Goal: Transaction & Acquisition: Purchase product/service

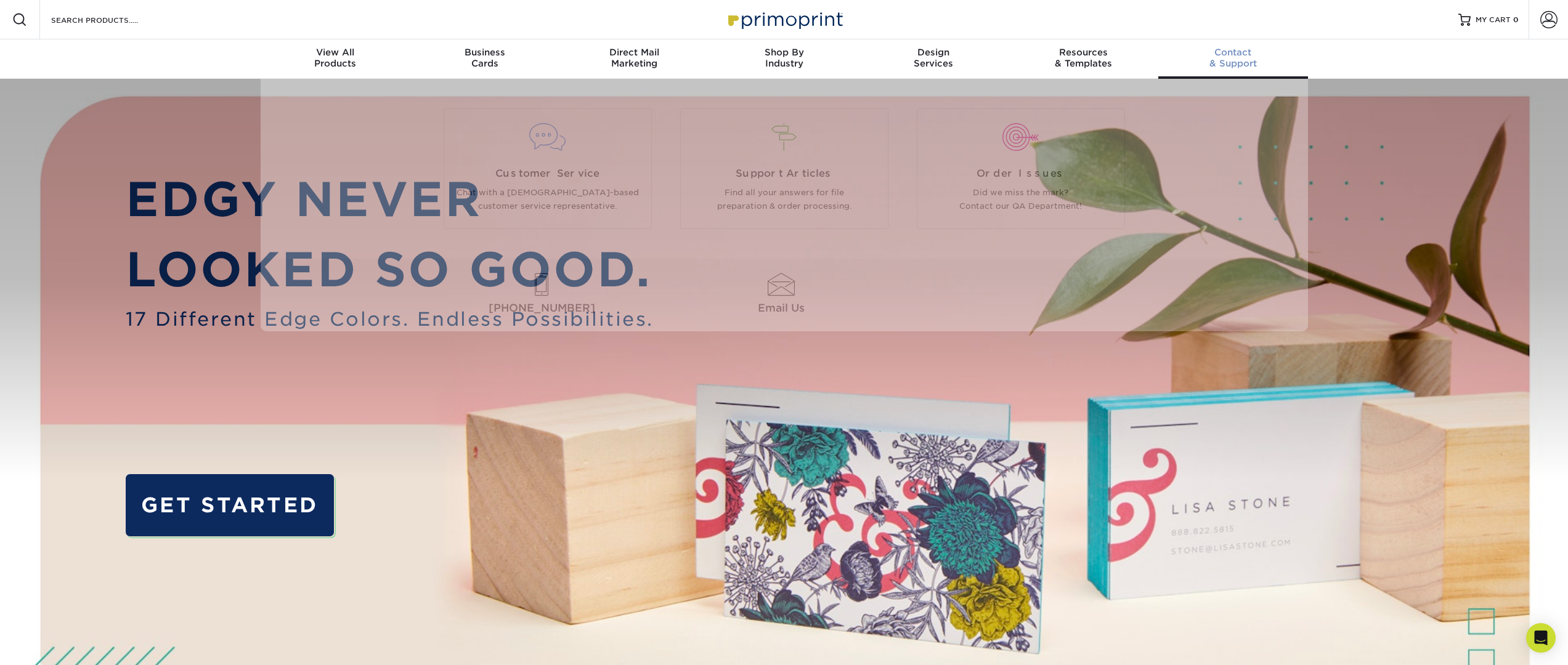
click at [1229, 59] on div "Contact & Support" at bounding box center [1232, 57] width 150 height 22
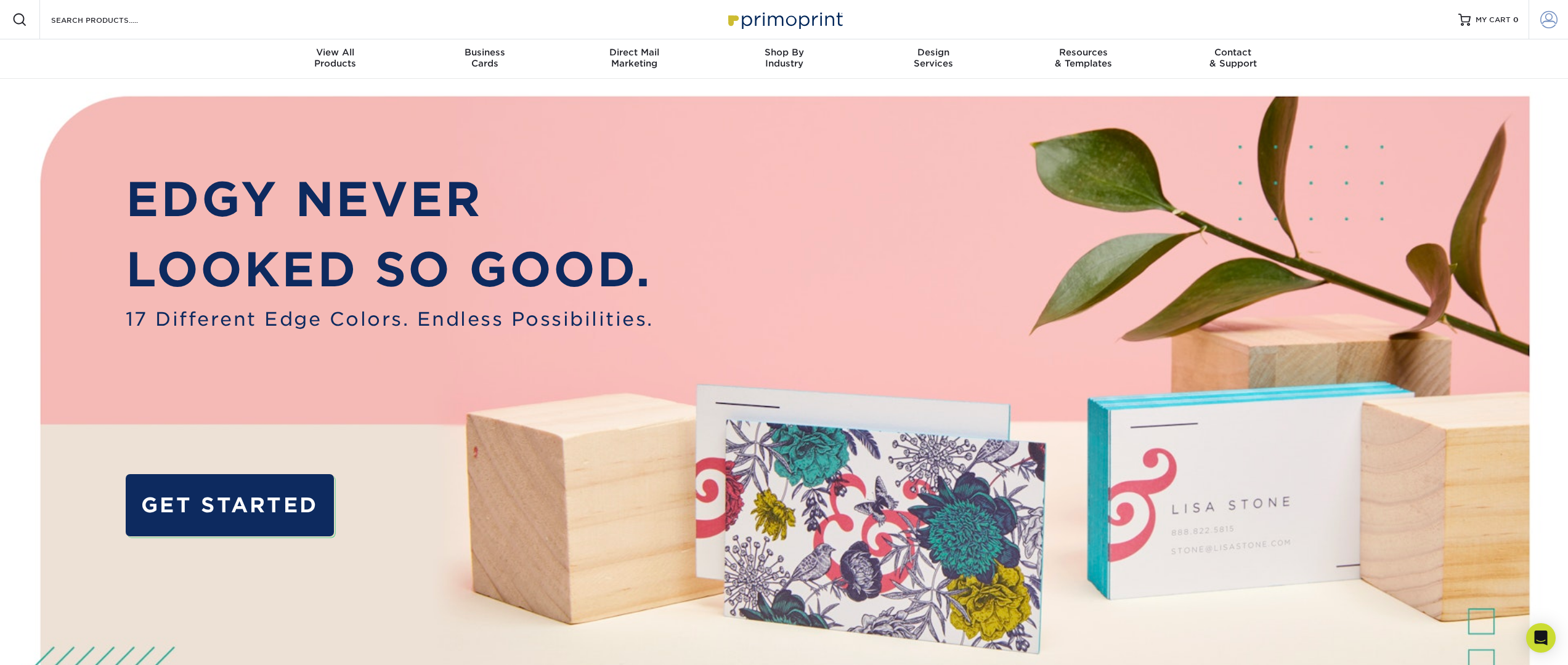
click at [1548, 19] on span at bounding box center [1548, 20] width 17 height 17
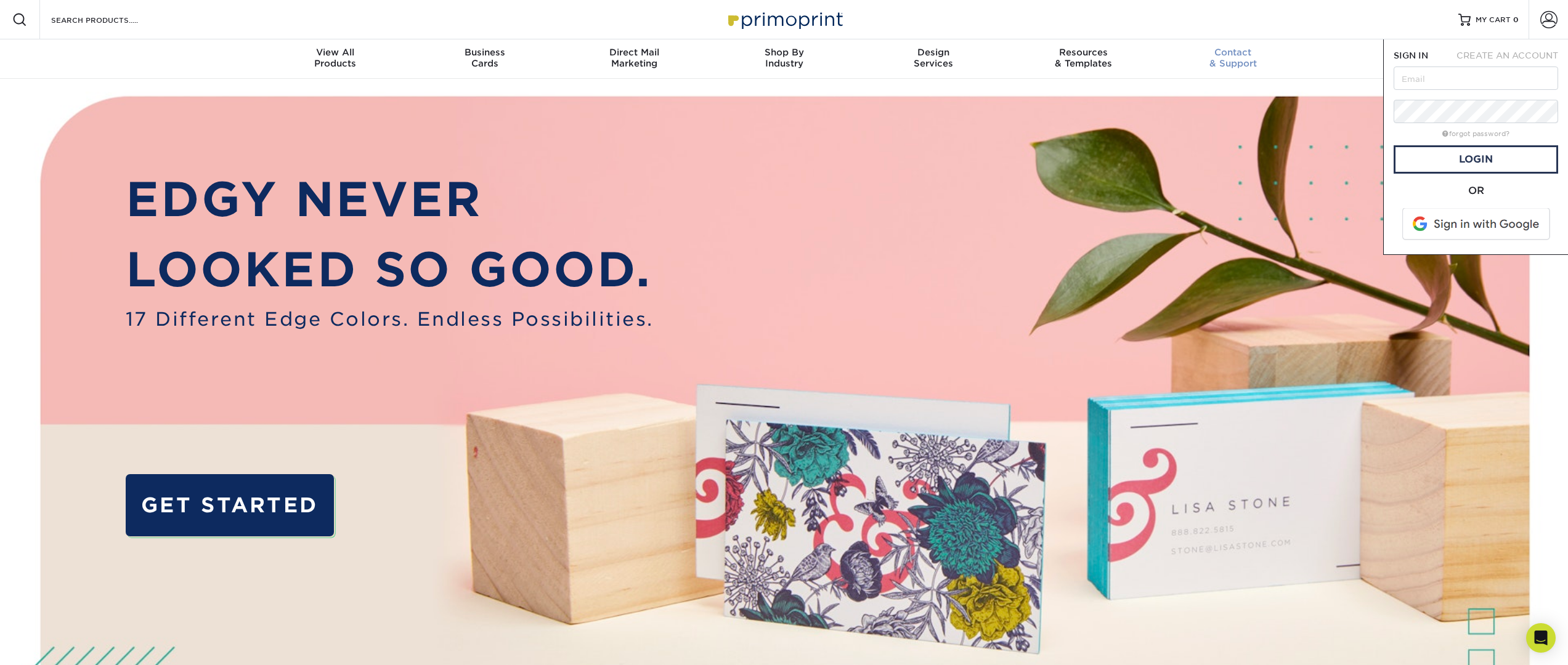
click at [1253, 53] on span "Contact" at bounding box center [1232, 52] width 150 height 11
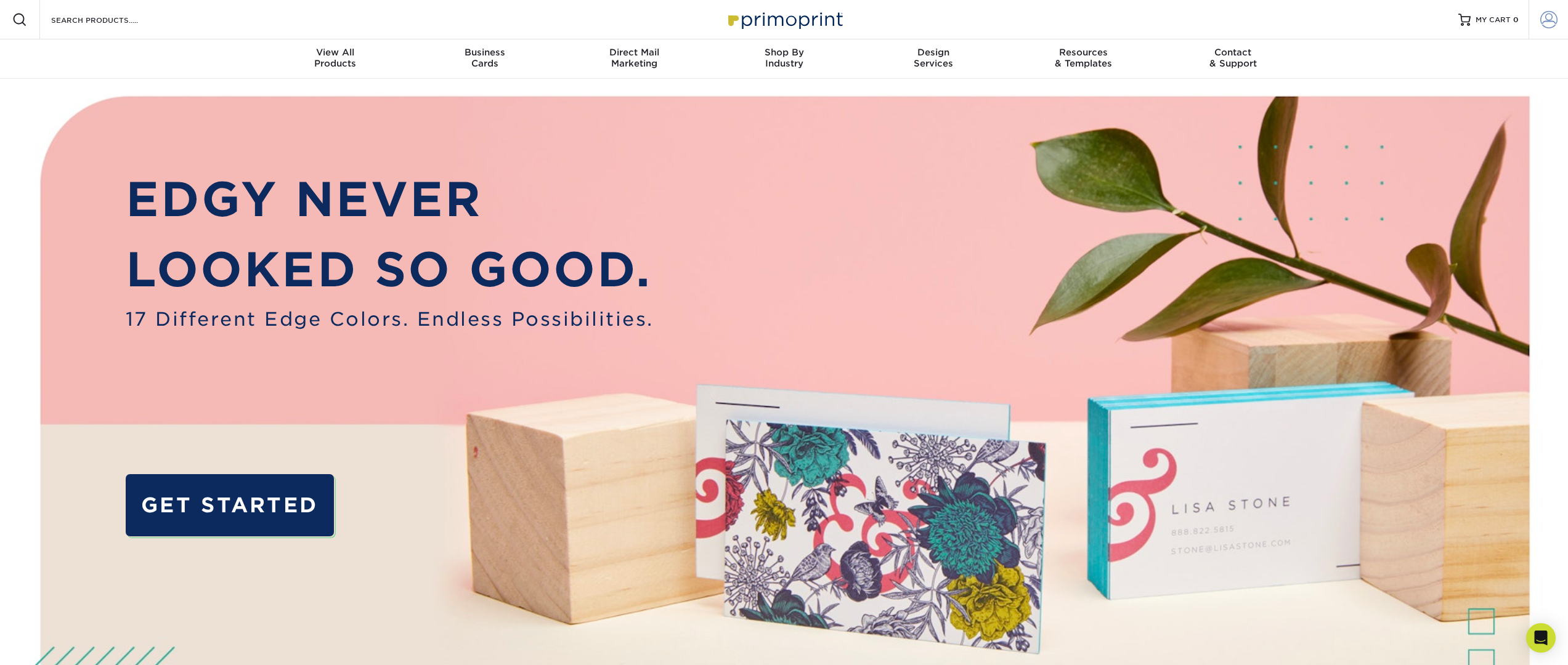
click at [1546, 23] on span at bounding box center [1548, 20] width 17 height 17
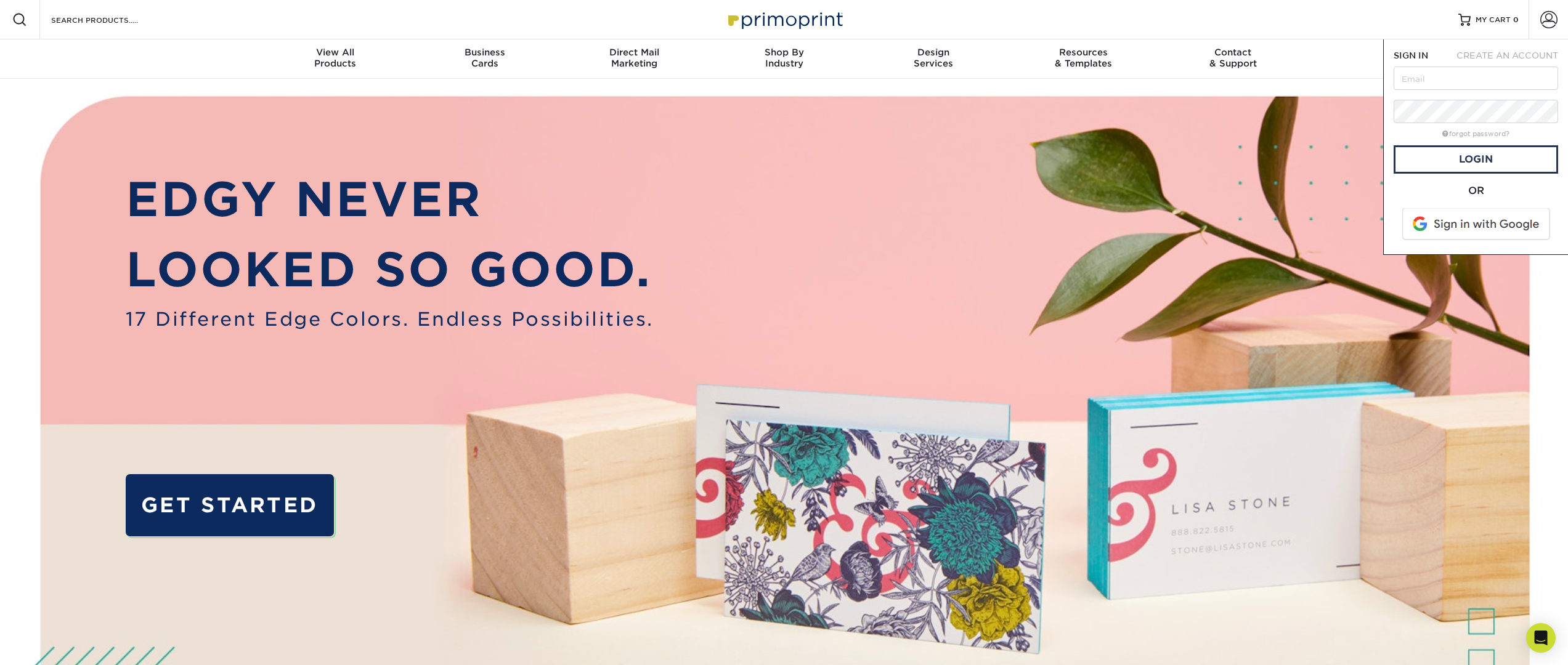
click at [1533, 56] on span "CREATE AN ACCOUNT" at bounding box center [1506, 55] width 102 height 10
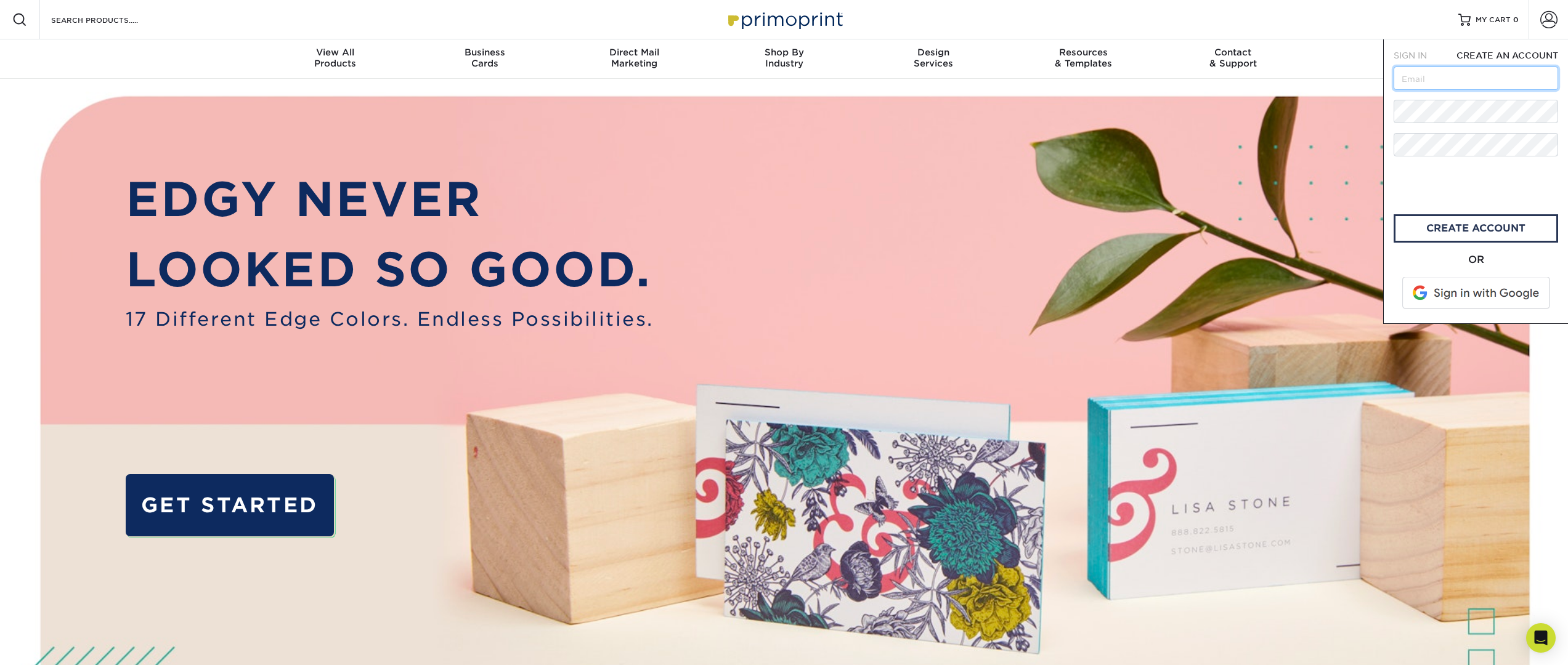
click at [1487, 81] on input "text" at bounding box center [1475, 77] width 165 height 23
drag, startPoint x: 1437, startPoint y: 80, endPoint x: 1374, endPoint y: 77, distance: 63.1
click at [1374, 77] on nav "Resources Menu Search Products Account SIGN IN CREATE AN ACCOUNT forgot passwor…" at bounding box center [784, 39] width 1568 height 79
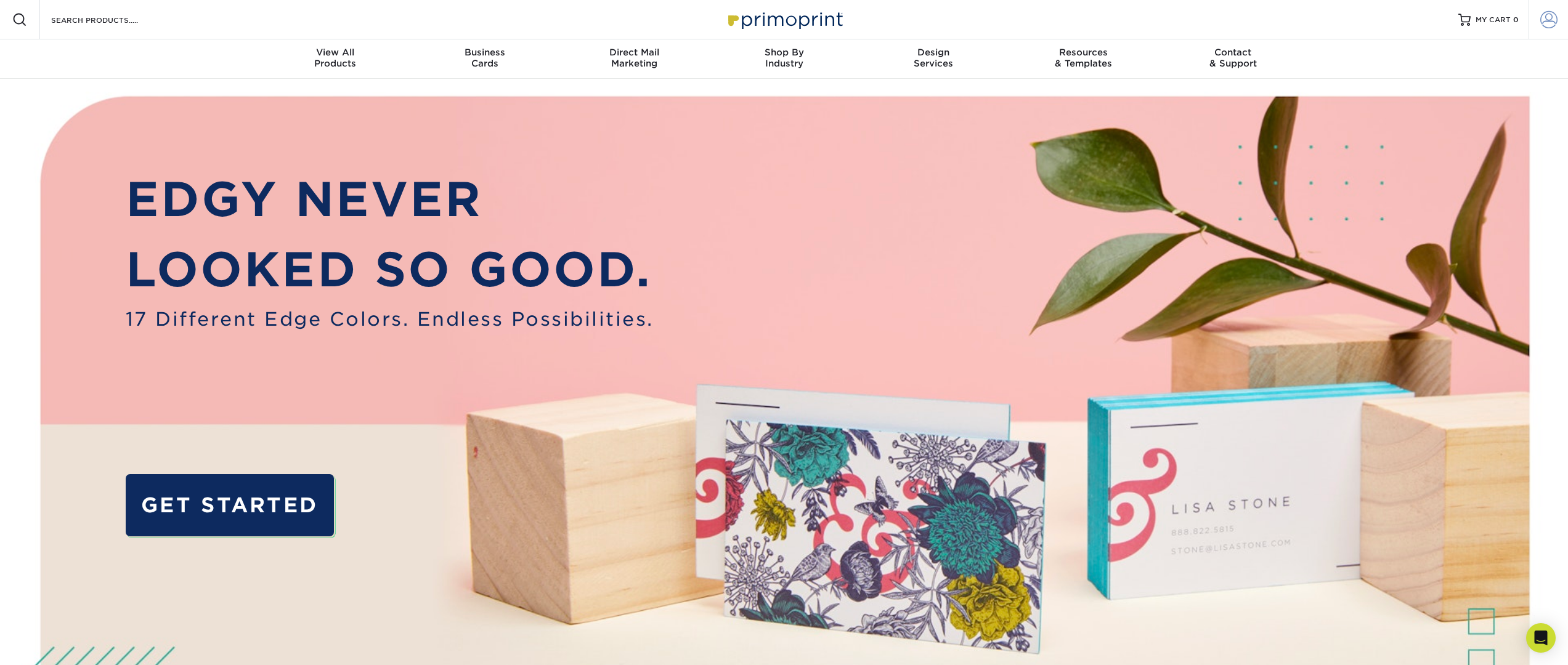
click at [1537, 23] on link "Account" at bounding box center [1548, 20] width 39 height 39
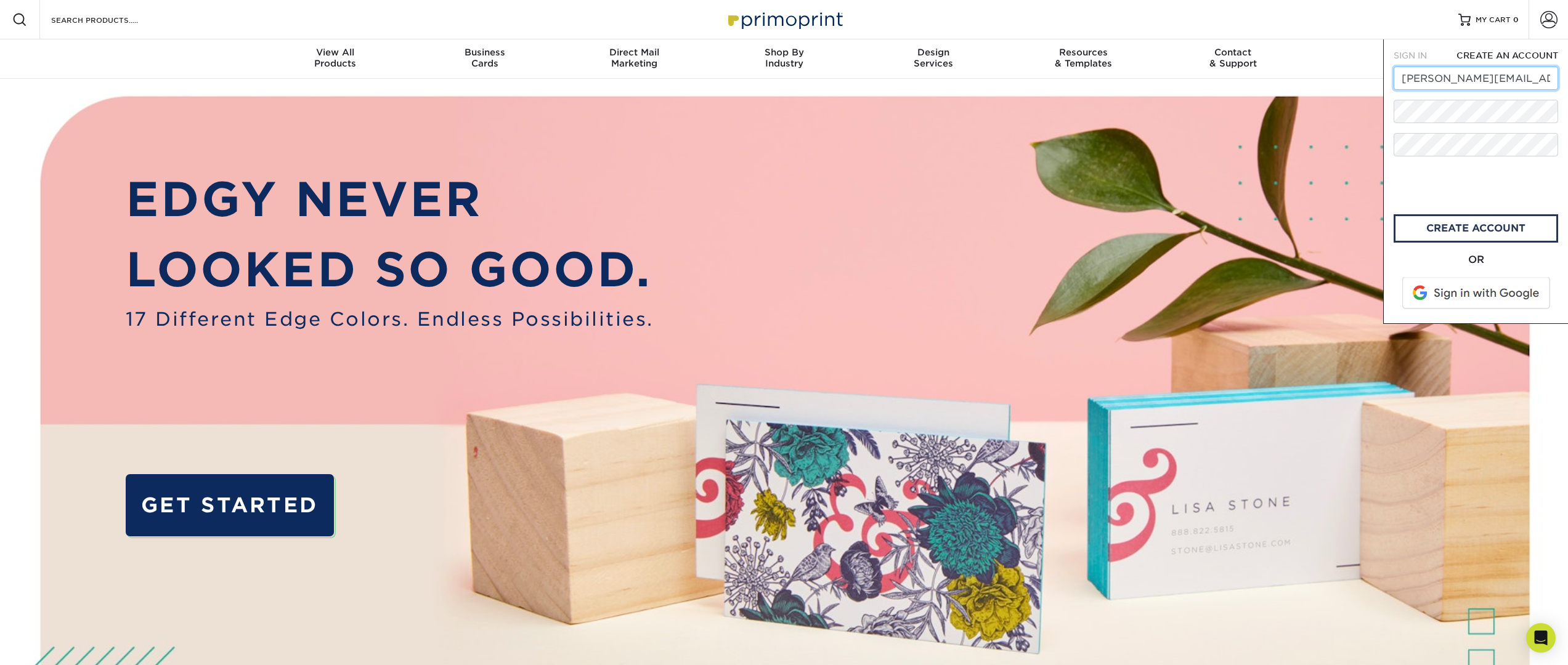
click at [1436, 78] on input "lindsey@replicacyber.com" at bounding box center [1475, 77] width 165 height 23
type input "info@replicacyber.com"
click at [1462, 230] on link "create account" at bounding box center [1475, 229] width 165 height 29
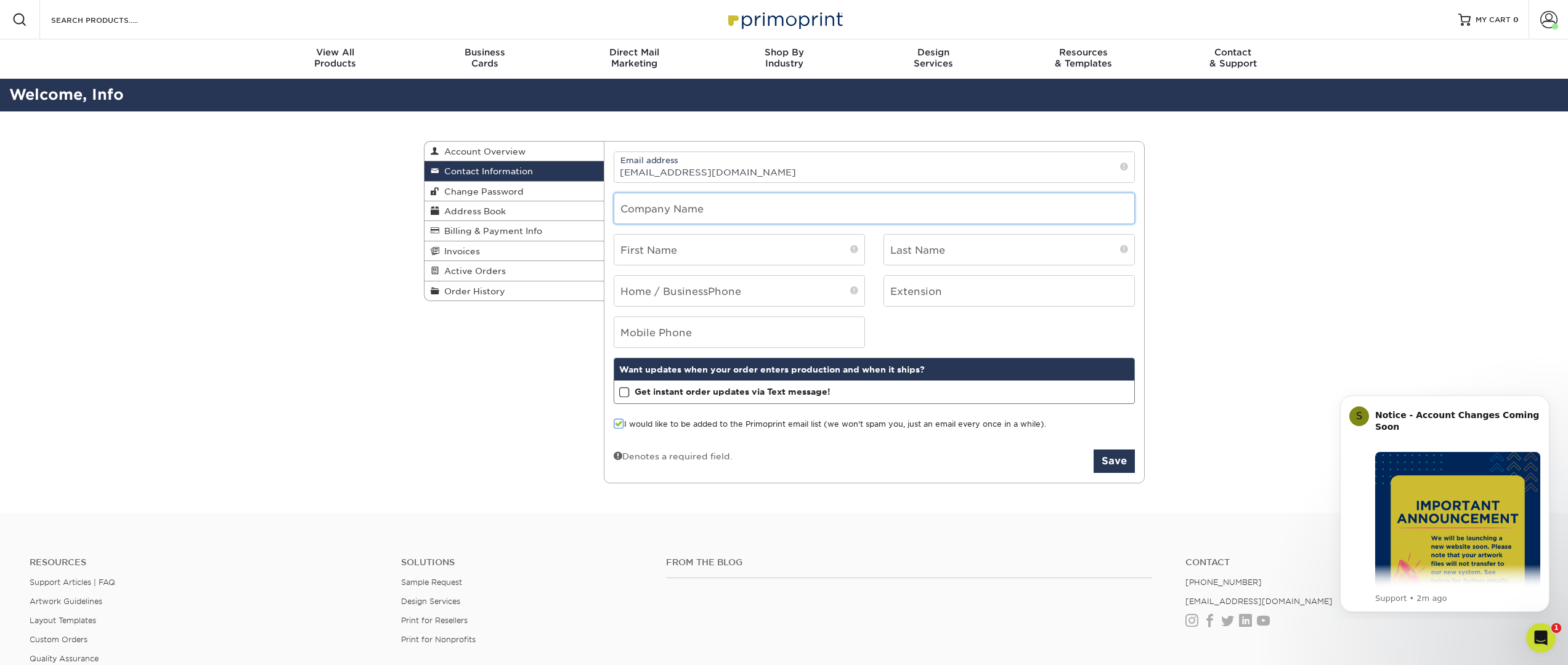
click at [715, 209] on input "text" at bounding box center [874, 208] width 520 height 30
click at [716, 209] on input "text" at bounding box center [874, 208] width 520 height 30
type input "Replica Cyber"
click at [751, 244] on input "text" at bounding box center [739, 250] width 250 height 30
click at [1188, 227] on div "Contact Information Account Overview Contact Information Change Password Addres…" at bounding box center [784, 312] width 1568 height 402
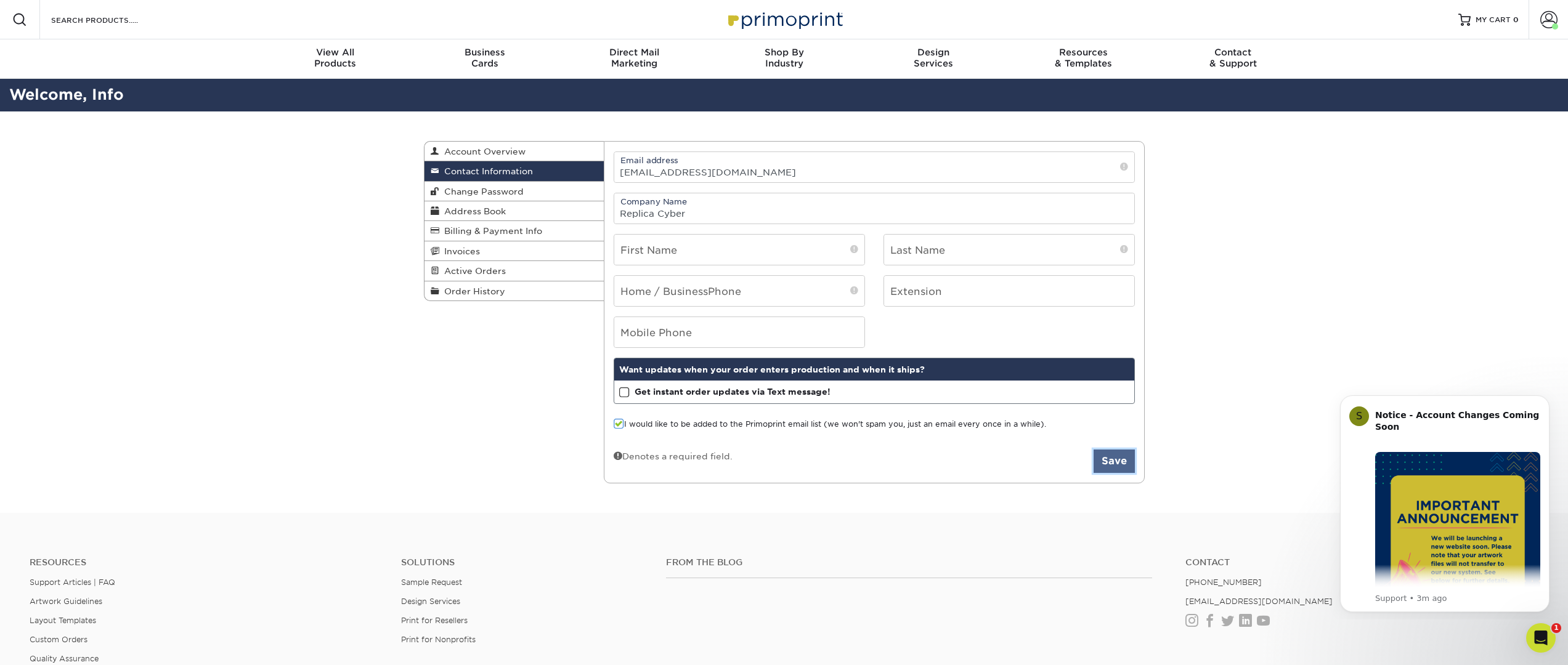
click at [1116, 459] on button "Save" at bounding box center [1114, 461] width 41 height 23
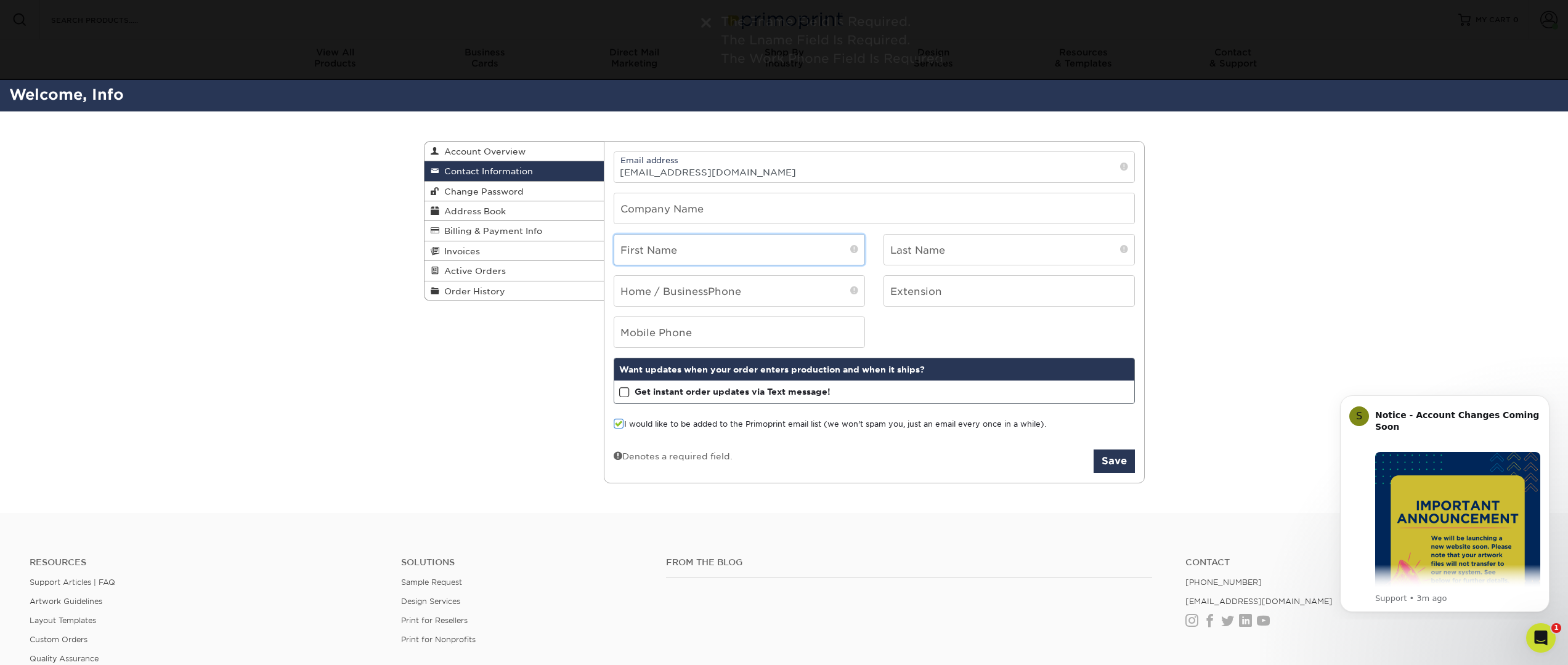
click at [732, 254] on input "text" at bounding box center [739, 250] width 250 height 30
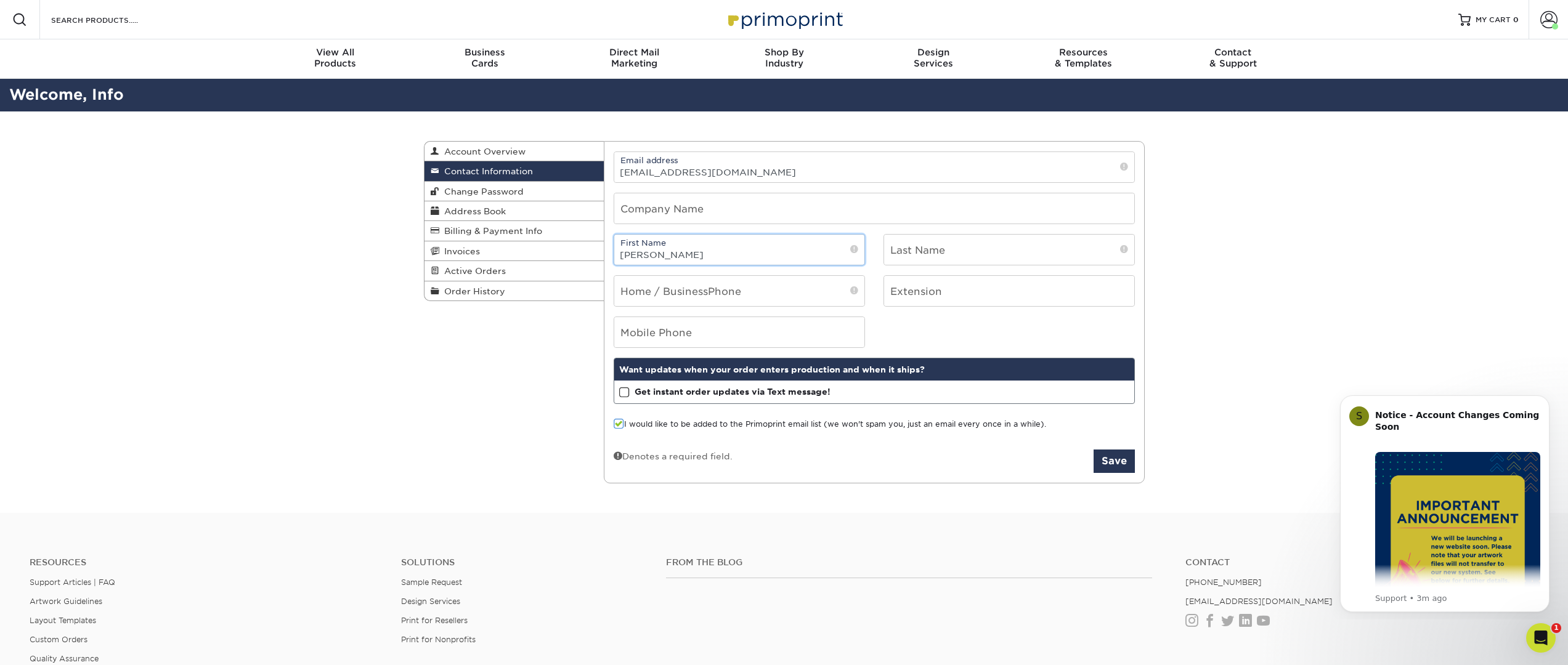
type input "Kris"
type input "Schroeder"
click at [1114, 457] on button "Save" at bounding box center [1114, 461] width 41 height 23
click at [758, 332] on input "tel" at bounding box center [739, 332] width 250 height 30
drag, startPoint x: 685, startPoint y: 332, endPoint x: 602, endPoint y: 328, distance: 83.1
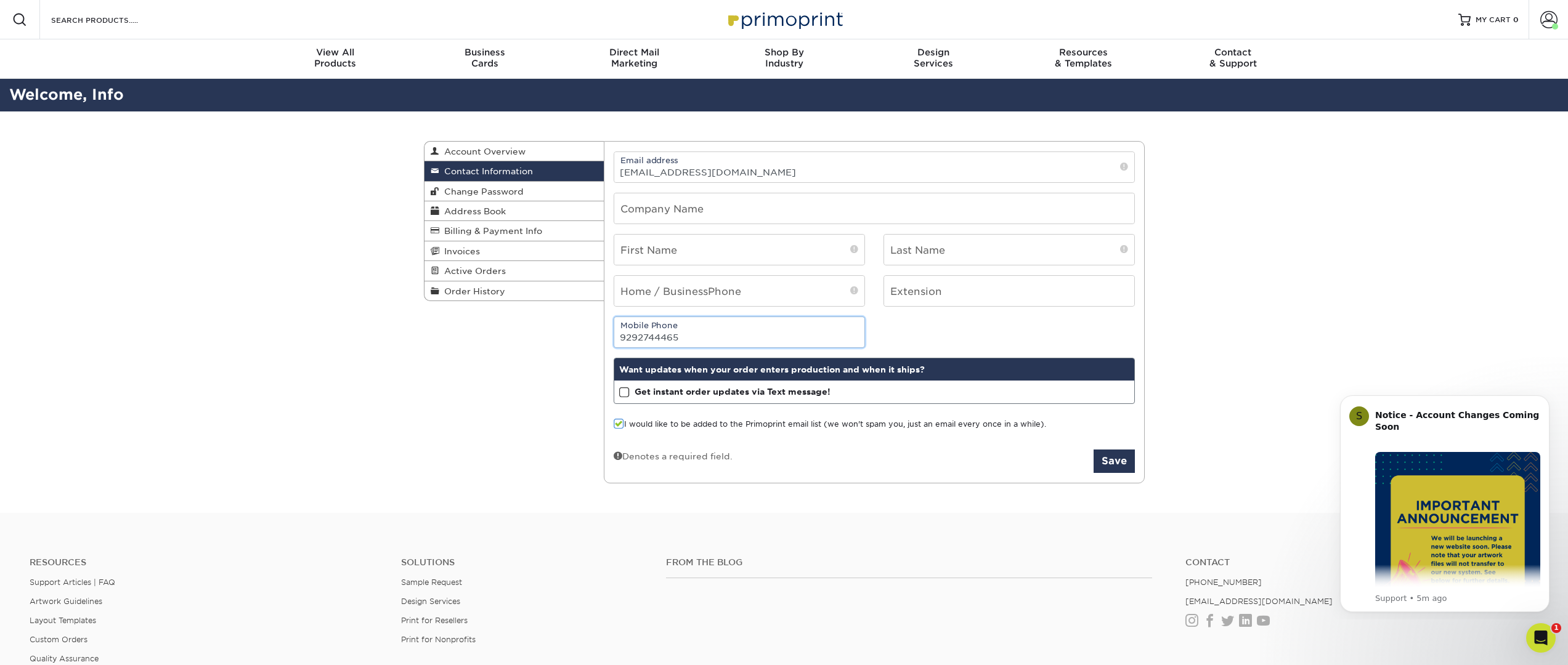
click at [602, 328] on div "Contact Information Account Overview Contact Information Change Password Addres…" at bounding box center [784, 312] width 739 height 402
type input "9292744465"
click at [1124, 463] on button "Save" at bounding box center [1114, 461] width 41 height 23
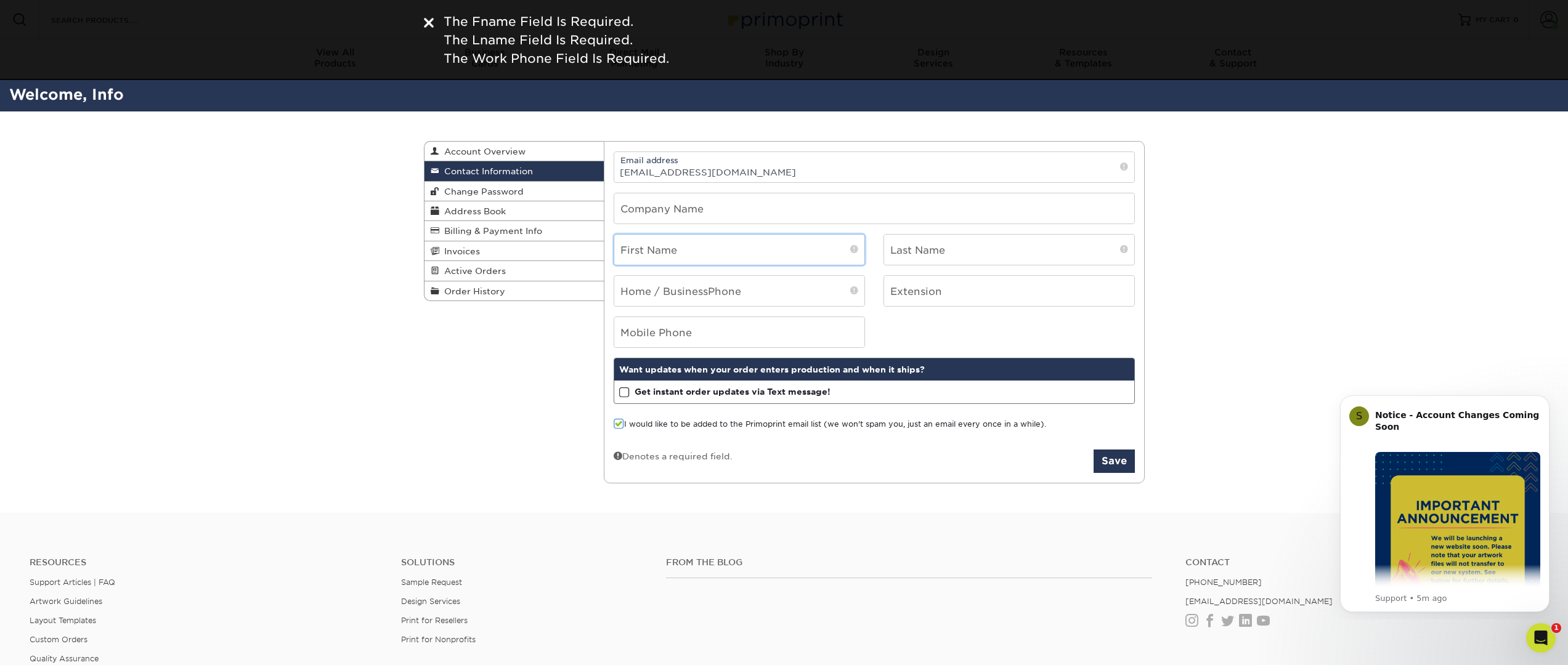
click at [700, 244] on input "text" at bounding box center [739, 250] width 250 height 30
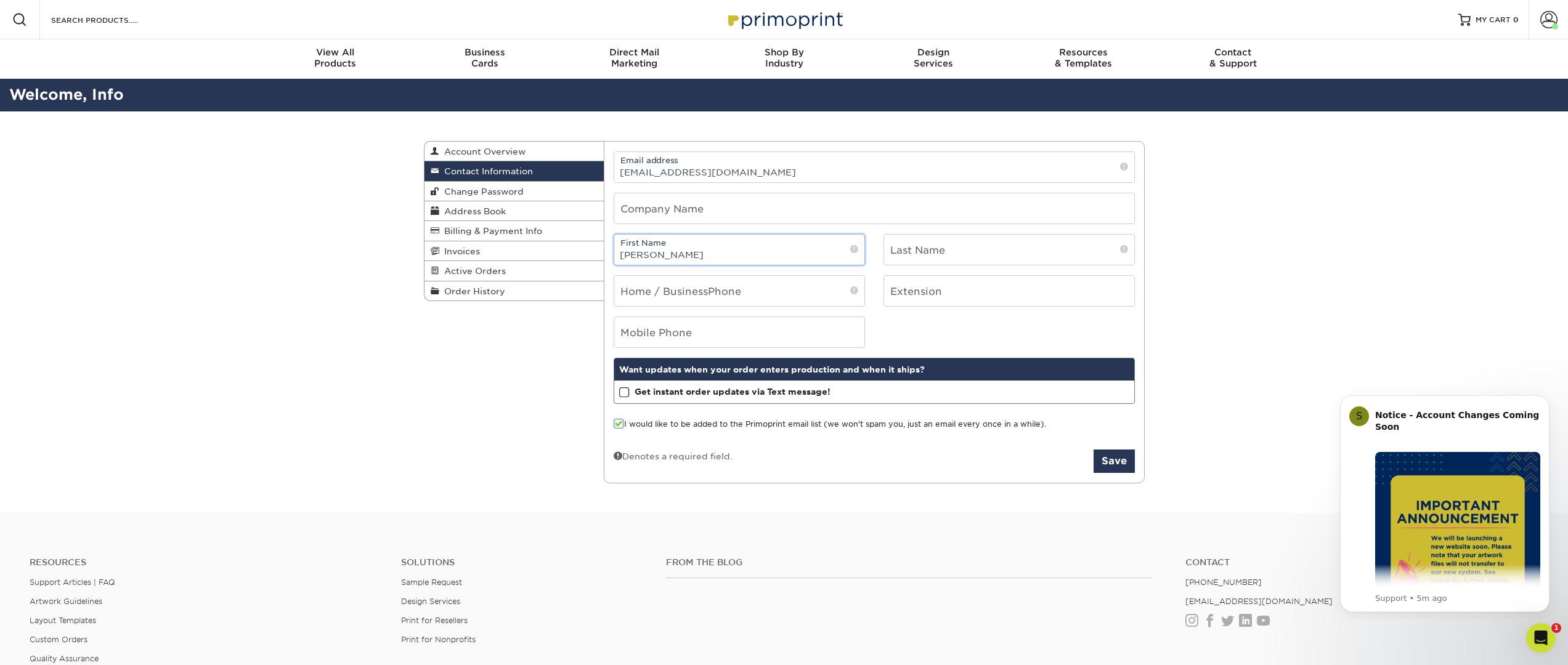
type input "[PERSON_NAME]"
click at [940, 246] on input "text" at bounding box center [1009, 250] width 250 height 30
type input "Schroeder"
click at [715, 203] on input "text" at bounding box center [874, 208] width 520 height 30
type input "Replica Cyber"
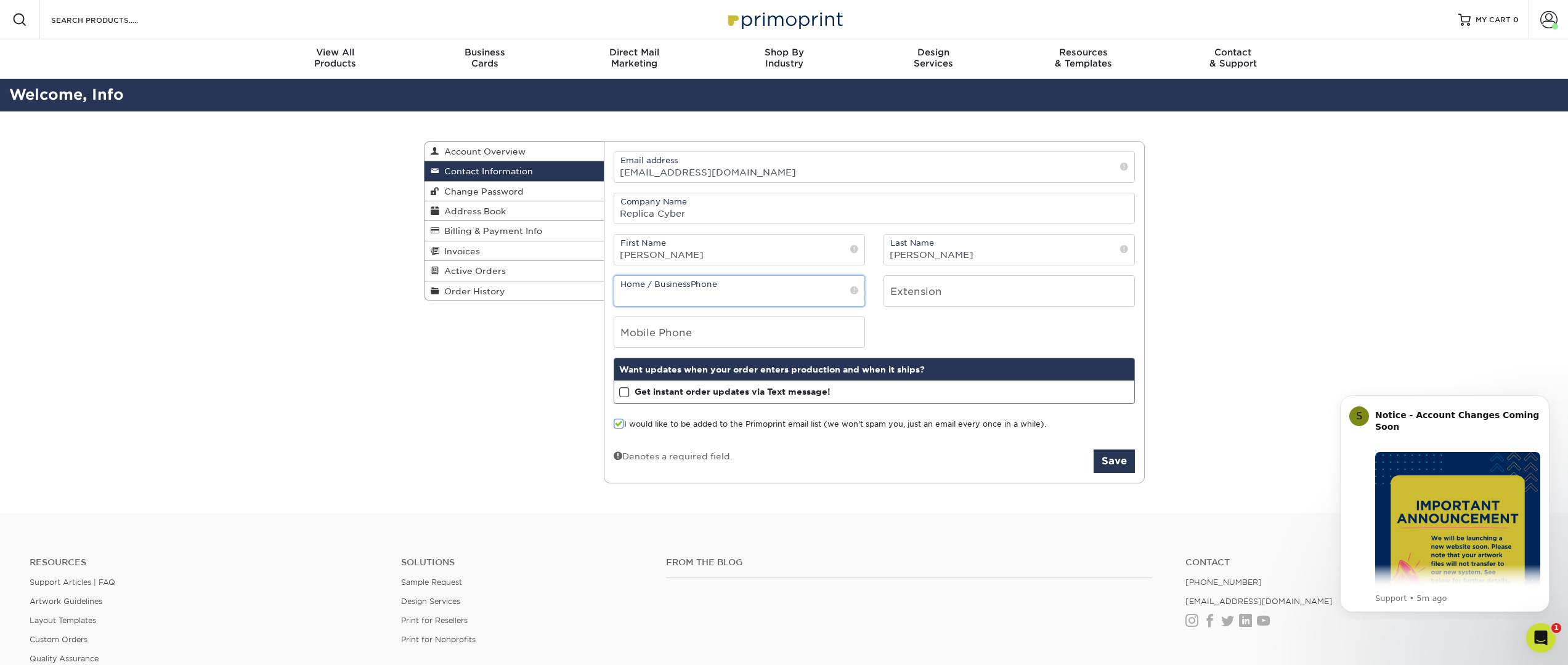
click at [709, 296] on input "tel" at bounding box center [739, 291] width 250 height 30
type input "929-274-4465"
click at [618, 423] on span at bounding box center [618, 424] width 11 height 12
click at [0, 0] on input "I would like to be added to the Primoprint email list (we won't spam you, just …" at bounding box center [0, 0] width 0 height 0
click at [1105, 463] on button "Save" at bounding box center [1114, 461] width 41 height 23
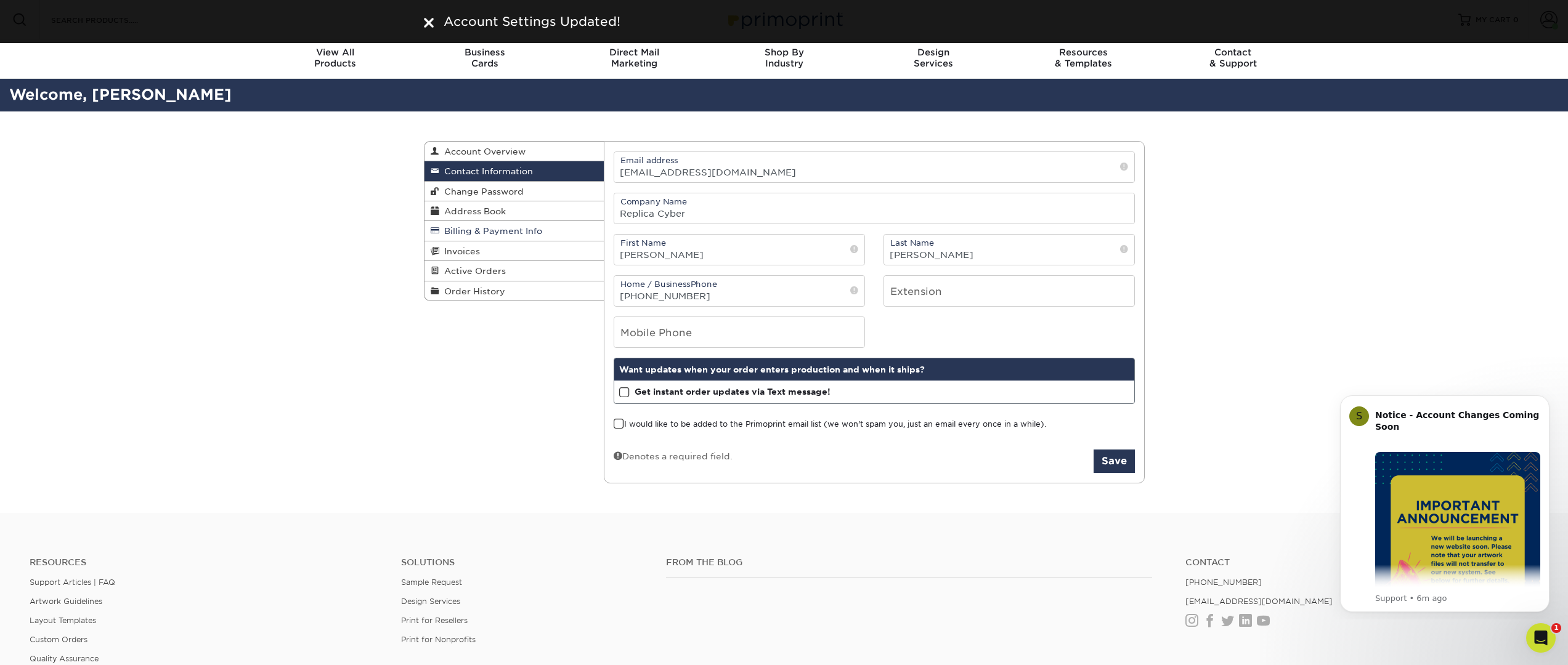
click at [486, 232] on span "Billing & Payment Info" at bounding box center [491, 230] width 103 height 10
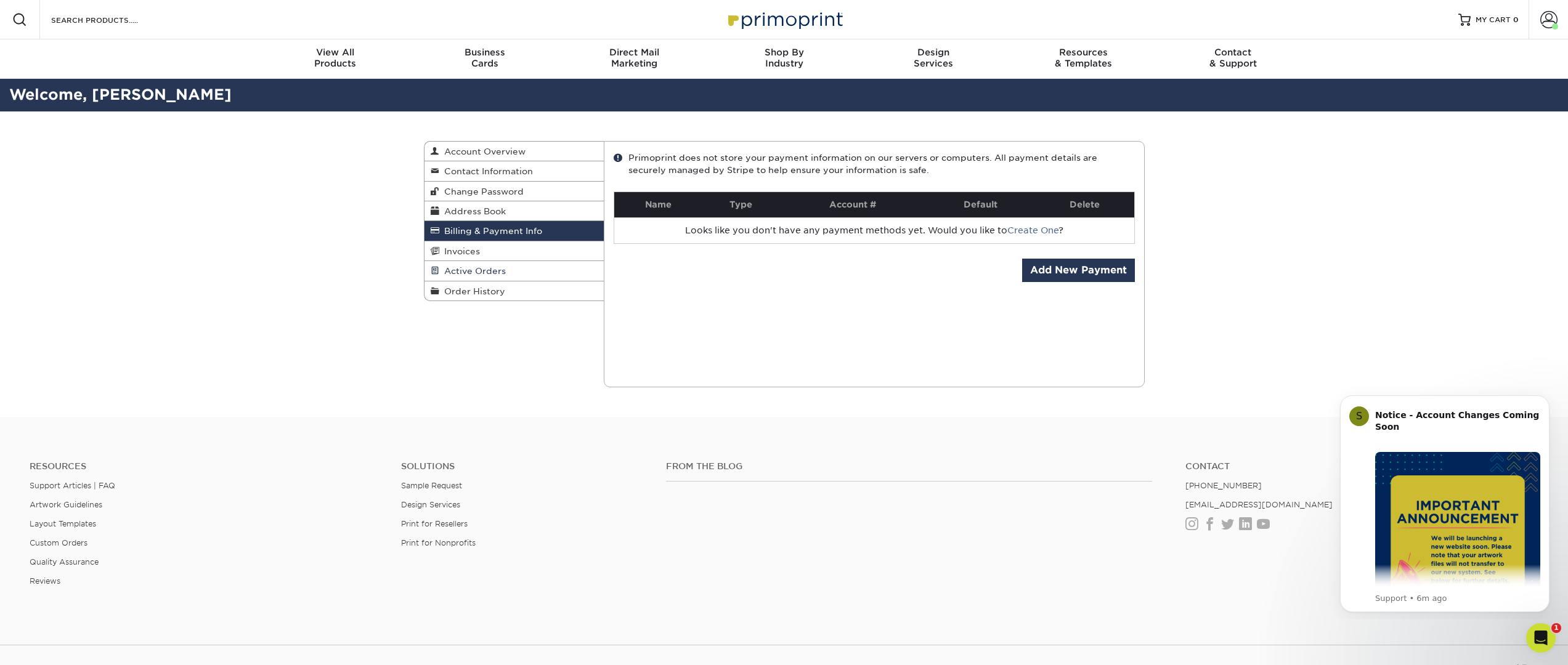
click at [479, 273] on span "Active Orders" at bounding box center [473, 271] width 66 height 10
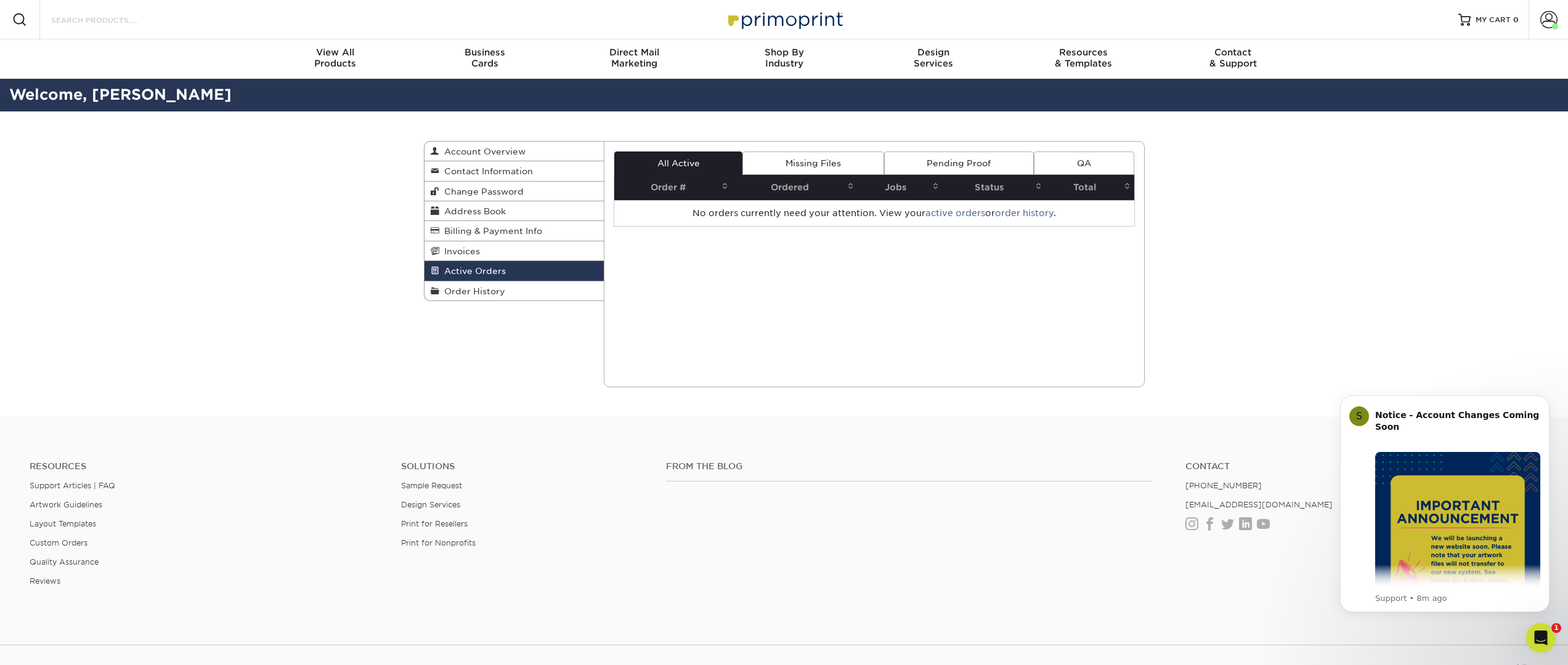
click at [110, 15] on input "Search Products" at bounding box center [110, 20] width 120 height 15
type input "trading card"
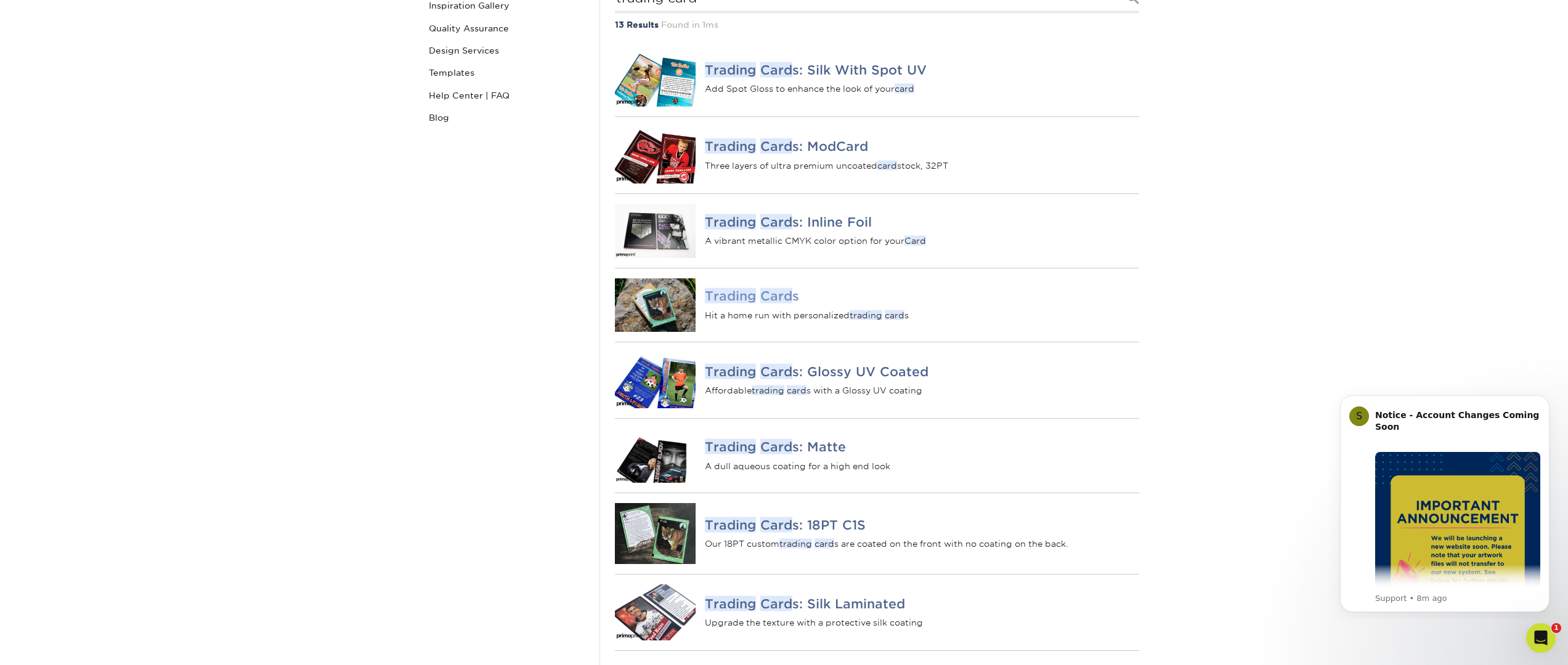
scroll to position [216, 0]
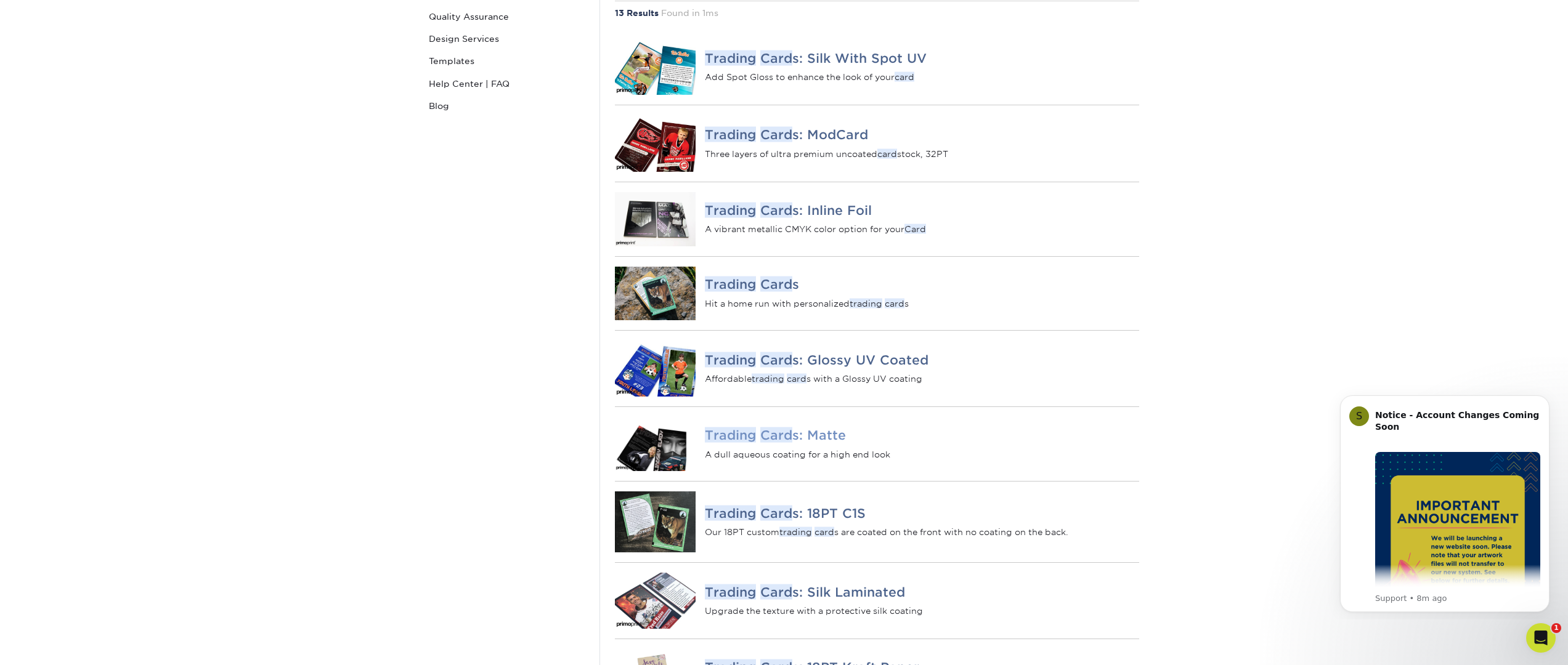
click at [771, 443] on em "Card" at bounding box center [776, 435] width 32 height 15
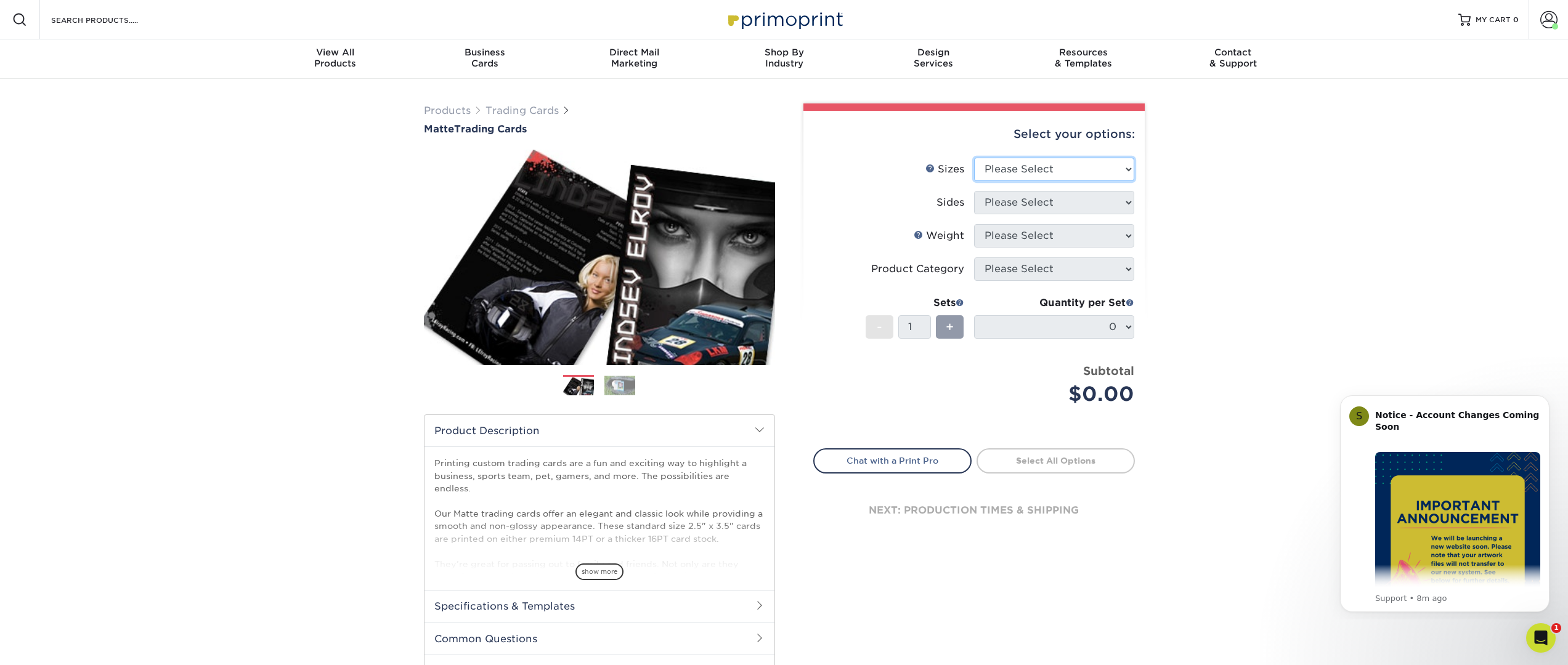
click at [1044, 166] on select "Please Select 2.5" x 3.5"" at bounding box center [1053, 169] width 160 height 23
select select "2.50x3.50"
click at [974, 158] on select "Please Select 2.5" x 3.5"" at bounding box center [1053, 169] width 160 height 23
click at [1058, 198] on select "Please Select Print Both Sides Print Front Only" at bounding box center [1053, 202] width 160 height 23
select select "13abbda7-1d64-4f25-8bb2-c179b224825d"
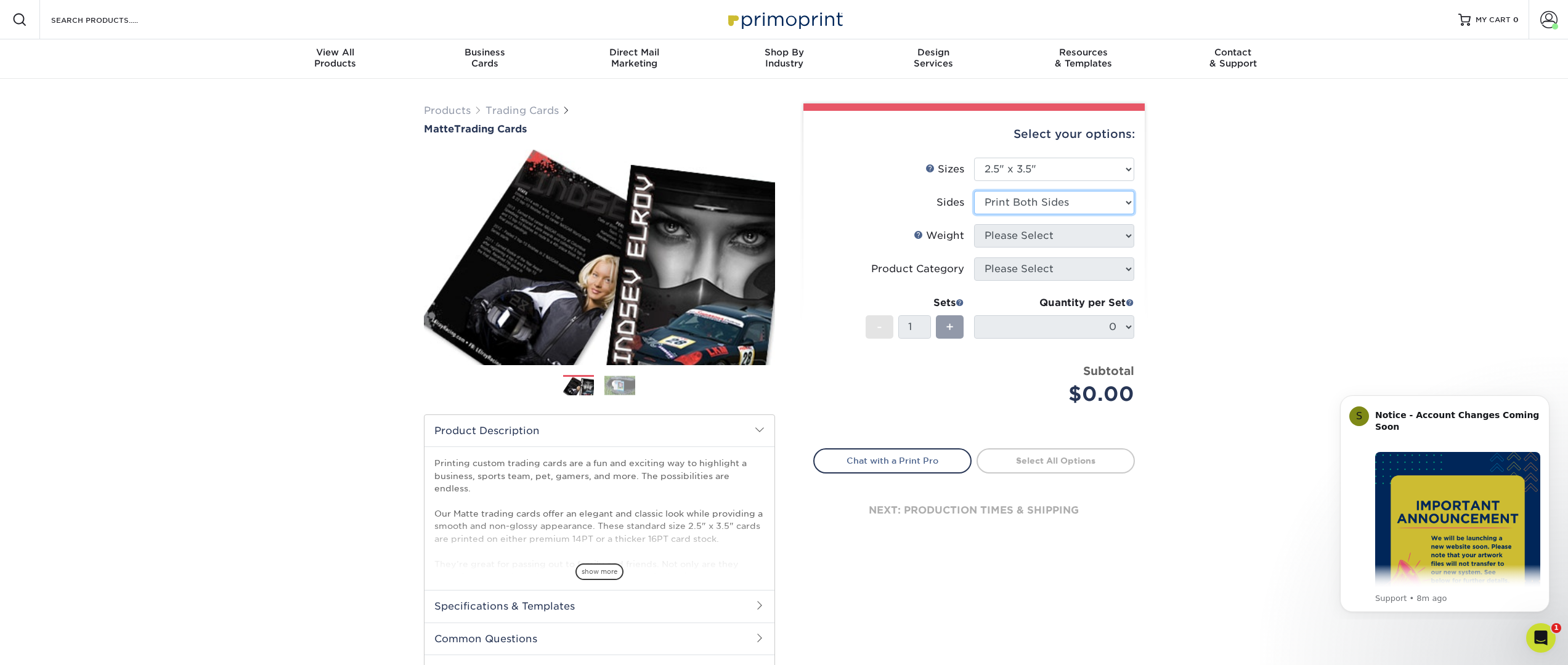
click at [974, 191] on select "Please Select Print Both Sides Print Front Only" at bounding box center [1053, 202] width 160 height 23
click at [1060, 236] on select "Please Select 16PT 14PT" at bounding box center [1053, 235] width 160 height 23
select select "16PT"
click at [974, 224] on select "Please Select 16PT 14PT" at bounding box center [1053, 235] width 160 height 23
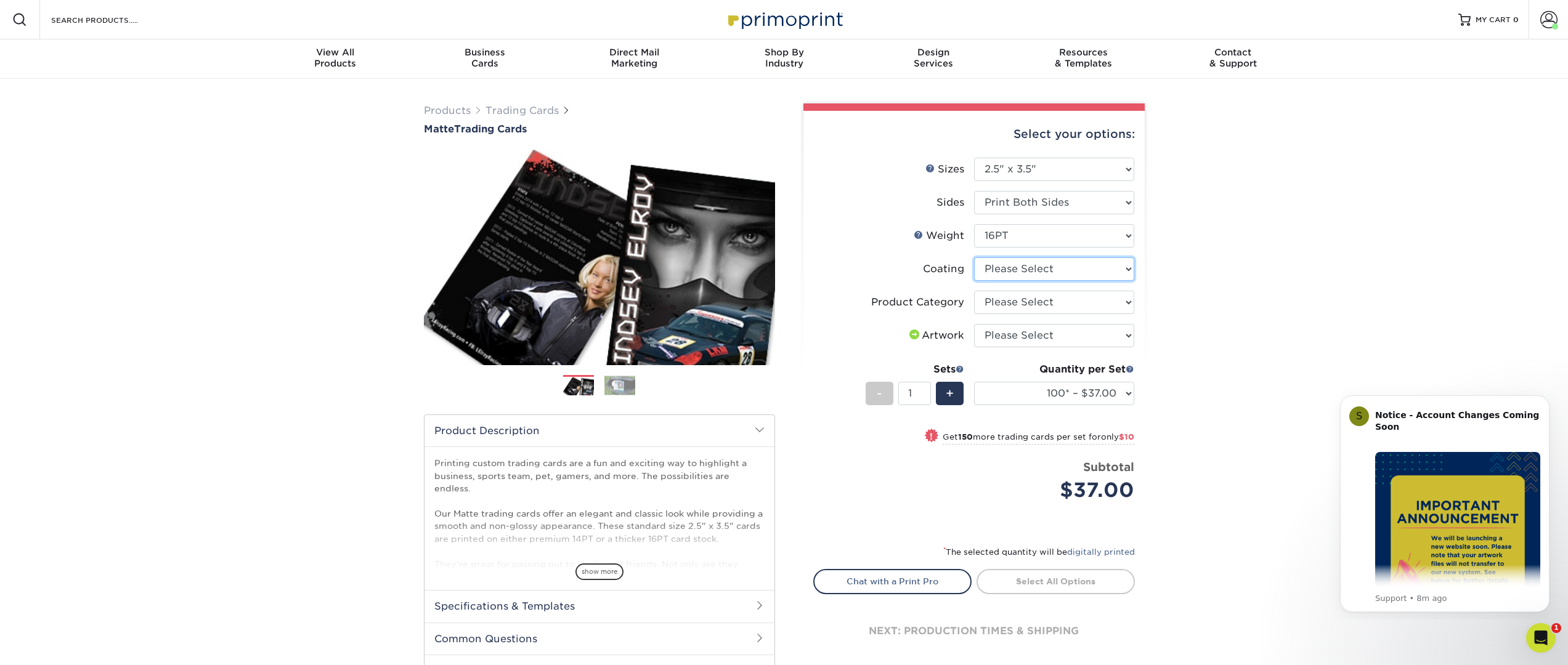
click at [1063, 270] on select at bounding box center [1053, 269] width 160 height 23
select select "121bb7b5-3b4d-429f-bd8d-bbf80e953313"
click at [974, 257] on select at bounding box center [1053, 269] width 160 height 23
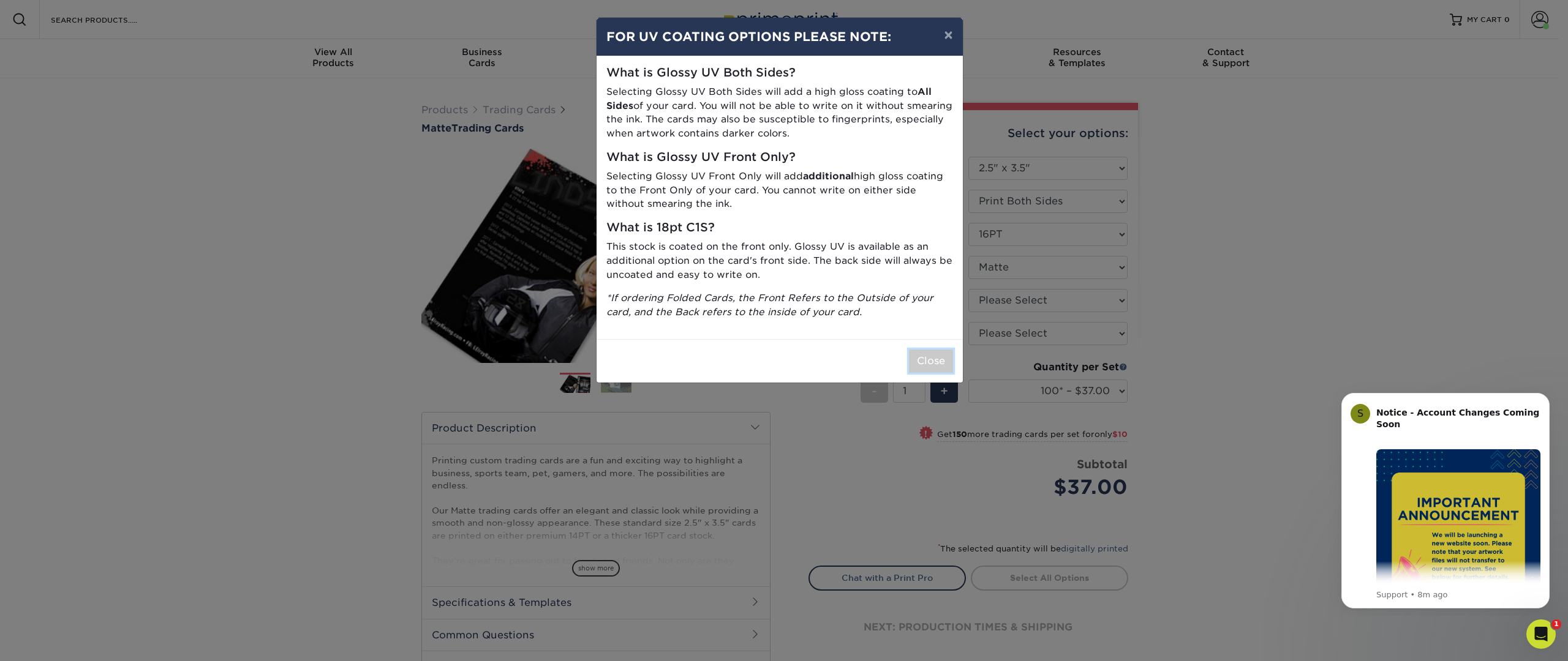
click at [926, 365] on button "Close" at bounding box center [931, 360] width 44 height 23
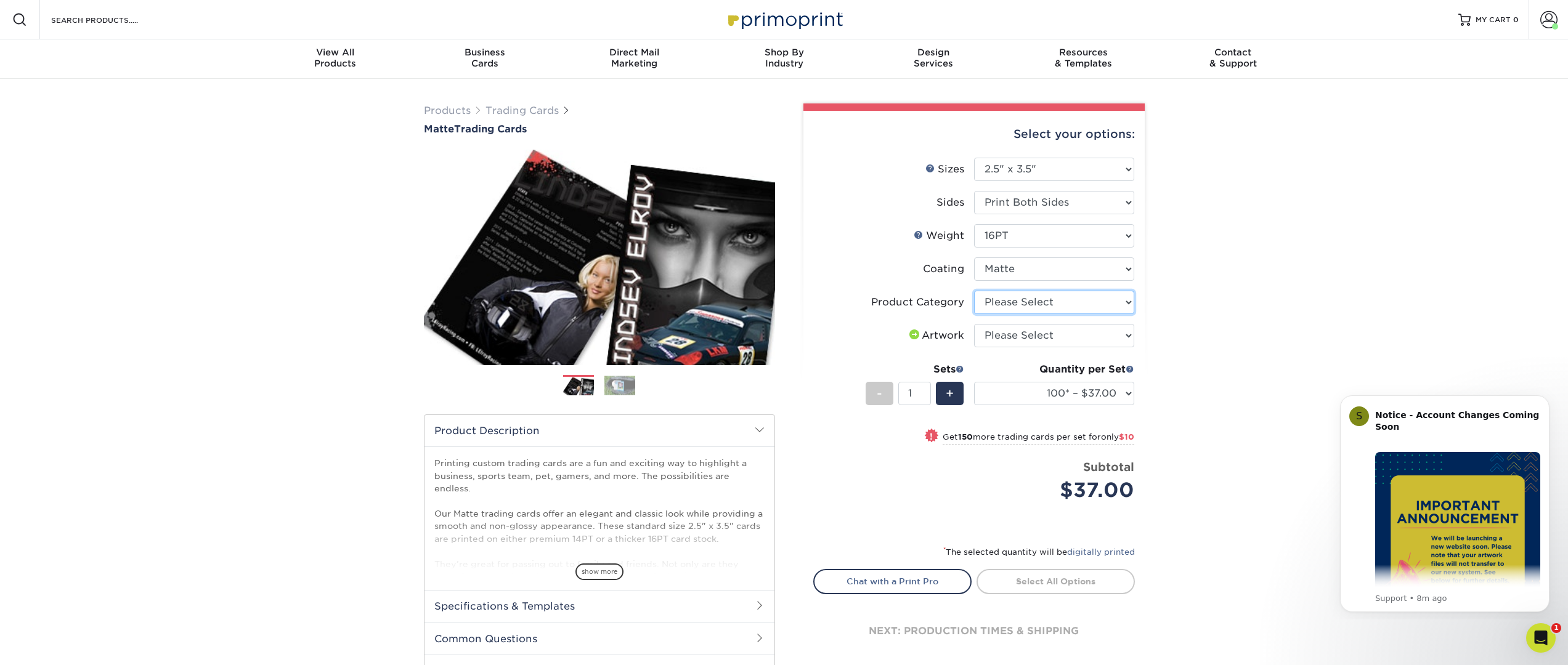
click at [1084, 298] on select "Please Select Trading Cards" at bounding box center [1053, 302] width 160 height 23
select select "c2f9bce9-36c2-409d-b101-c29d9d031e18"
click at [974, 290] on select "Please Select Trading Cards" at bounding box center [1053, 302] width 160 height 23
click at [1081, 334] on select "Please Select I will upload files I need a design - $100" at bounding box center [1053, 336] width 160 height 23
select select "upload"
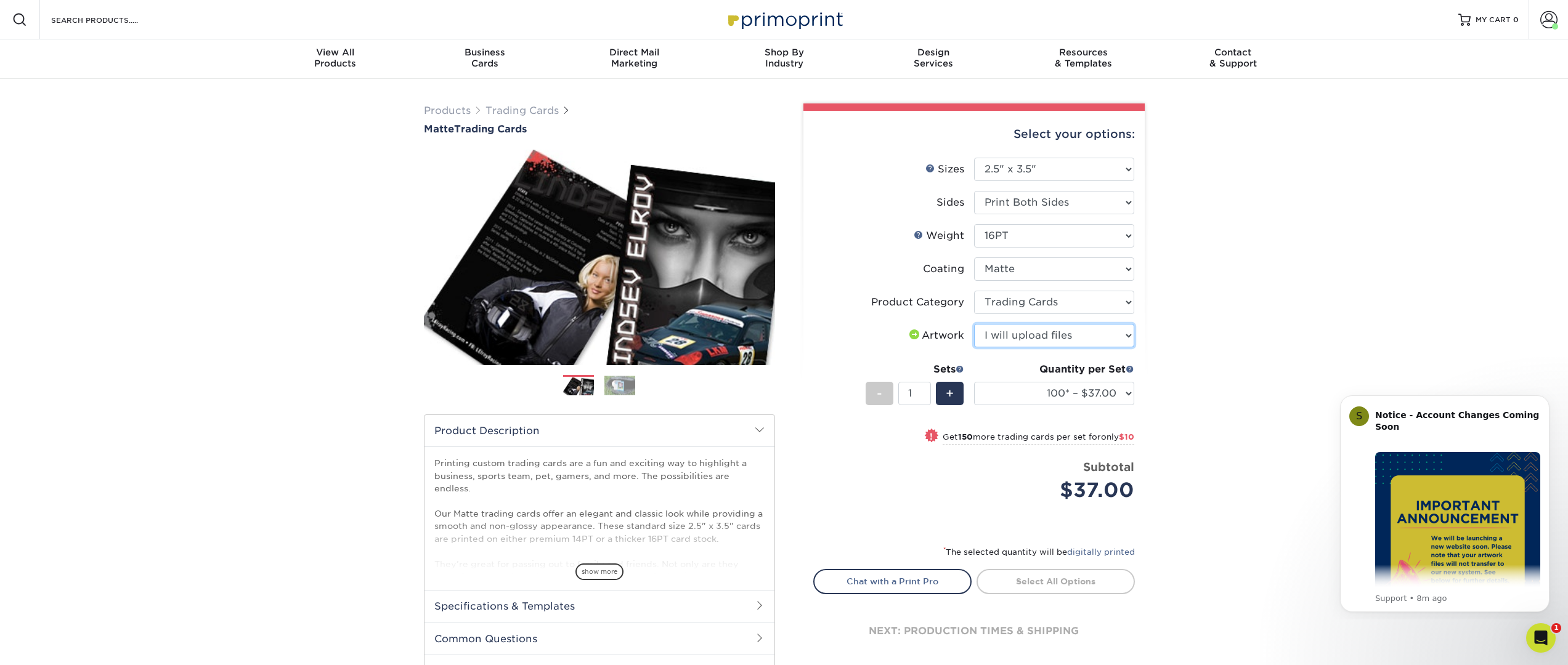
click at [974, 324] on select "Please Select I will upload files I need a design - $100" at bounding box center [1053, 336] width 160 height 23
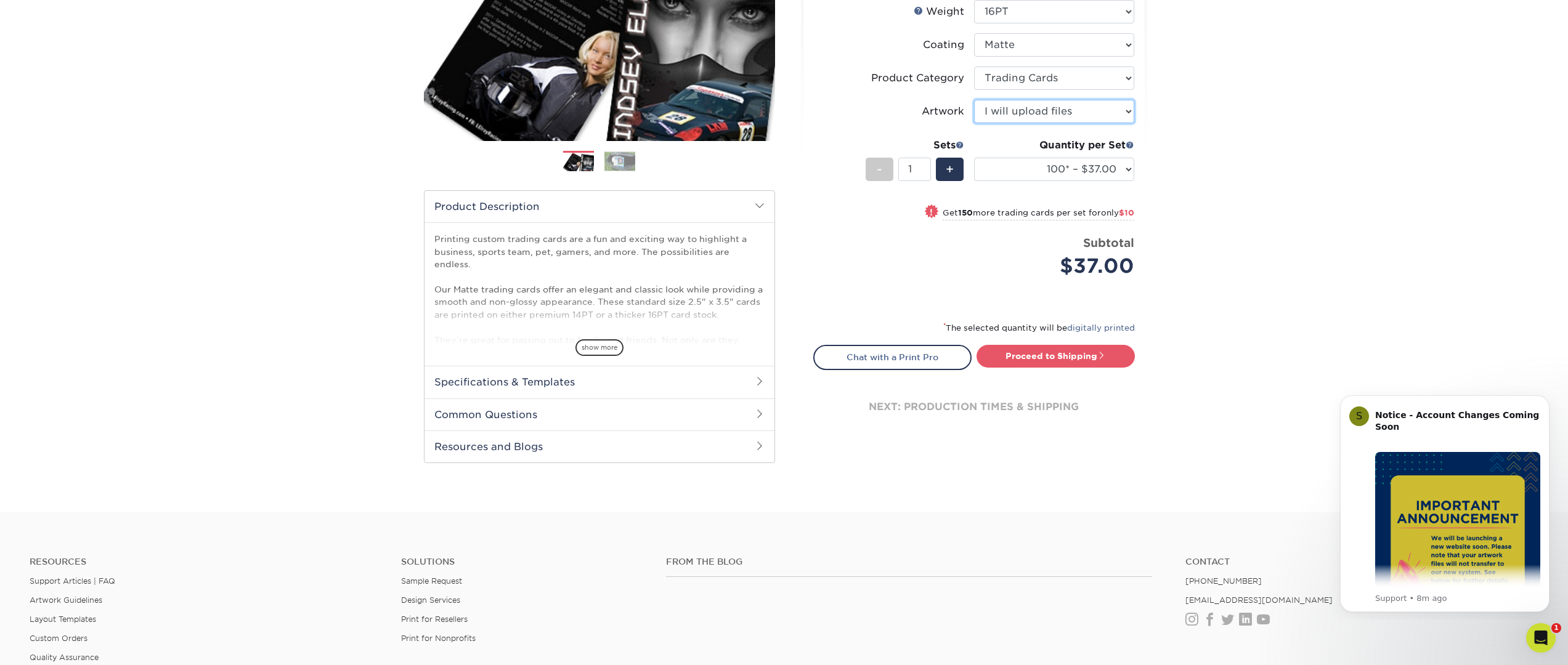
scroll to position [212, 0]
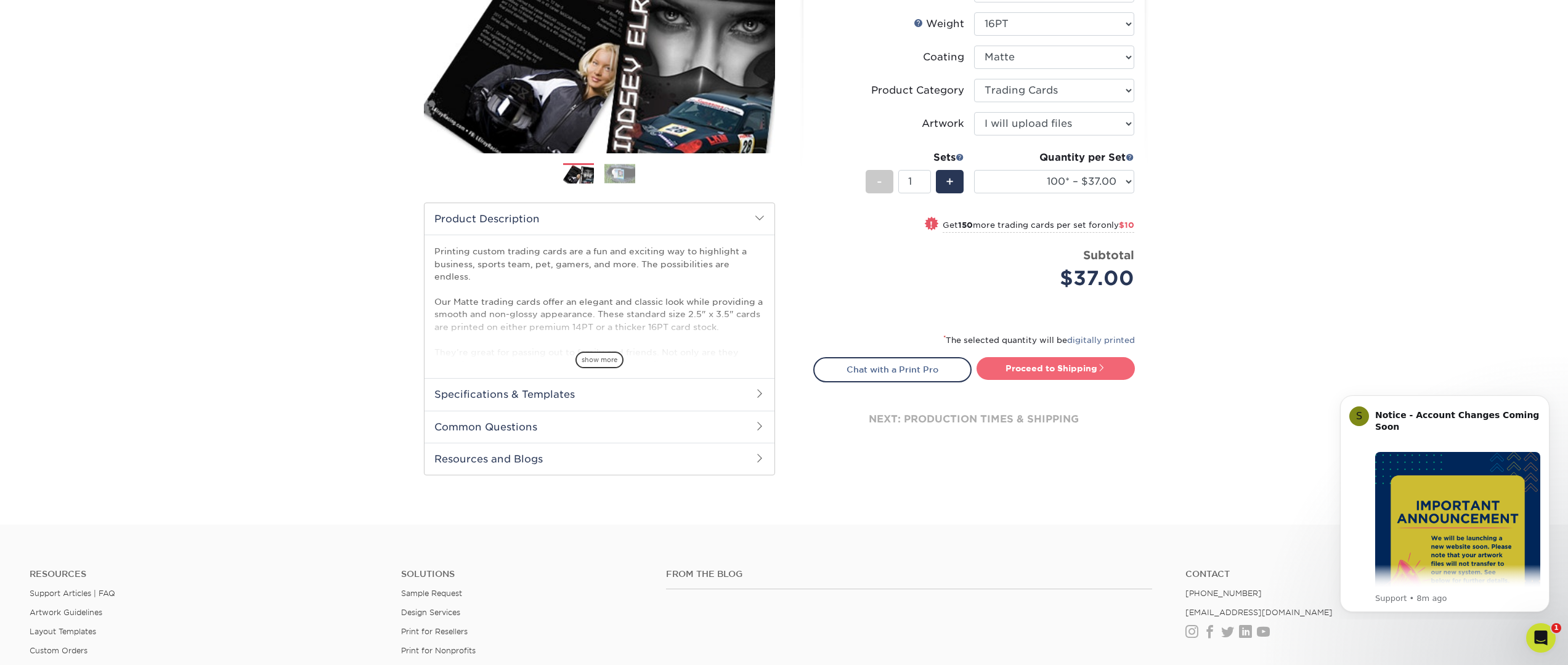
click at [1082, 369] on link "Proceed to Shipping" at bounding box center [1056, 368] width 158 height 22
type input "Set 1"
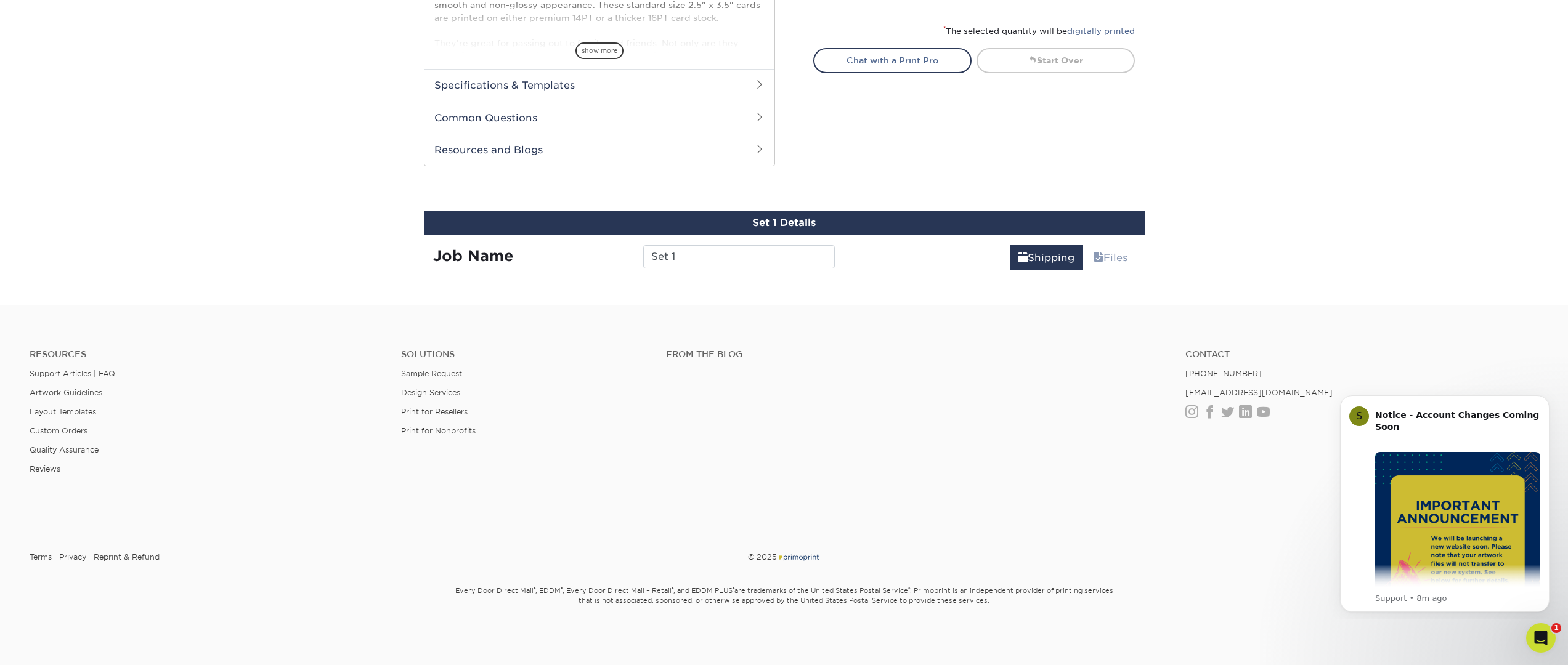
scroll to position [627, 0]
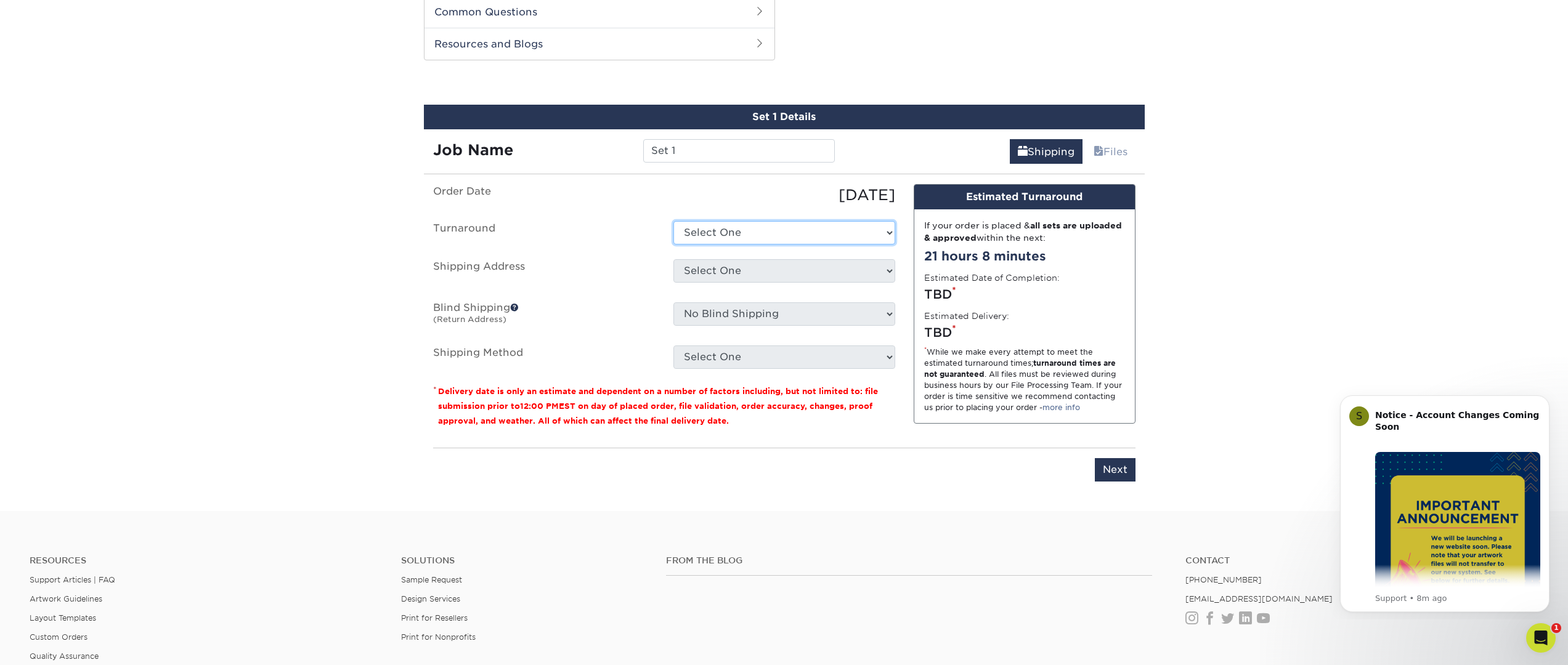
click at [705, 232] on select "Select One 2-4 Business Days 2 Day Next Business Day" at bounding box center [784, 232] width 222 height 23
select select "cbe91c23-2601-4968-aa0f-393d26c839b7"
click at [673, 221] on select "Select One 2-4 Business Days 2 Day Next Business Day" at bounding box center [784, 232] width 222 height 23
click at [725, 270] on select "Select One + Add New Address" at bounding box center [784, 271] width 222 height 23
select select "newaddress"
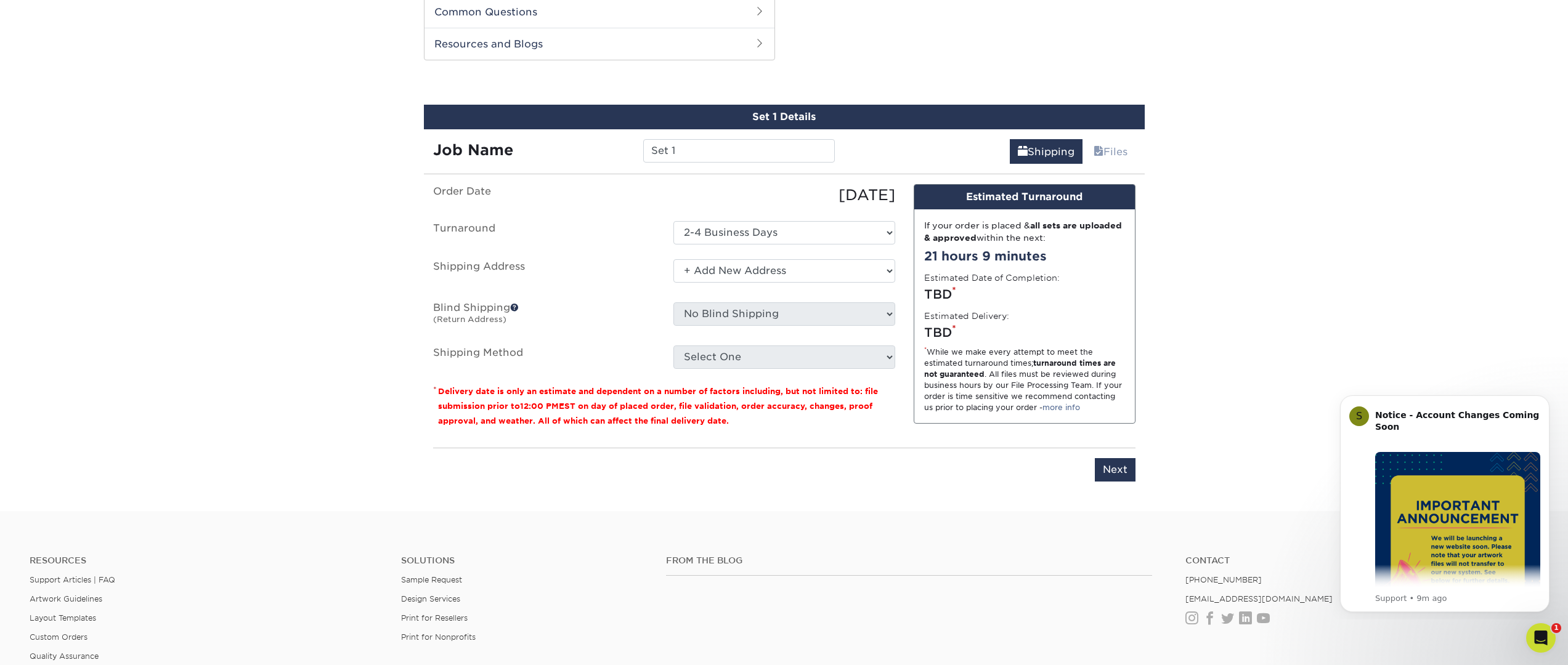
click at [673, 260] on select "Select One + Add New Address" at bounding box center [784, 271] width 222 height 23
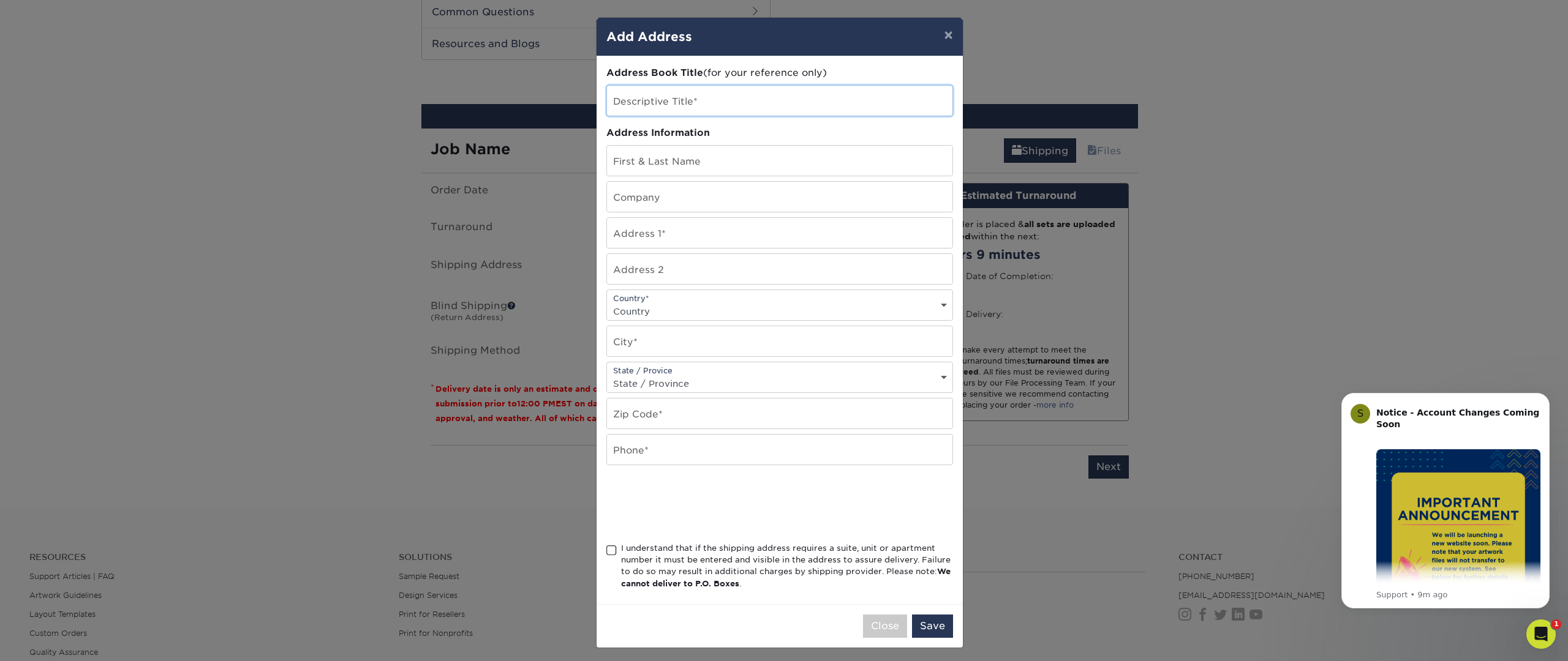
click at [685, 105] on input "text" at bounding box center [780, 101] width 346 height 30
type input "[PERSON_NAME]"
type input "r"
type input "Replica Cyber"
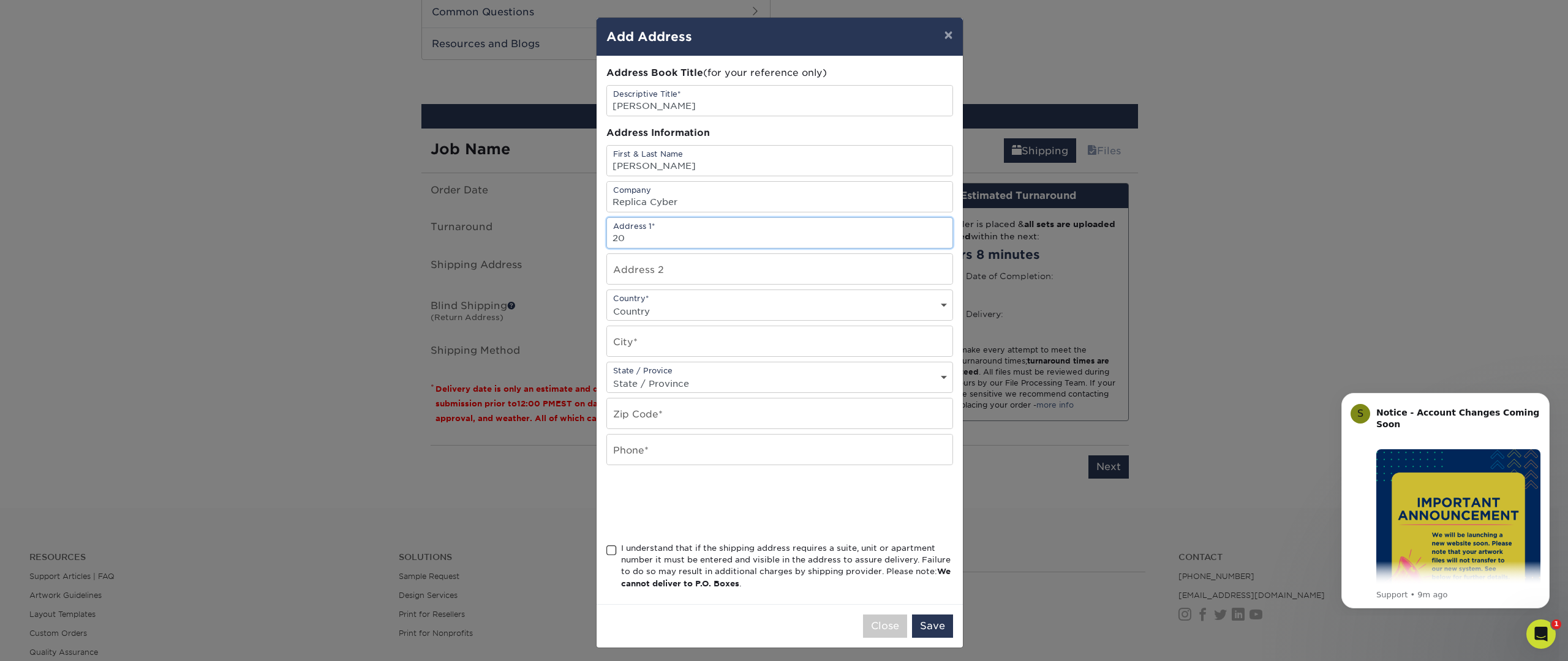
type input "2"
type input "[STREET_ADDRESS][PERSON_NAME]"
click at [657, 339] on input "text" at bounding box center [780, 341] width 346 height 30
type input "Falls Churs"
click at [675, 387] on select "State / Province Alabama Alaska Arizona Arkansas California Colorado Connecticu…" at bounding box center [780, 384] width 346 height 18
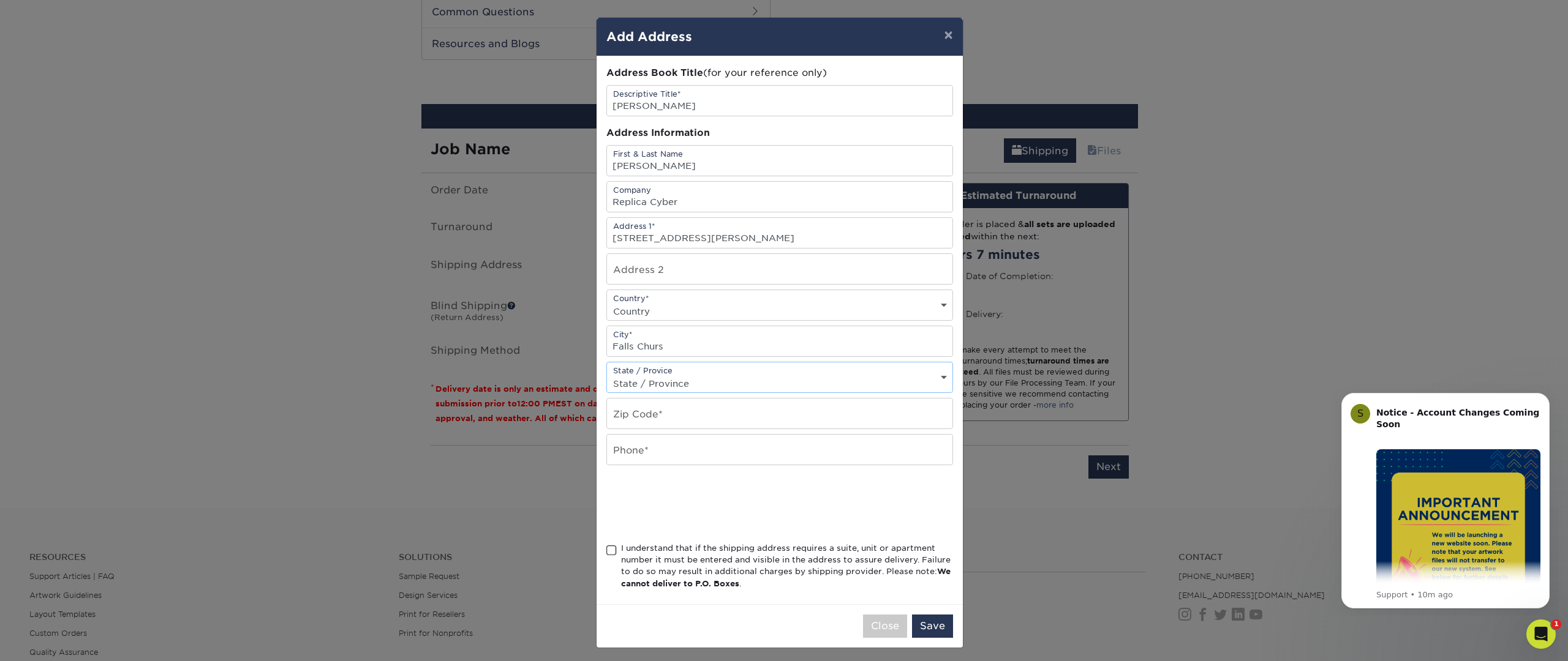
select select "VA"
click at [607, 375] on select "State / Province Alabama Alaska Arizona Arkansas California Colorado Connecticu…" at bounding box center [780, 384] width 346 height 18
click at [649, 416] on input "text" at bounding box center [780, 413] width 346 height 30
paste input "22043"
type input "22043"
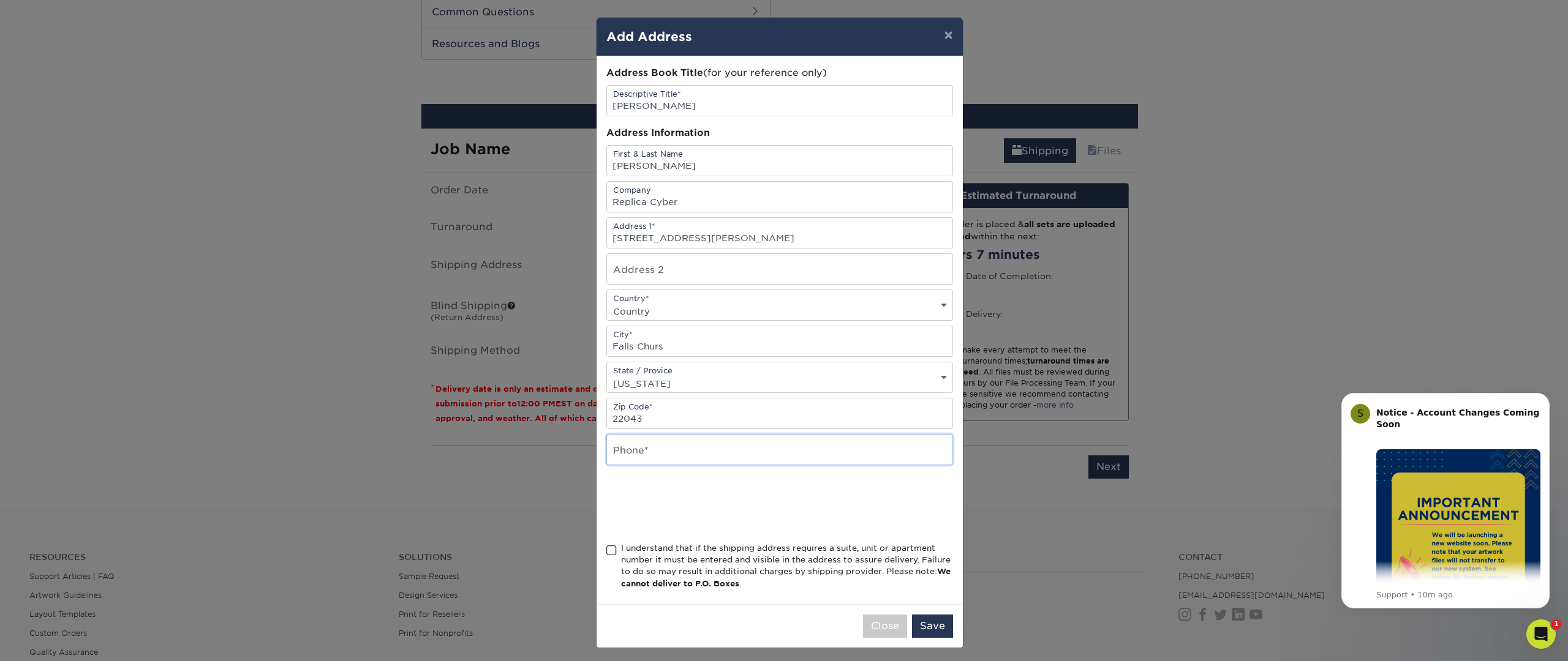
click at [651, 444] on input "text" at bounding box center [780, 449] width 346 height 30
type input "9292744465"
click at [607, 548] on span at bounding box center [612, 551] width 10 height 12
click at [0, 0] on input "I understand that if the shipping address requires a suite, unit or apartment n…" at bounding box center [0, 0] width 0 height 0
click at [650, 302] on select "Country United States Canada ----------------------------- Afghanistan Albania …" at bounding box center [780, 311] width 346 height 18
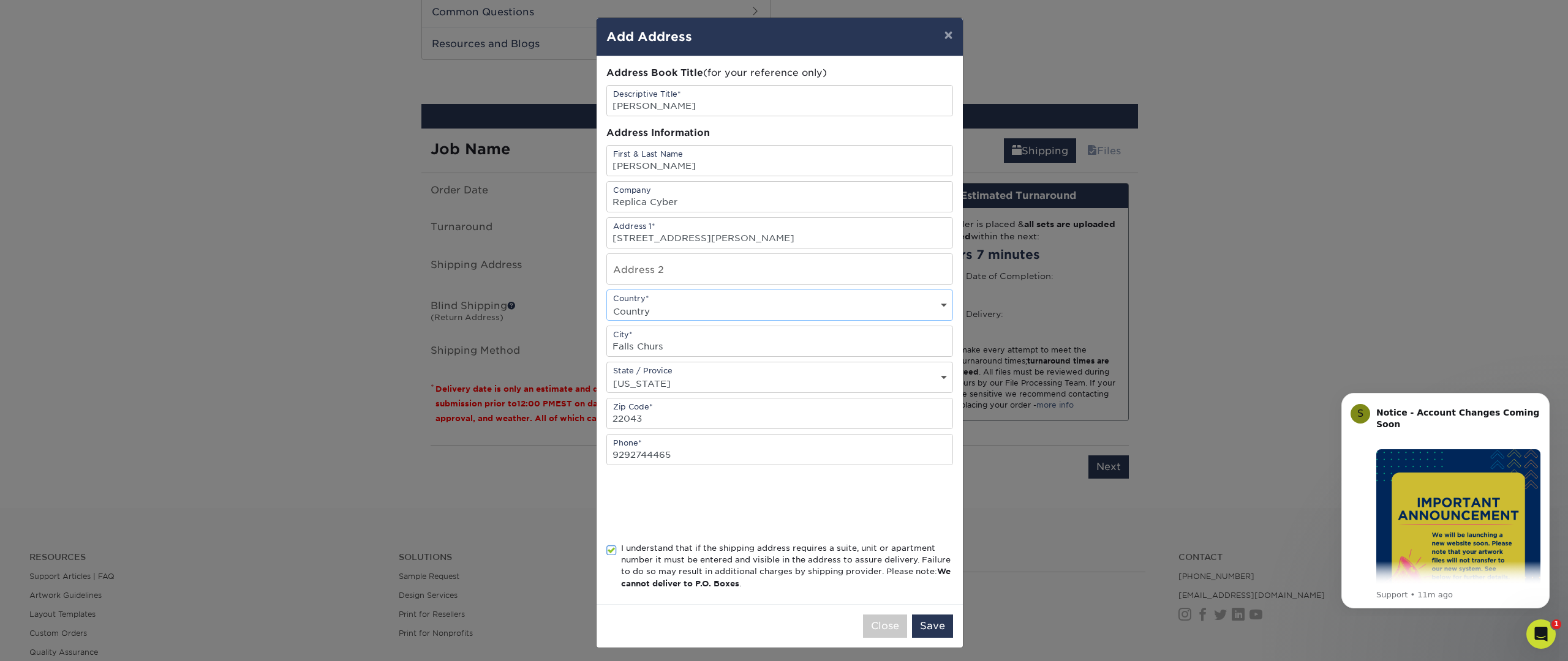
select select "US"
click at [607, 302] on select "Country United States Canada ----------------------------- Afghanistan Albania …" at bounding box center [780, 311] width 346 height 18
click at [672, 345] on input "Falls Churs" at bounding box center [780, 341] width 346 height 30
type input "Falls Church"
click at [721, 307] on select "Country United States Canada ----------------------------- Afghanistan Albania …" at bounding box center [780, 311] width 346 height 18
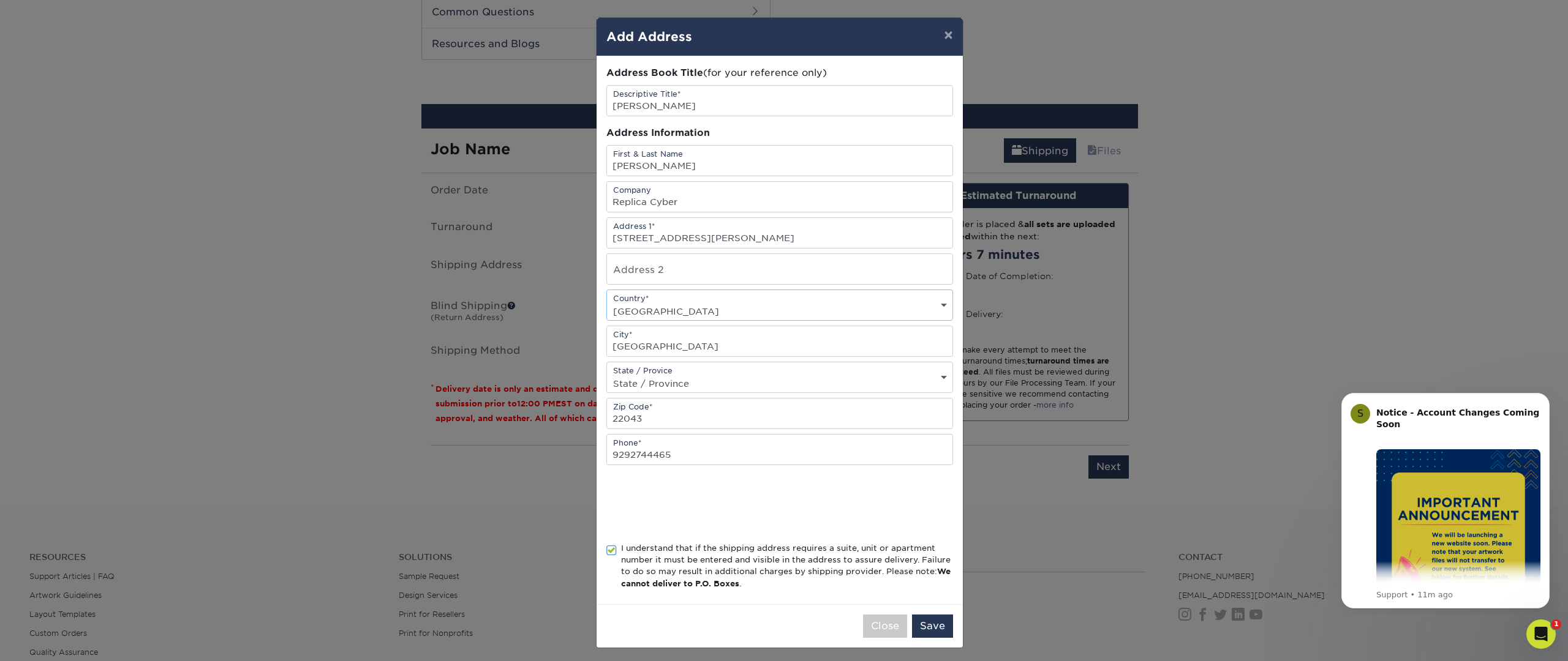
click at [607, 302] on select "Country United States Canada ----------------------------- Afghanistan Albania …" at bounding box center [780, 311] width 346 height 18
click at [919, 625] on button "Save" at bounding box center [932, 626] width 41 height 23
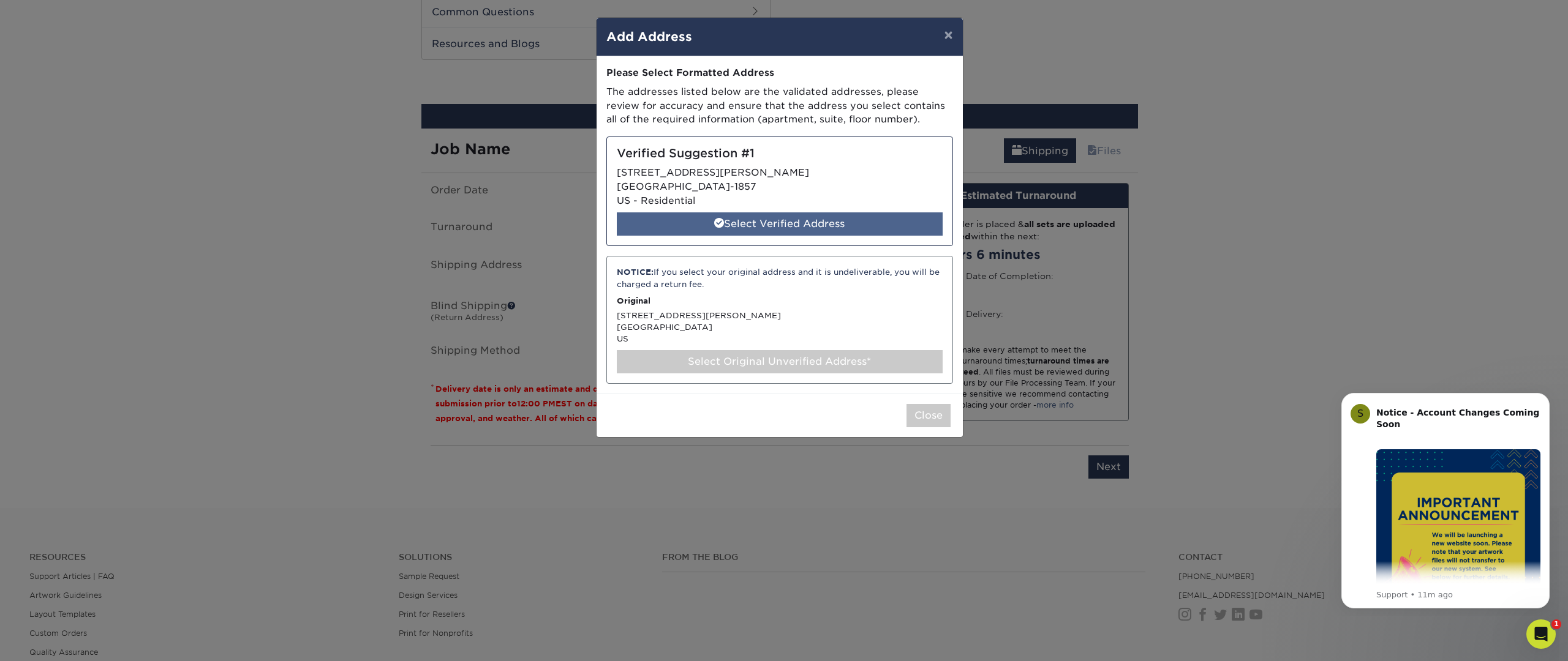
click at [797, 223] on div "Select Verified Address" at bounding box center [780, 224] width 326 height 23
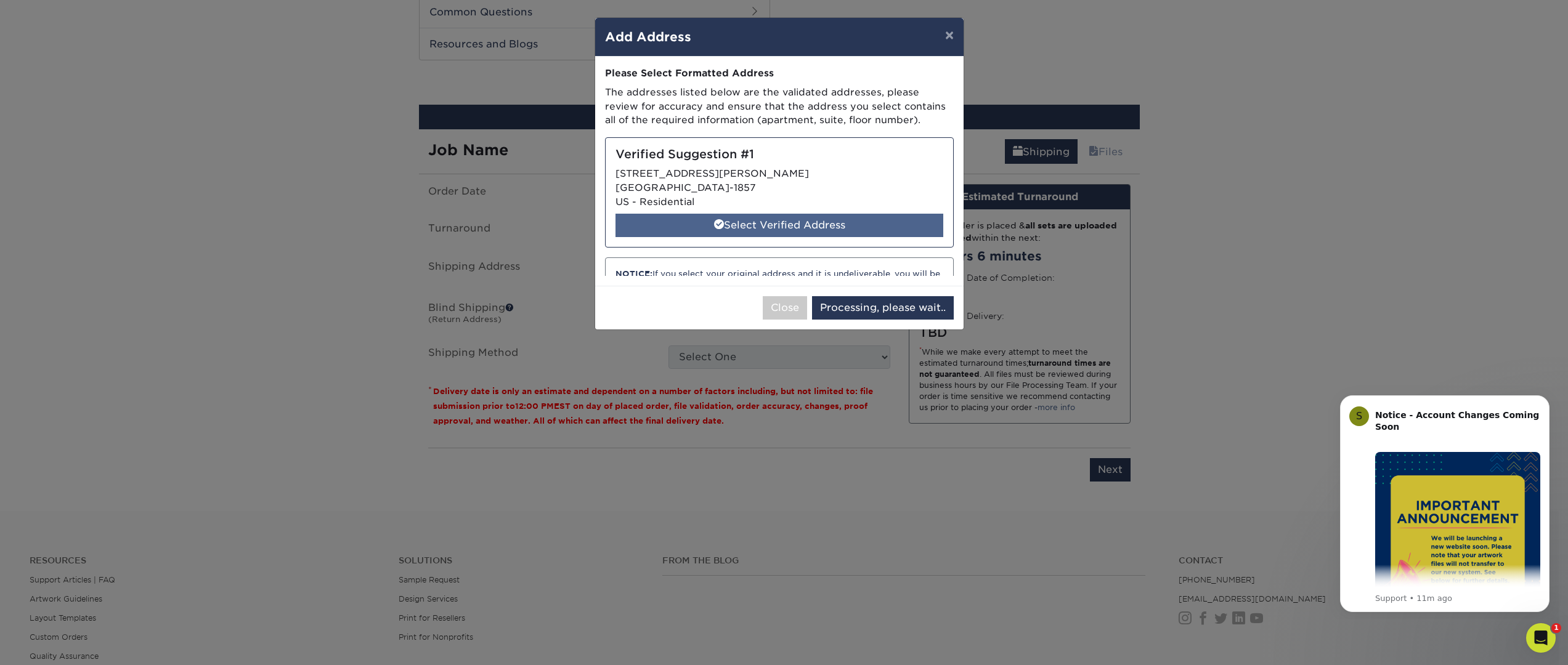
select select "285834"
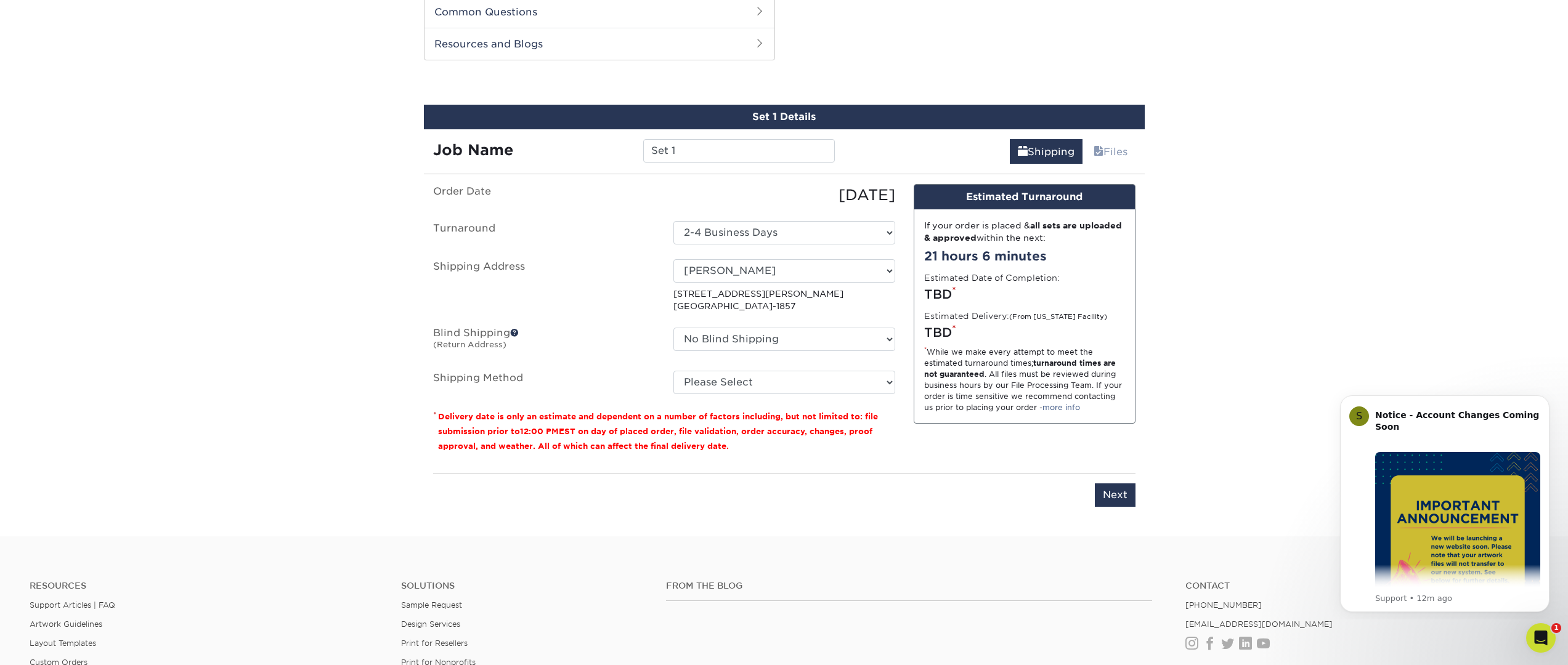
click at [515, 334] on span at bounding box center [514, 332] width 8 height 8
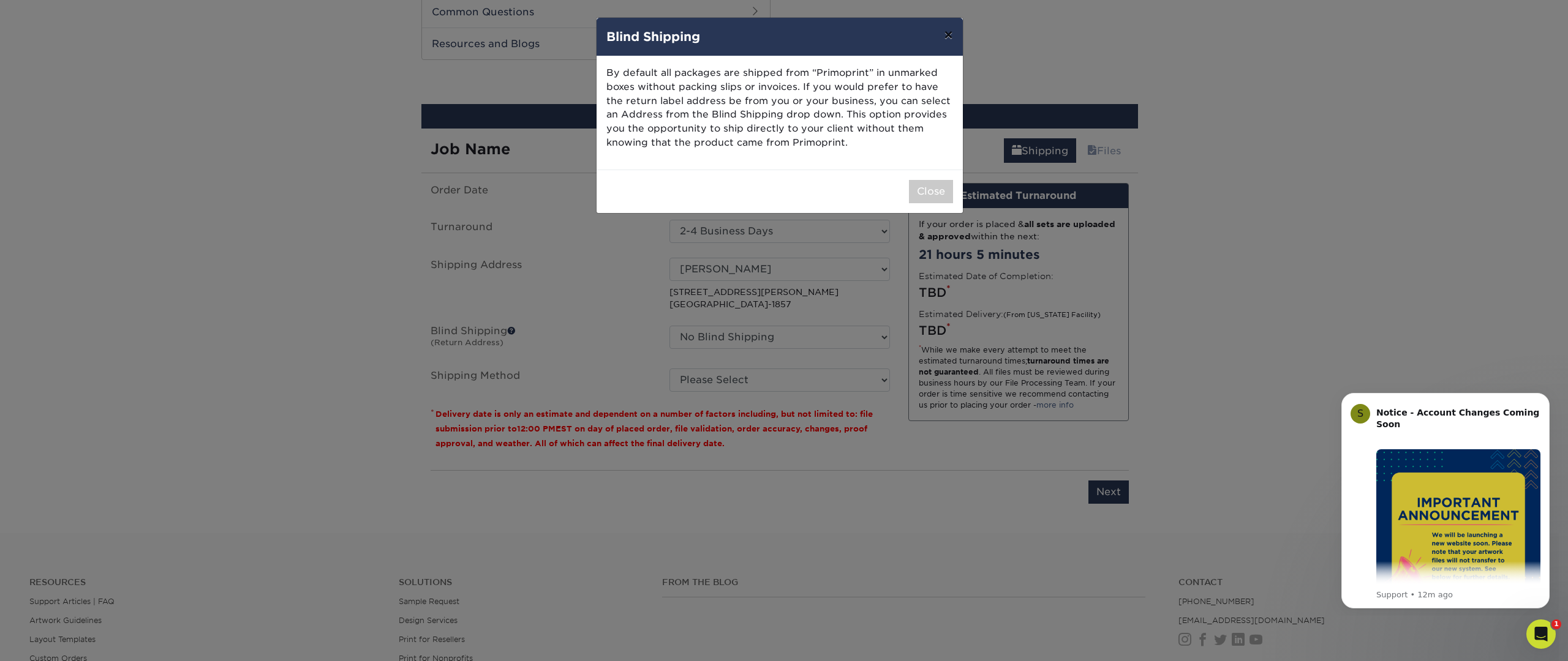
click at [941, 37] on button "×" at bounding box center [949, 35] width 28 height 34
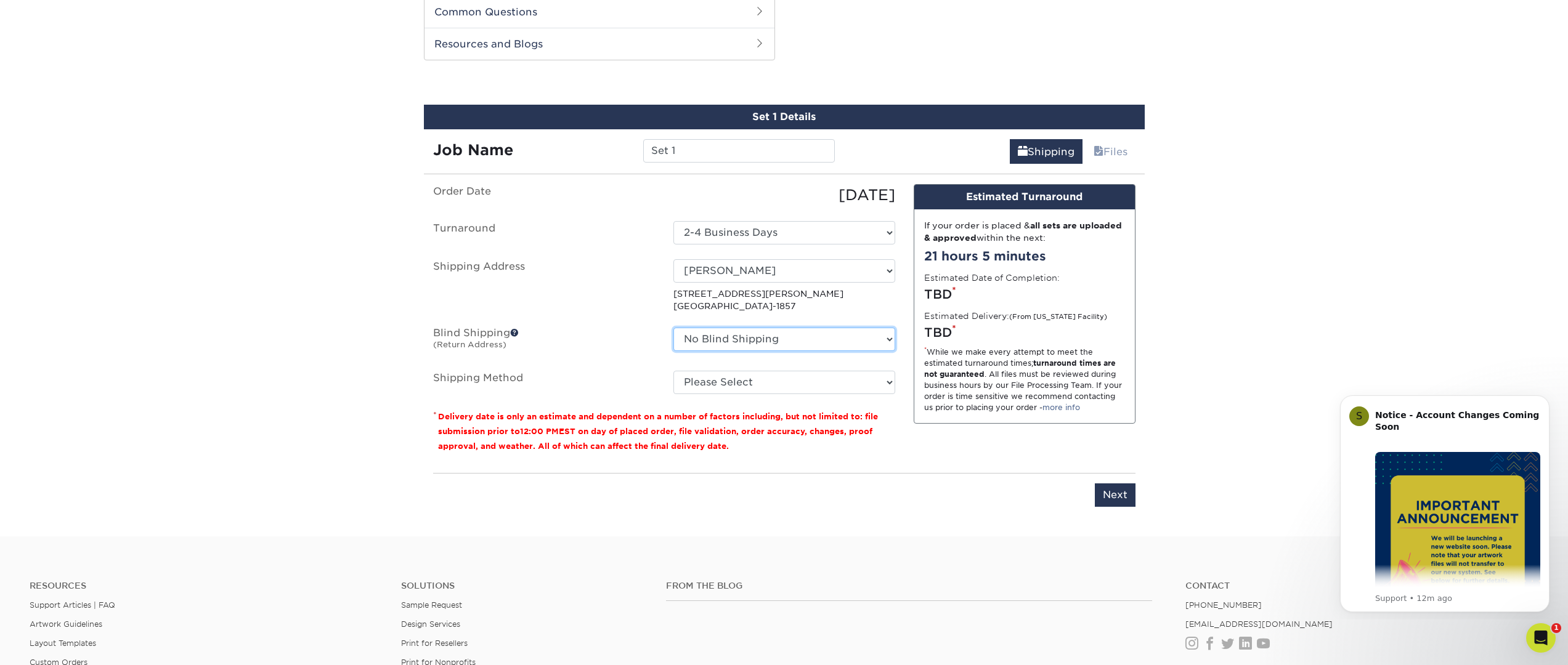
click at [889, 341] on select "No Blind Shipping + Add New Address" at bounding box center [784, 339] width 222 height 23
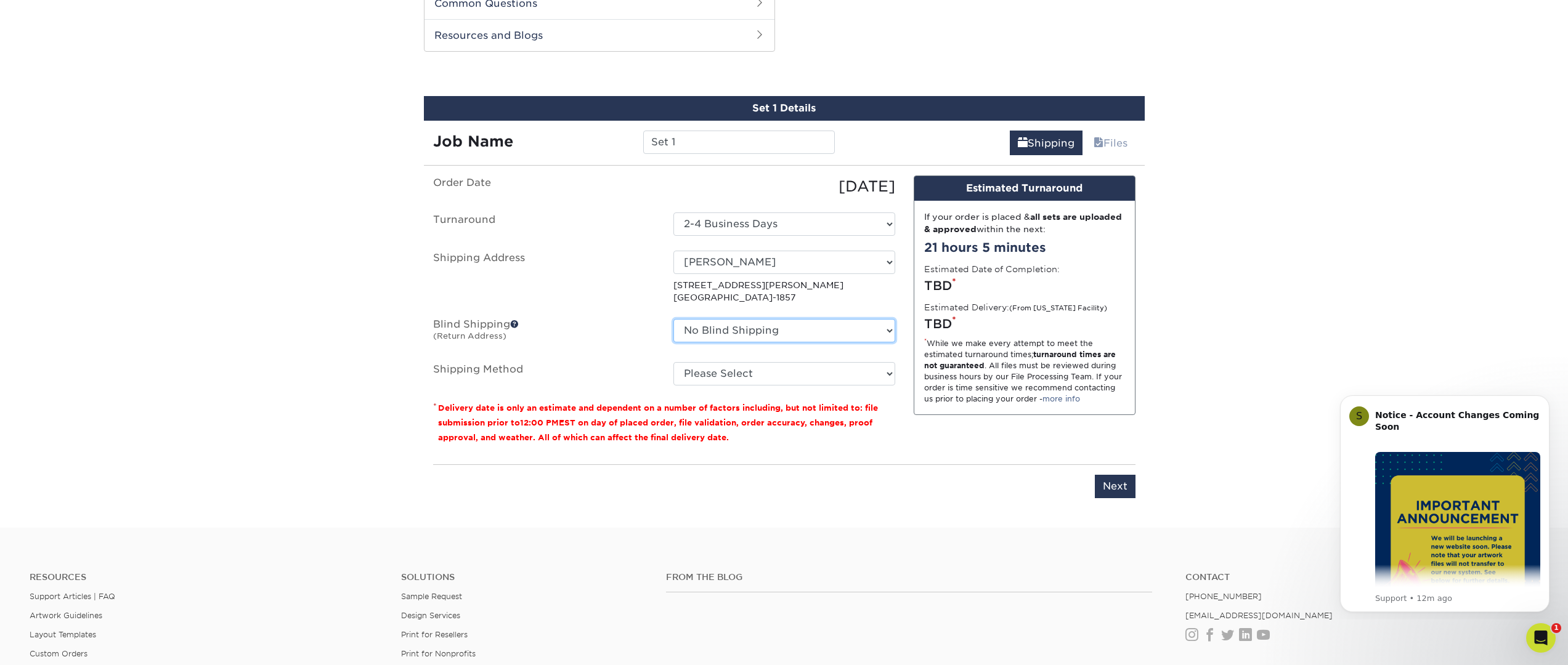
scroll to position [638, 0]
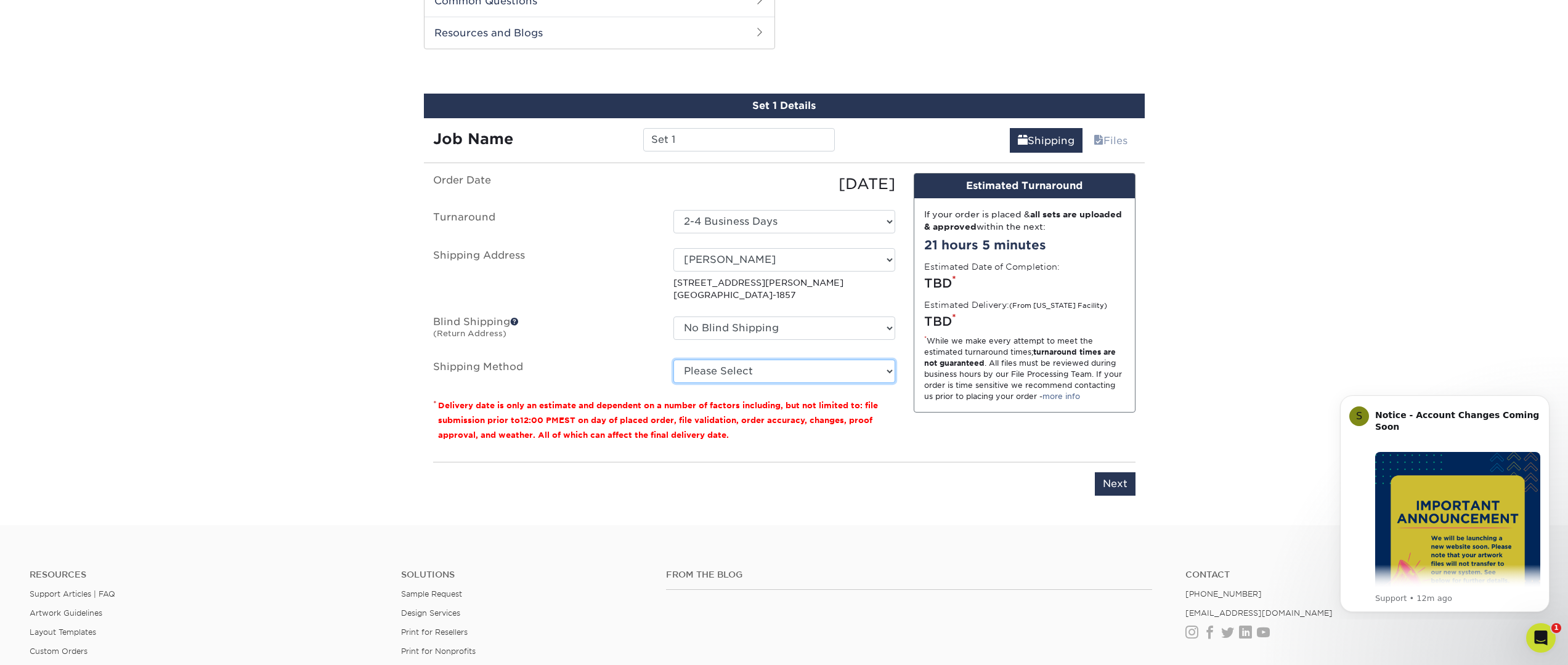
click at [869, 369] on select "Please Select Ground Shipping (+$24.40) 3 Day Shipping Service (+$31.11) 2 Day …" at bounding box center [784, 371] width 222 height 23
click at [783, 225] on select "Select One 2-4 Business Days 2 Day Next Business Day" at bounding box center [784, 221] width 222 height 23
click at [774, 374] on select "Please Select Ground Shipping (+$24.40) 3 Day Shipping Service (+$31.11) 2 Day …" at bounding box center [784, 371] width 222 height 23
click at [673, 360] on select "Please Select Ground Shipping (+$24.40) 3 Day Shipping Service (+$31.11) 2 Day …" at bounding box center [784, 371] width 222 height 23
click at [728, 369] on select "Please Select Ground Shipping (+$24.40) 3 Day Shipping Service (+$31.11) 2 Day …" at bounding box center [784, 371] width 222 height 23
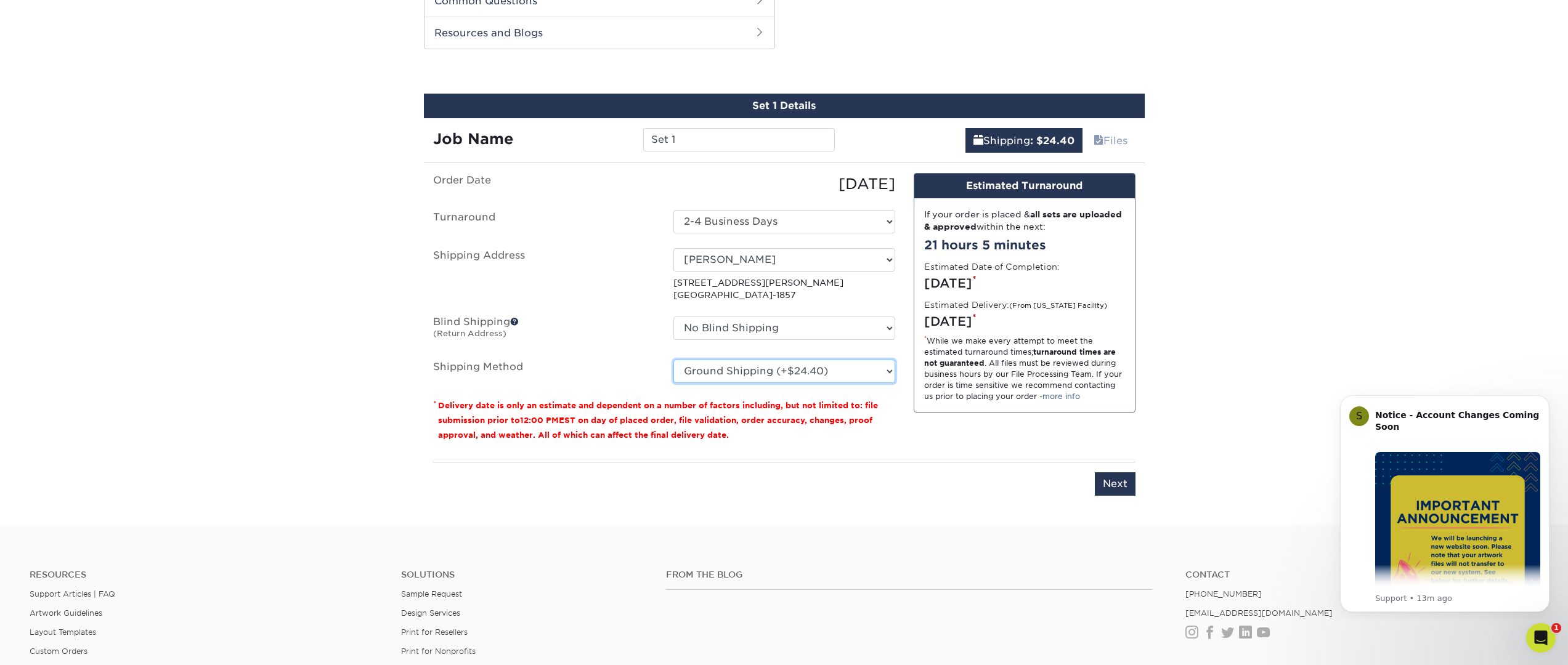
select select "-1"
click at [673, 360] on select "Please Select Ground Shipping (+$24.40) 3 Day Shipping Service (+$31.11) 2 Day …" at bounding box center [784, 371] width 222 height 23
click at [774, 370] on select "Please Select Ground Shipping (+$24.40) 3 Day Shipping Service (+$31.11) 2 Day …" at bounding box center [784, 371] width 222 height 23
click at [700, 140] on input "Set 1" at bounding box center [739, 139] width 192 height 23
drag, startPoint x: 678, startPoint y: 139, endPoint x: 631, endPoint y: 136, distance: 47.1
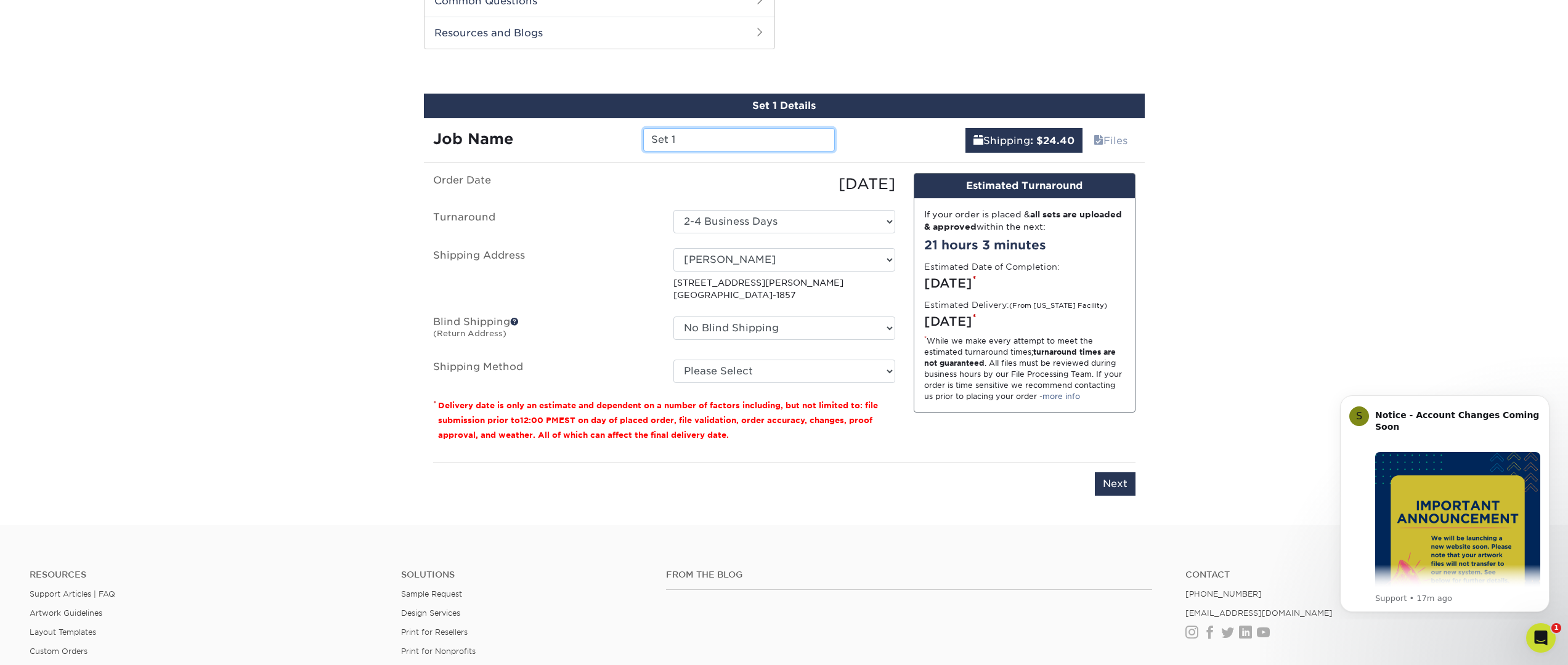
click at [631, 136] on div "Job Name Set 1" at bounding box center [634, 139] width 421 height 23
type input "Replica Card Trade Index Updated"
click at [1116, 487] on input "Next" at bounding box center [1115, 484] width 41 height 23
type input "Next"
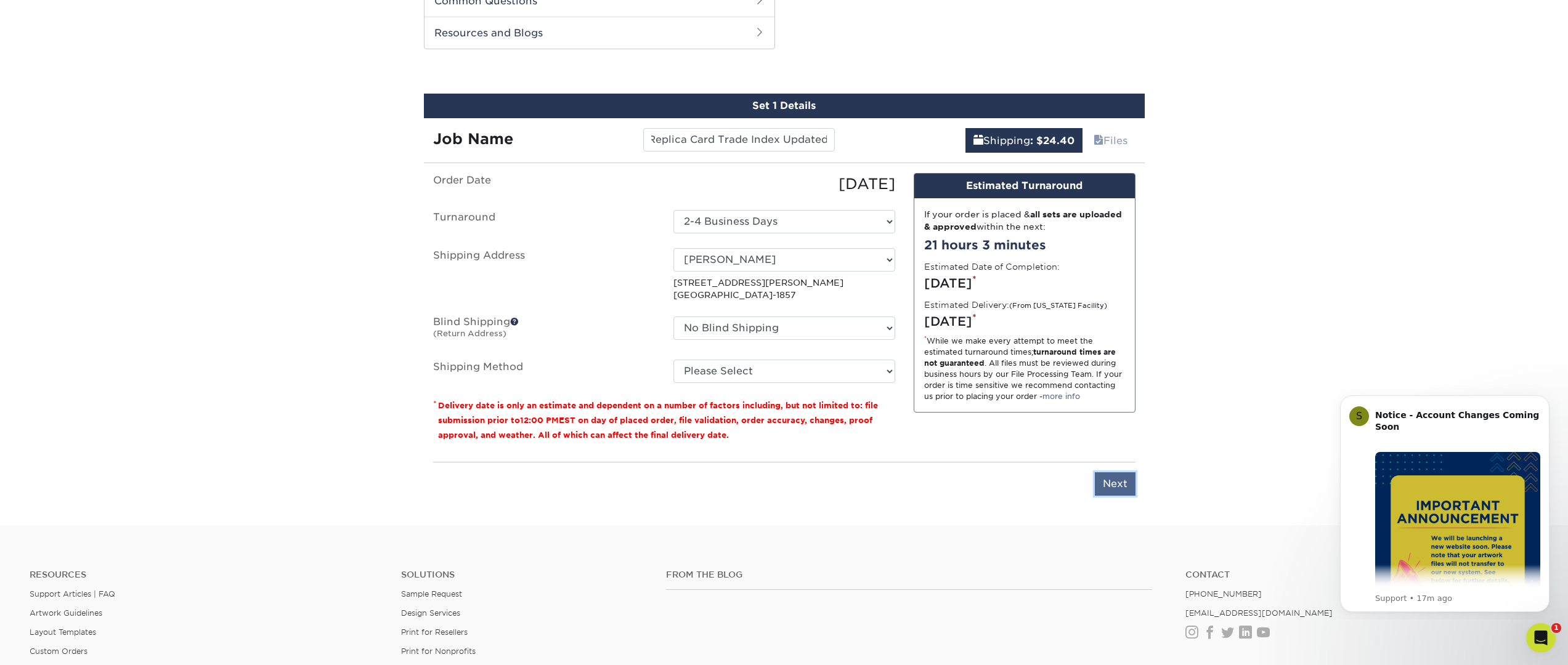
scroll to position [0, 0]
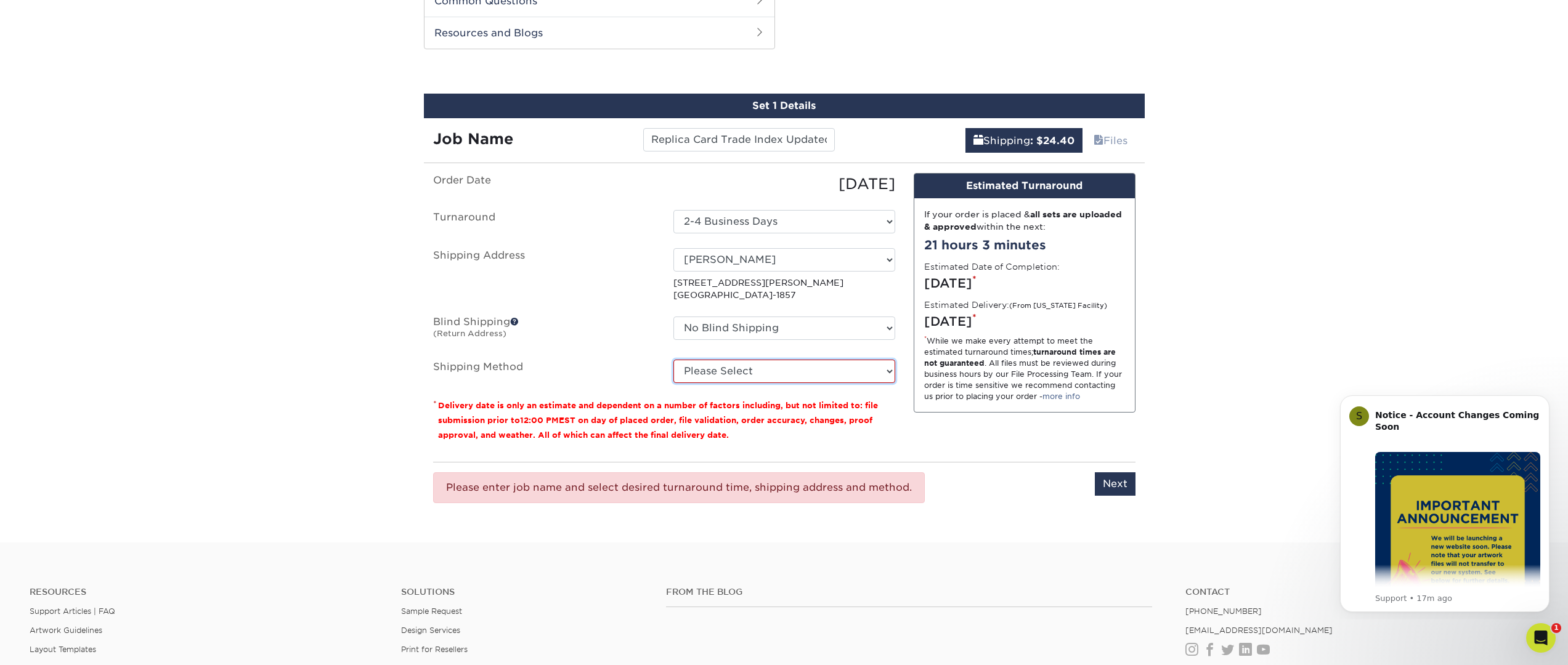
click at [768, 372] on select "Please Select Ground Shipping (+$24.40) 3 Day Shipping Service (+$31.11) 2 Day …" at bounding box center [784, 371] width 222 height 23
select select "03"
click at [673, 360] on select "Please Select Ground Shipping (+$24.40) 3 Day Shipping Service (+$31.11) 2 Day …" at bounding box center [784, 371] width 222 height 23
click at [1097, 480] on input "Next" at bounding box center [1115, 484] width 41 height 23
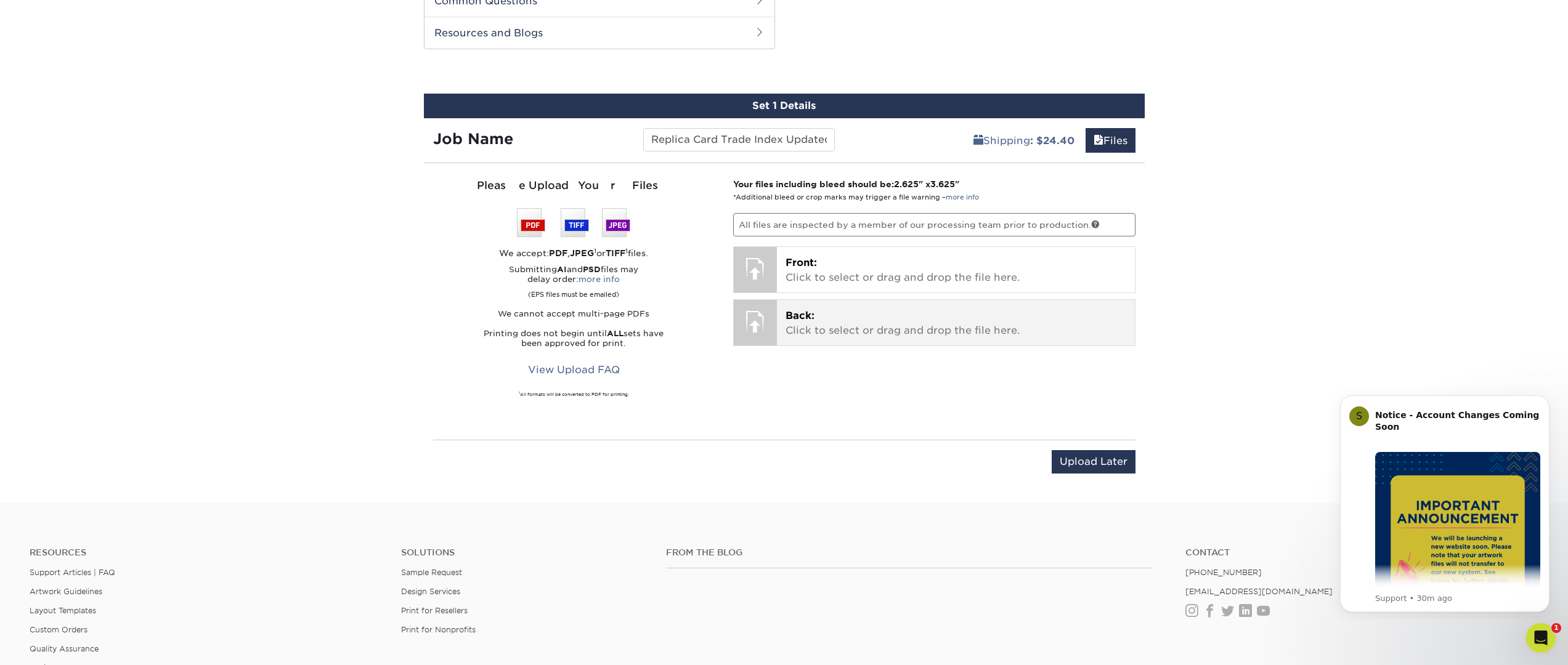
click at [858, 323] on p "Back: Click to select or drag and drop the file here." at bounding box center [956, 323] width 341 height 29
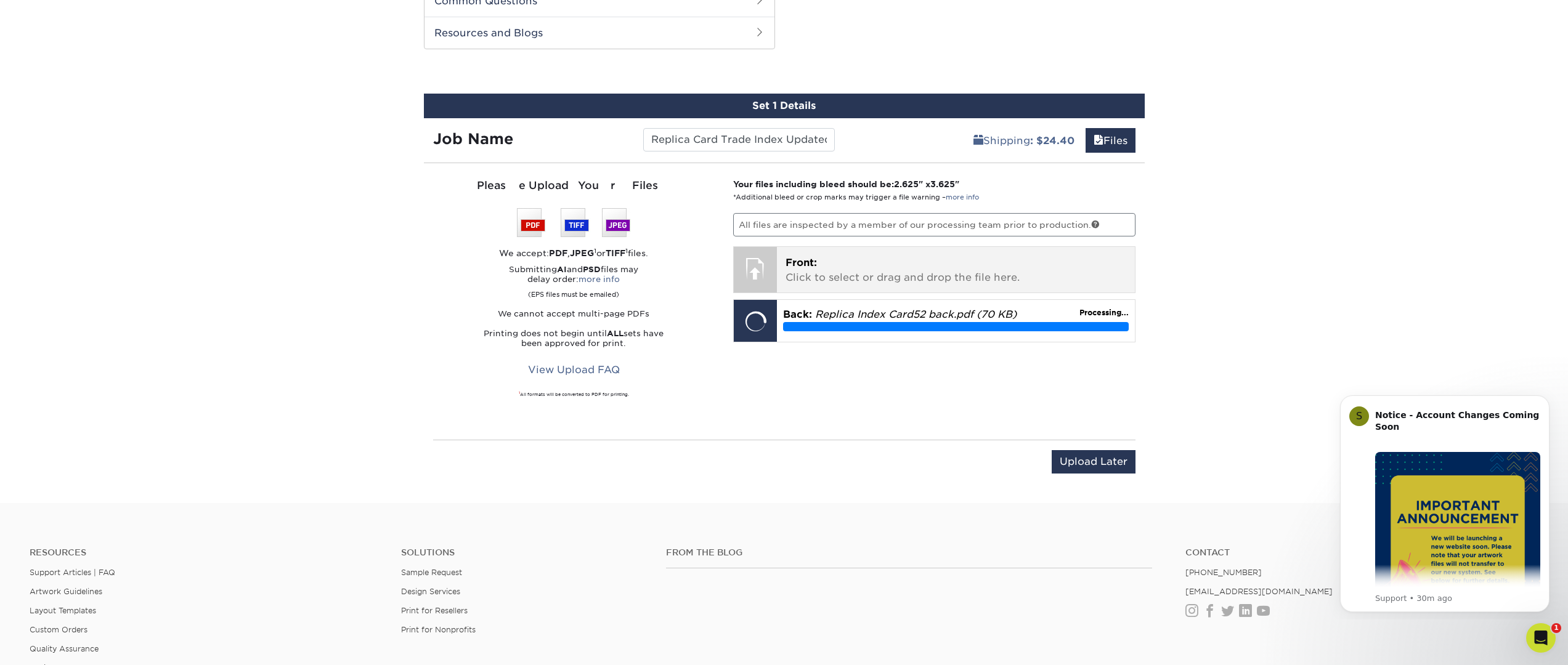
click at [800, 266] on span "Front:" at bounding box center [801, 263] width 32 height 12
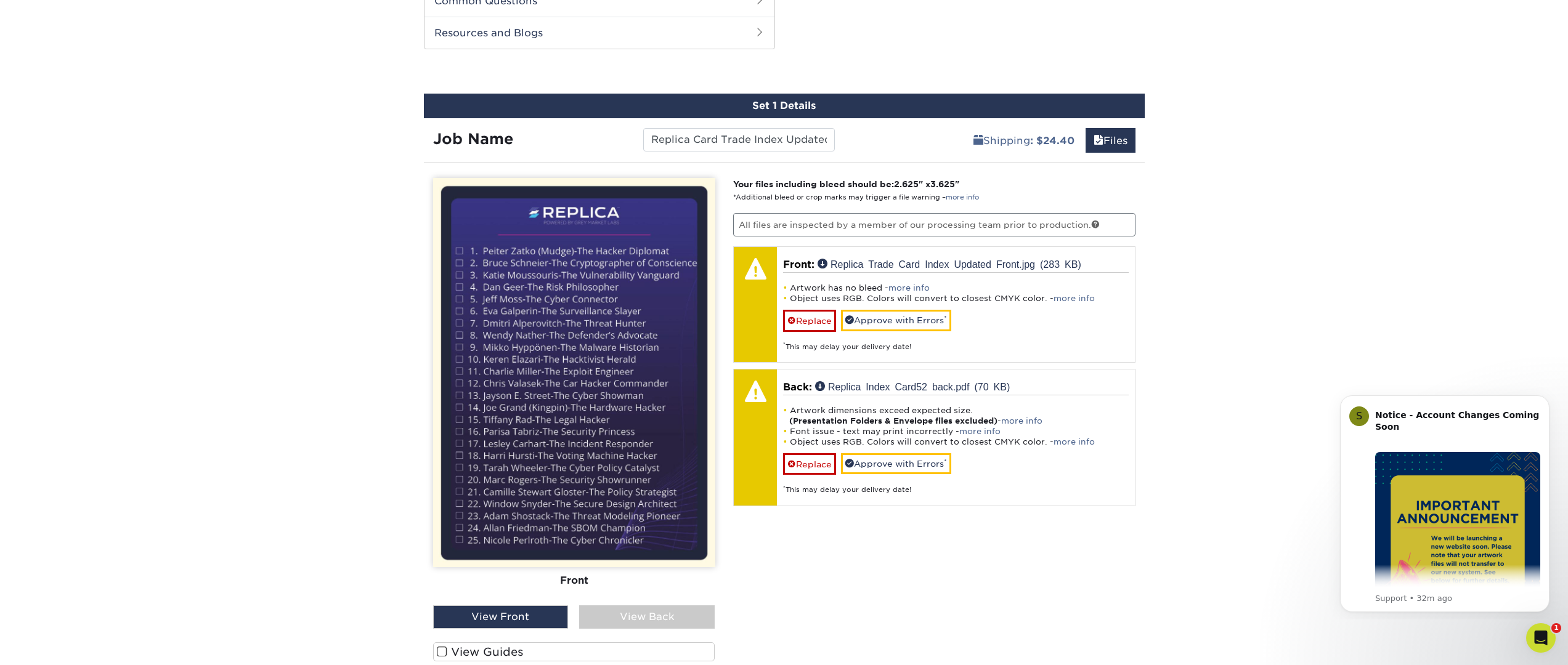
click at [647, 617] on div "View Back" at bounding box center [647, 617] width 135 height 23
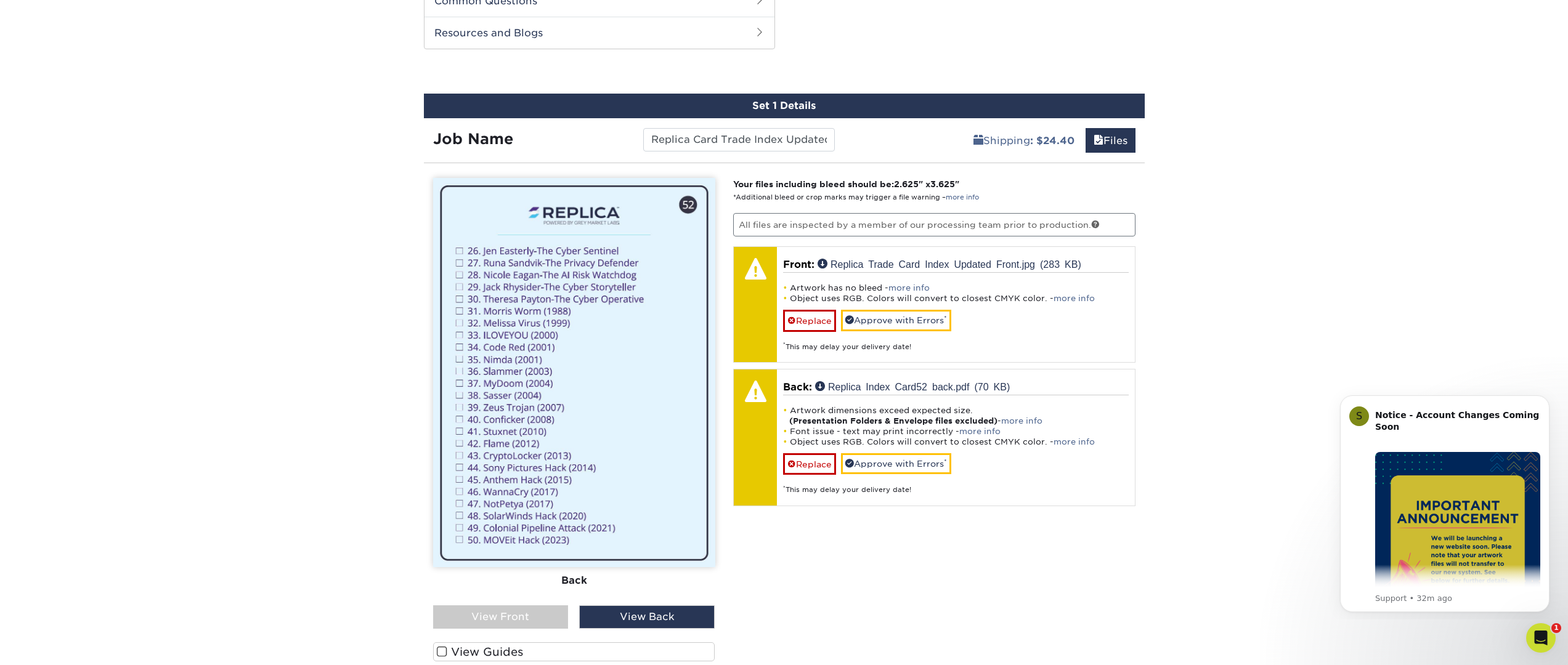
click at [535, 617] on div "View Front" at bounding box center [501, 617] width 135 height 23
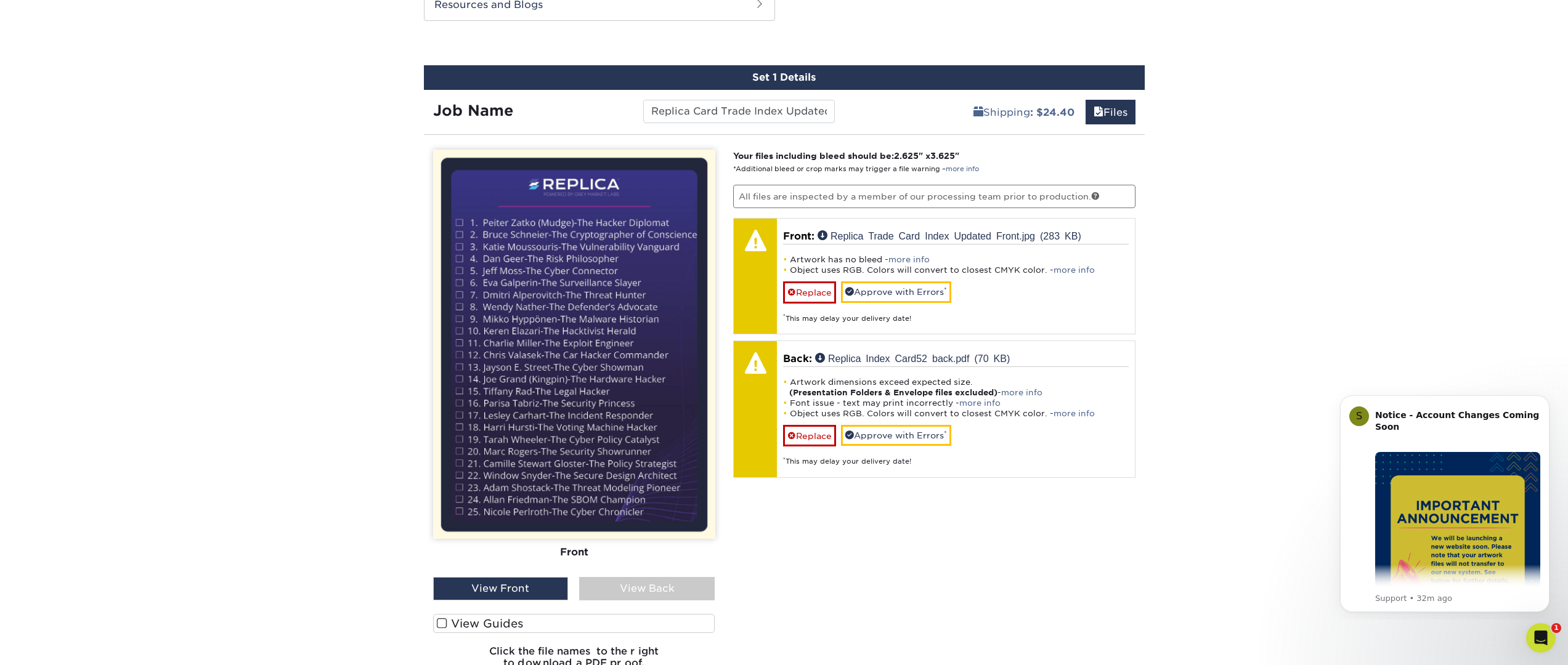
scroll to position [651, 0]
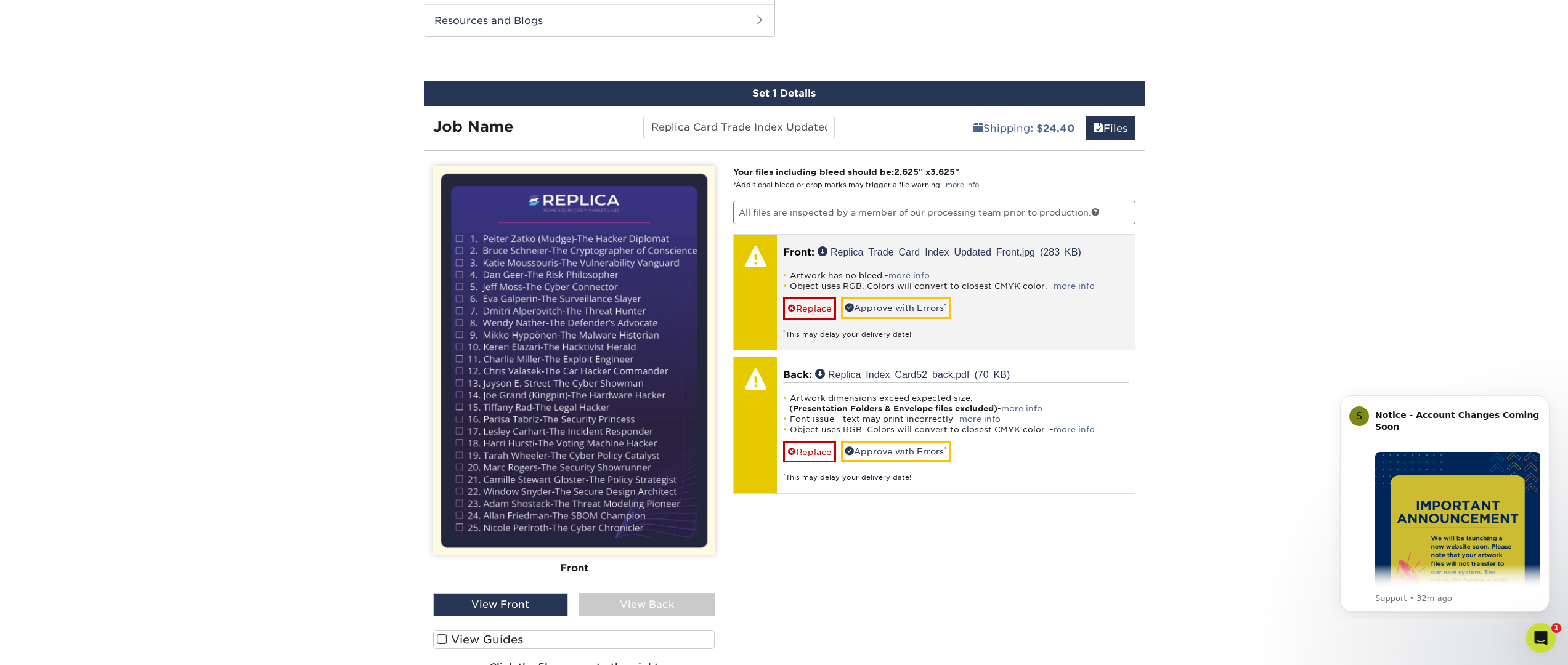
click at [1092, 302] on div "Artwork has no bleed - more info Object uses RGB. Colors will convert to closes…" at bounding box center [956, 299] width 345 height 80
click at [823, 248] on link "Replica Trade Card Index Updated Front.jpg (283 KB)" at bounding box center [949, 251] width 263 height 10
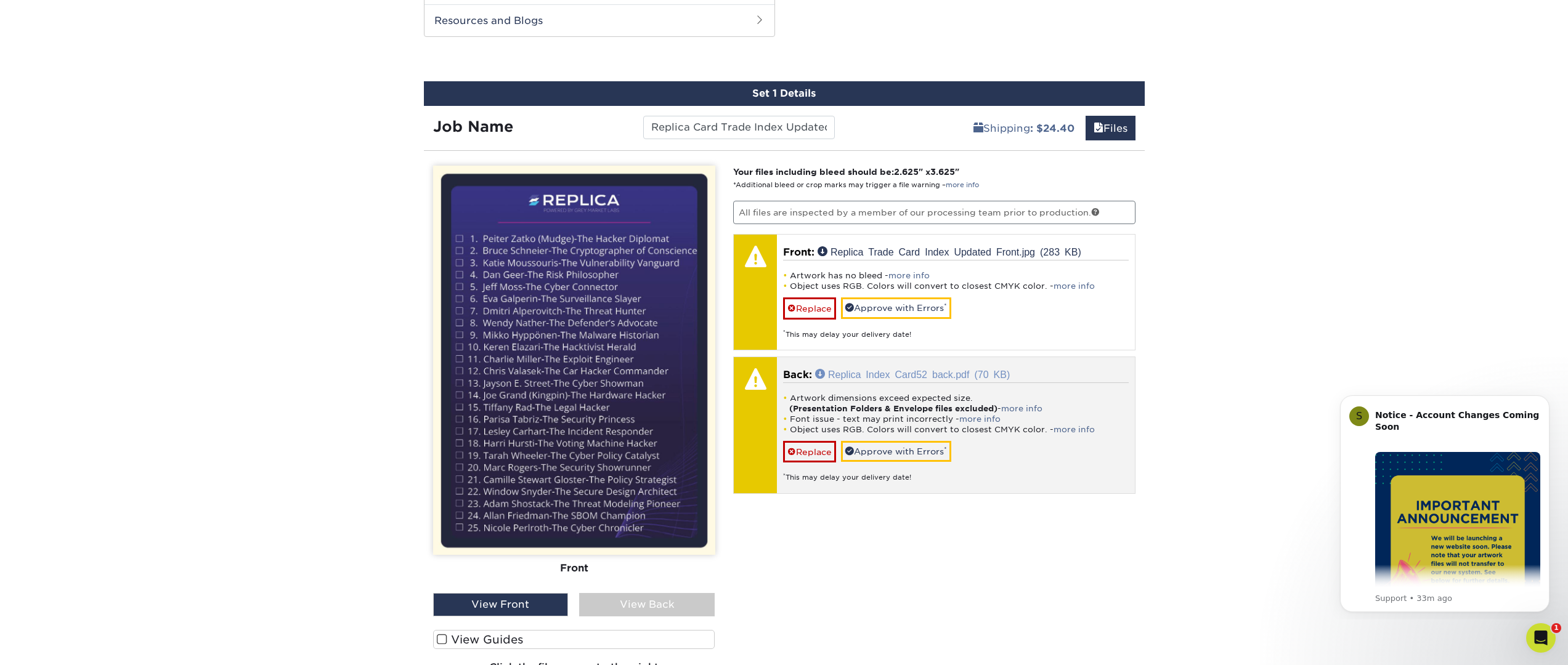
click at [898, 375] on link "Replica Index Card52 back.pdf (70 KB)" at bounding box center [912, 373] width 195 height 10
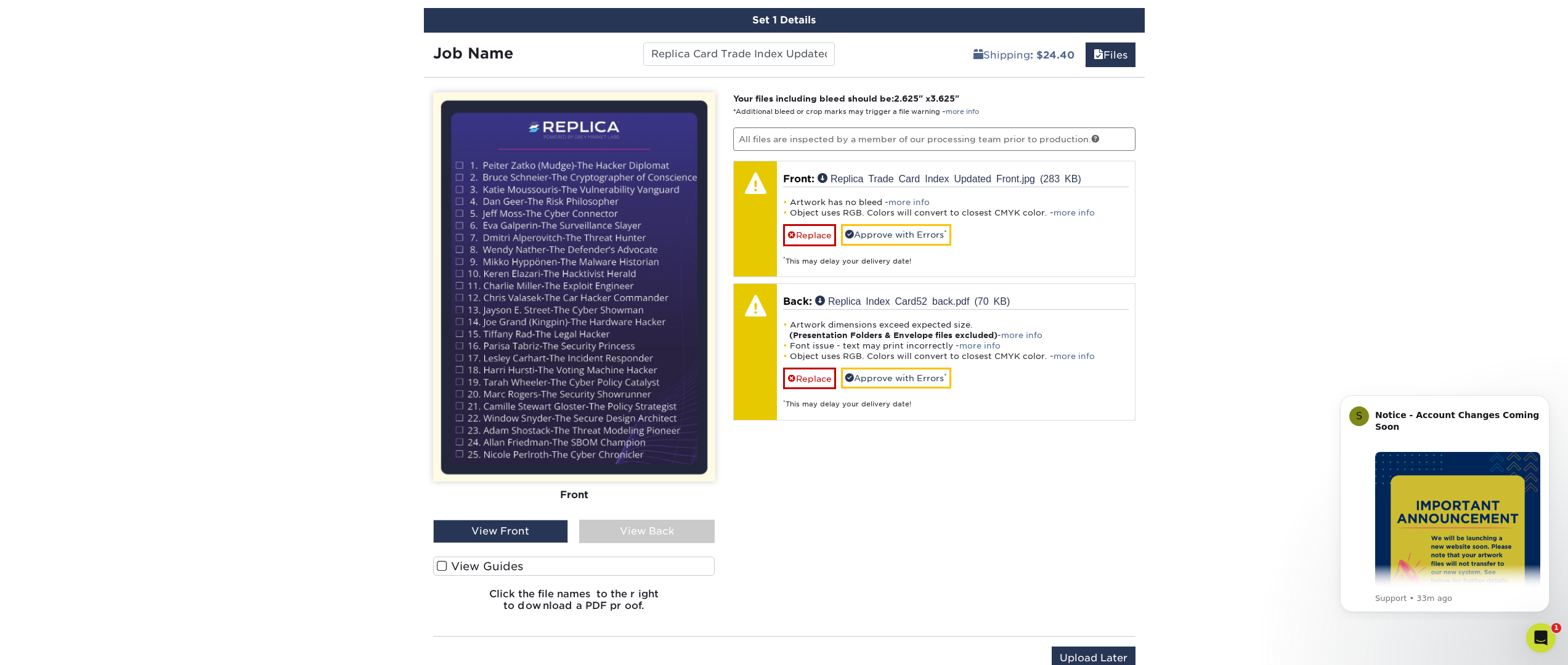
scroll to position [723, 0]
click at [442, 566] on span at bounding box center [442, 567] width 11 height 12
click at [0, 0] on input "View Guides" at bounding box center [0, 0] width 0 height 0
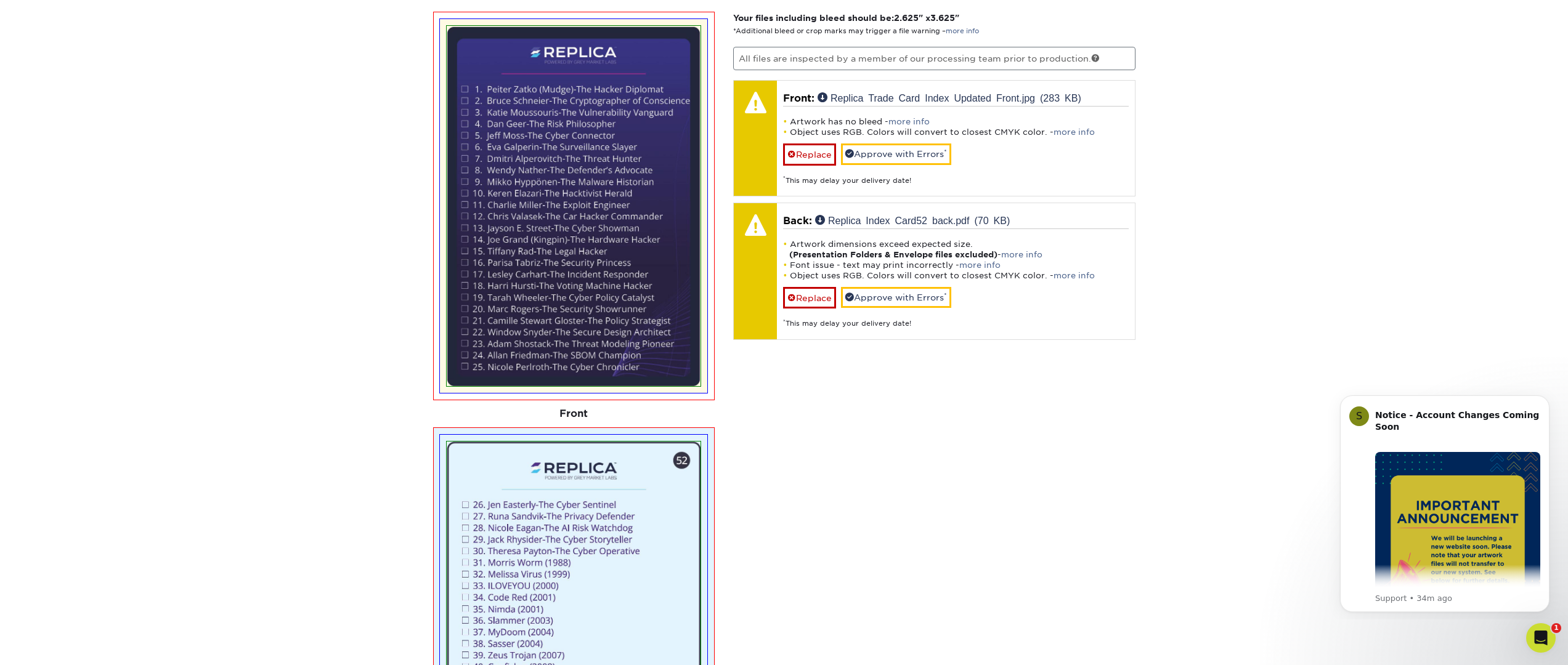
scroll to position [819, 0]
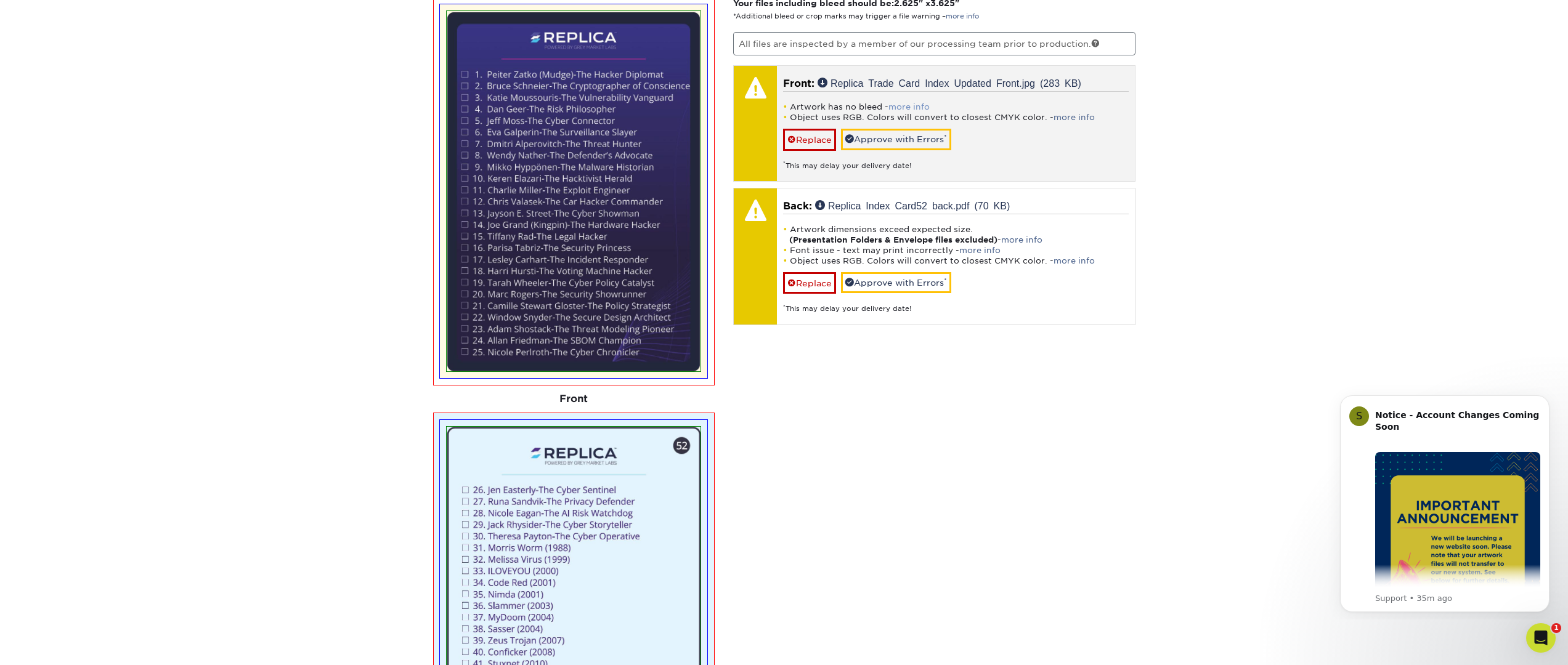
click at [912, 104] on link "more info" at bounding box center [909, 107] width 41 height 9
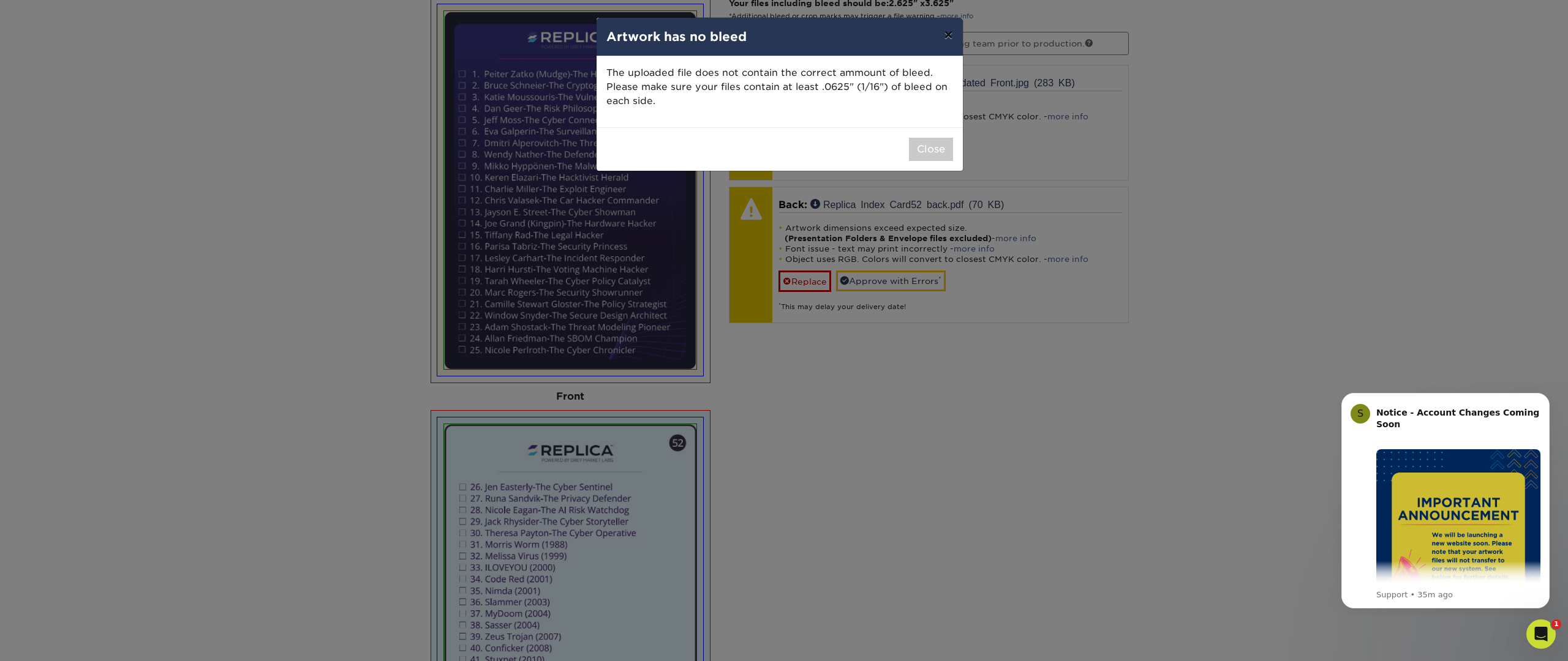
click at [944, 36] on button "×" at bounding box center [949, 35] width 28 height 34
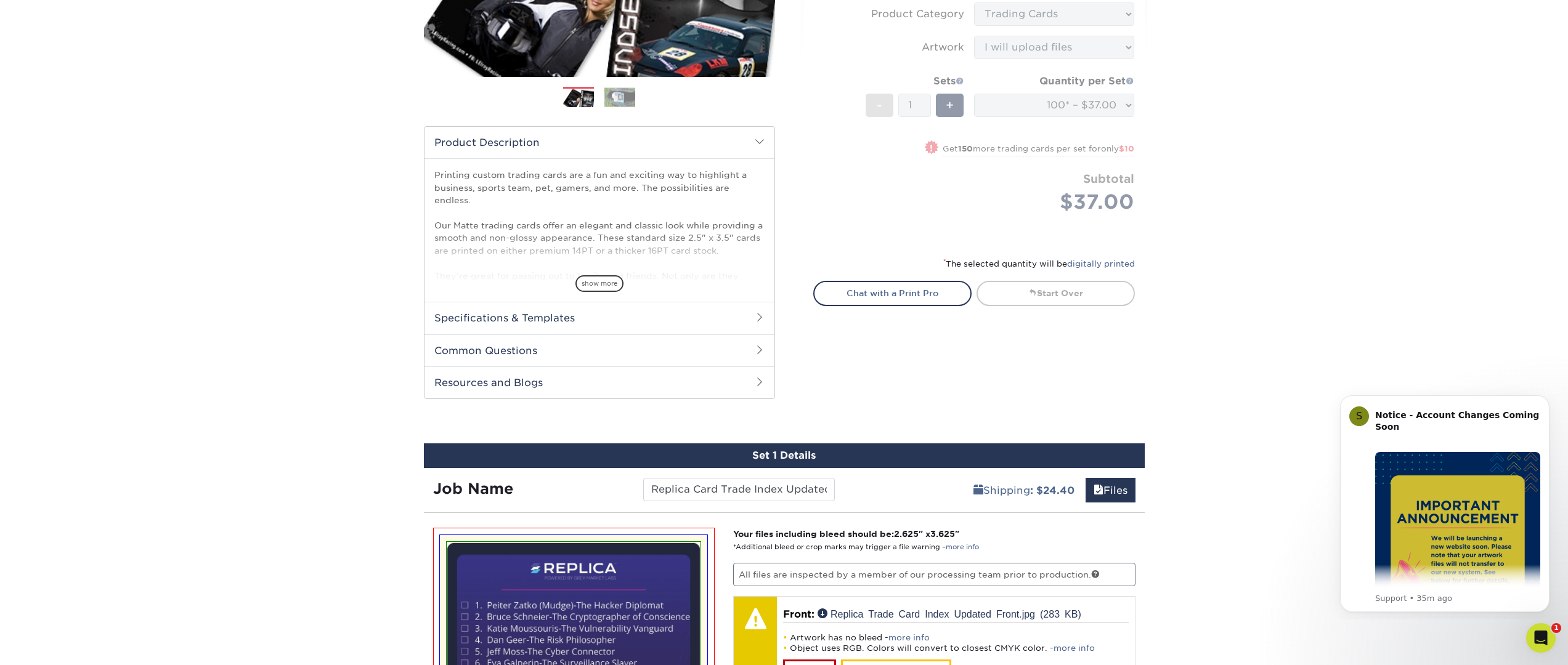
scroll to position [320, 0]
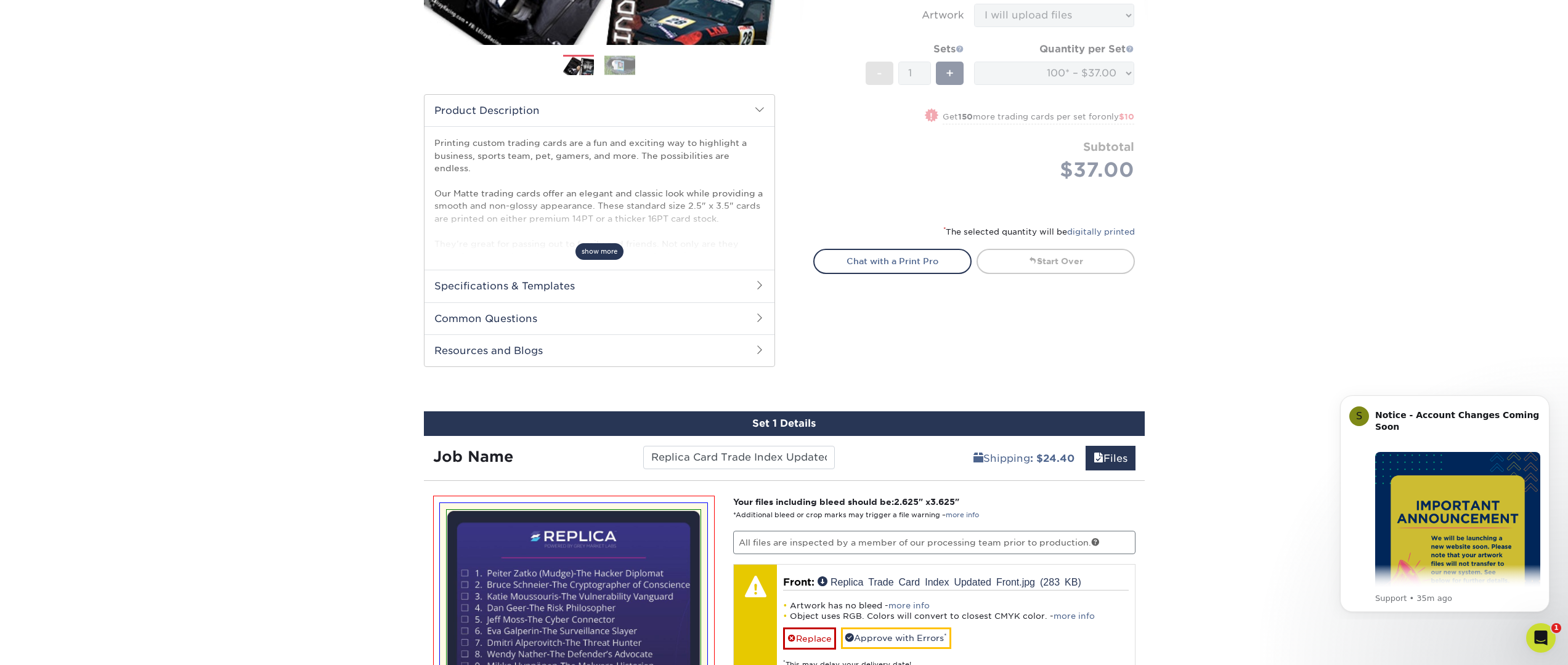
click at [609, 253] on span "show more" at bounding box center [600, 251] width 48 height 17
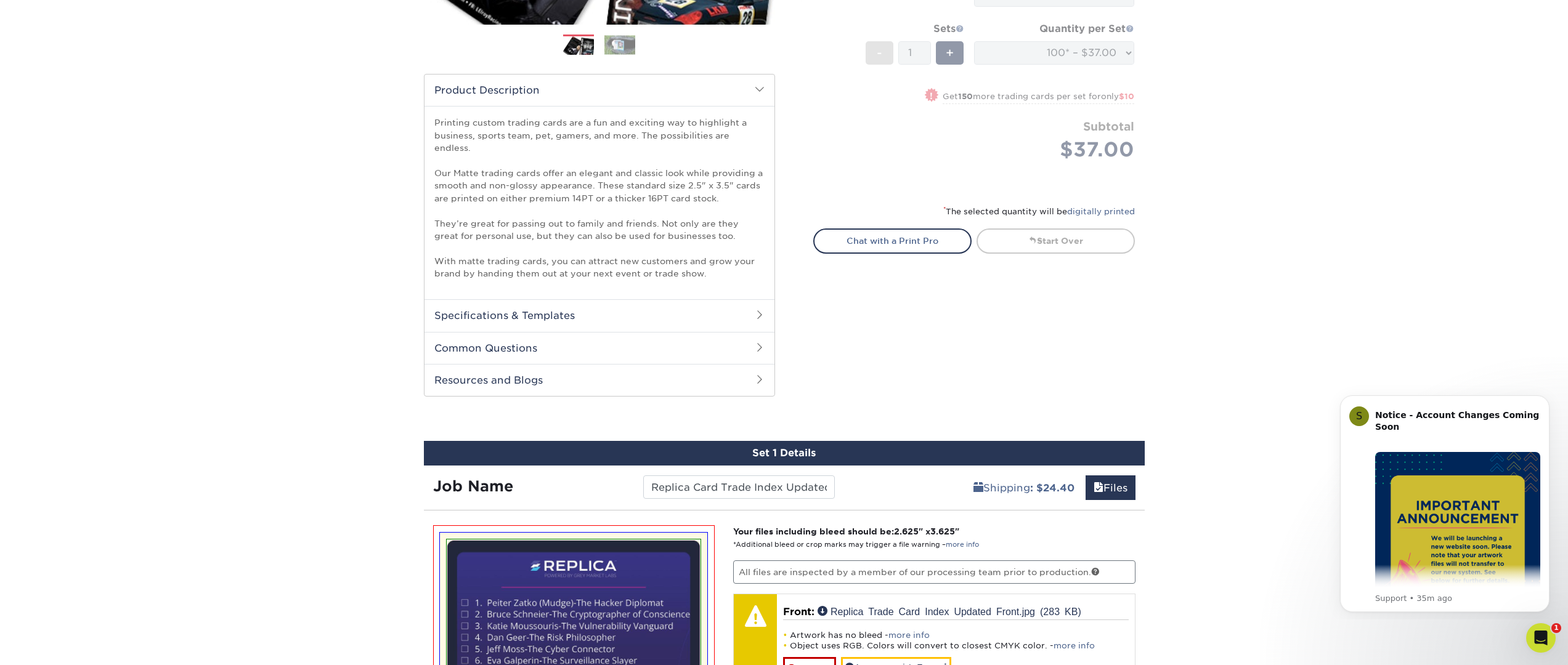
scroll to position [357, 0]
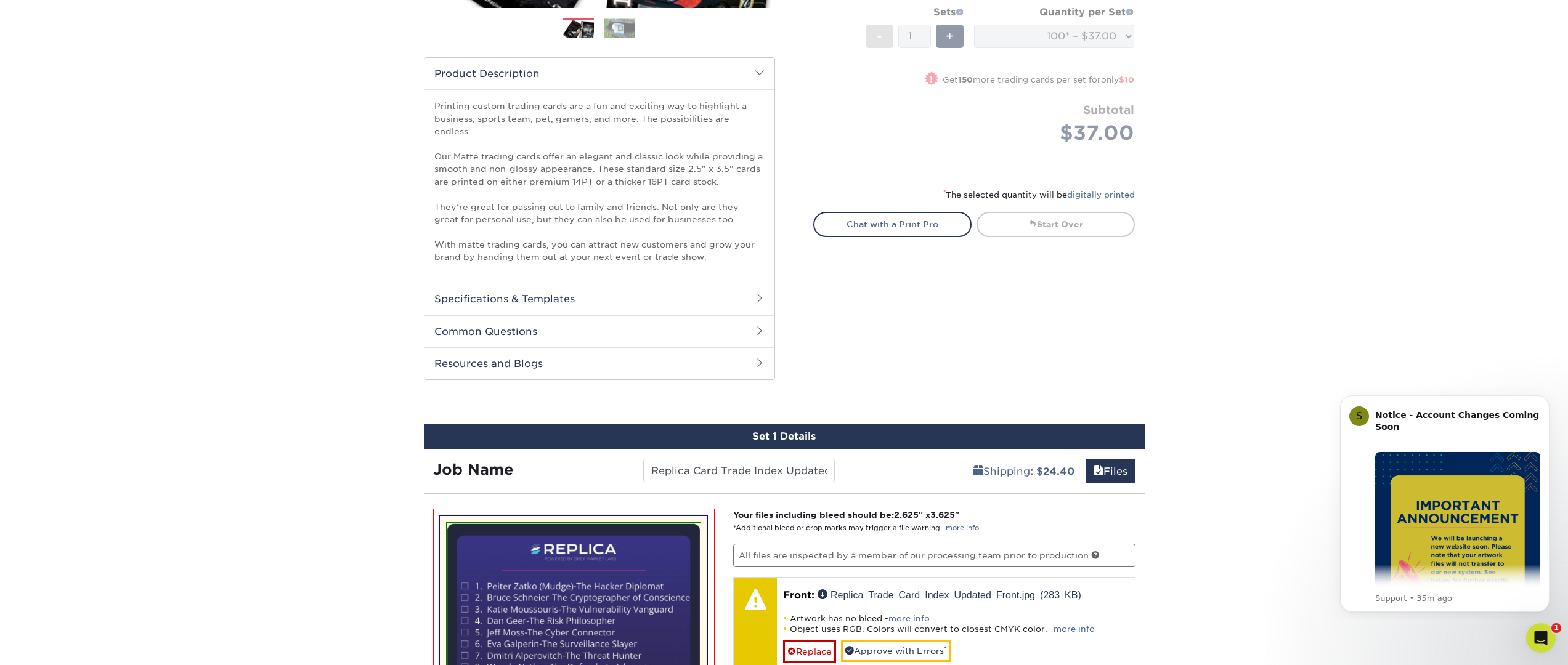
click at [545, 315] on h2 "Common Questions" at bounding box center [599, 331] width 350 height 32
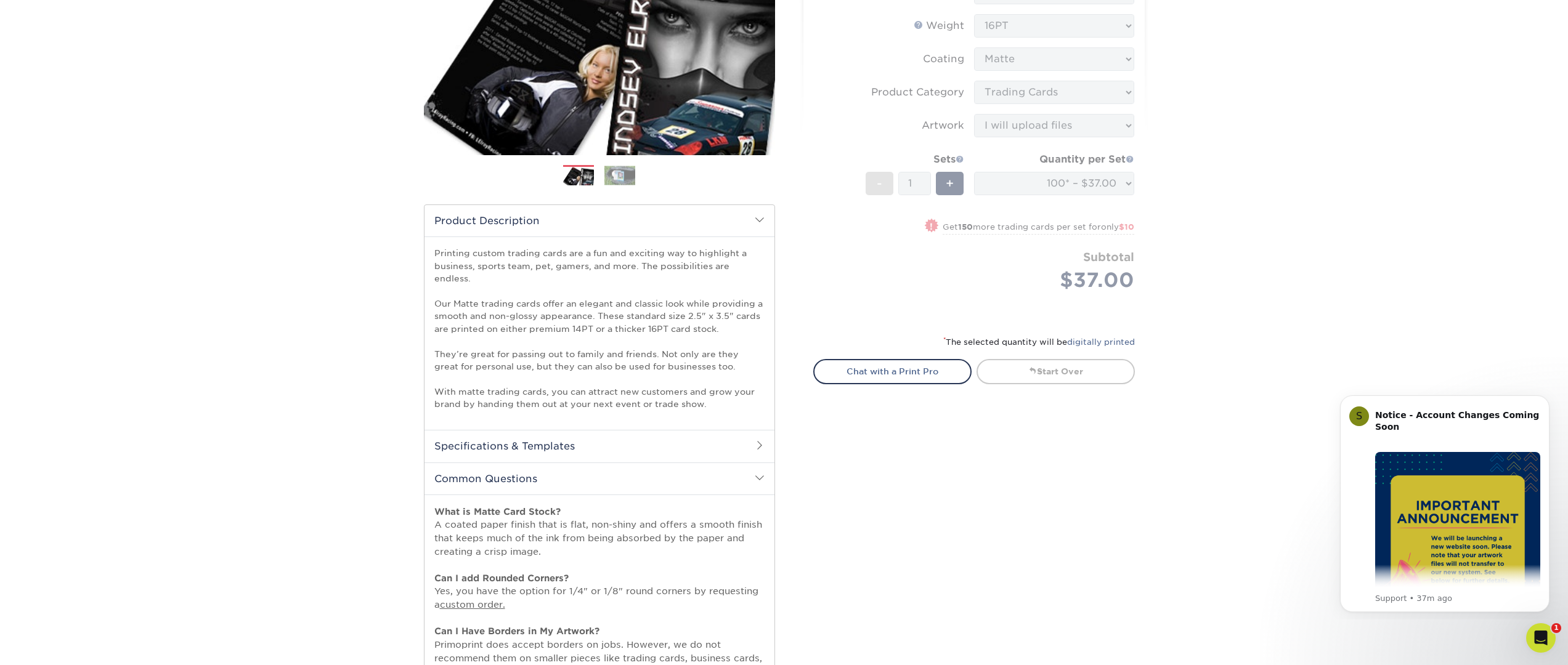
scroll to position [205, 0]
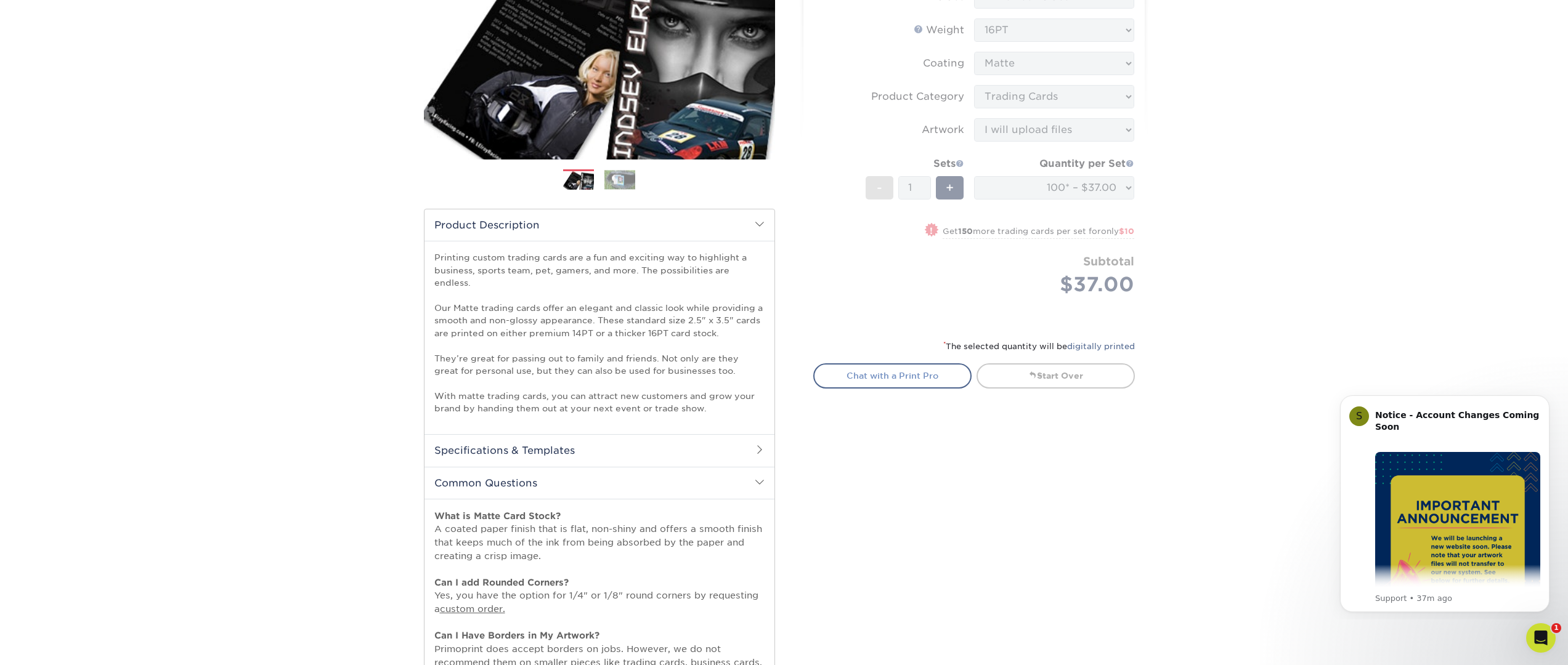
click at [924, 377] on link "Chat with a Print Pro" at bounding box center [892, 375] width 158 height 25
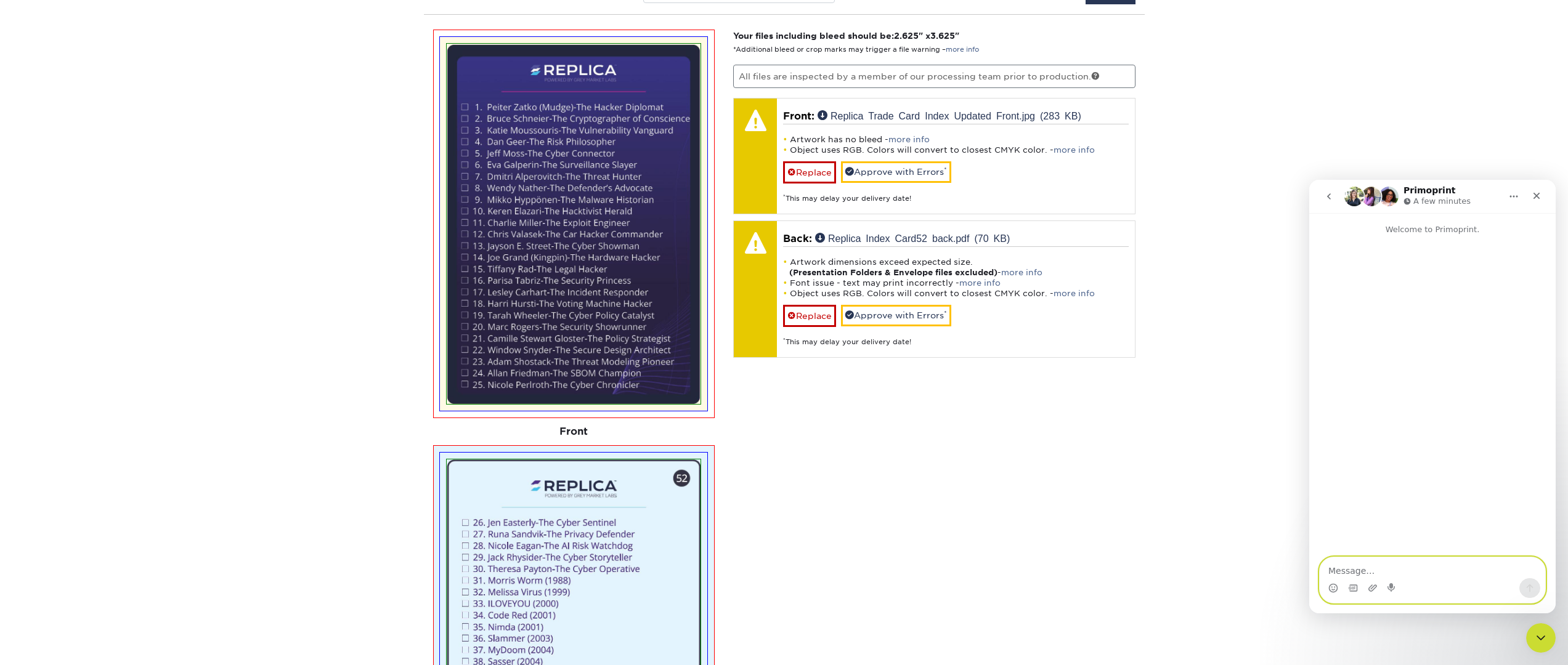
scroll to position [1128, 0]
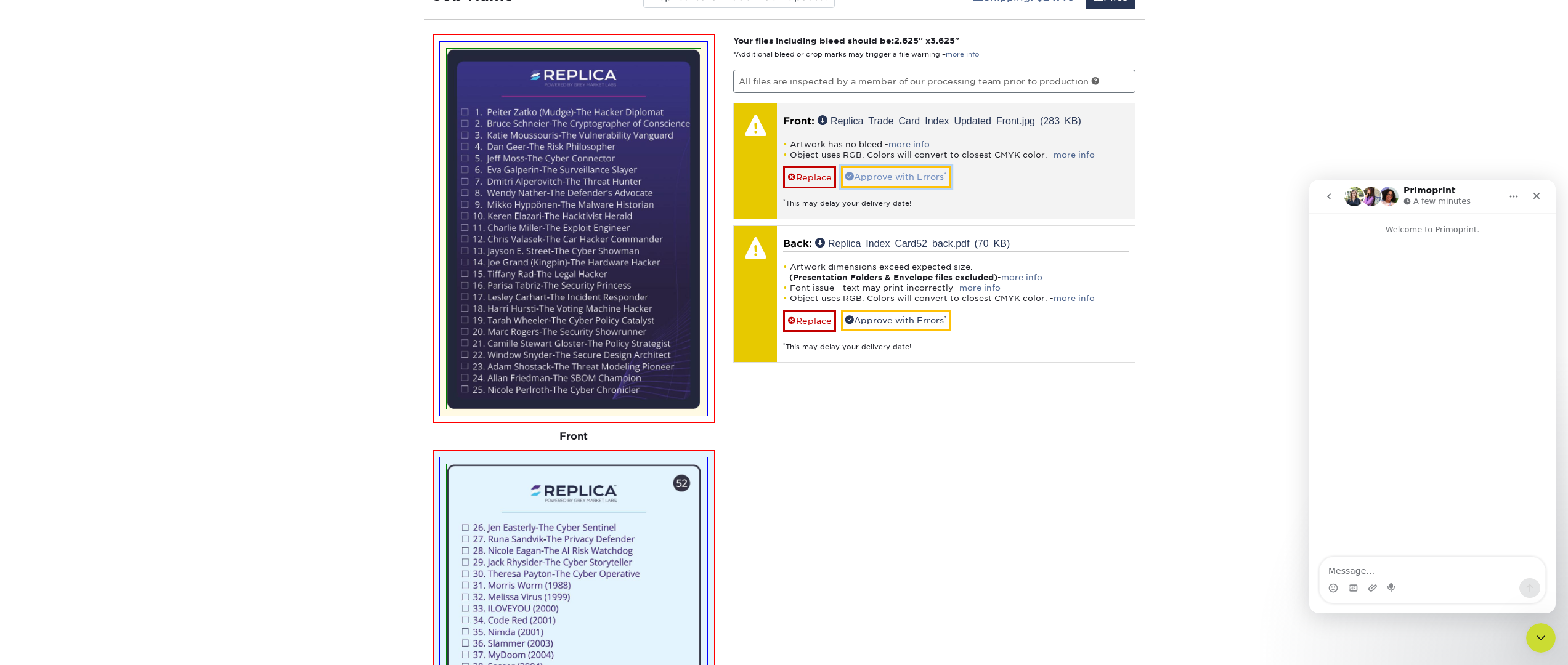
click at [940, 166] on link "Approve with Errors *" at bounding box center [896, 177] width 111 height 21
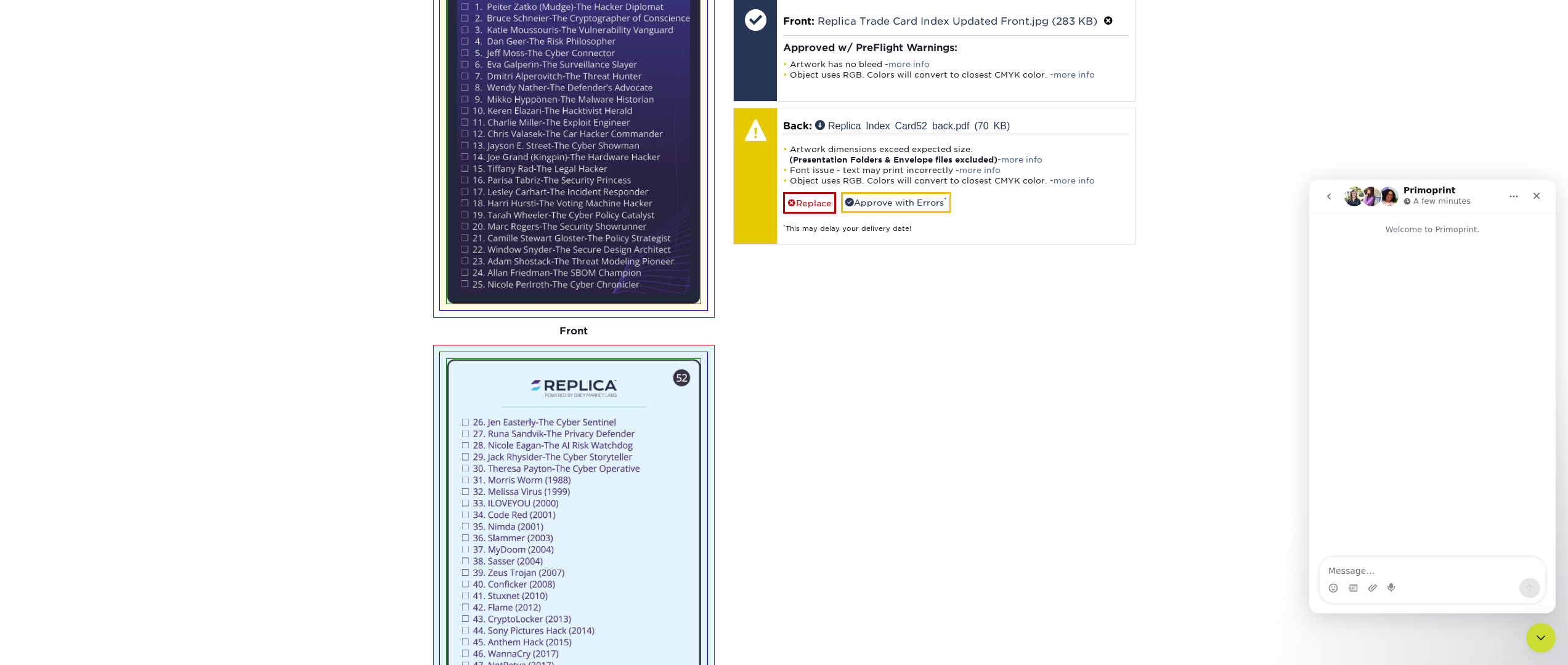
scroll to position [1210, 0]
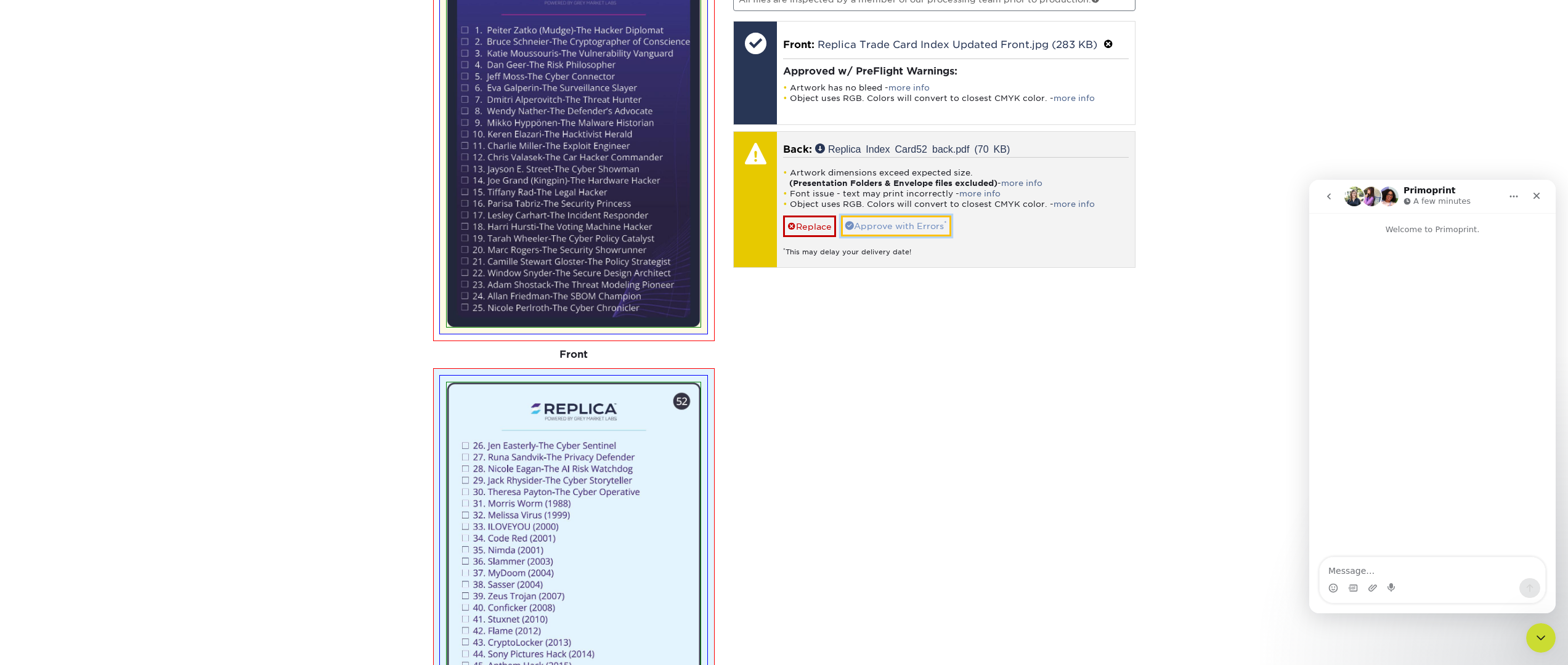
click at [918, 216] on link "Approve with Errors *" at bounding box center [896, 226] width 111 height 21
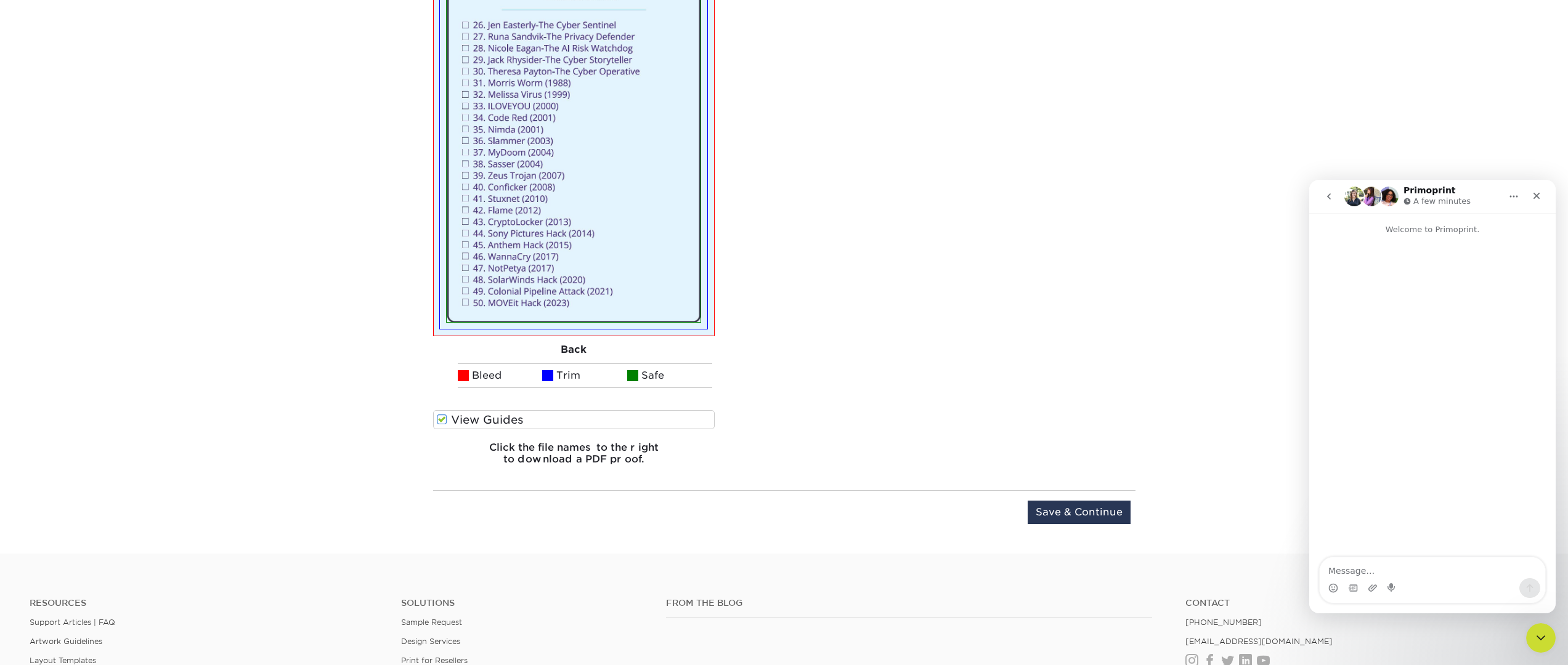
scroll to position [1678, 0]
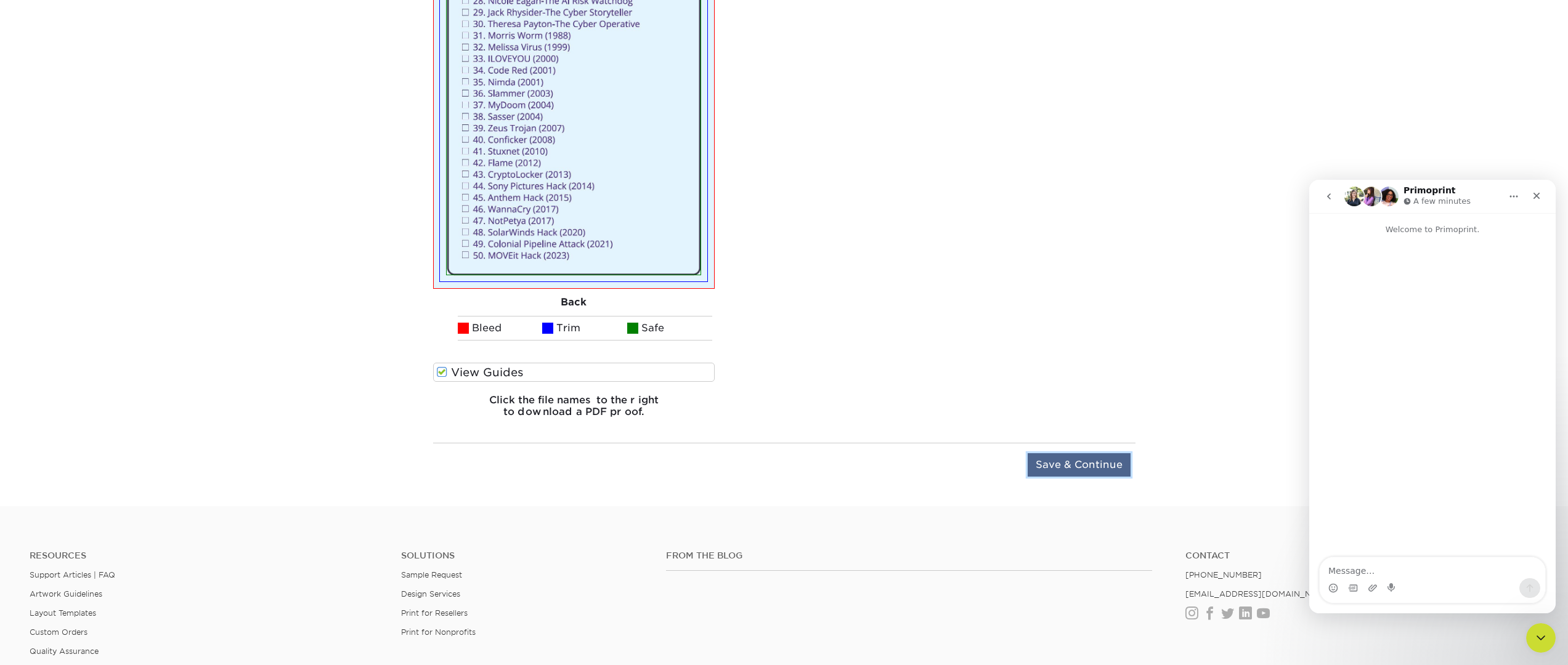
click at [1045, 454] on input "Save & Continue" at bounding box center [1079, 465] width 103 height 23
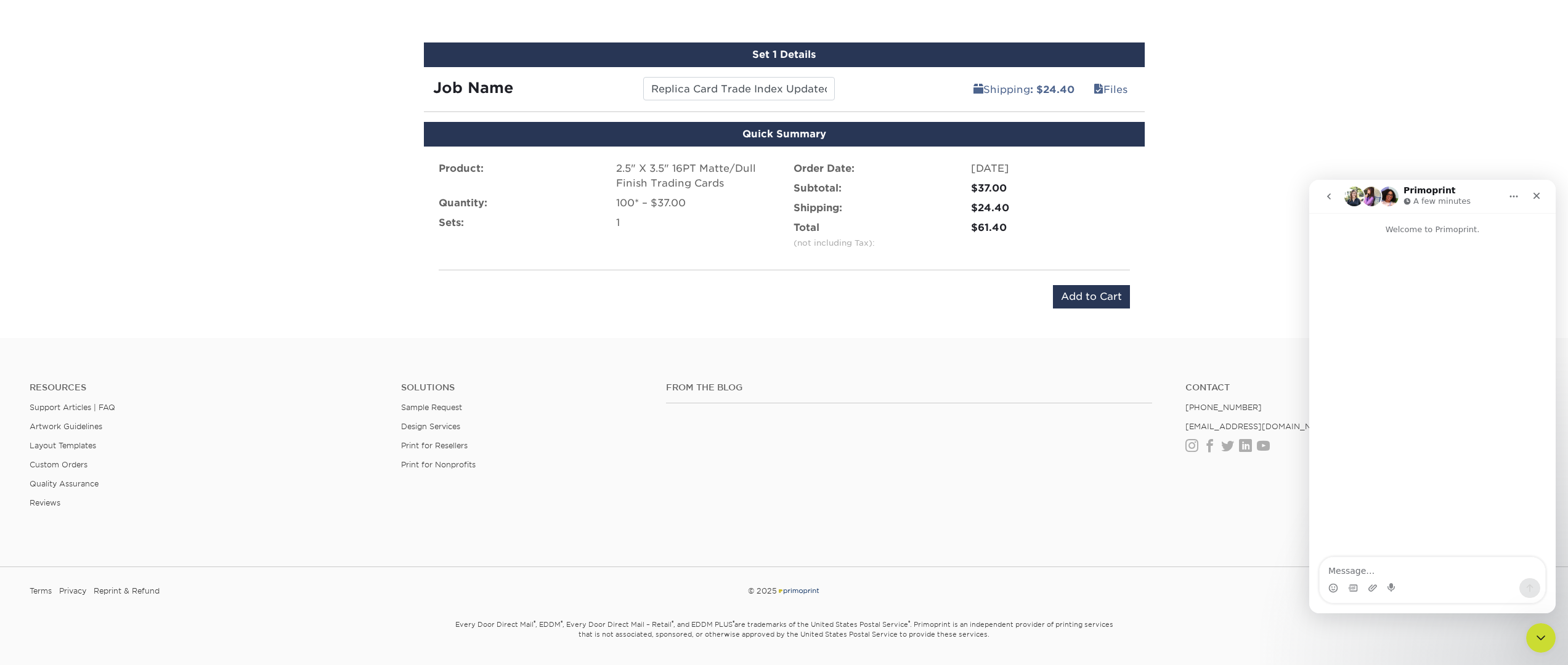
scroll to position [817, 0]
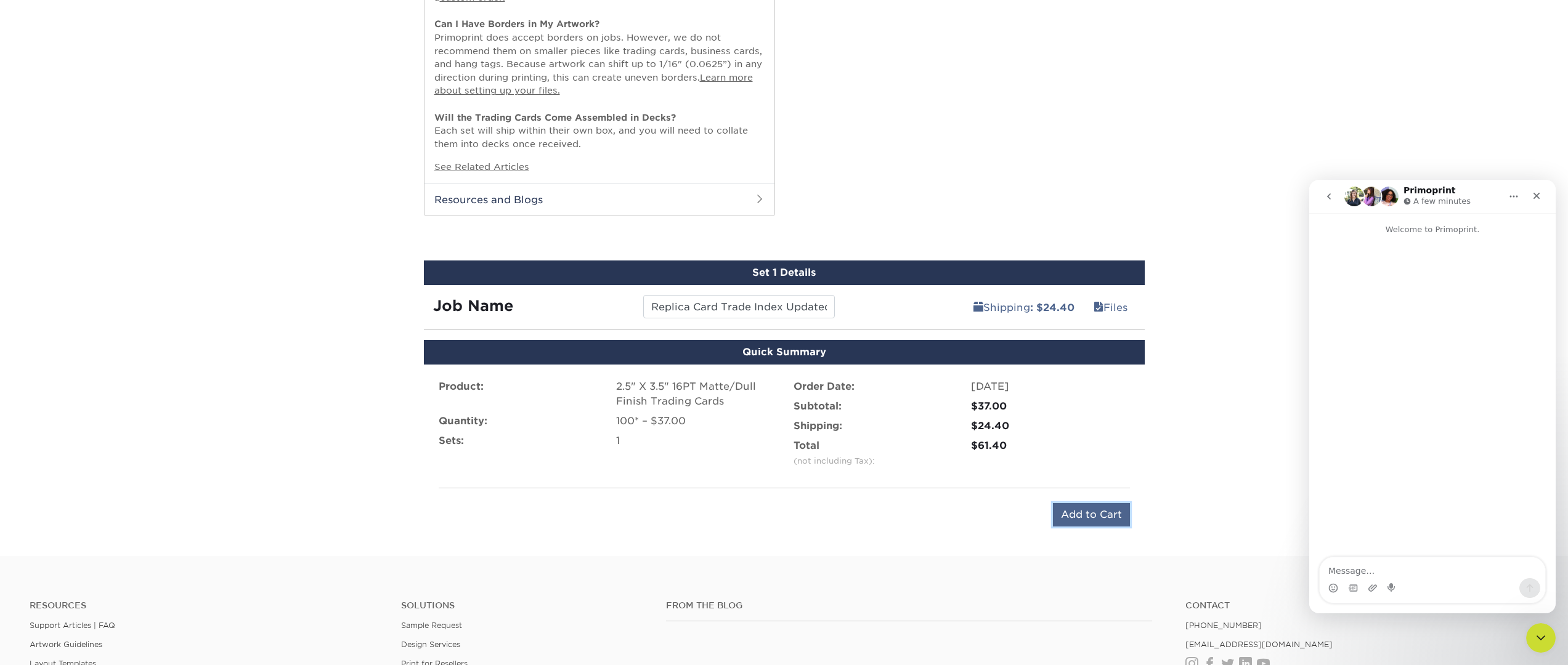
click at [1099, 506] on input "Add to Cart" at bounding box center [1091, 515] width 77 height 23
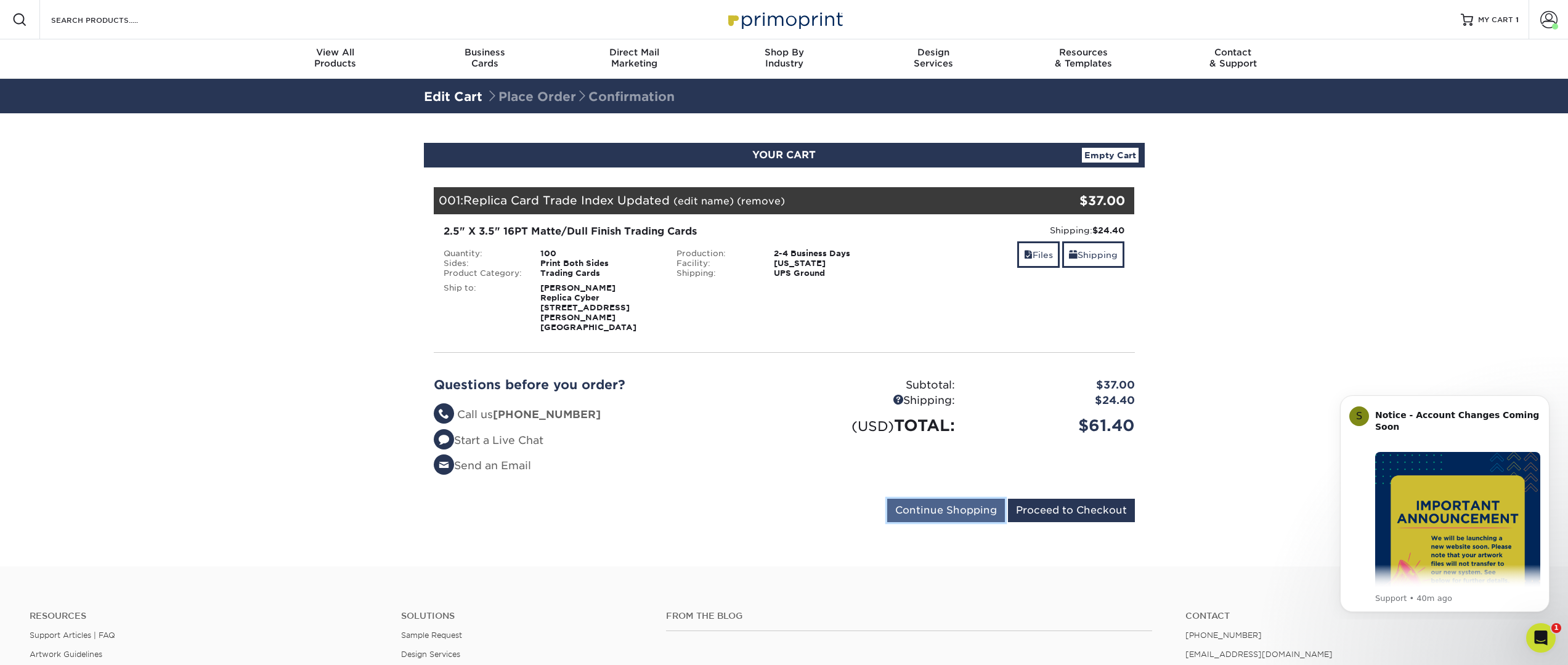
click at [918, 503] on input "Continue Shopping" at bounding box center [946, 510] width 117 height 23
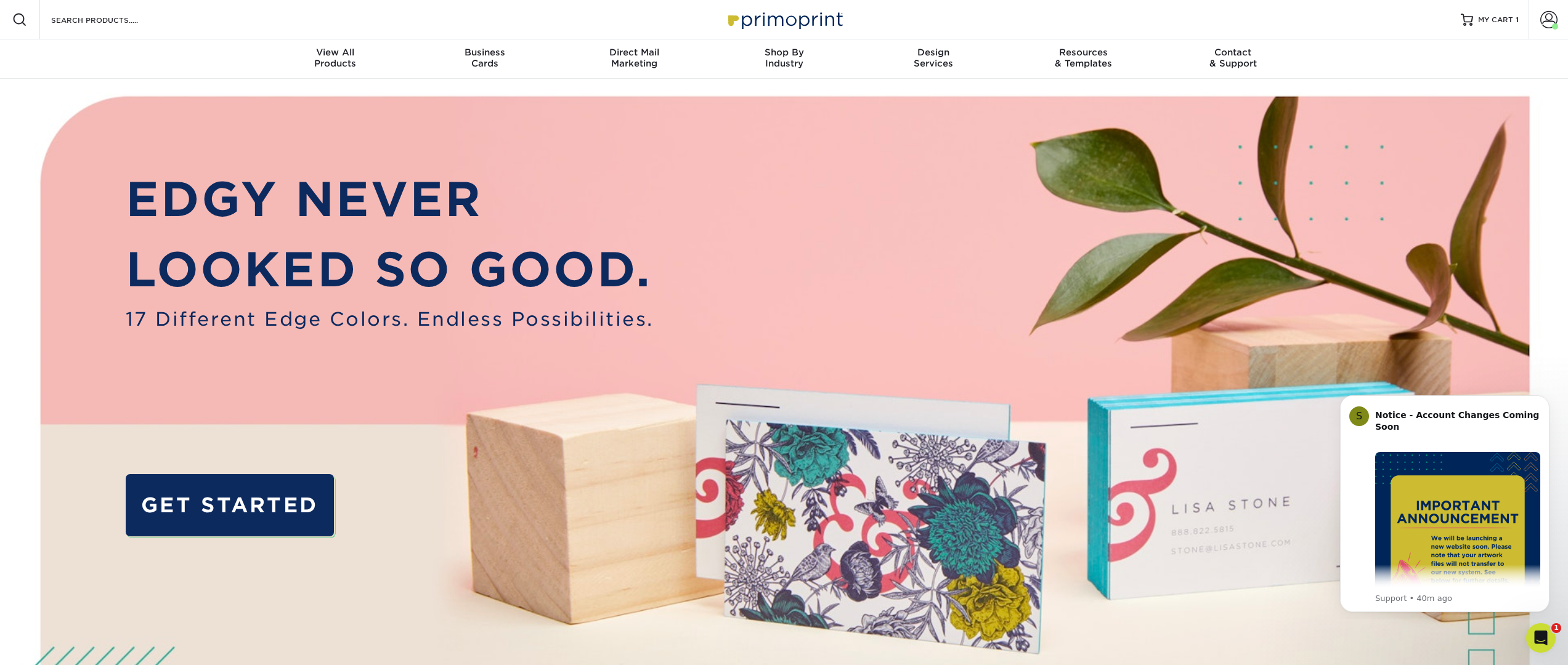
click at [208, 19] on div "Resources Menu Search Products Account [PERSON_NAME] Account Dashboard Active O…" at bounding box center [784, 20] width 1568 height 39
click at [126, 18] on input "Search Products" at bounding box center [110, 20] width 120 height 15
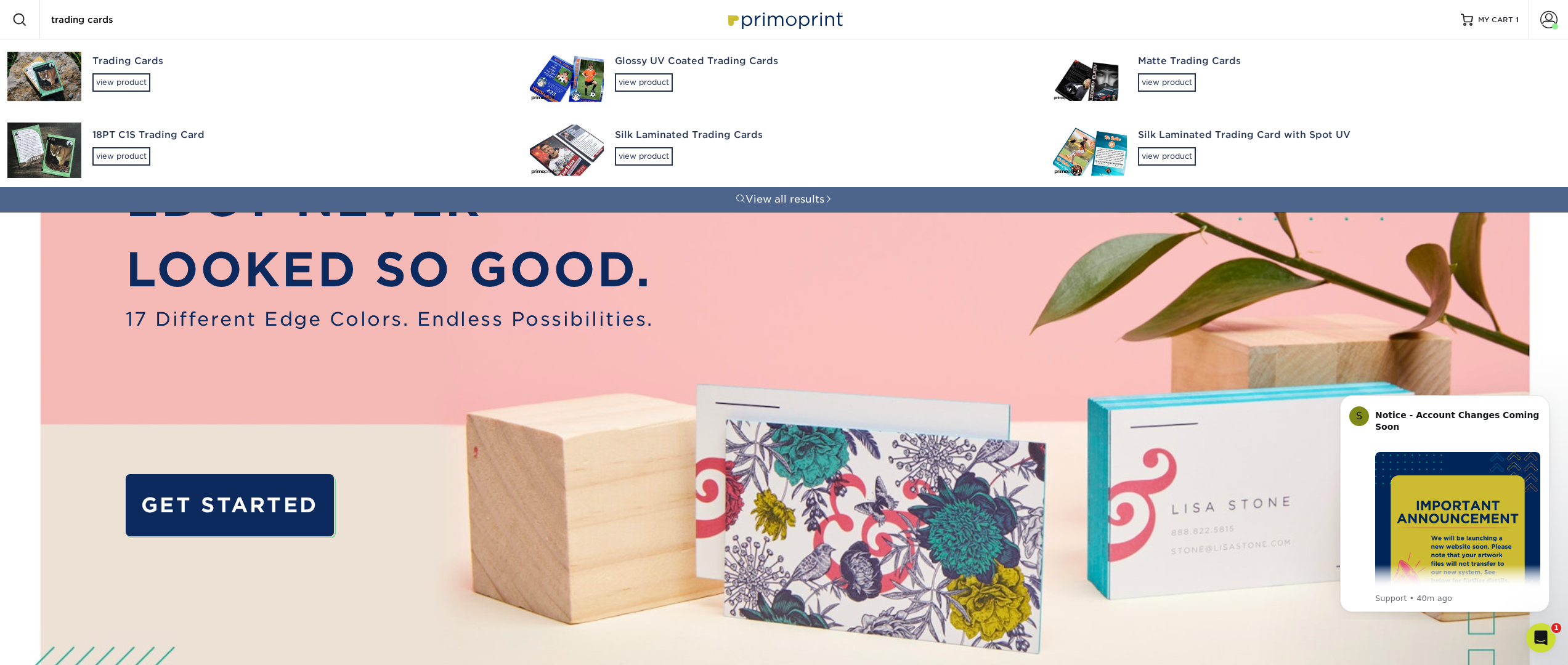
type input "trading cards"
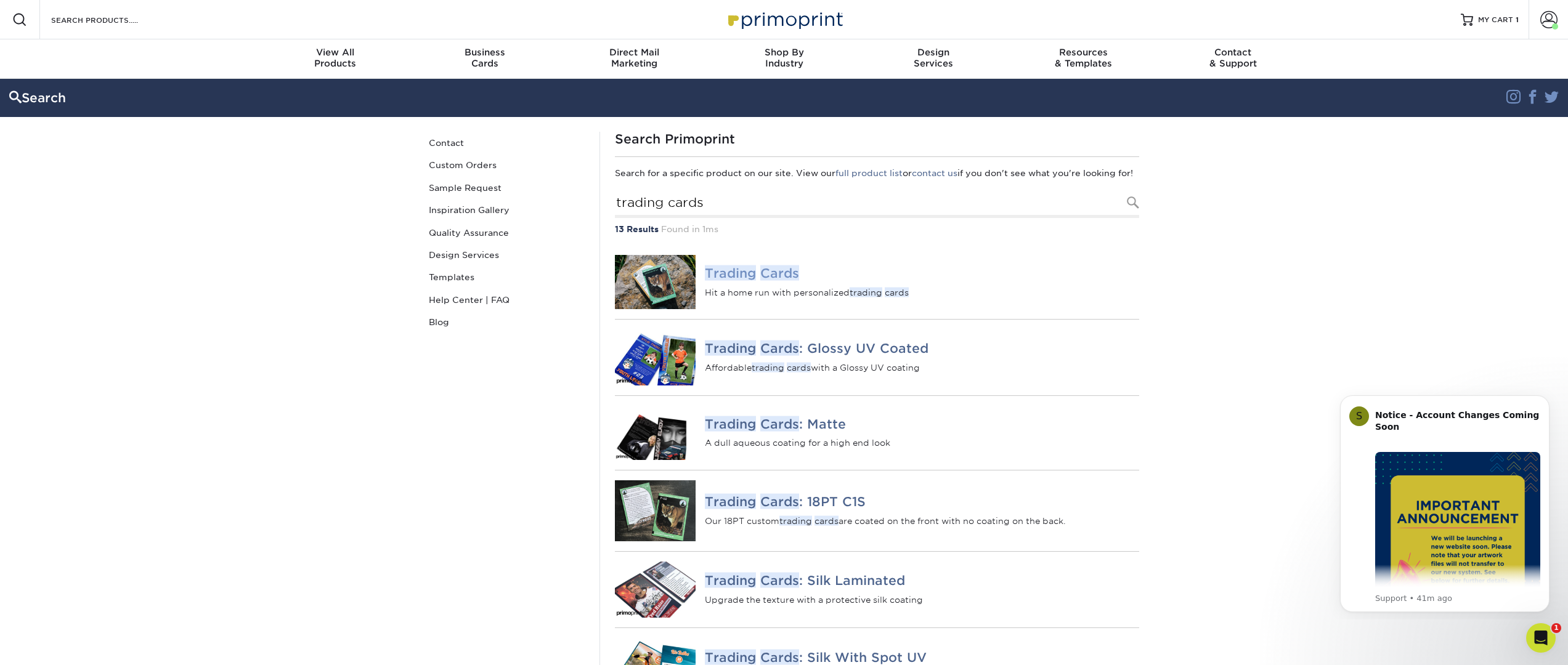
scroll to position [6, 0]
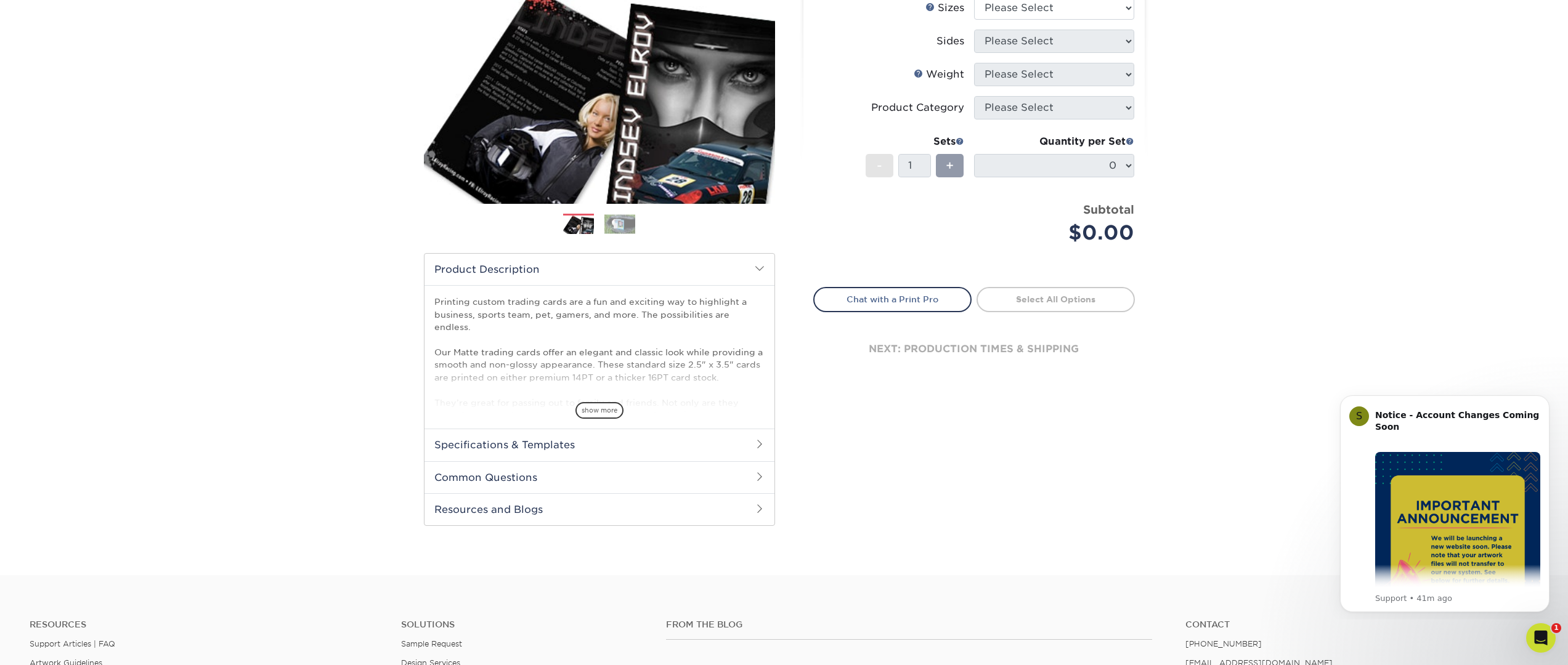
scroll to position [181, 0]
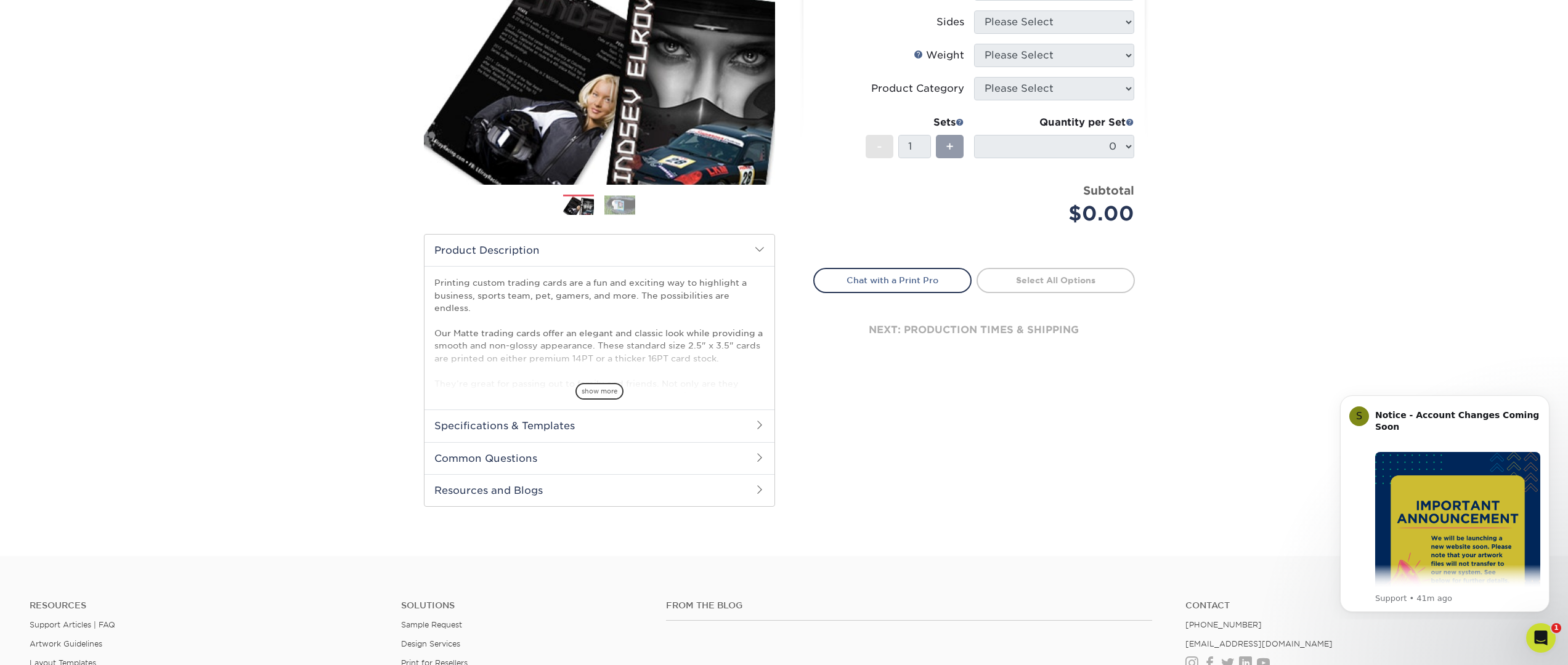
click at [593, 389] on span "show more" at bounding box center [600, 391] width 48 height 17
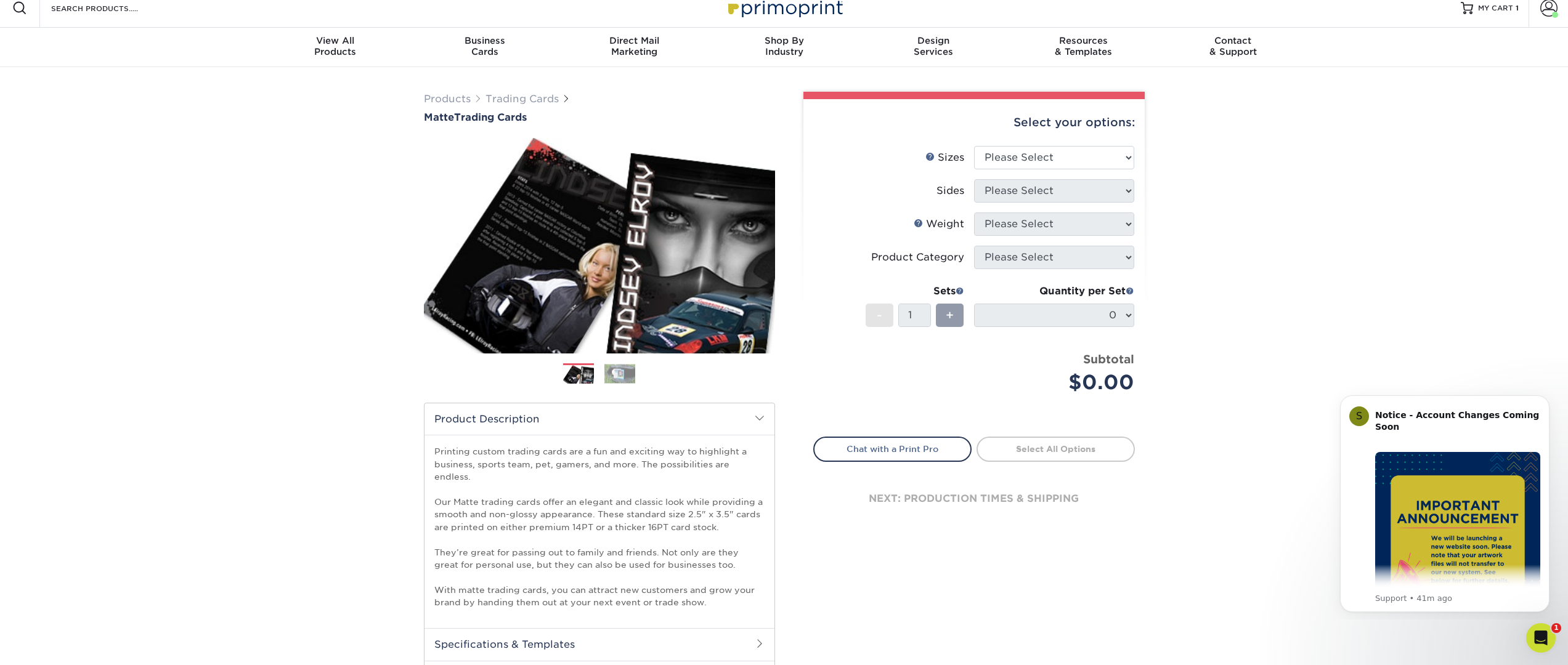
scroll to position [0, 0]
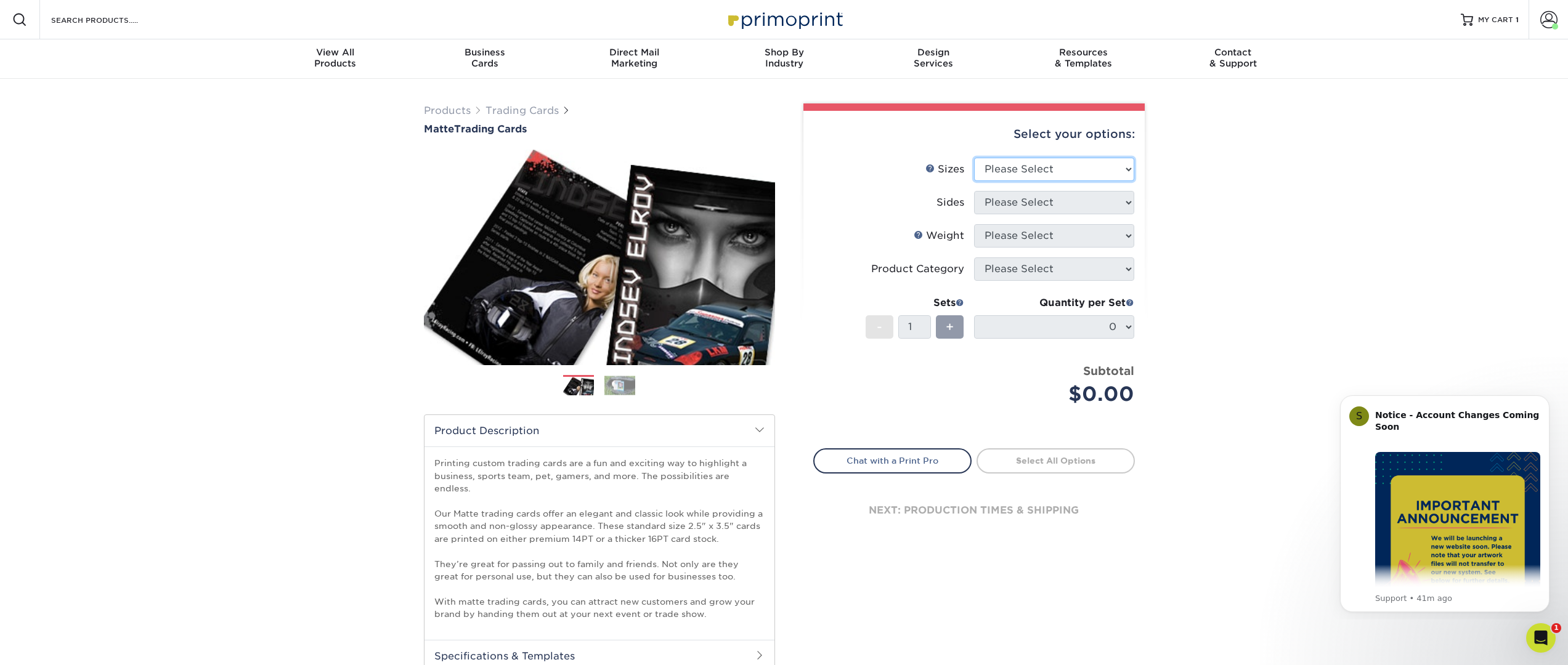
click at [1023, 175] on select "Please Select 2.5" x 3.5"" at bounding box center [1053, 169] width 160 height 23
select select "2.50x3.50"
click at [974, 158] on select "Please Select 2.5" x 3.5"" at bounding box center [1053, 169] width 160 height 23
click at [1038, 199] on select "Please Select Print Both Sides Print Front Only" at bounding box center [1053, 202] width 160 height 23
select select "13abbda7-1d64-4f25-8bb2-c179b224825d"
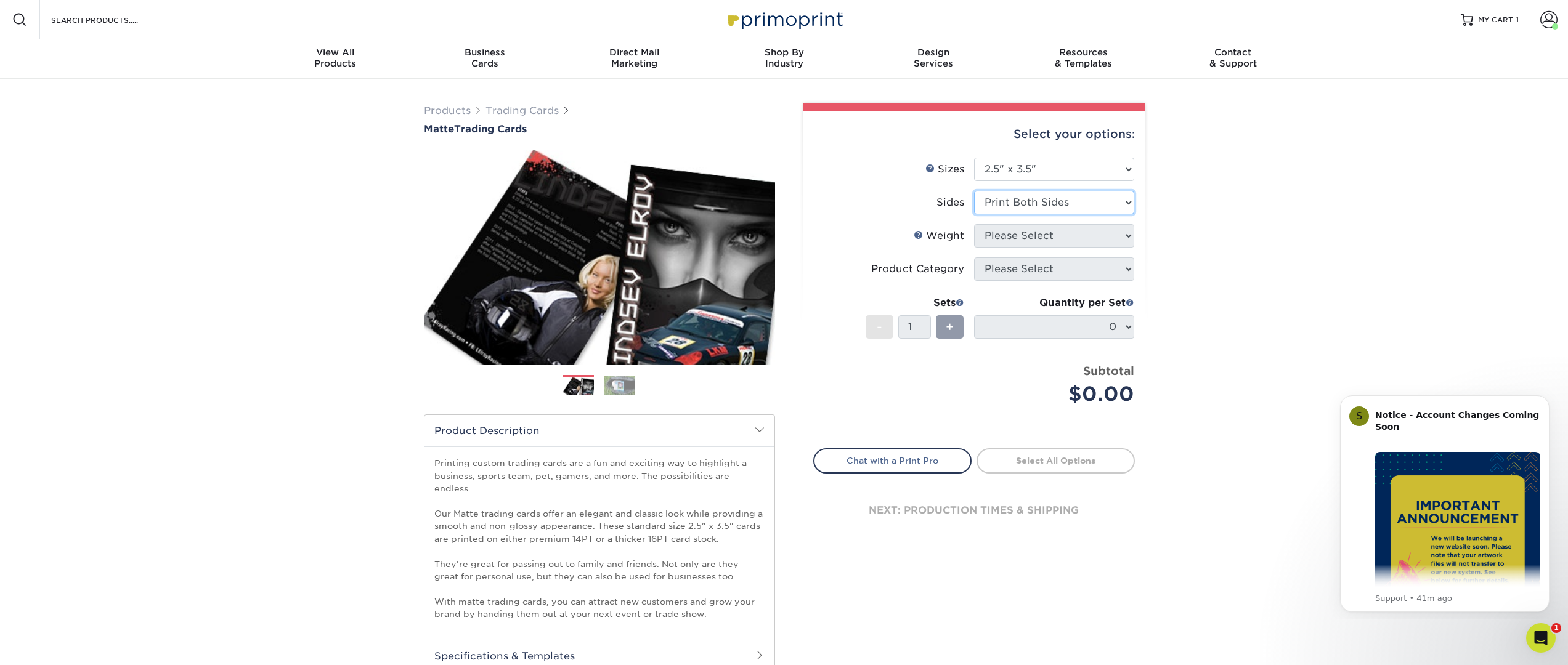
click at [974, 191] on select "Please Select Print Both Sides Print Front Only" at bounding box center [1053, 202] width 160 height 23
click at [1038, 239] on select "Please Select 16PT 14PT" at bounding box center [1053, 235] width 160 height 23
select select "16PT"
click at [974, 224] on select "Please Select 16PT 14PT" at bounding box center [1053, 235] width 160 height 23
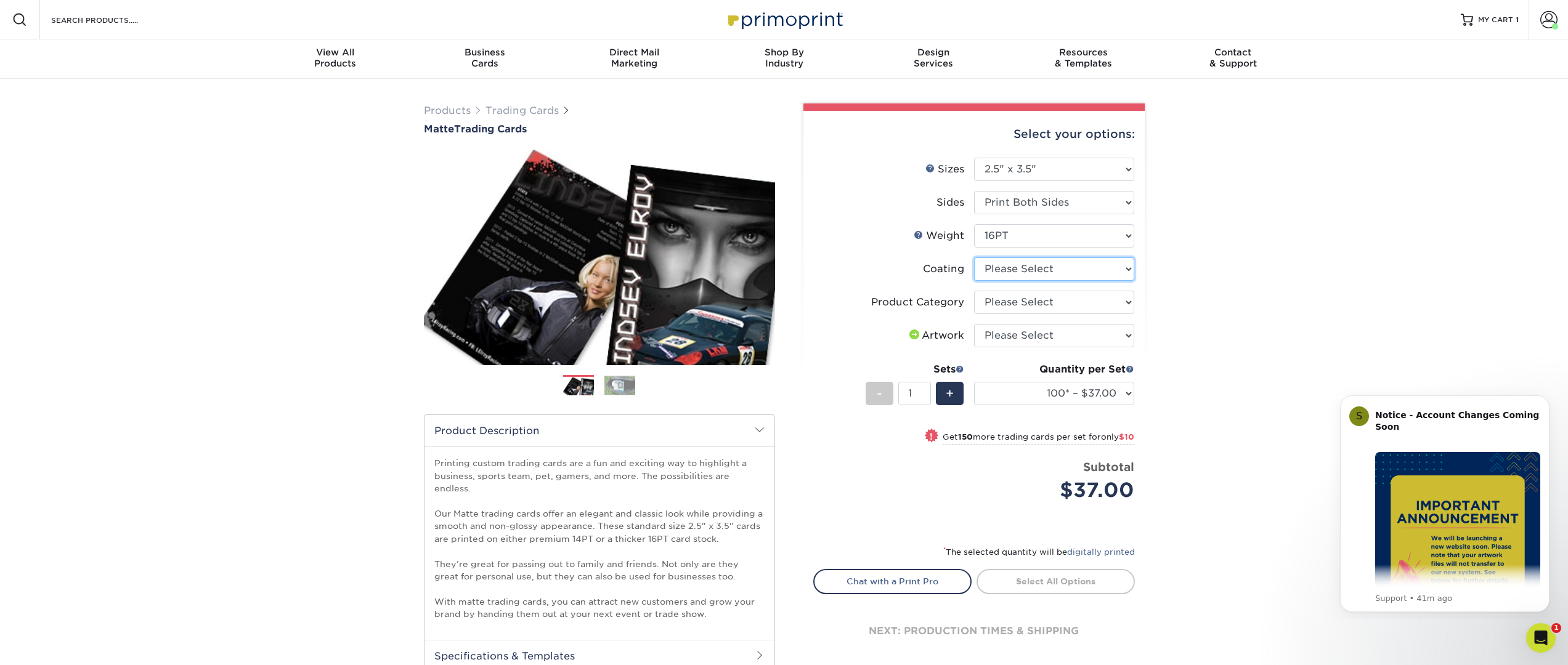
click at [1028, 269] on select at bounding box center [1053, 269] width 160 height 23
select select "121bb7b5-3b4d-429f-bd8d-bbf80e953313"
click at [974, 257] on select at bounding box center [1053, 269] width 160 height 23
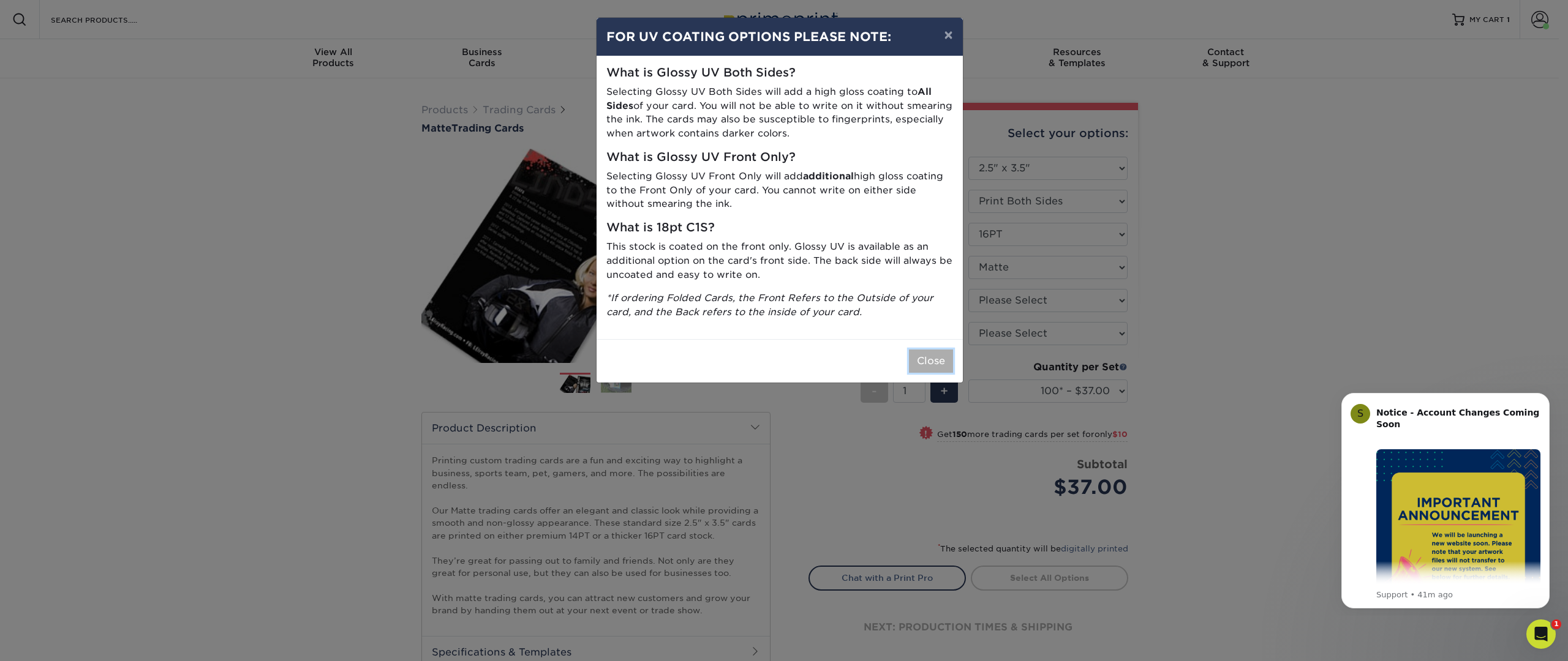
click at [926, 355] on button "Close" at bounding box center [931, 360] width 44 height 23
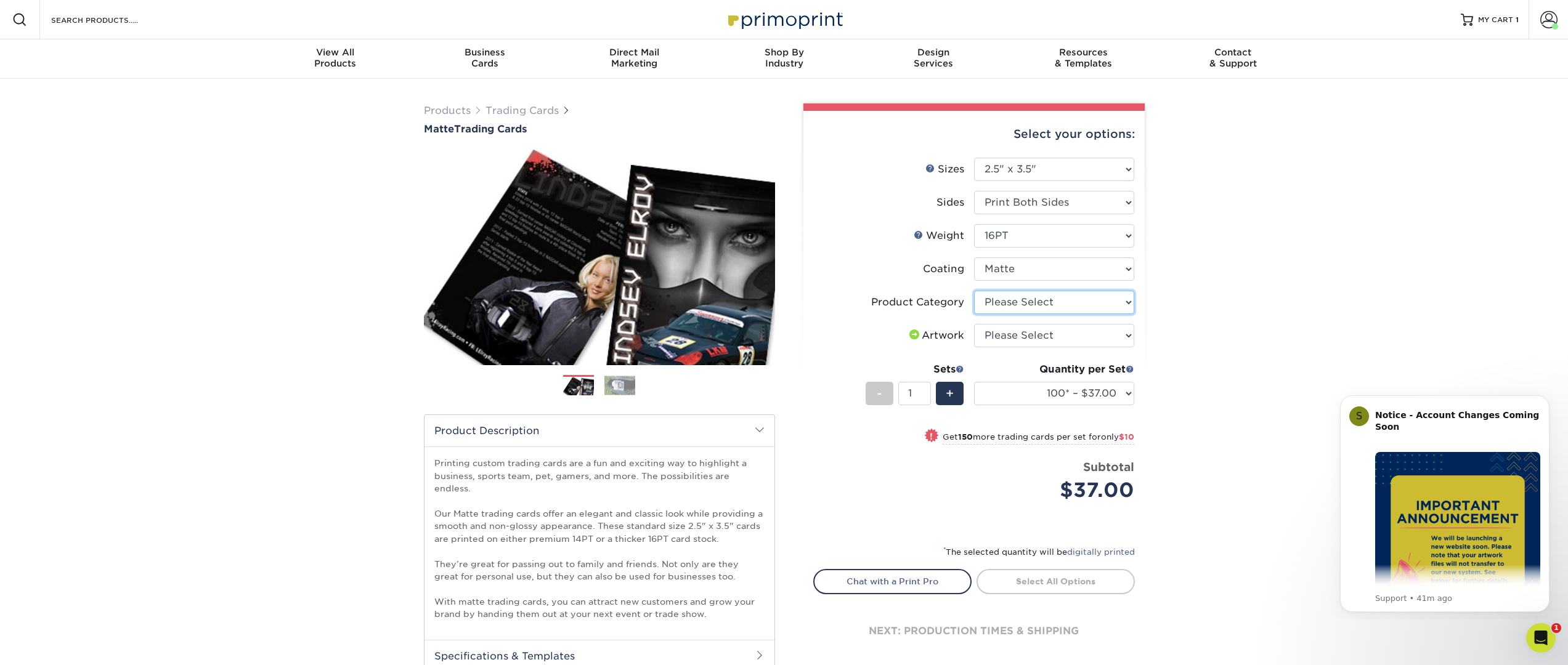
click at [1022, 302] on select "Please Select Trading Cards" at bounding box center [1053, 302] width 160 height 23
select select "c2f9bce9-36c2-409d-b101-c29d9d031e18"
click at [974, 290] on select "Please Select Trading Cards" at bounding box center [1053, 302] width 160 height 23
click at [1035, 338] on select "Please Select I will upload files I need a design - $100" at bounding box center [1053, 336] width 160 height 23
select select "upload"
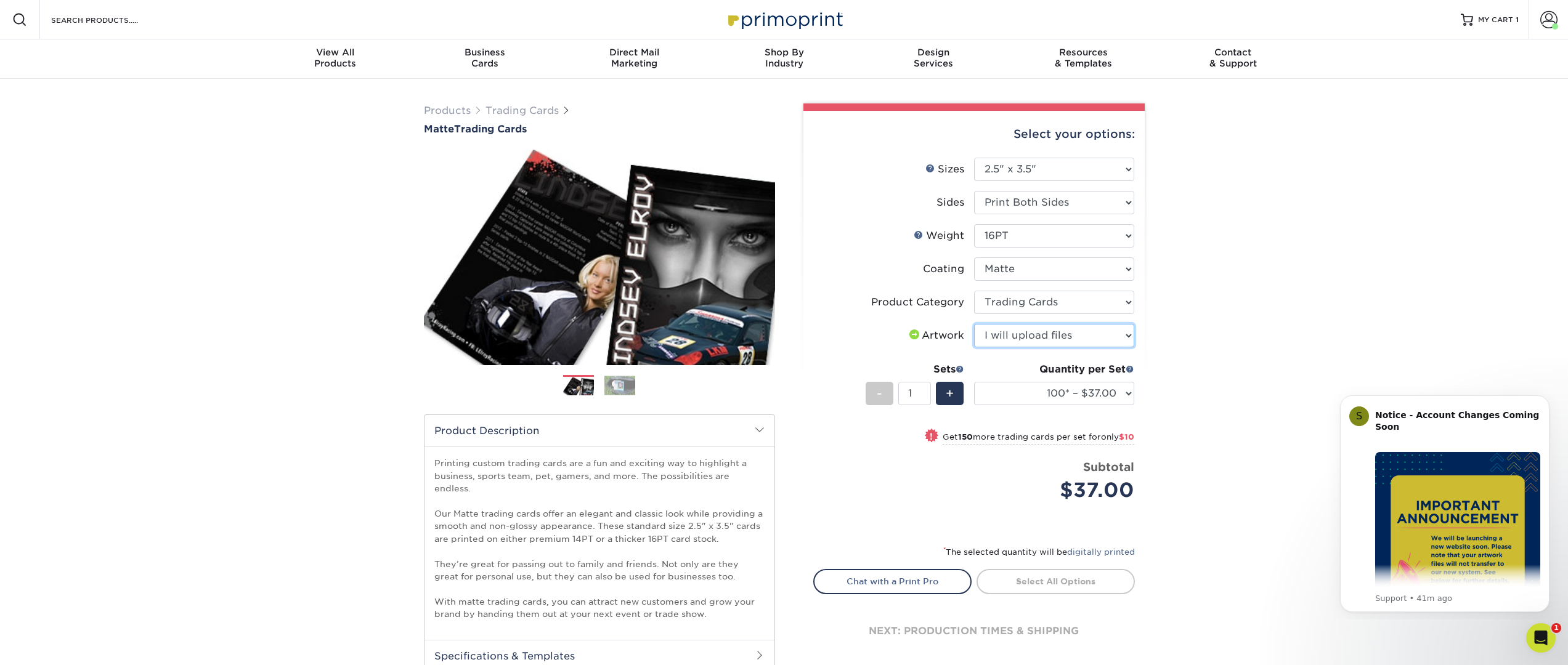
click at [974, 324] on select "Please Select I will upload files I need a design - $100" at bounding box center [1053, 336] width 160 height 23
click at [1029, 338] on select "Please Select I will upload files I need a design - $100" at bounding box center [1053, 336] width 160 height 23
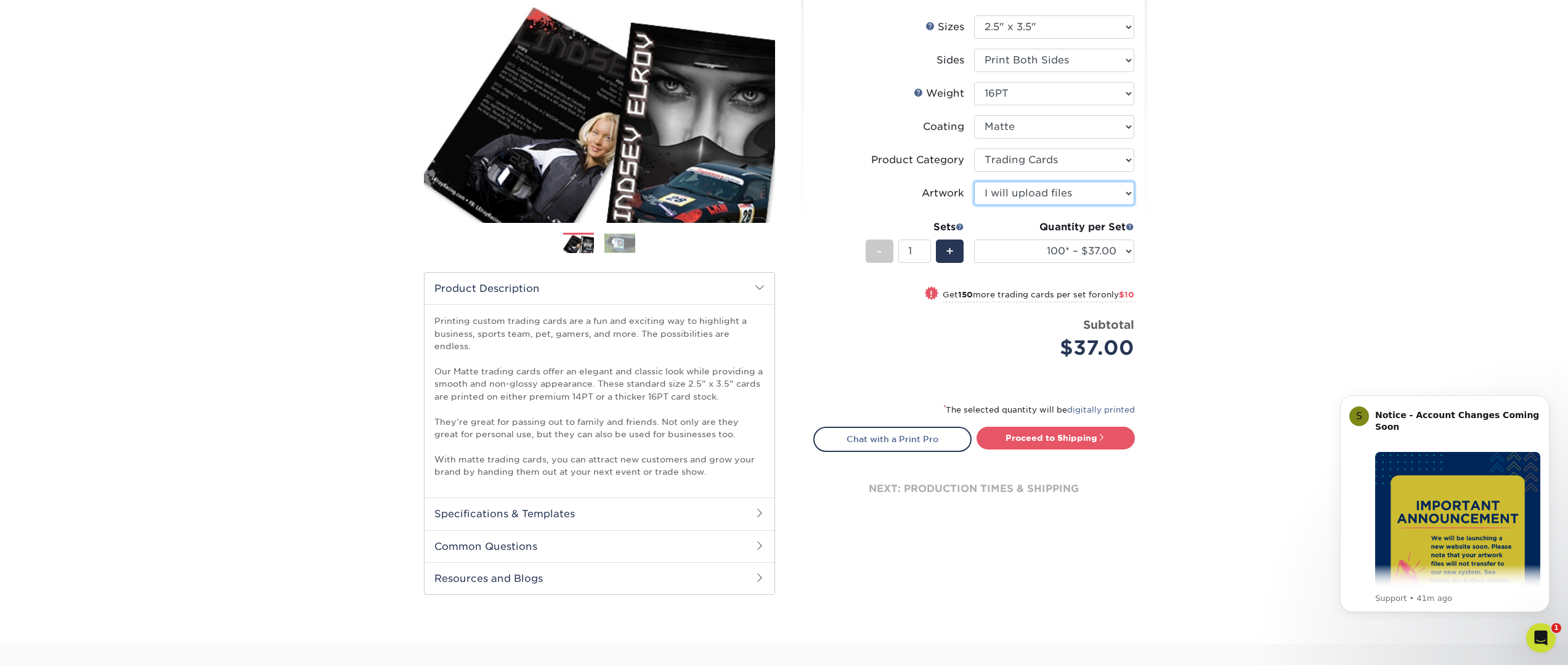
scroll to position [149, 0]
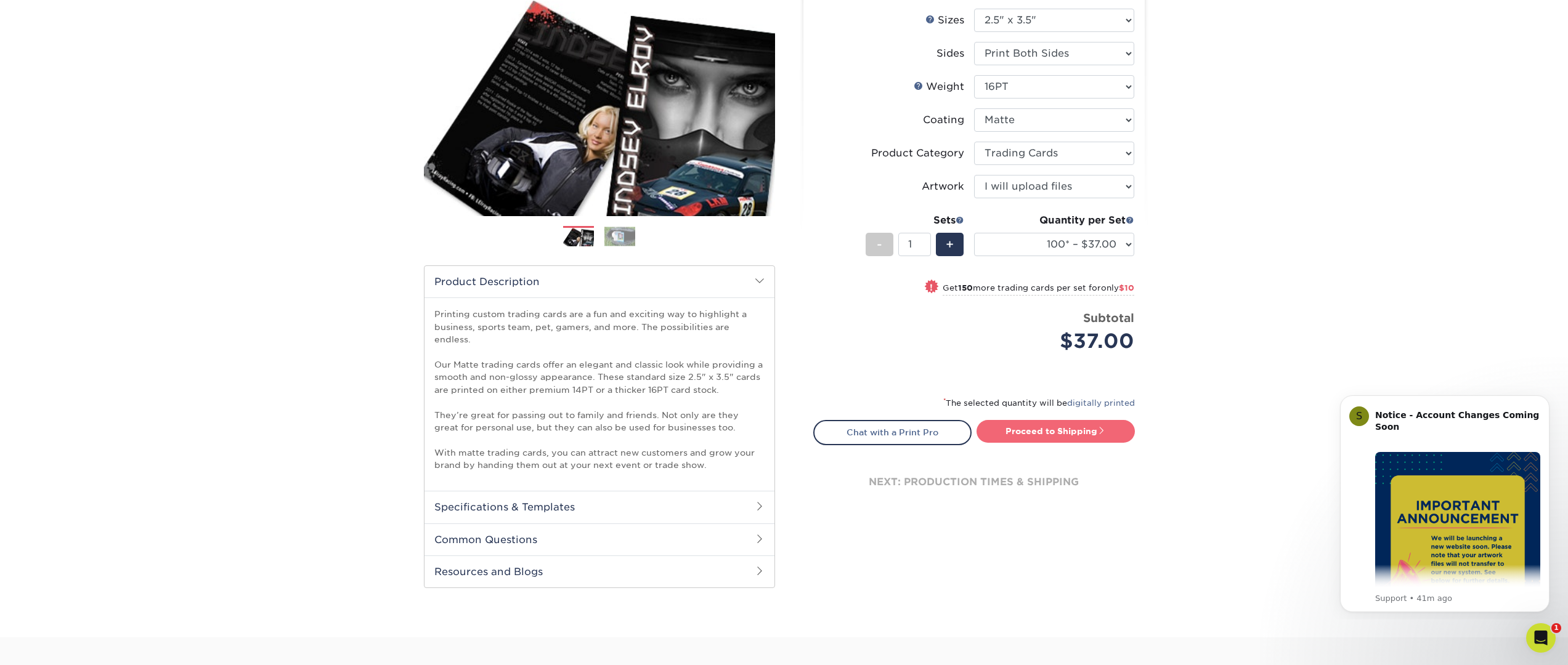
click at [1041, 432] on link "Proceed to Shipping" at bounding box center [1056, 430] width 158 height 22
type input "Set 1"
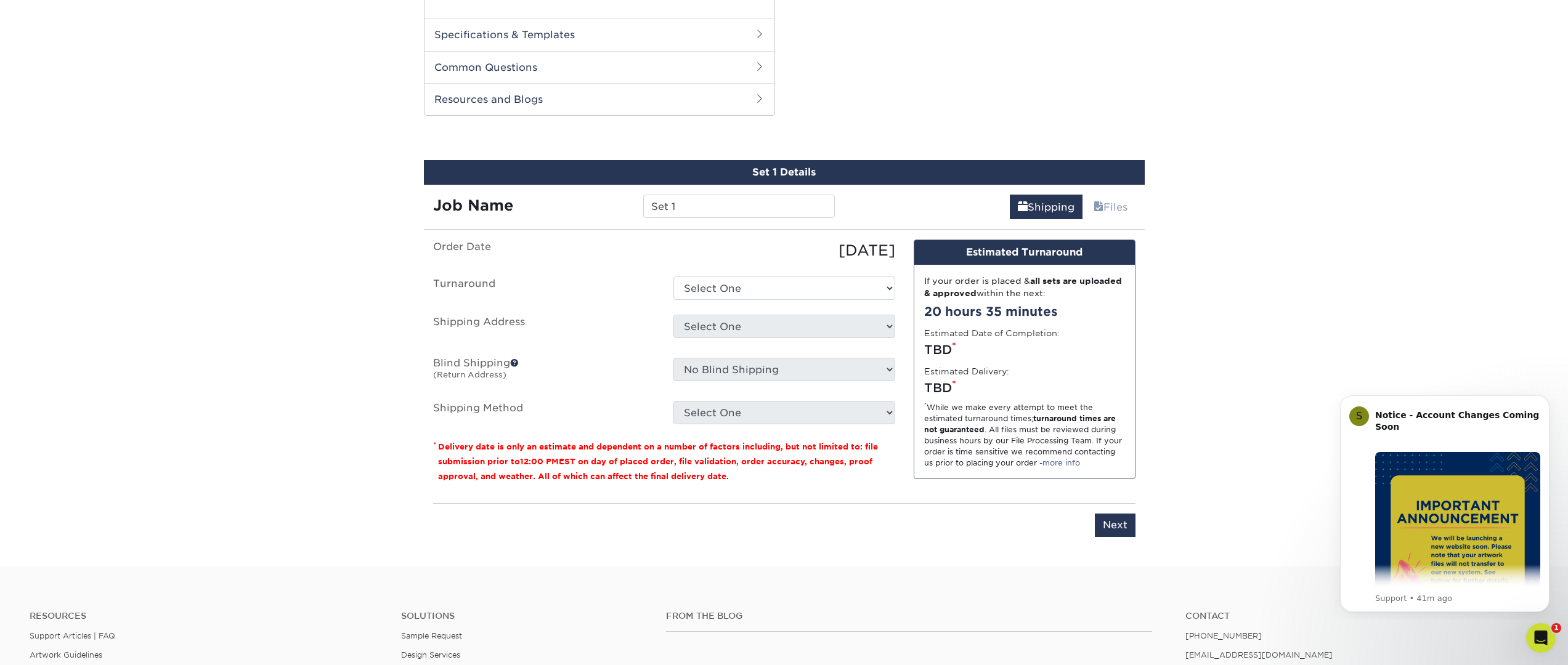
scroll to position [664, 0]
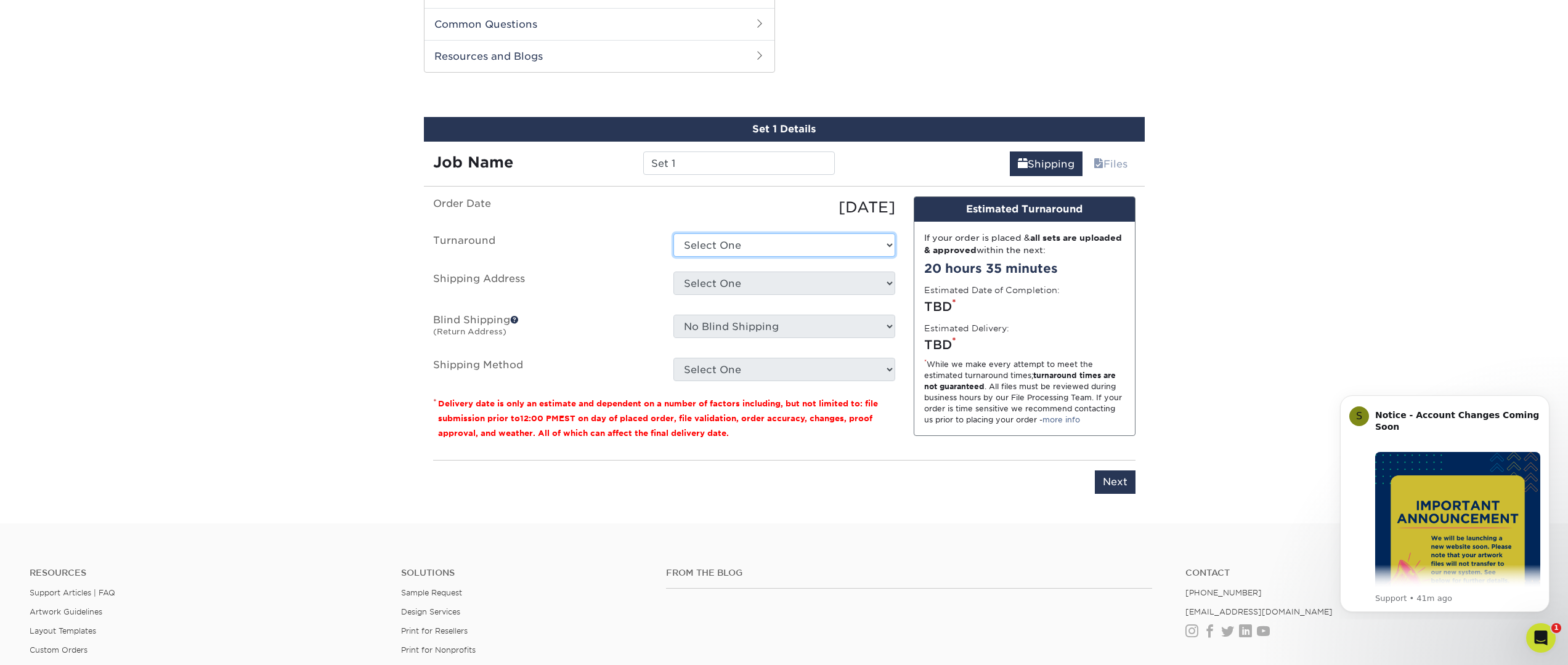
click at [710, 234] on select "Select One 2-4 Business Days 2 Day Next Business Day" at bounding box center [784, 244] width 222 height 23
select select "cbe91c23-2601-4968-aa0f-393d26c839b7"
click at [673, 233] on select "Select One 2-4 Business Days 2 Day Next Business Day" at bounding box center [784, 244] width 222 height 23
drag, startPoint x: 679, startPoint y: 154, endPoint x: 636, endPoint y: 148, distance: 43.4
click at [639, 151] on div "Set 1" at bounding box center [738, 162] width 210 height 23
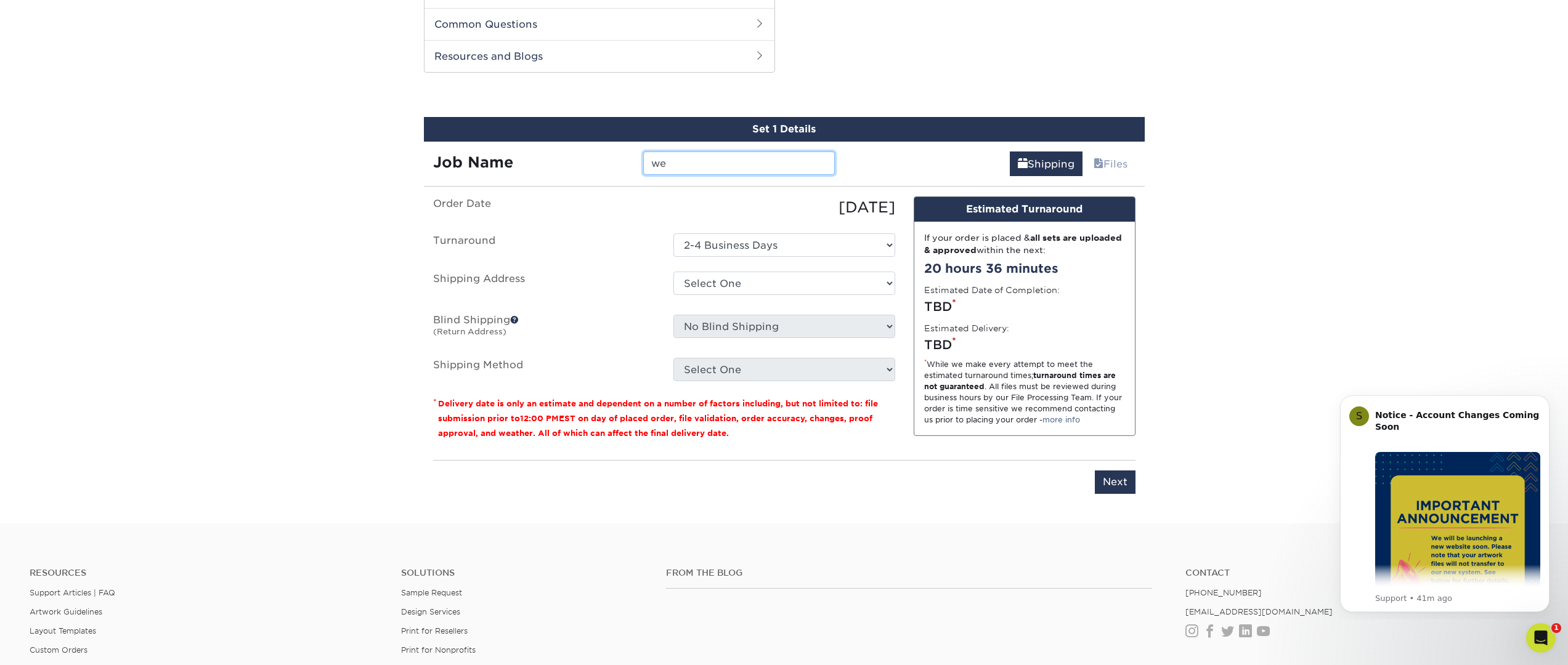
type input "w"
type input "Wendy Nather Updated Card"
click at [798, 272] on select "Select One Kris Schroeder + Add New Address" at bounding box center [784, 283] width 222 height 23
select select "285834"
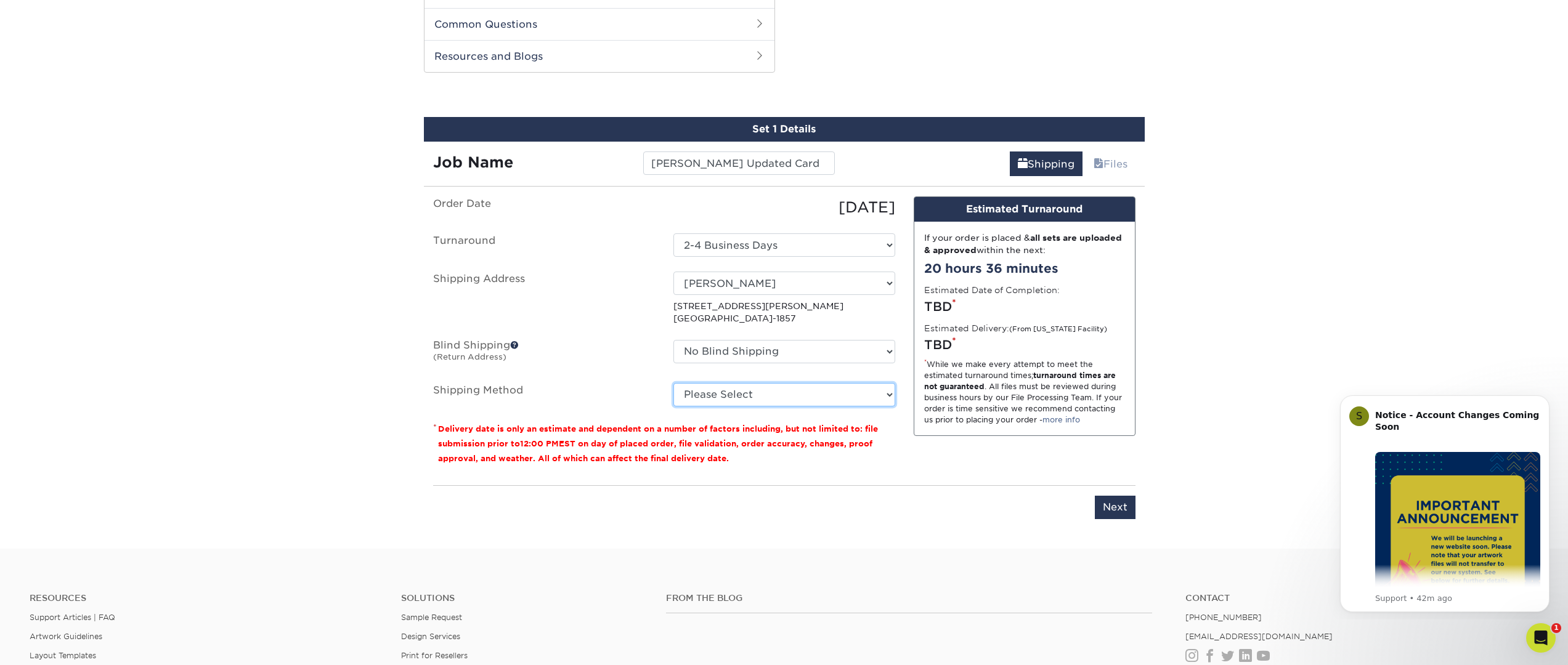
click at [783, 384] on select "Please Select Ground Shipping (+$24.40) 3 Day Shipping Service (+$31.11) 2 Day …" at bounding box center [784, 394] width 222 height 23
select select "03"
click at [673, 383] on select "Please Select Ground Shipping (+$24.40) 3 Day Shipping Service (+$31.11) 2 Day …" at bounding box center [784, 394] width 222 height 23
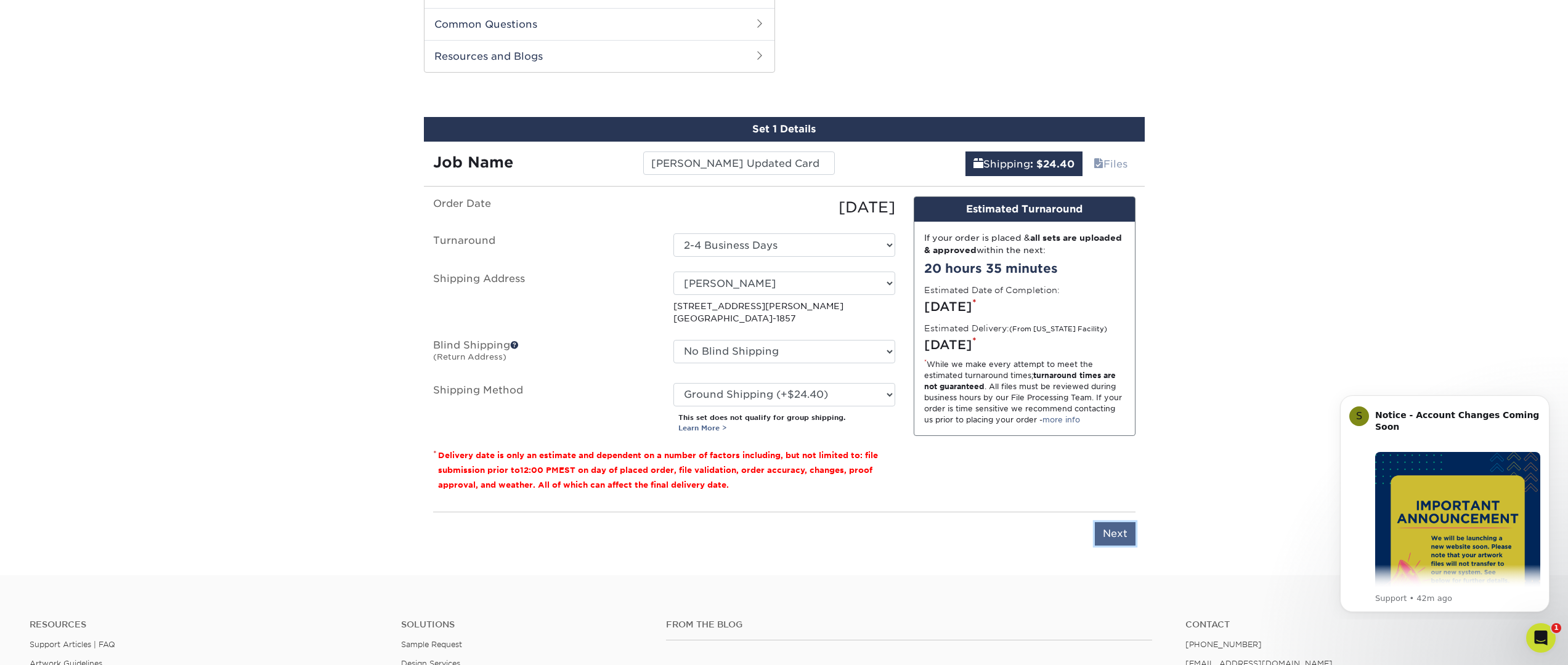
click at [1114, 525] on input "Next" at bounding box center [1115, 533] width 41 height 23
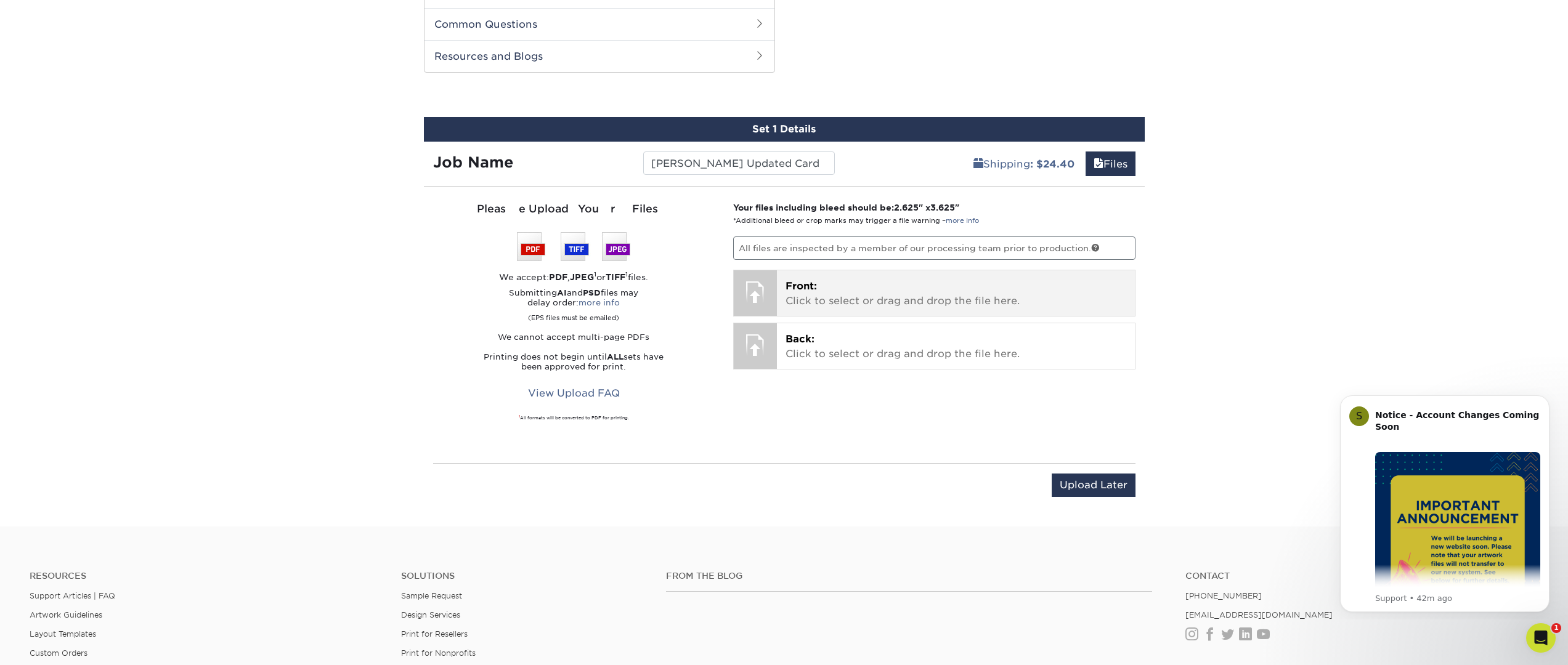
click at [934, 283] on p "Front: Click to select or drag and drop the file here." at bounding box center [956, 293] width 341 height 29
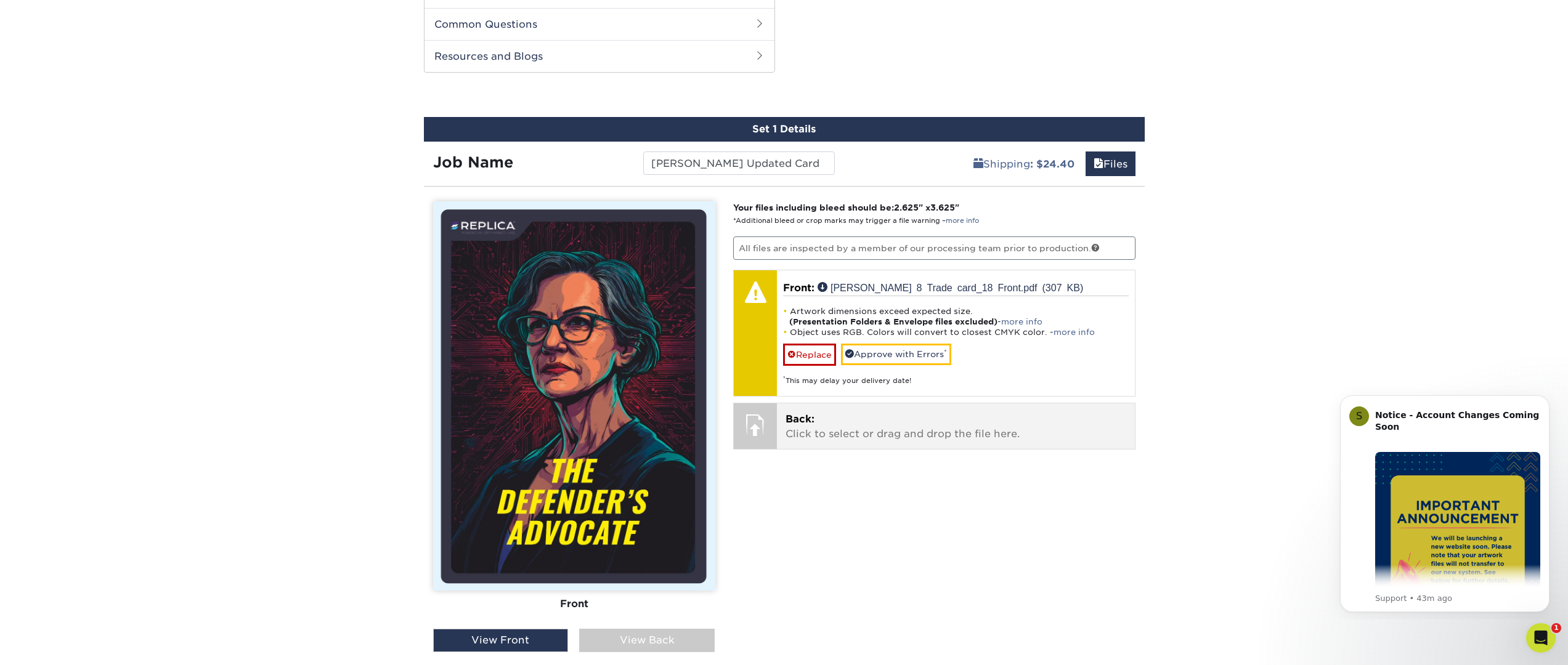
click at [913, 416] on p "Back: Click to select or drag and drop the file here." at bounding box center [956, 427] width 341 height 29
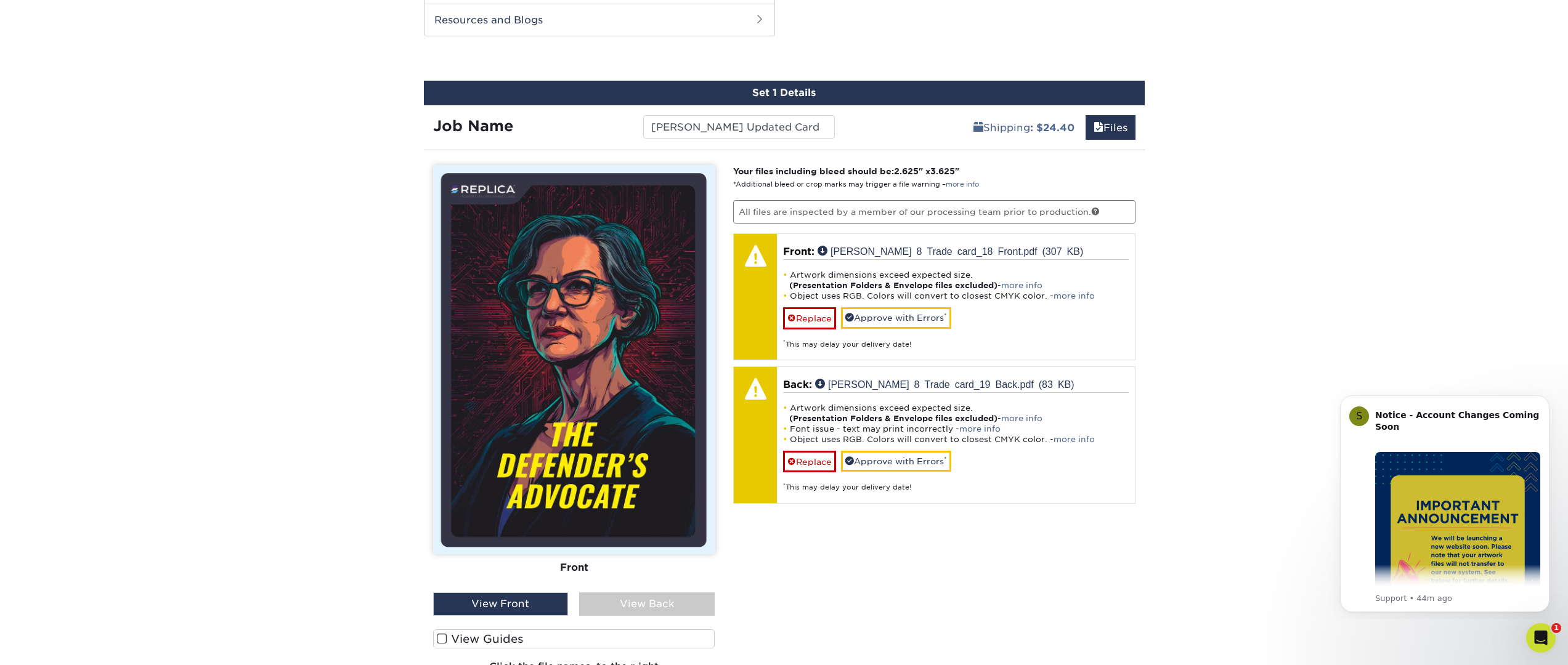
scroll to position [797, 0]
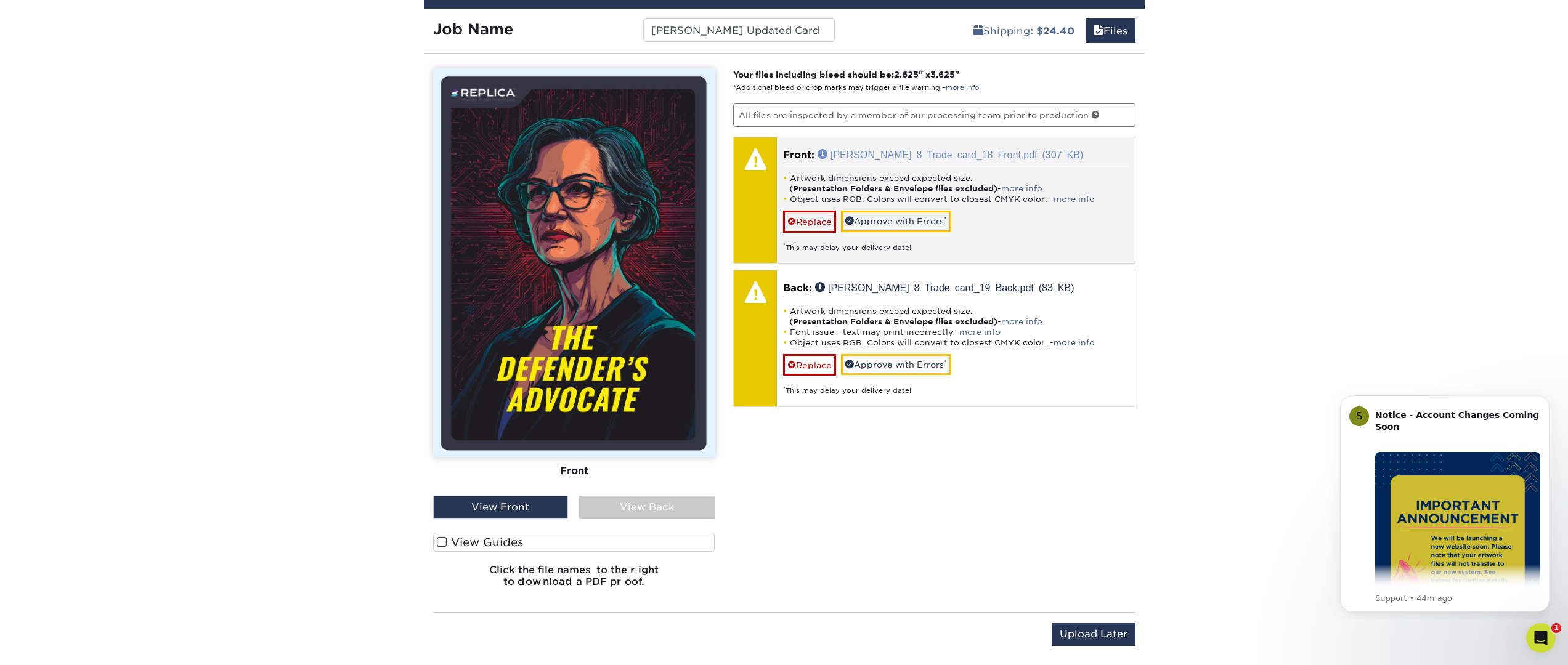
click at [1010, 149] on link "Wendy Nather 8 Trade card_18 Front.pdf (307 KB)" at bounding box center [950, 153] width 266 height 10
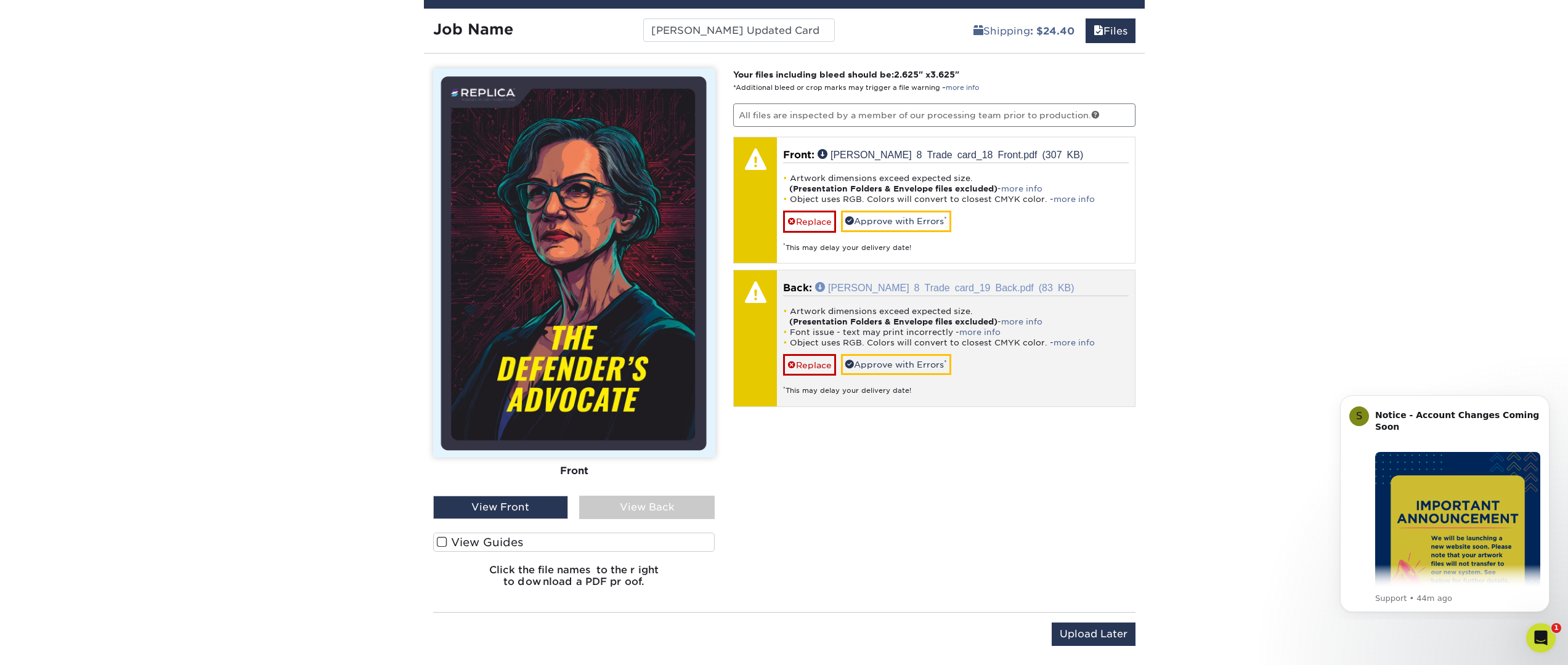
click at [980, 282] on link "Wendy Nather 8 Trade card_19 Back.pdf (83 KB)" at bounding box center [944, 287] width 260 height 10
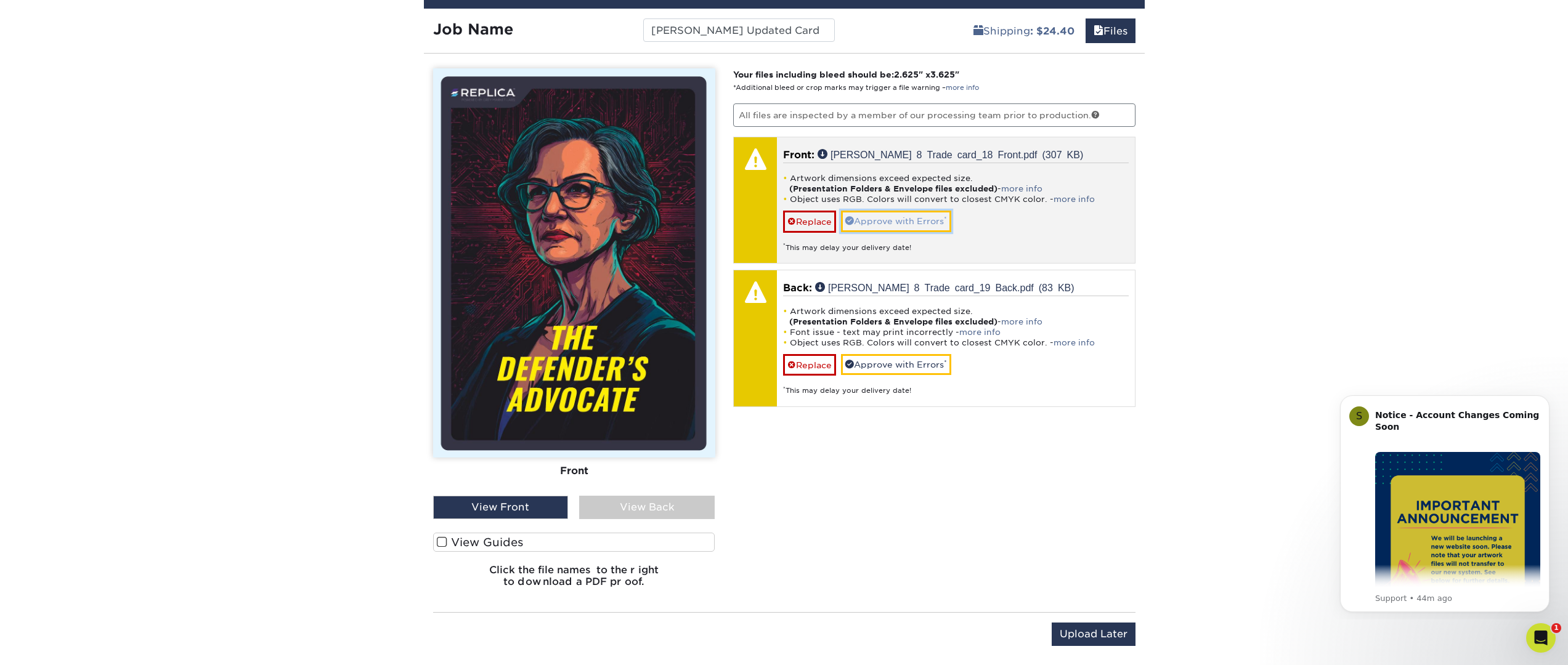
click at [944, 211] on link "Approve with Errors *" at bounding box center [896, 221] width 111 height 21
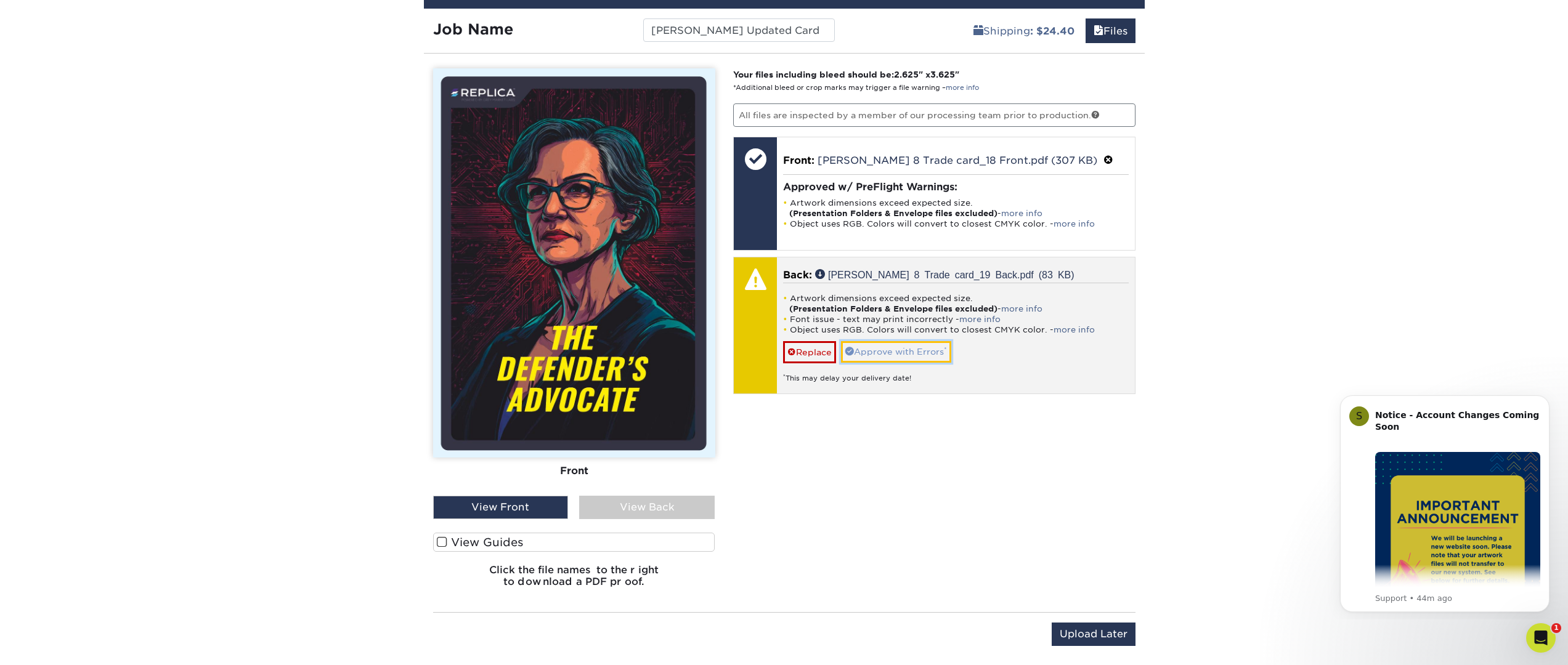
click at [906, 342] on link "Approve with Errors *" at bounding box center [896, 352] width 111 height 21
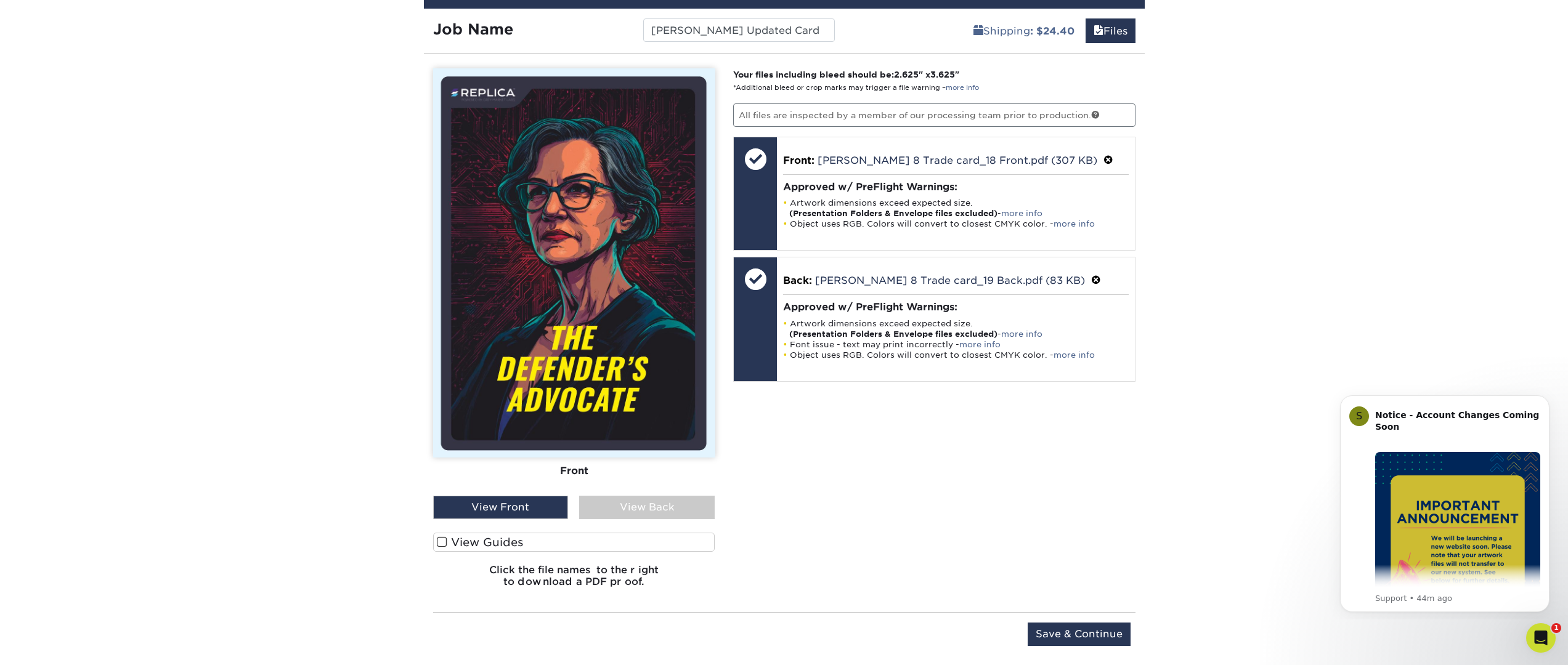
click at [511, 533] on label "View Guides" at bounding box center [574, 542] width 282 height 19
click at [0, 0] on input "View Guides" at bounding box center [0, 0] width 0 height 0
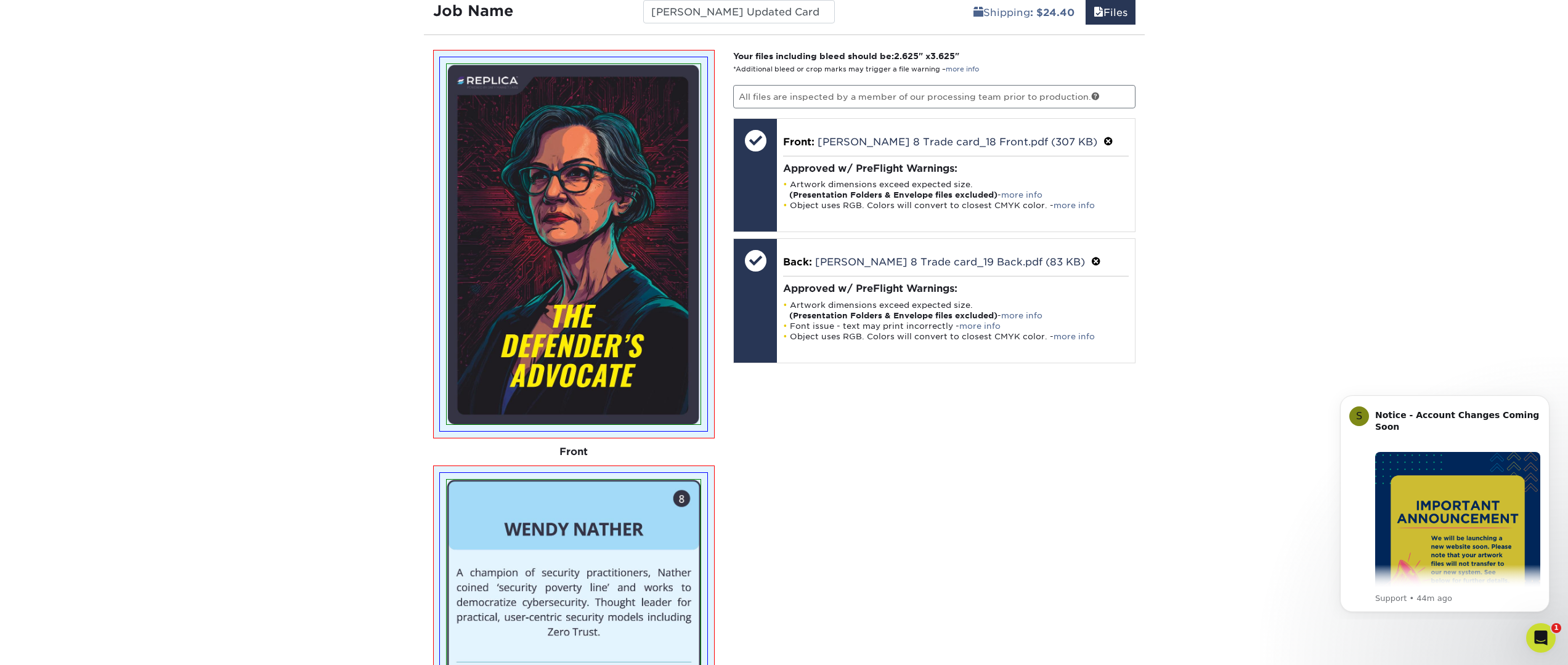
scroll to position [807, 0]
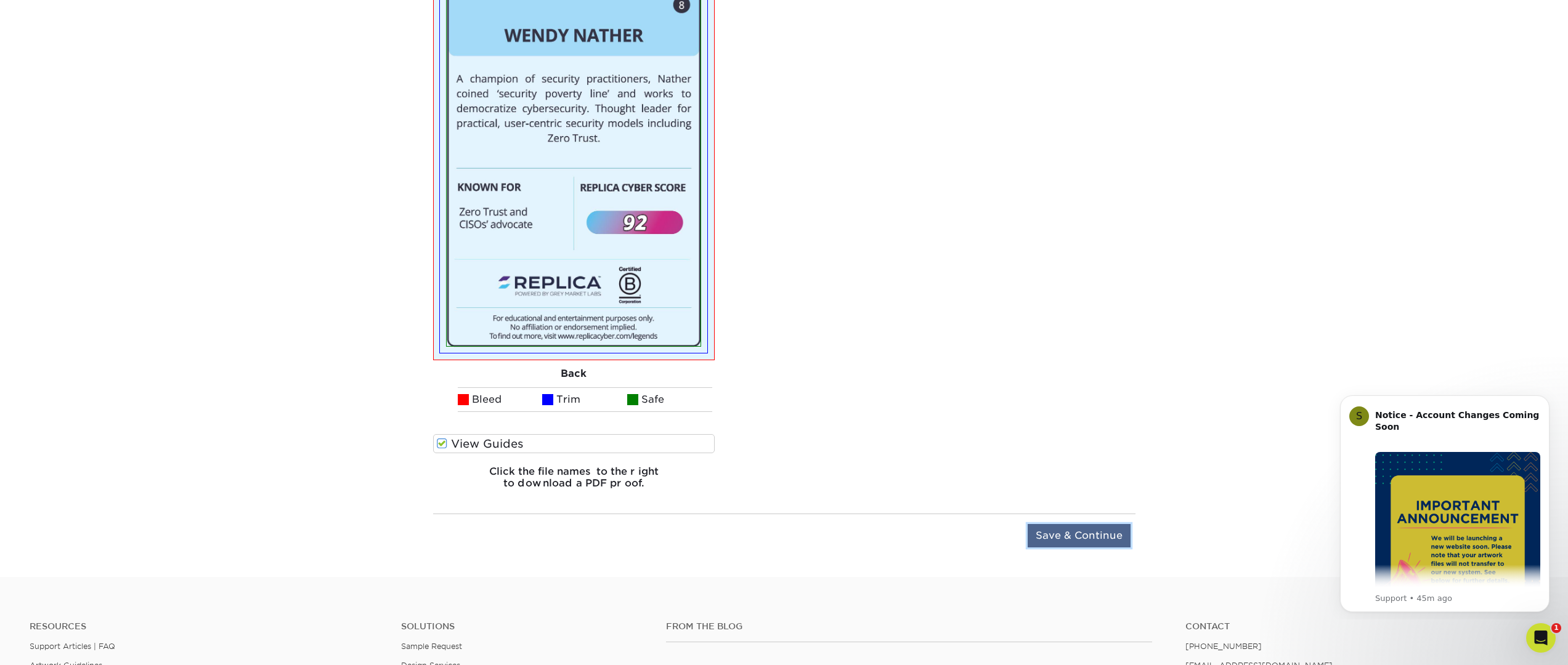
click at [1053, 524] on input "Save & Continue" at bounding box center [1079, 536] width 103 height 23
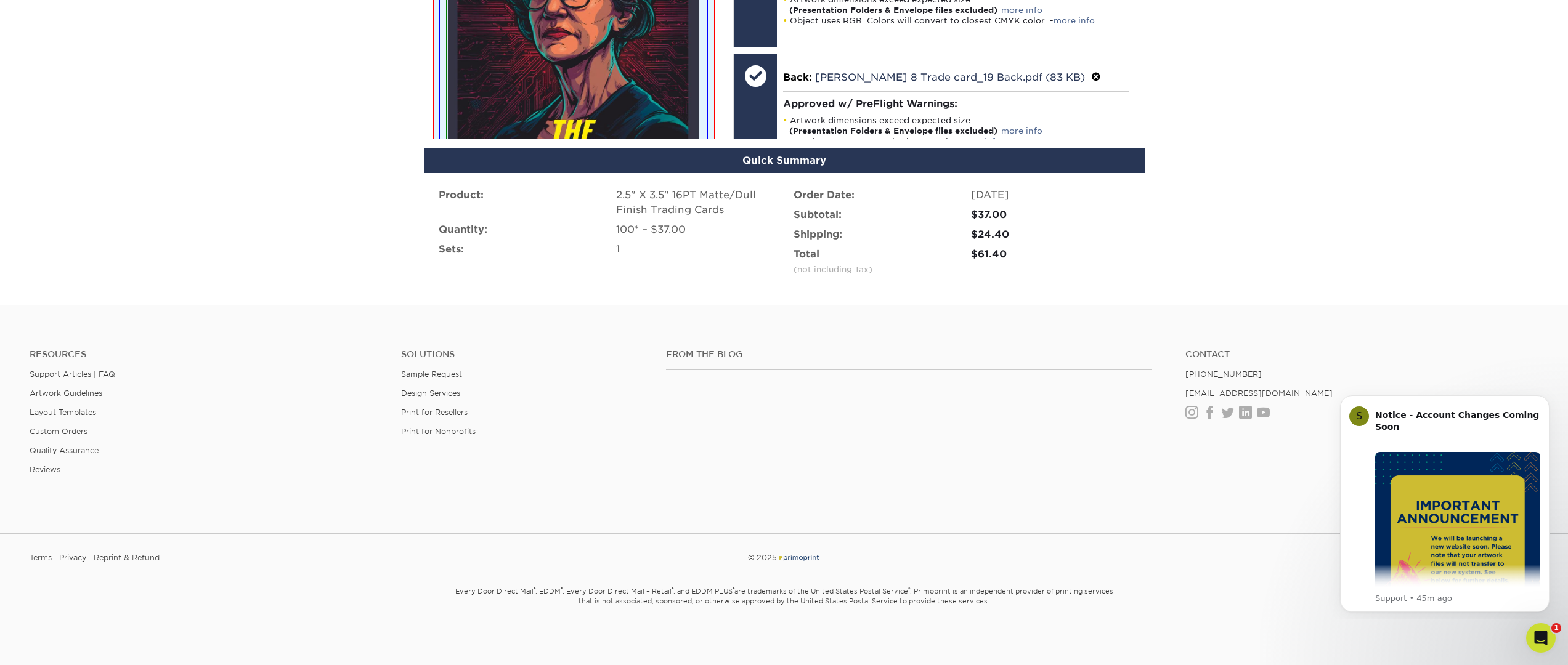
scroll to position [760, 0]
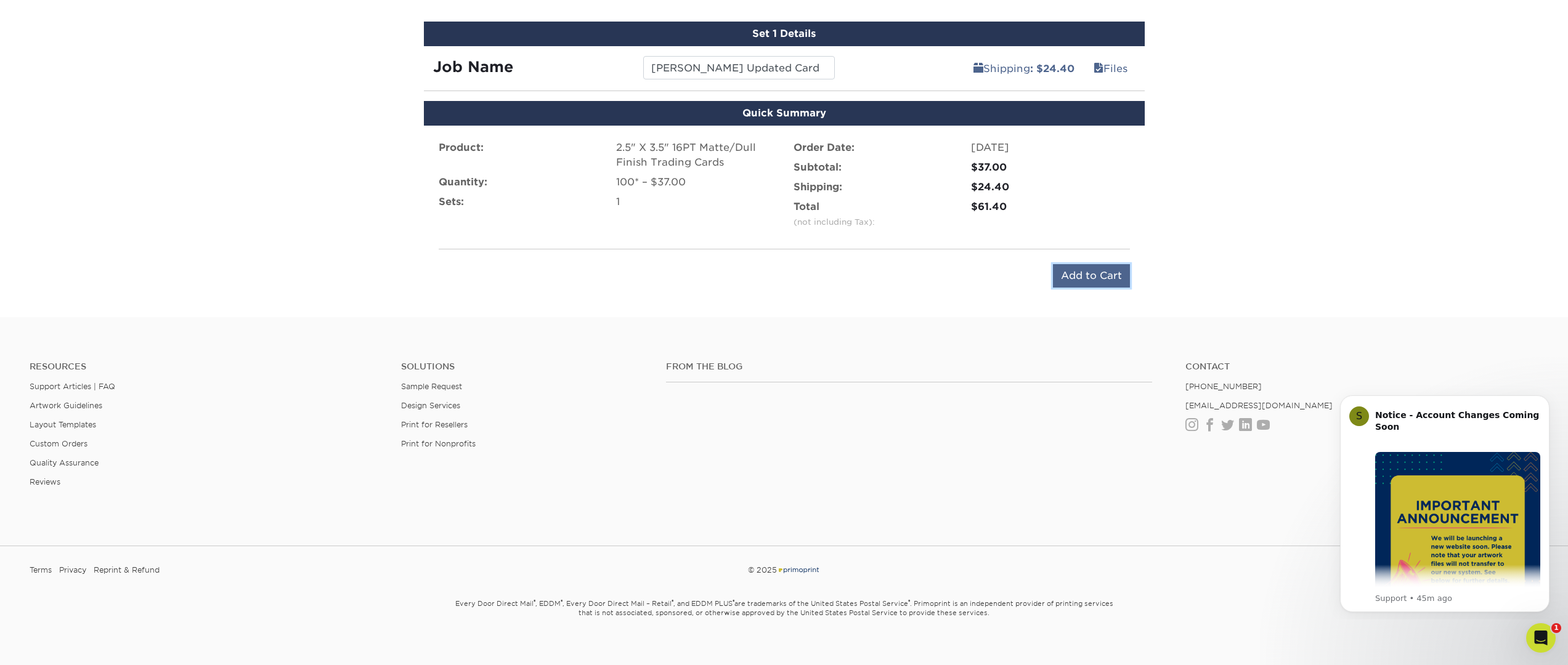
click at [1097, 264] on input "Add to Cart" at bounding box center [1091, 275] width 77 height 23
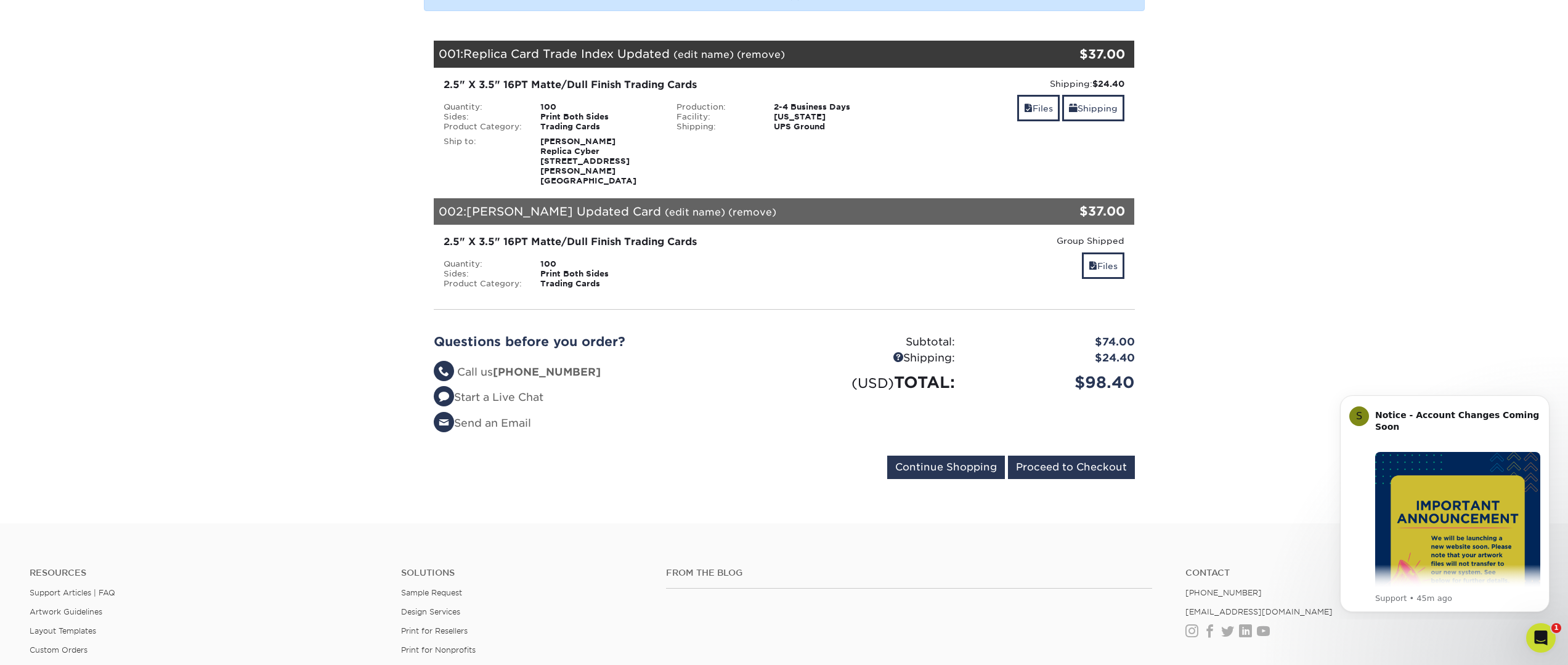
scroll to position [206, 0]
click at [1071, 462] on input "Proceed to Checkout" at bounding box center [1071, 468] width 127 height 23
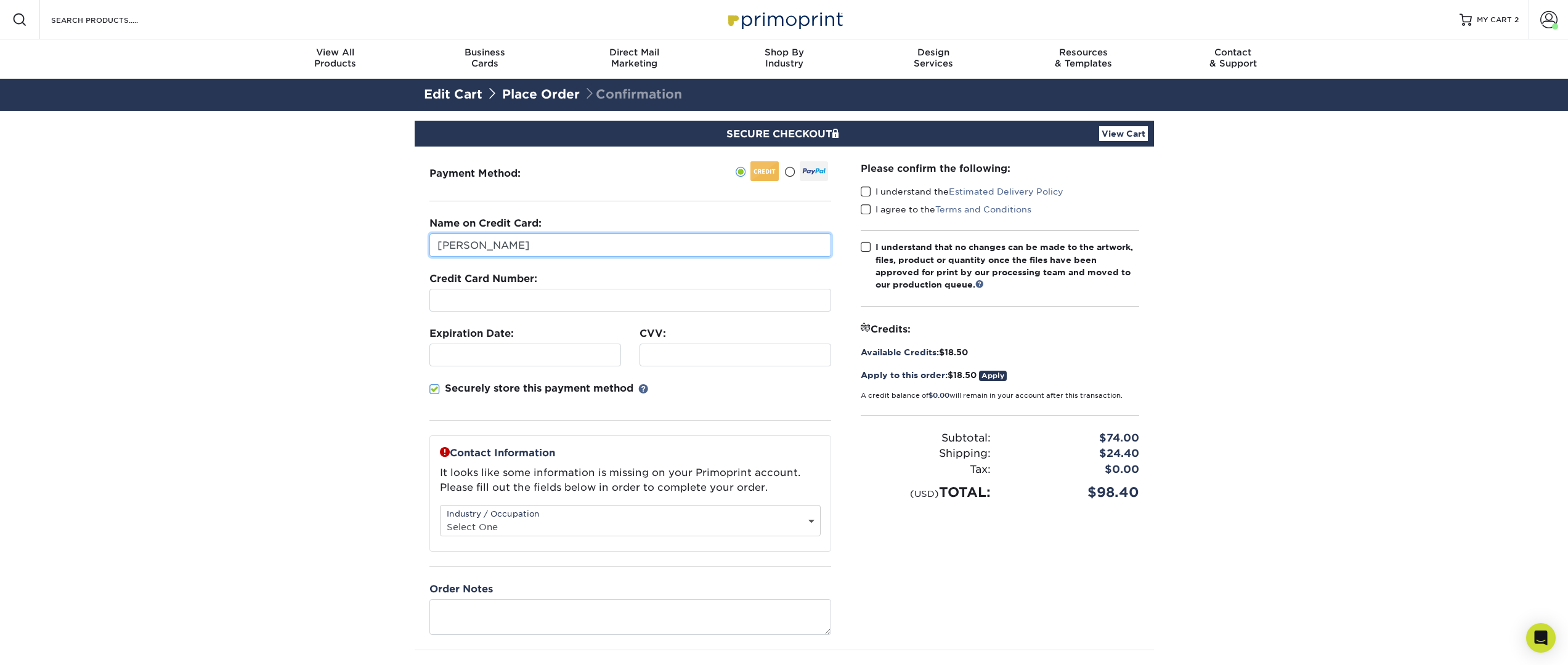
drag, startPoint x: 564, startPoint y: 245, endPoint x: 416, endPoint y: 240, distance: 148.1
click at [418, 241] on div "Payment Method:" at bounding box center [630, 398] width 431 height 503
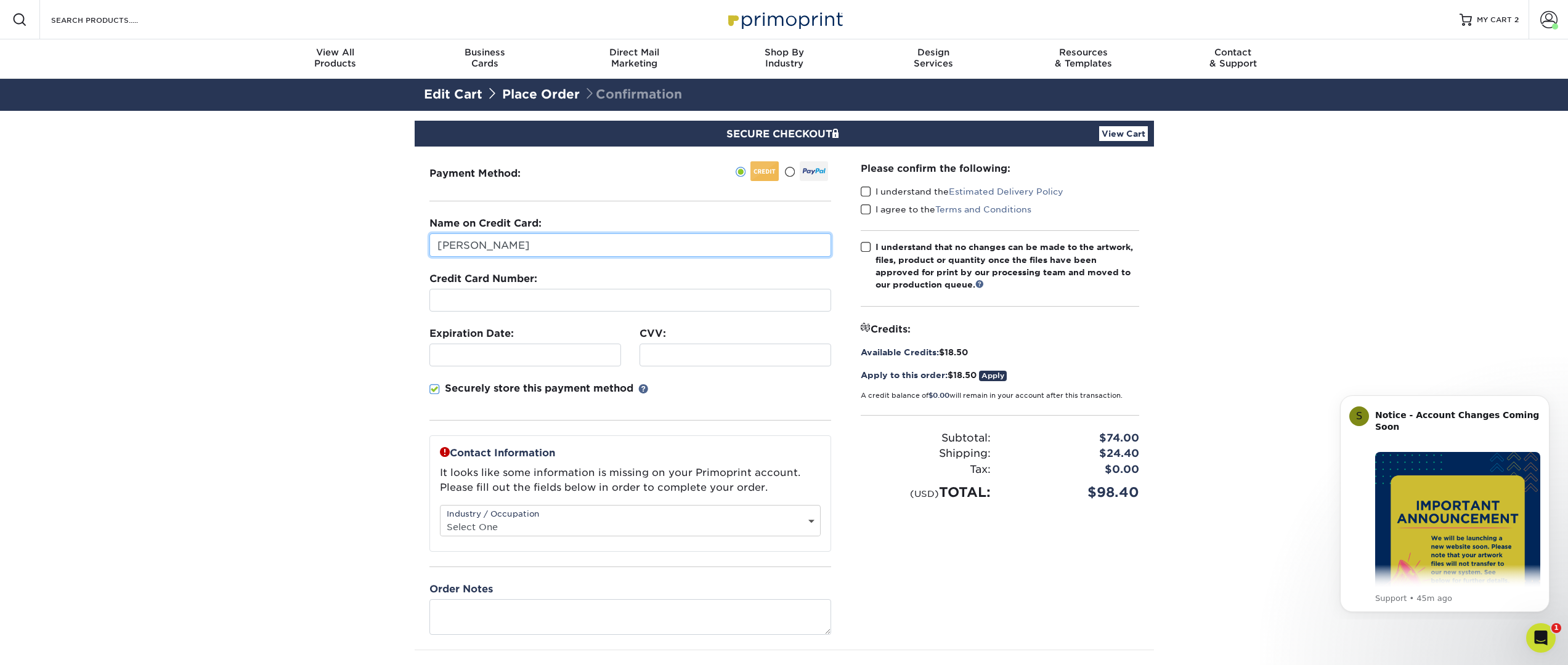
type input "[PERSON_NAME]"
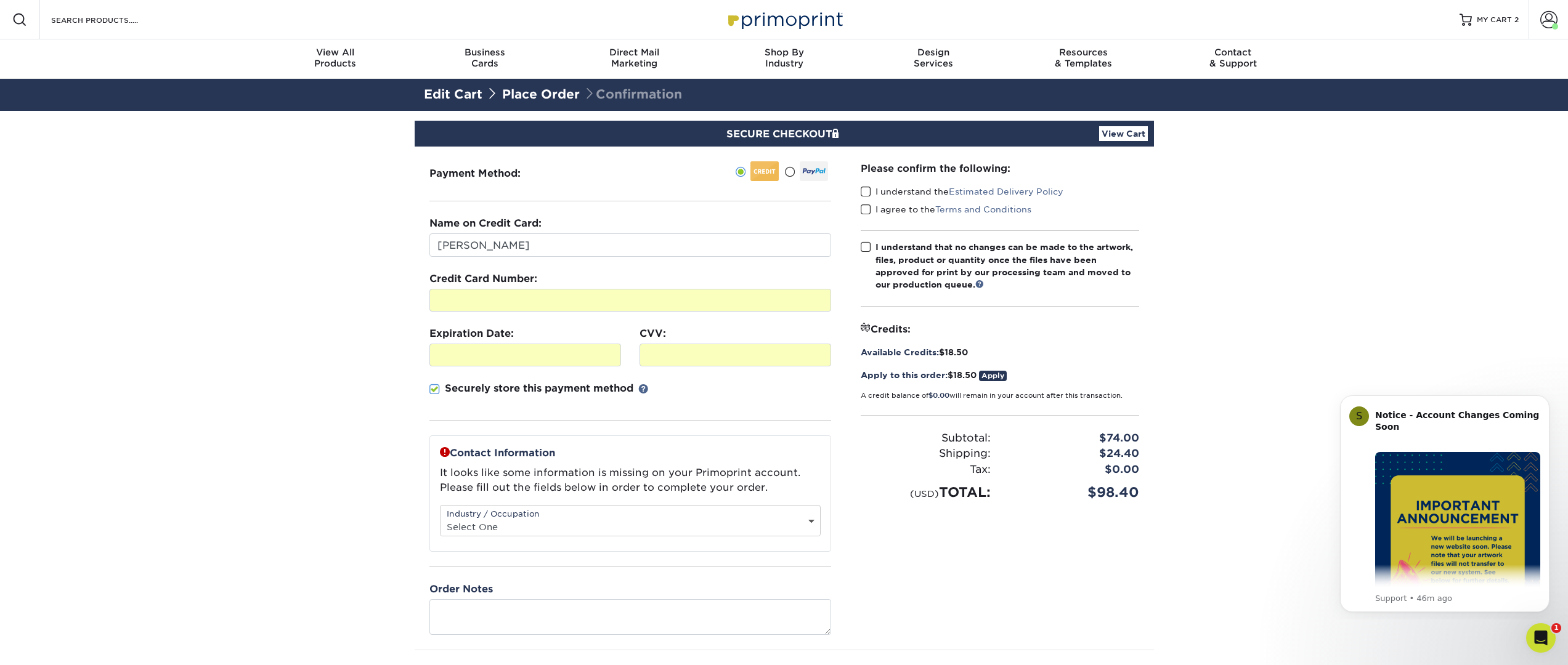
click at [338, 364] on section "SECURE CHECKOUT View Cart Payment Method: Name on Credit Card: $" at bounding box center [784, 428] width 1568 height 635
click at [433, 390] on span at bounding box center [435, 390] width 11 height 12
click at [0, 0] on input "Securely store this payment method" at bounding box center [0, 0] width 0 height 0
click at [369, 362] on section "SECURE CHECKOUT View Cart Payment Method: Name on Credit Card: $" at bounding box center [784, 428] width 1568 height 635
click at [870, 189] on span at bounding box center [866, 192] width 11 height 12
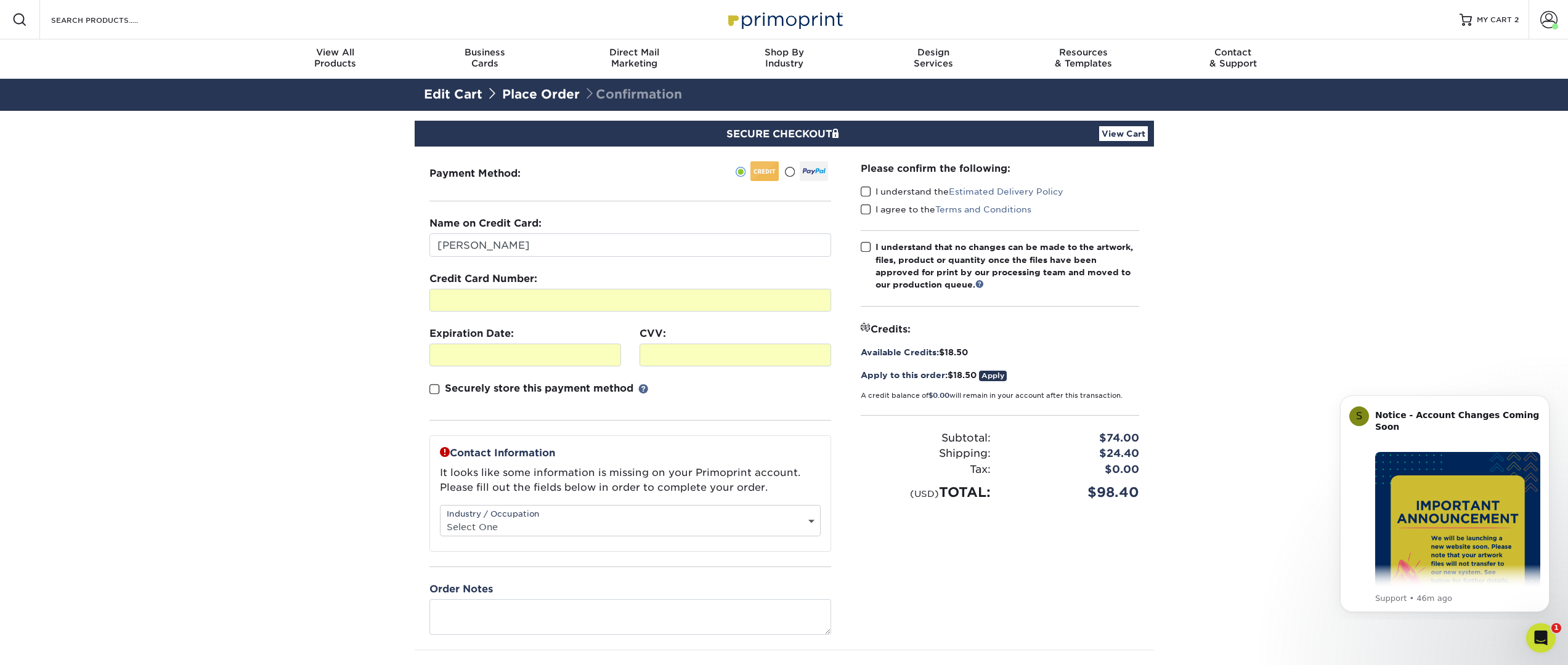
click at [0, 0] on input "I understand the Estimated Delivery Policy" at bounding box center [0, 0] width 0 height 0
click at [866, 210] on span at bounding box center [866, 210] width 11 height 12
click at [0, 0] on input "I agree to the Terms and Conditions" at bounding box center [0, 0] width 0 height 0
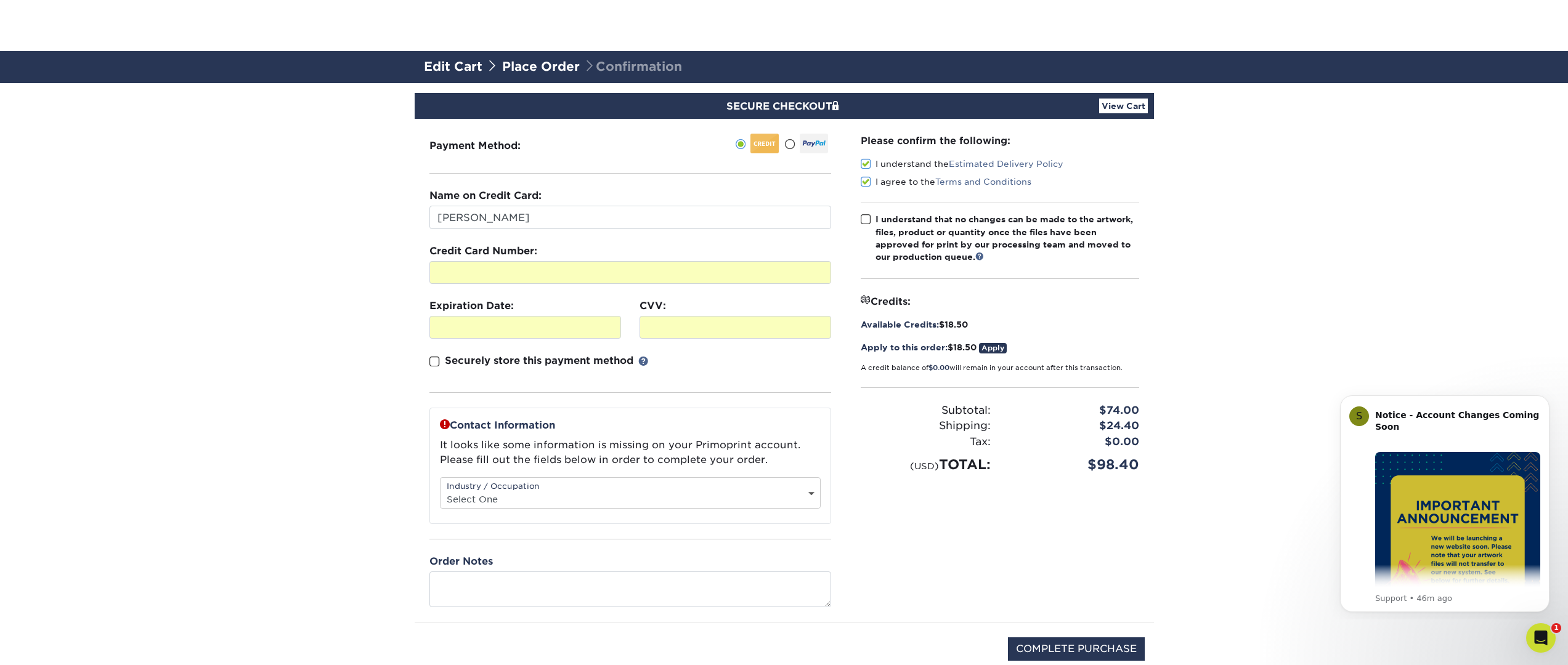
scroll to position [105, 0]
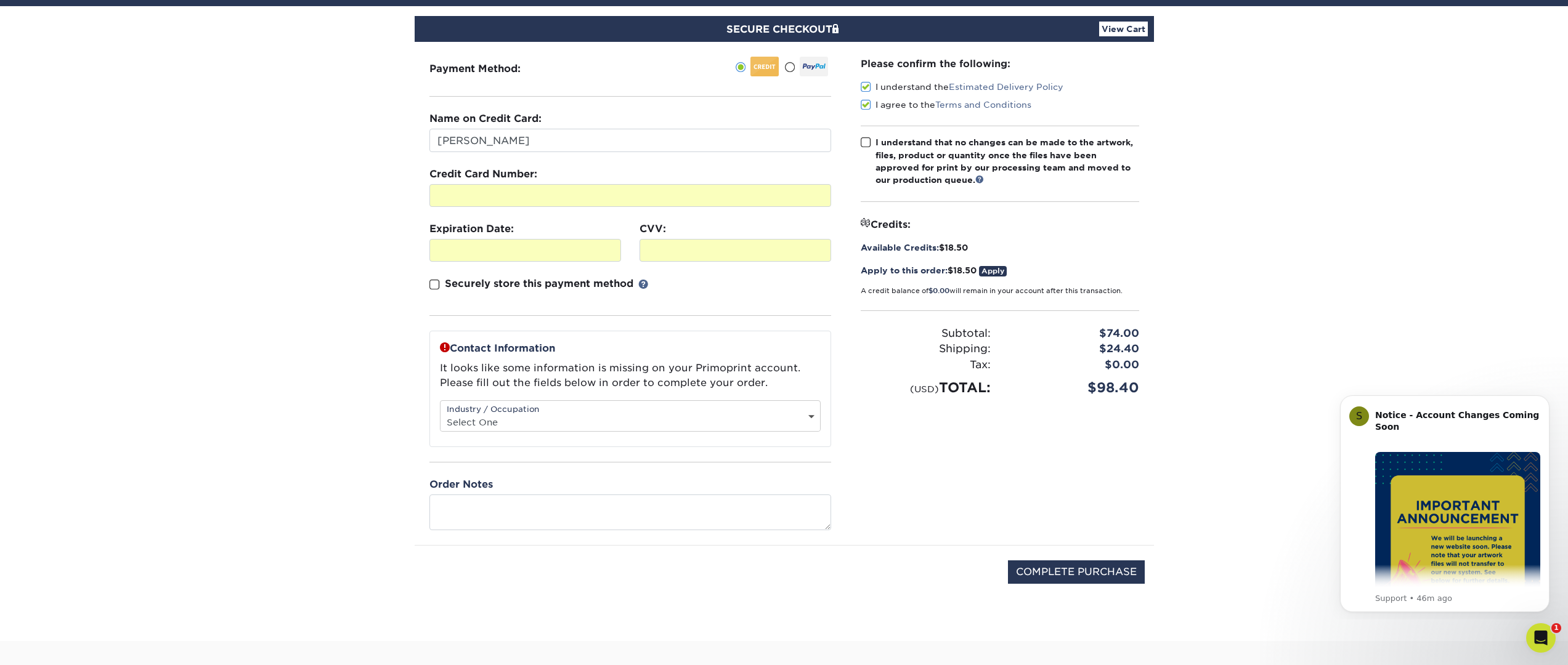
click at [518, 414] on select "Select One Administrative Executive Human Resources Construction Education Ente…" at bounding box center [630, 422] width 379 height 18
click at [440, 413] on select "Select One Administrative Executive Human Resources Construction Education Ente…" at bounding box center [630, 422] width 379 height 18
click at [505, 417] on select "Select One Administrative Executive Human Resources Construction Education Ente…" at bounding box center [630, 422] width 379 height 18
click at [502, 421] on select "Select One Administrative Executive Human Resources Construction Education Ente…" at bounding box center [630, 422] width 379 height 18
select select "16"
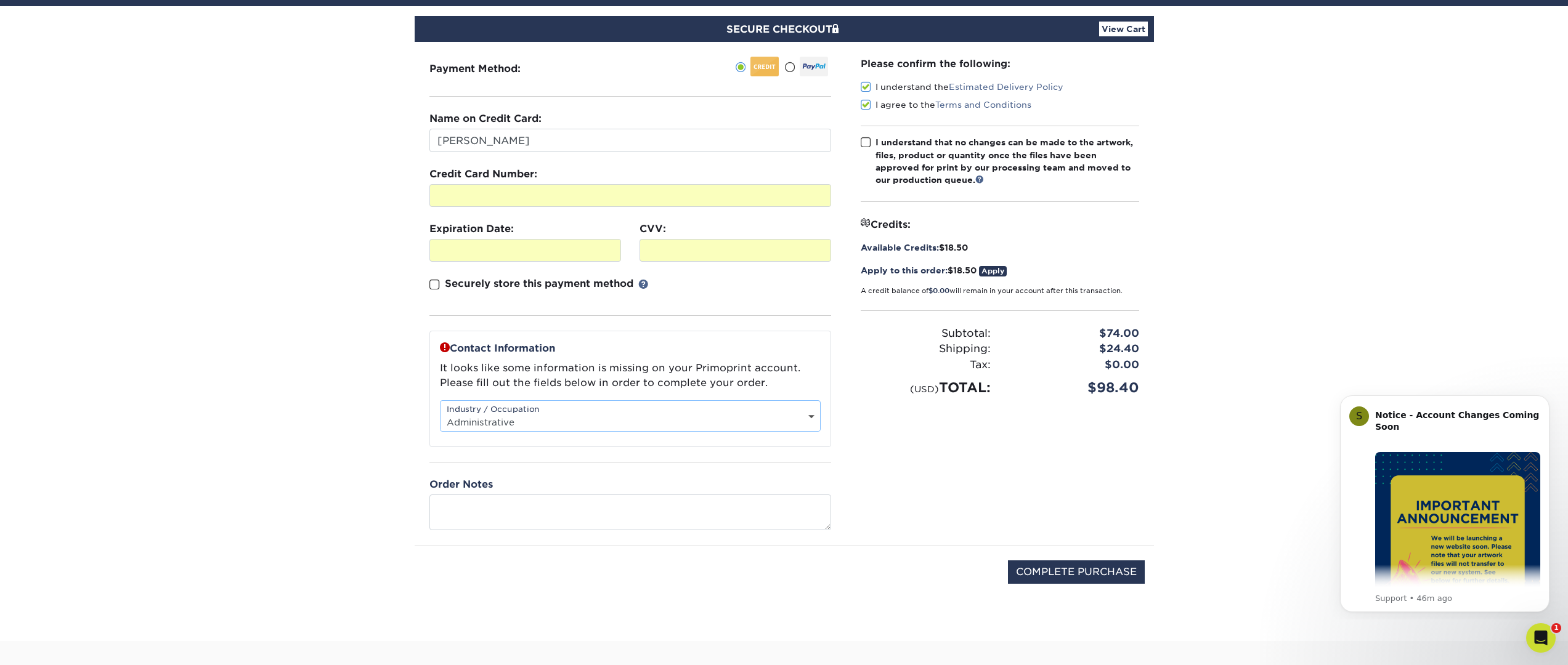
click at [440, 413] on select "Select One Administrative Executive Human Resources Construction Education Ente…" at bounding box center [630, 422] width 379 height 18
click at [498, 420] on select "Select One Administrative Executive Human Resources Construction Education Ente…" at bounding box center [630, 422] width 379 height 18
click at [512, 513] on textarea at bounding box center [631, 512] width 402 height 35
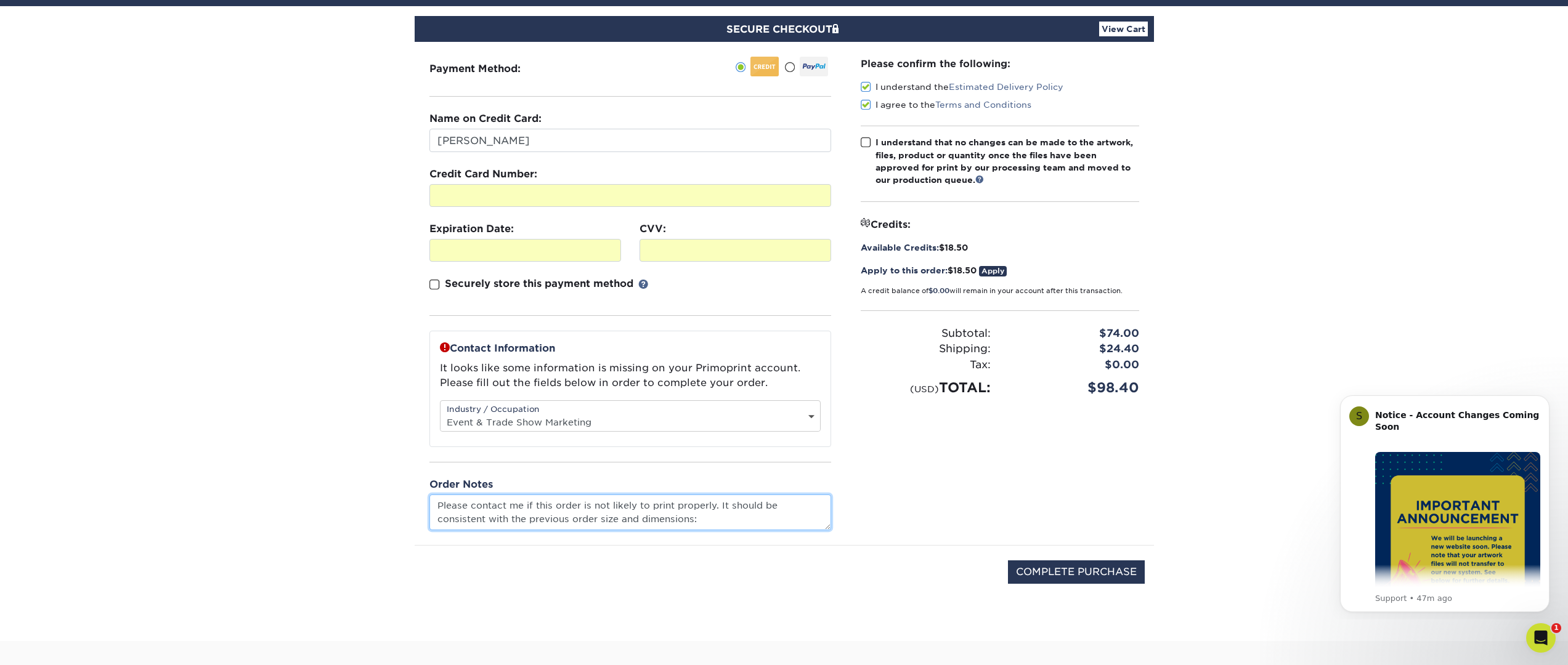
paste textarea "22043"
click at [714, 515] on textarea "Please contact me if this order is not likely to print properly. It should be c…" at bounding box center [631, 512] width 402 height 35
drag, startPoint x: 691, startPoint y: 521, endPoint x: 596, endPoint y: 520, distance: 95.0
click at [596, 520] on textarea "Please contact me if this order is not likely to print properly. It should be c…" at bounding box center [631, 512] width 402 height 35
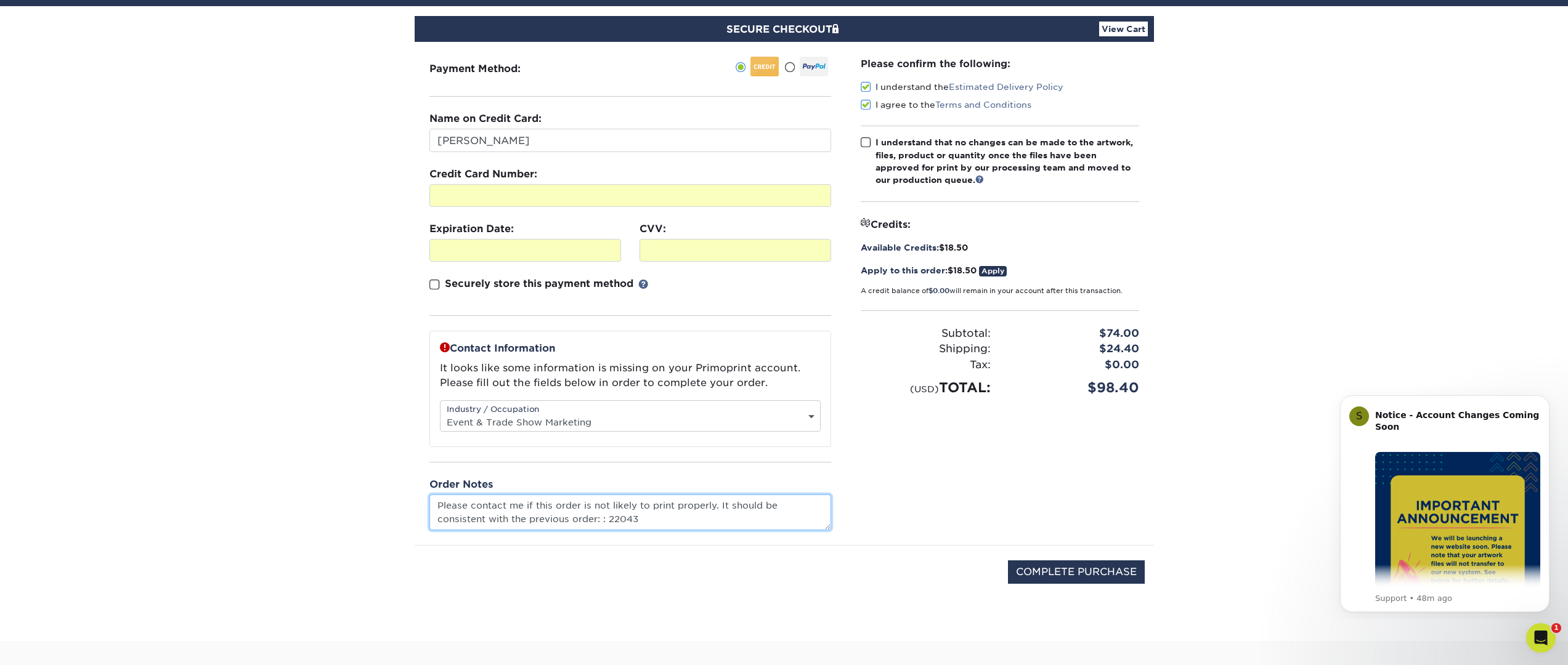
drag, startPoint x: 640, startPoint y: 519, endPoint x: 601, endPoint y: 524, distance: 39.3
click at [601, 524] on textarea "Please contact me if this order is not likely to print properly. It should be c…" at bounding box center [631, 512] width 402 height 35
paste textarea
click at [628, 518] on textarea "Please contact me if this order is not likely to print properly. It should be c…" at bounding box center [631, 512] width 402 height 35
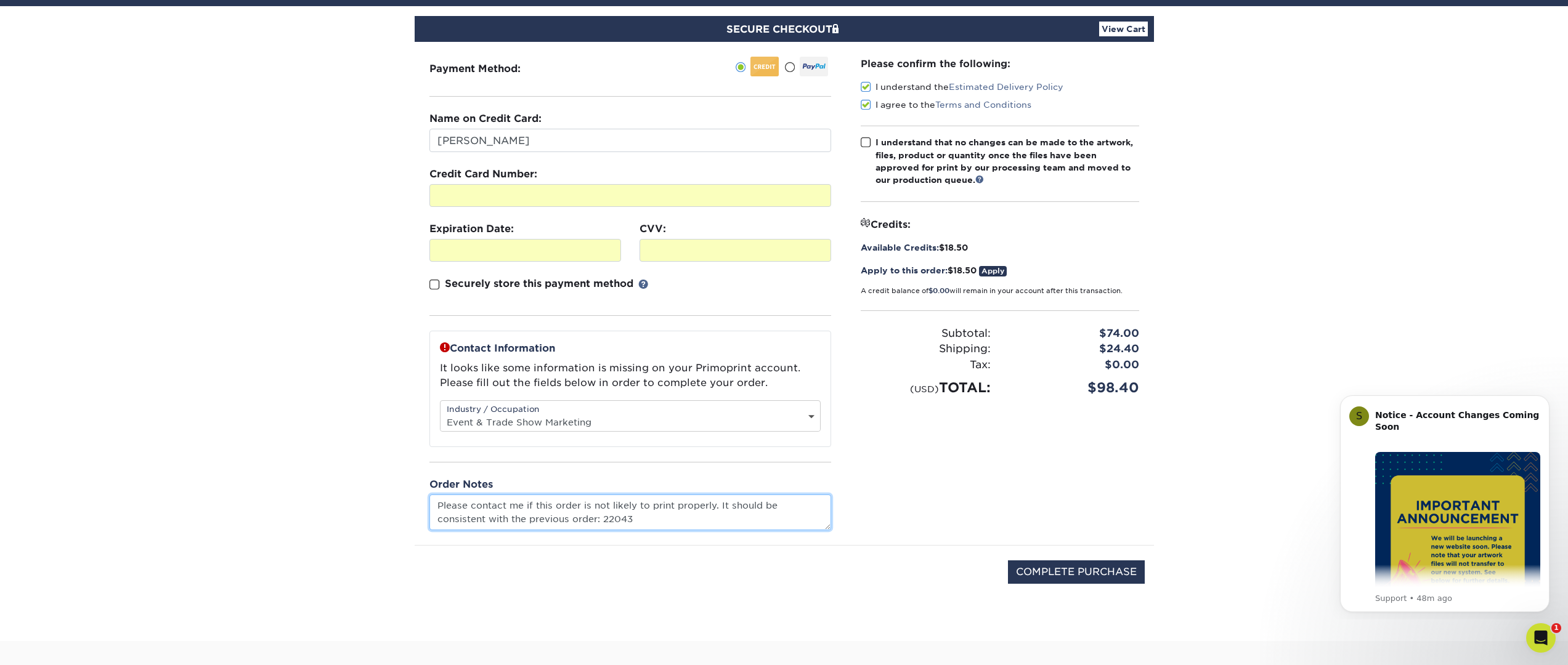
paste textarea "5725-15310-83498"
click at [600, 519] on textarea "Please contact me if this order is not likely to print properly. It should be c…" at bounding box center [631, 512] width 402 height 35
click at [712, 521] on textarea "Please contact me if this order is not likely to print properly. It should be c…" at bounding box center [631, 512] width 402 height 35
click at [723, 510] on textarea "Please contact me if this order is not likely to print properly. It should be c…" at bounding box center [631, 512] width 402 height 35
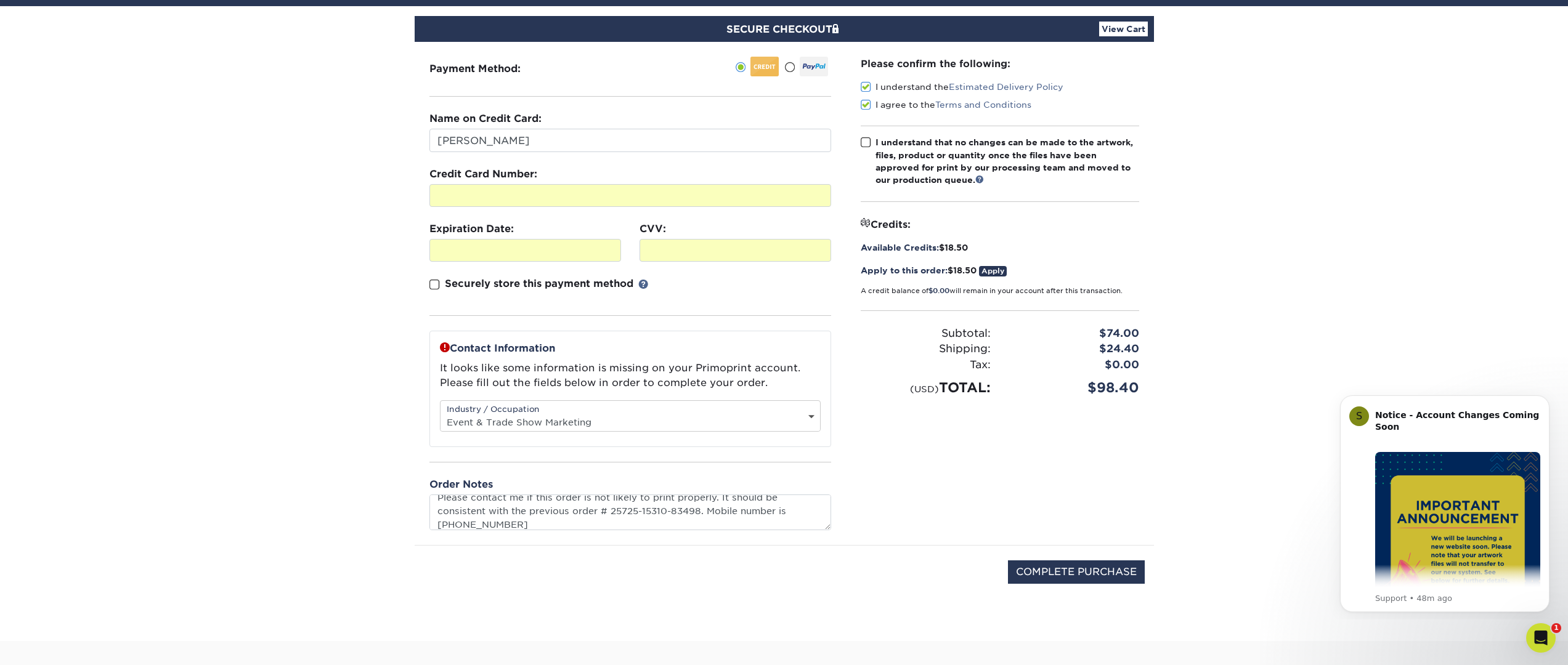
type textarea "Please contact me if this order is not likely to print properly. It should be c…"
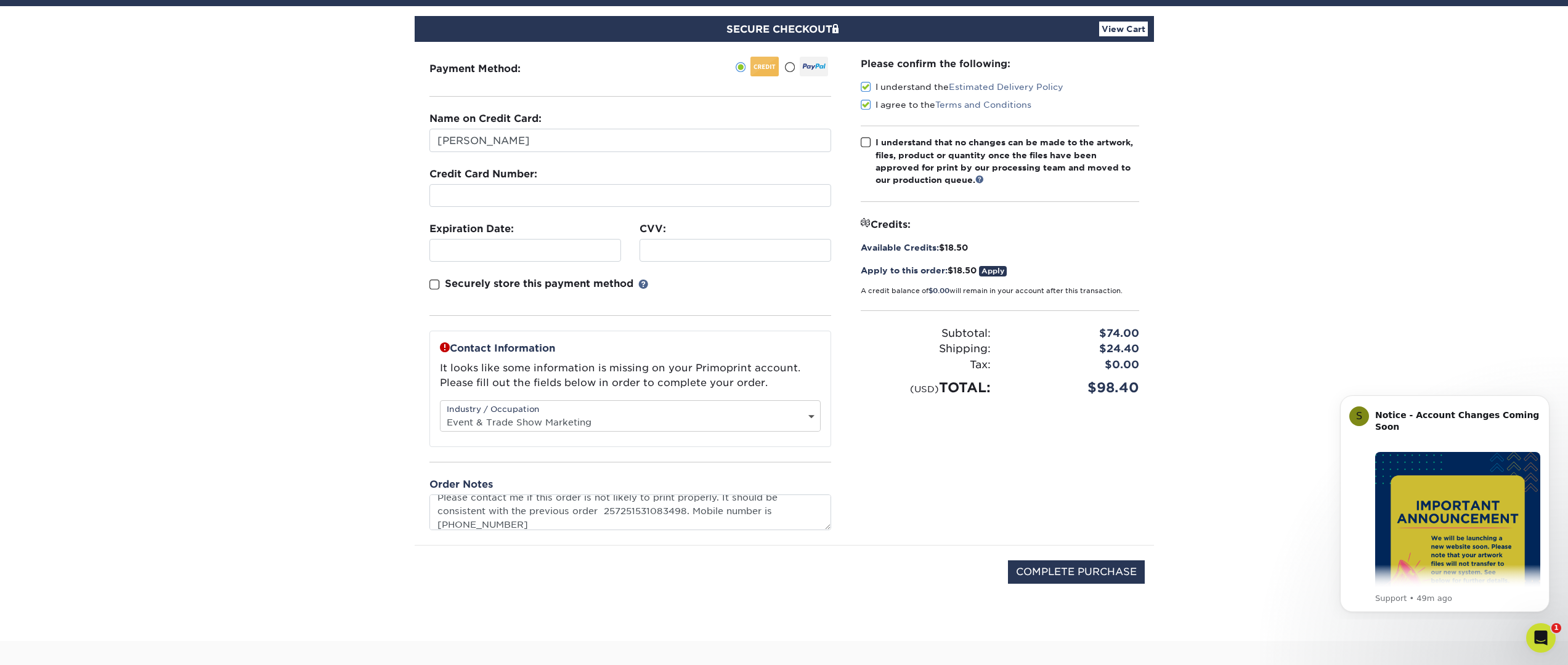
click at [1263, 297] on section "SECURE CHECKOUT View Cart Payment Method: Name on Credit Card: $" at bounding box center [784, 323] width 1568 height 635
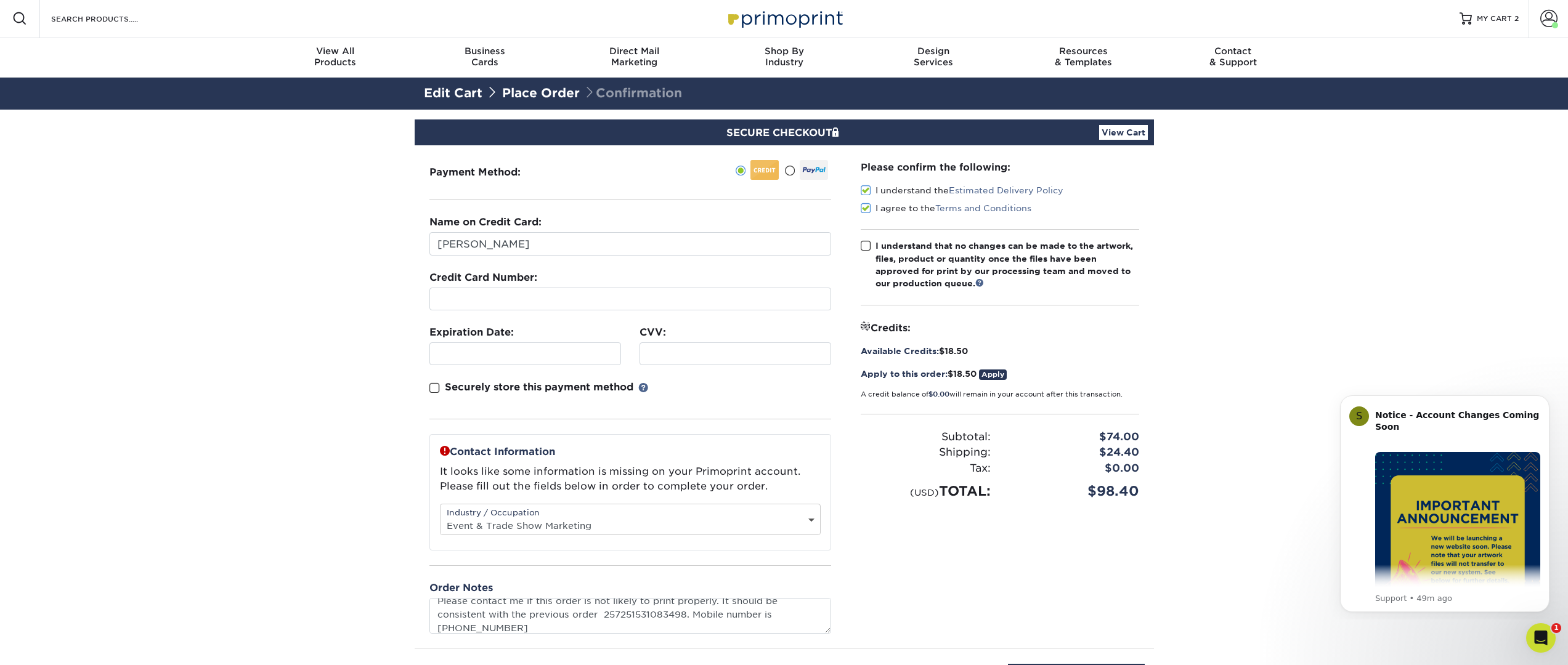
scroll to position [0, 0]
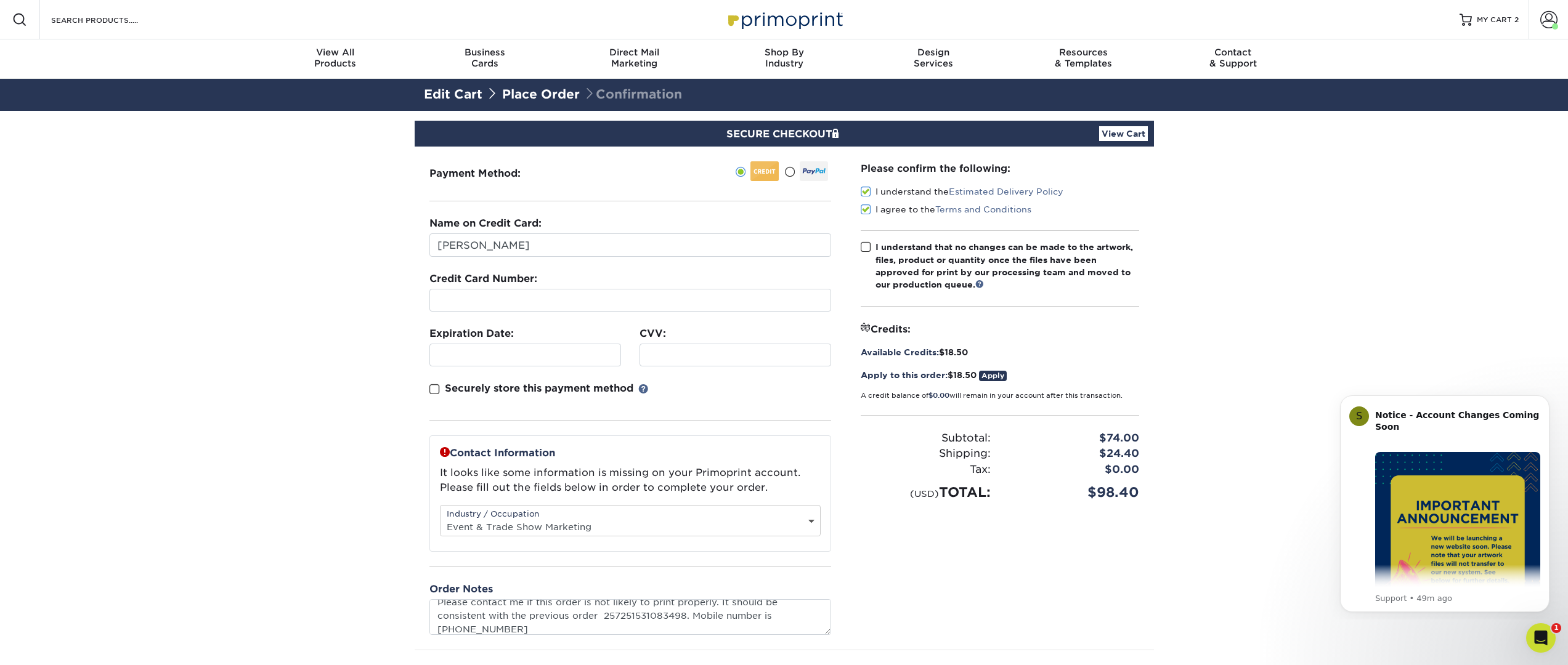
click at [866, 247] on span at bounding box center [866, 247] width 11 height 12
click at [0, 0] on input "I understand that no changes can be made to the artwork, files, product or quan…" at bounding box center [0, 0] width 0 height 0
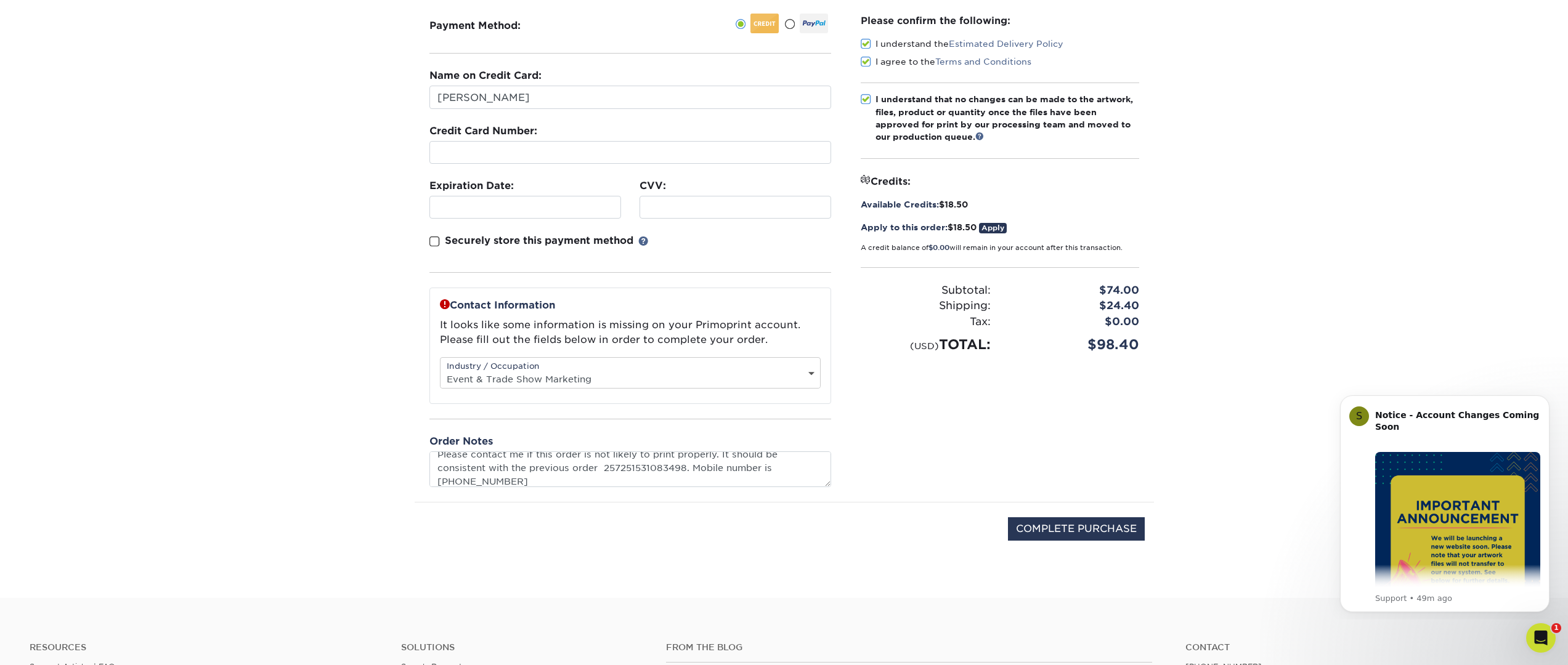
scroll to position [188, 0]
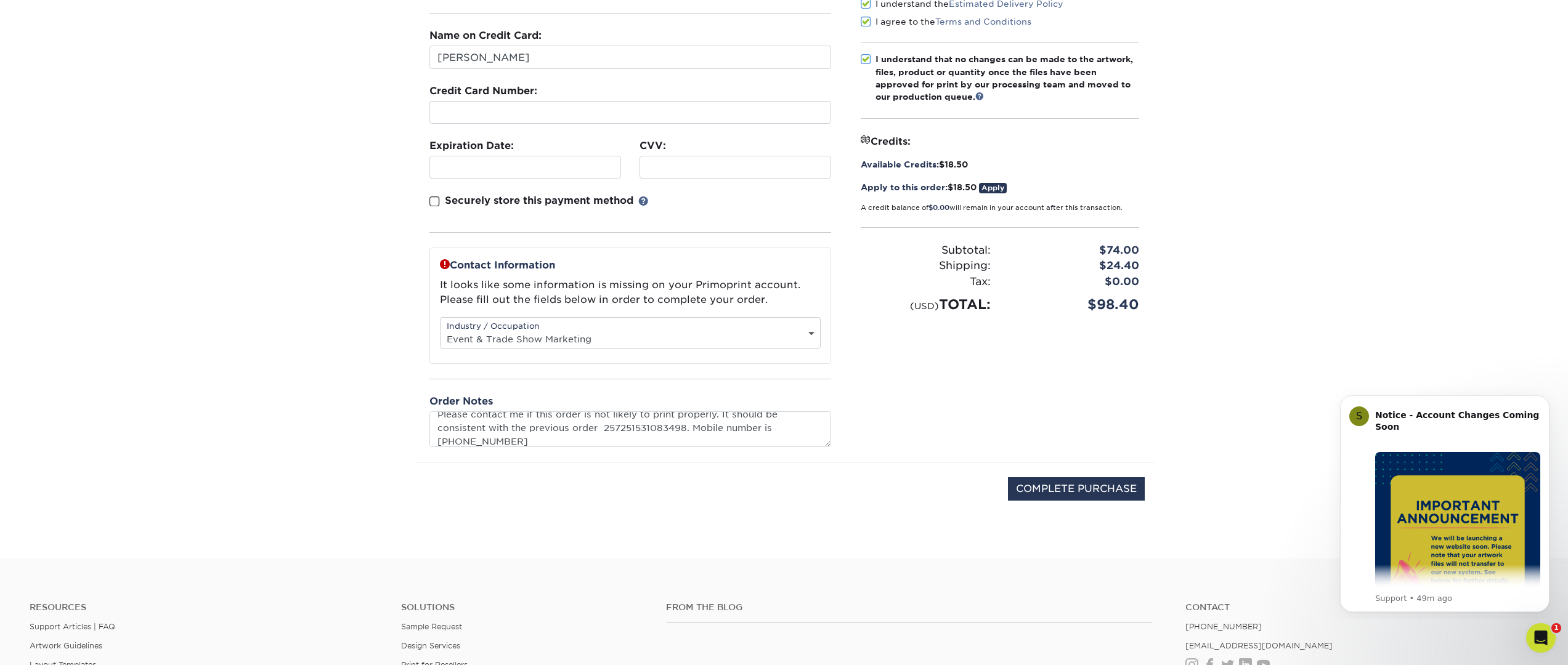
click at [999, 185] on link "Apply" at bounding box center [992, 188] width 28 height 11
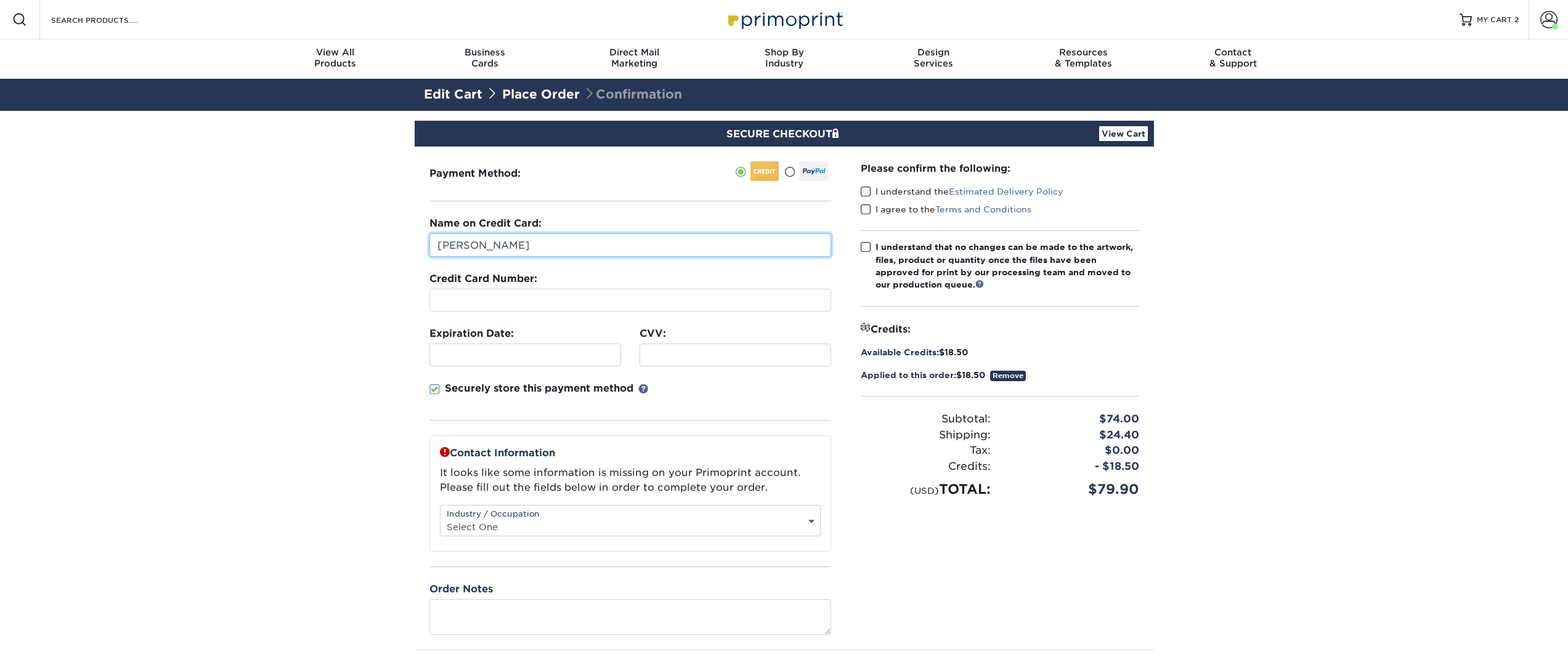
drag, startPoint x: 523, startPoint y: 243, endPoint x: 411, endPoint y: 243, distance: 112.0
click at [412, 243] on section "SECURE CHECKOUT View Cart Payment Method: Name on Credit Card: $" at bounding box center [784, 421] width 1568 height 622
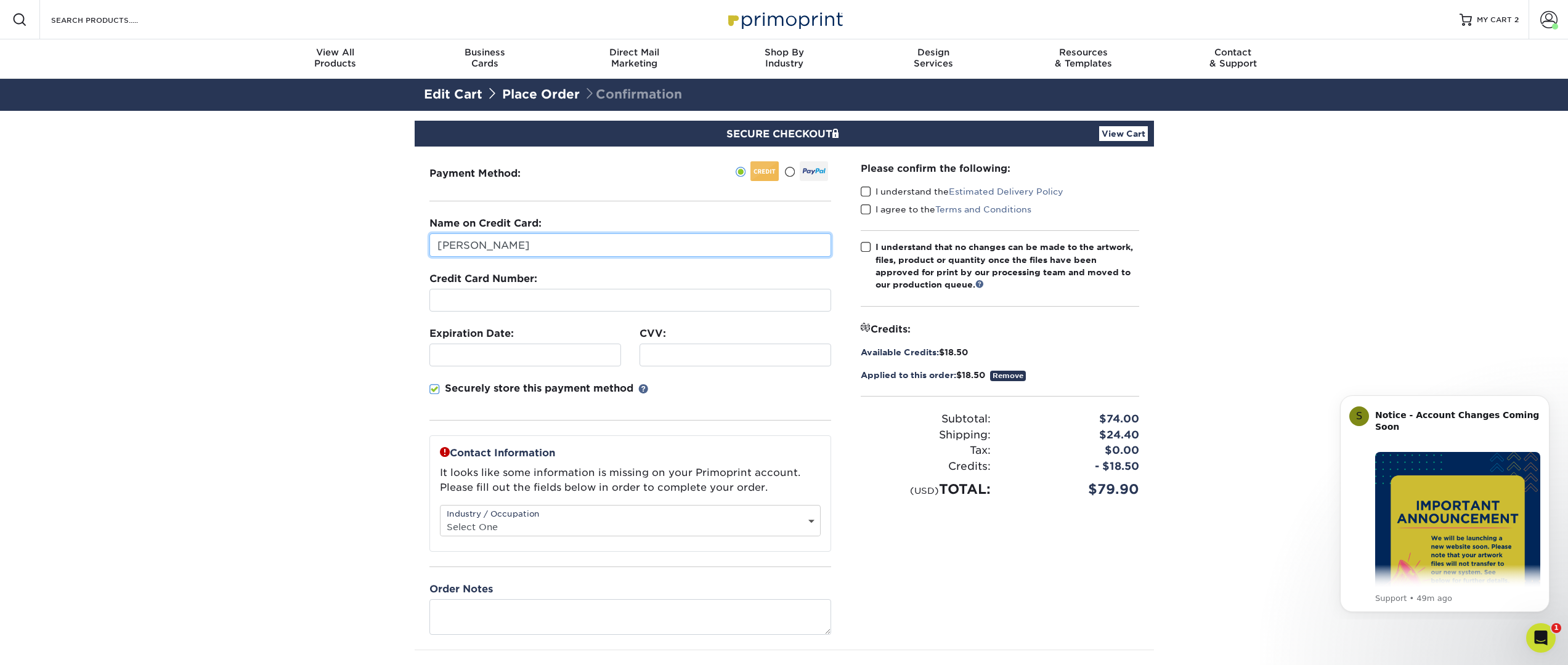
type input "Lindsey"
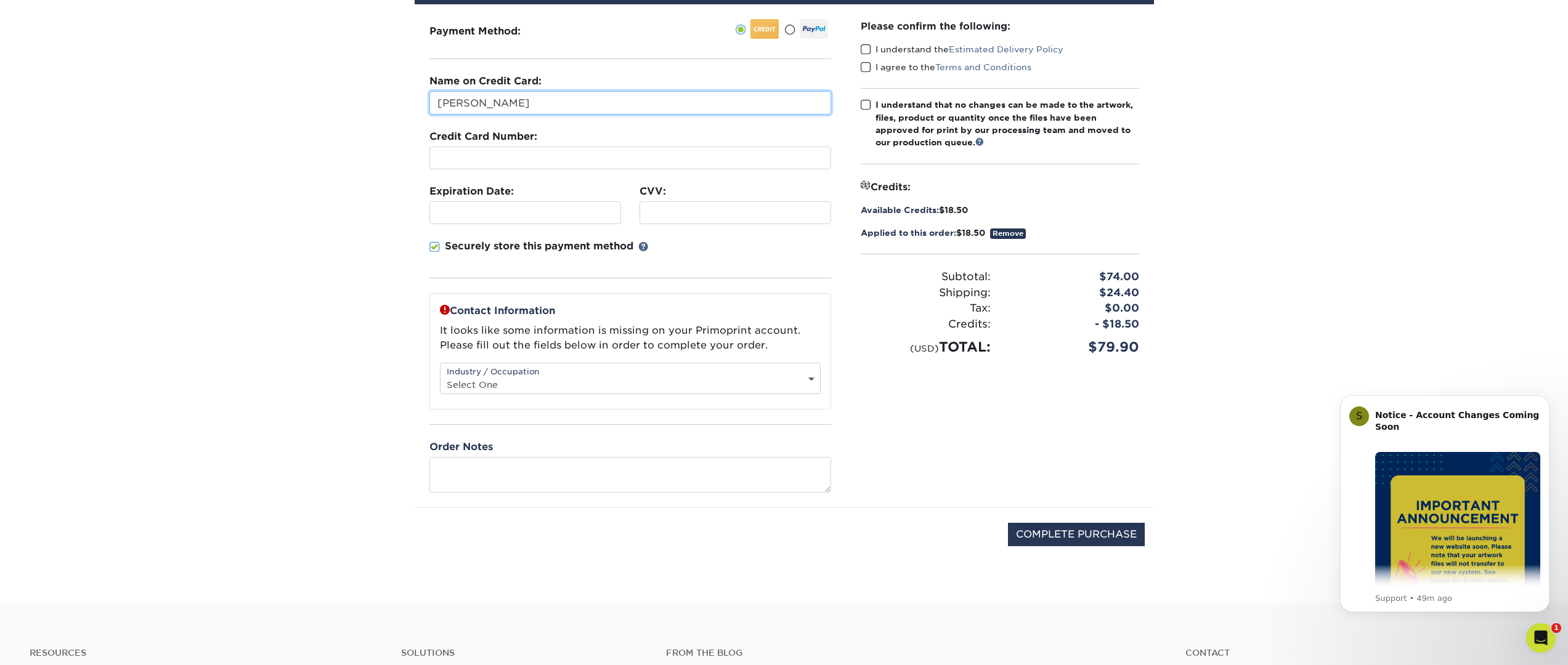
scroll to position [208, 0]
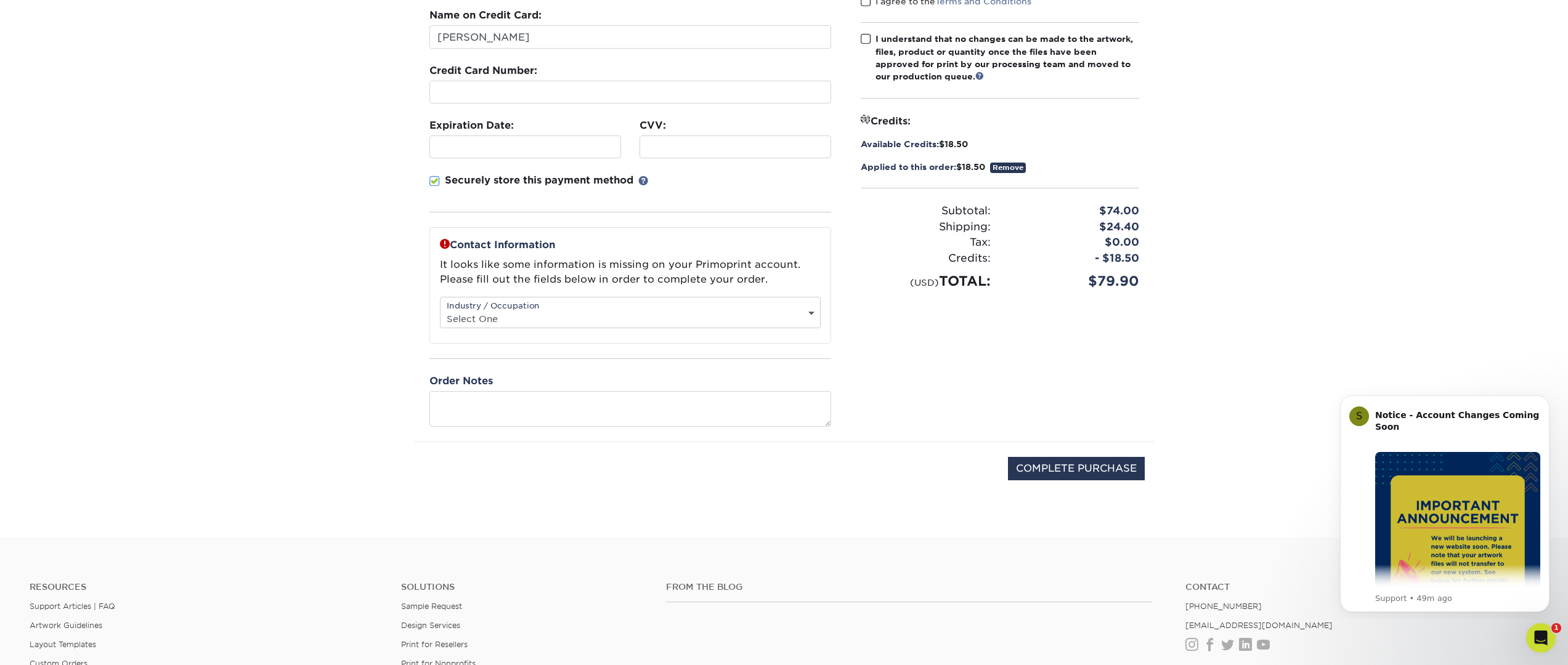
click at [517, 310] on select "Select One Administrative Executive Human Resources Construction Education Ente…" at bounding box center [630, 319] width 379 height 18
select select "2"
click at [440, 310] on select "Select One Administrative Executive Human Resources Construction Education Ente…" at bounding box center [630, 319] width 379 height 18
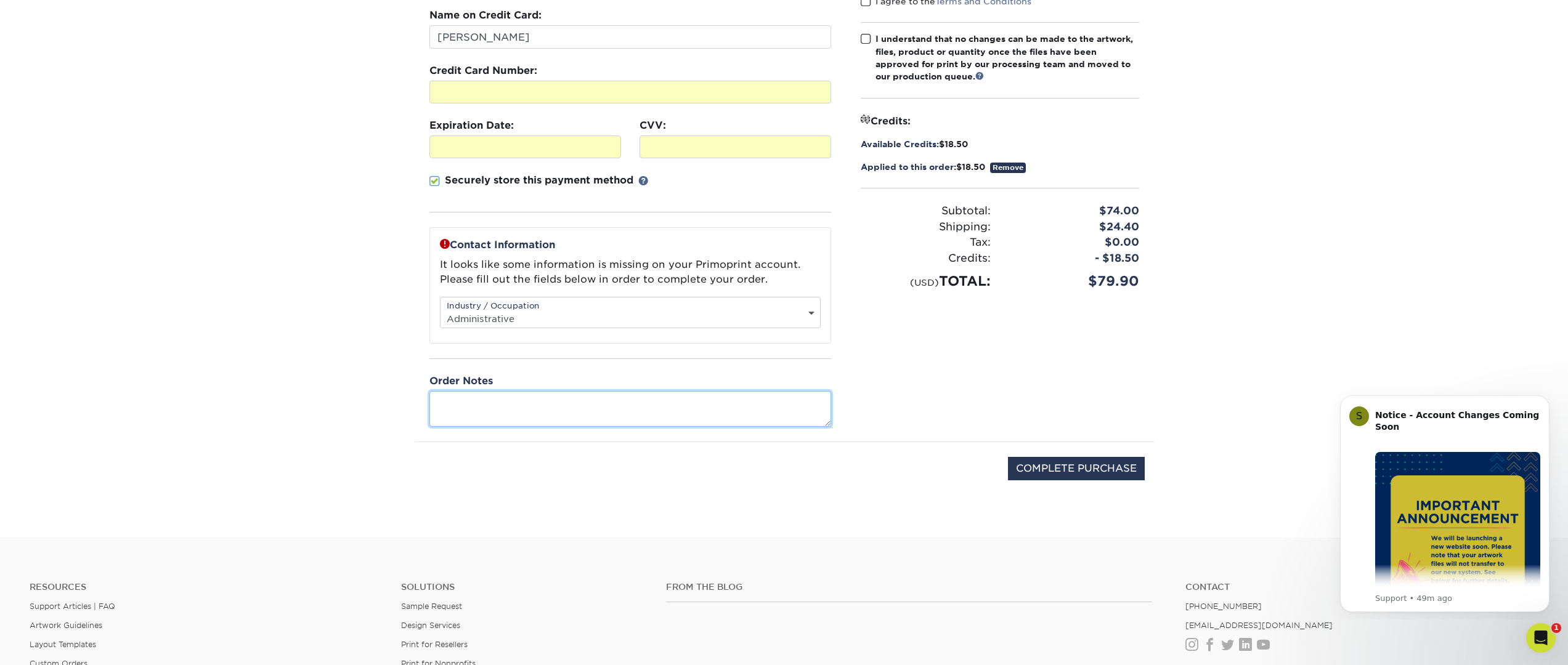
click at [542, 398] on textarea at bounding box center [631, 408] width 402 height 35
paste textarea "25725-15310-83498"
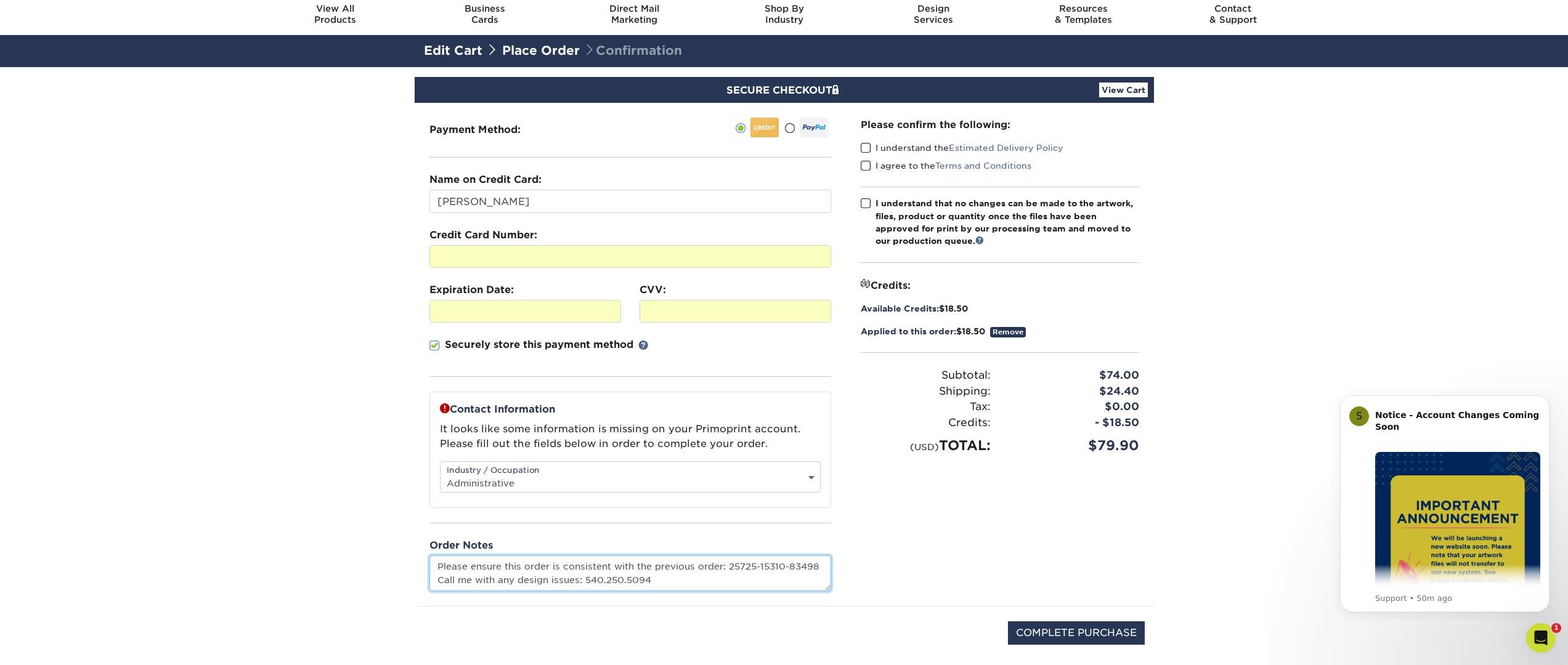
scroll to position [0, 0]
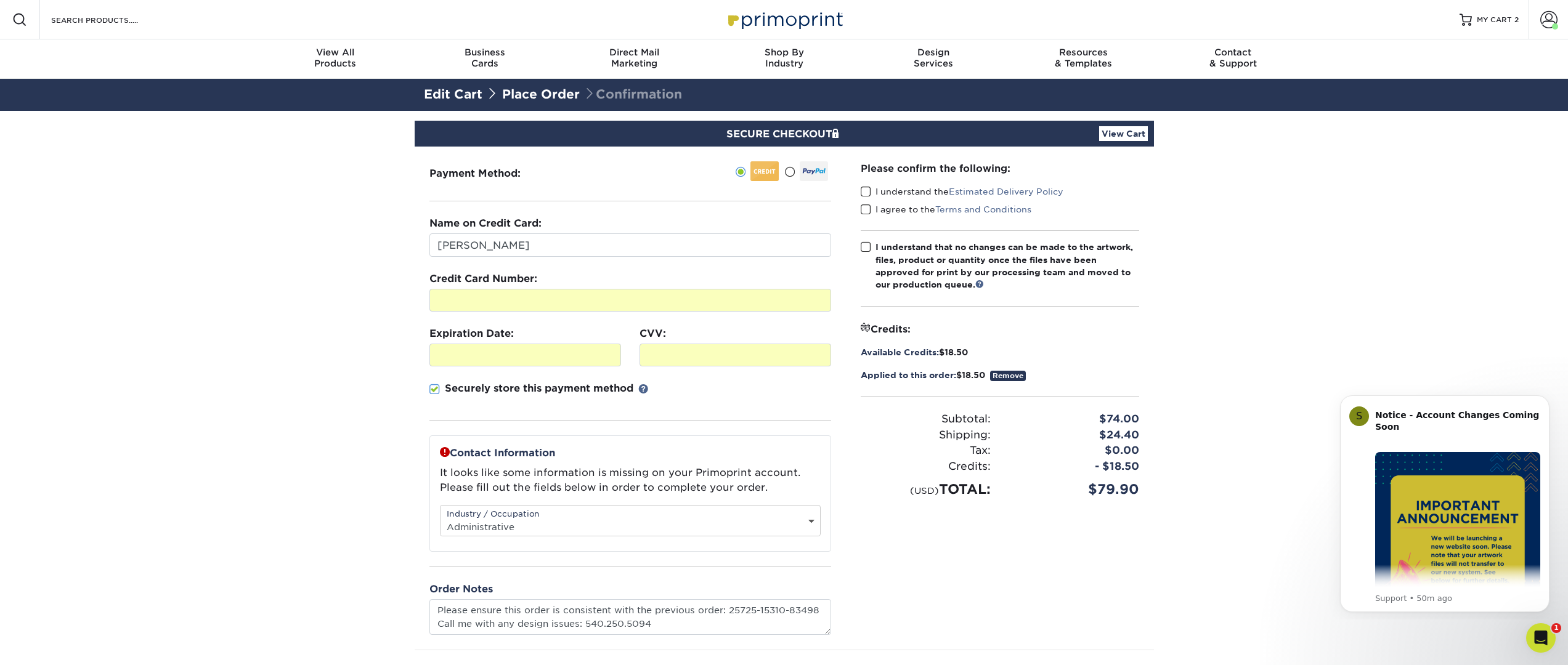
type textarea "Please ensure this order is consistent with the previous order: 257251531083498…"
click at [866, 190] on span at bounding box center [866, 192] width 11 height 12
click at [0, 0] on input "I understand the Estimated Delivery Policy" at bounding box center [0, 0] width 0 height 0
click at [861, 208] on span at bounding box center [866, 210] width 11 height 12
click at [0, 0] on input "I agree to the Terms and Conditions" at bounding box center [0, 0] width 0 height 0
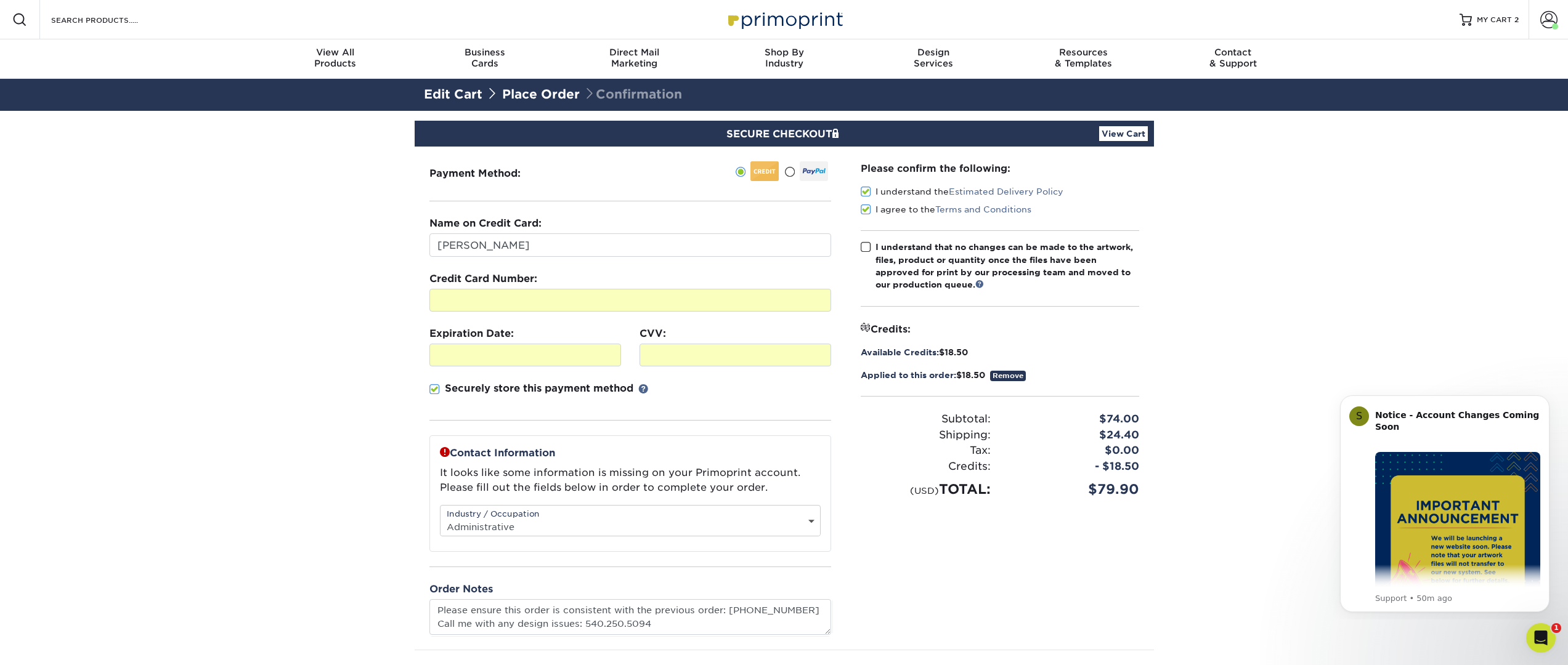
click at [867, 245] on span at bounding box center [866, 247] width 11 height 12
click at [0, 0] on input "I understand that no changes can be made to the artwork, files, product or quan…" at bounding box center [0, 0] width 0 height 0
click at [606, 255] on input "Lindsey" at bounding box center [631, 244] width 402 height 23
type input "Lindsey Havens"
click at [290, 254] on section "SECURE CHECKOUT View Cart Payment Method: Name on Credit Card: $" at bounding box center [784, 428] width 1568 height 635
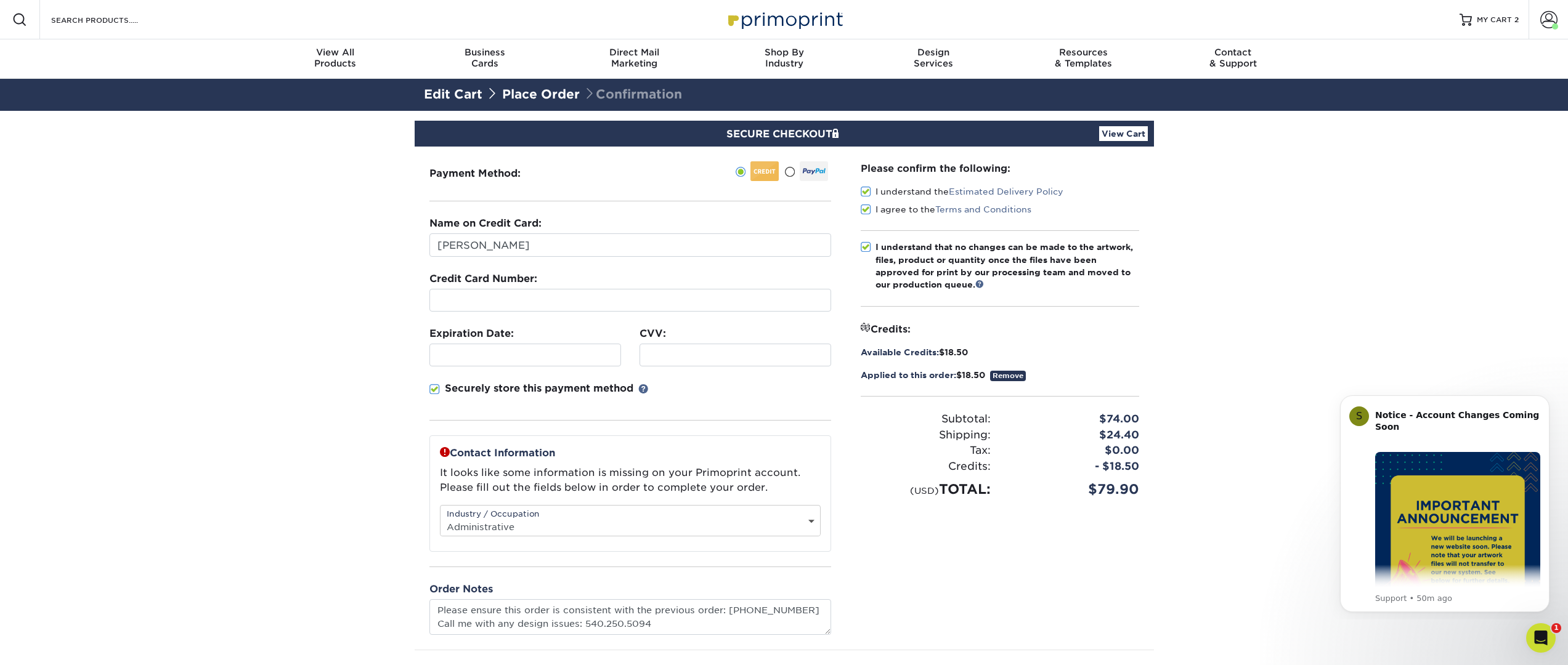
click at [1264, 398] on section "SECURE CHECKOUT View Cart Payment Method: Name on Credit Card: $" at bounding box center [784, 428] width 1568 height 635
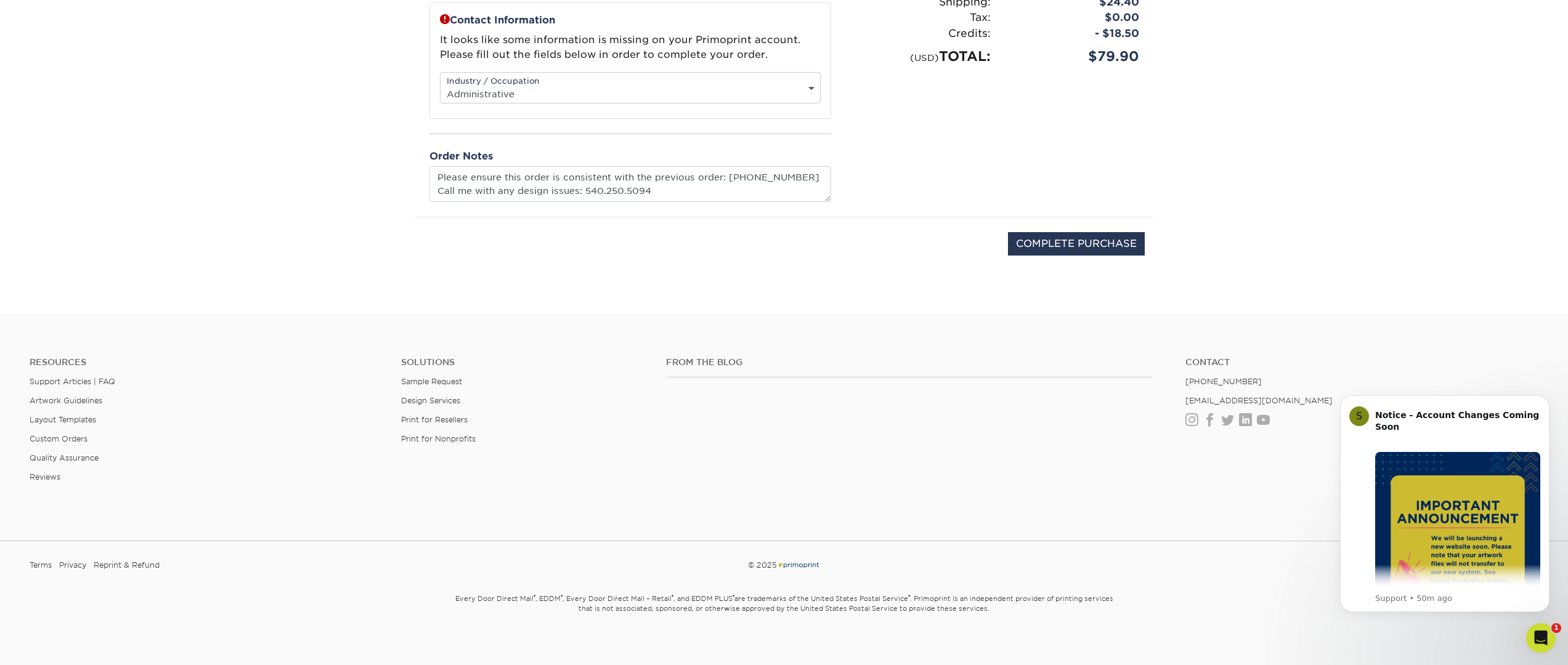
scroll to position [37, 0]
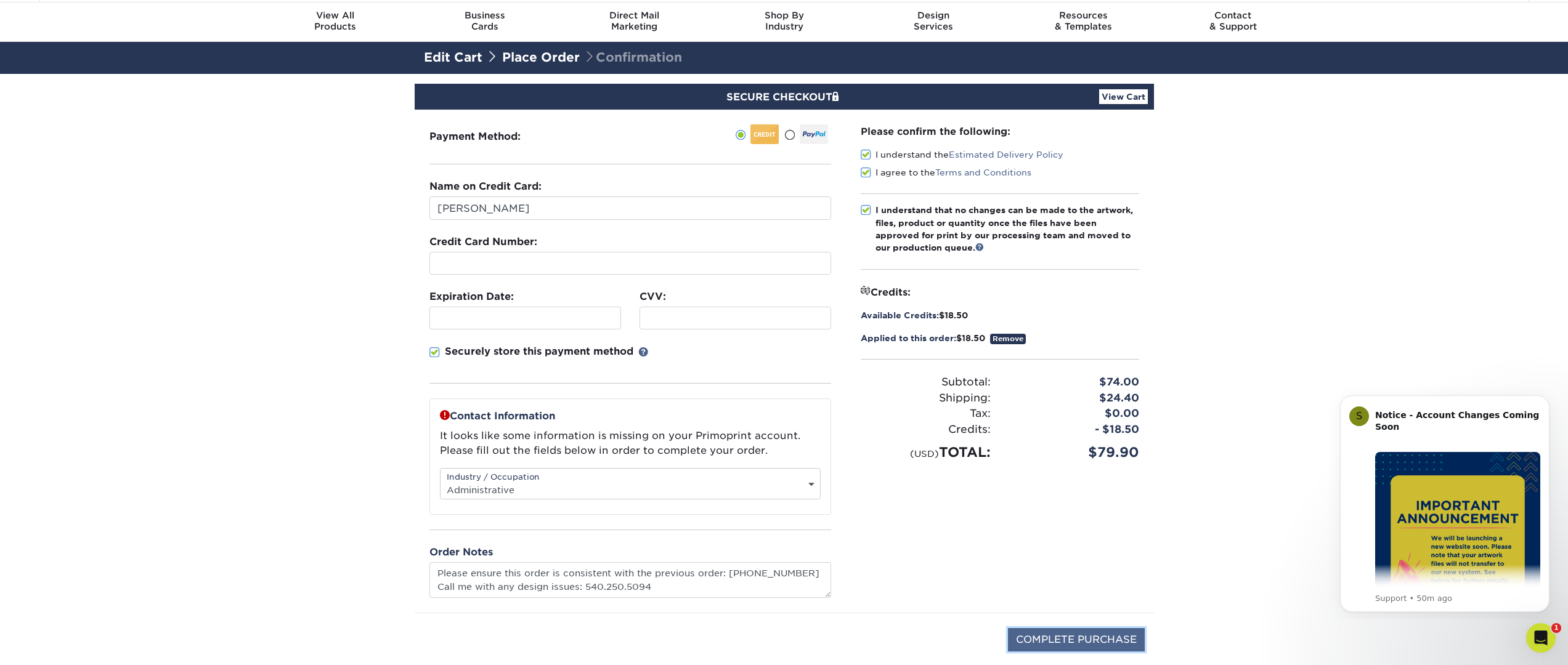
click at [1045, 640] on input "COMPLETE PURCHASE" at bounding box center [1076, 639] width 137 height 23
type input "PROCESSING, PLEASE WAIT..."
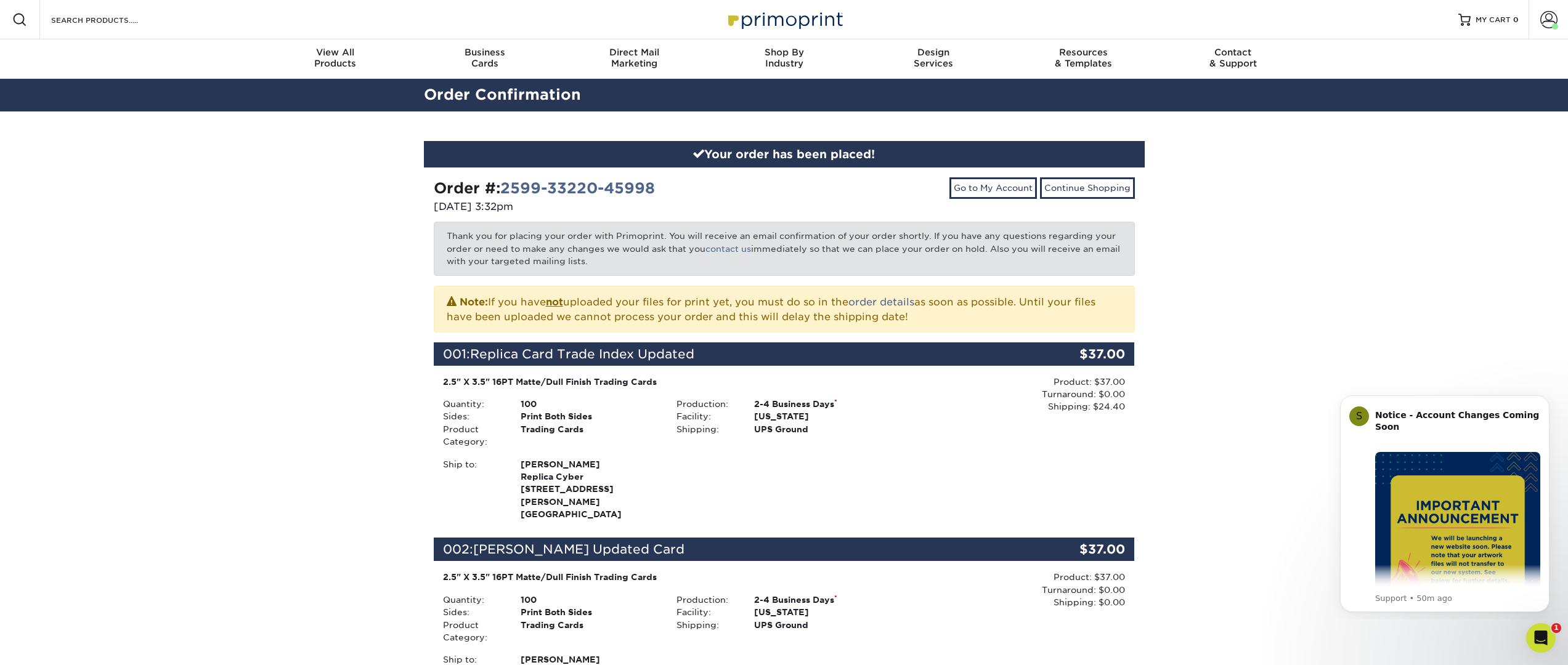
click at [241, 357] on div "Your order has been placed! Order #: 2599-33220-45998 [DATE] 3:32pm Go to My Ac…" at bounding box center [784, 529] width 1568 height 835
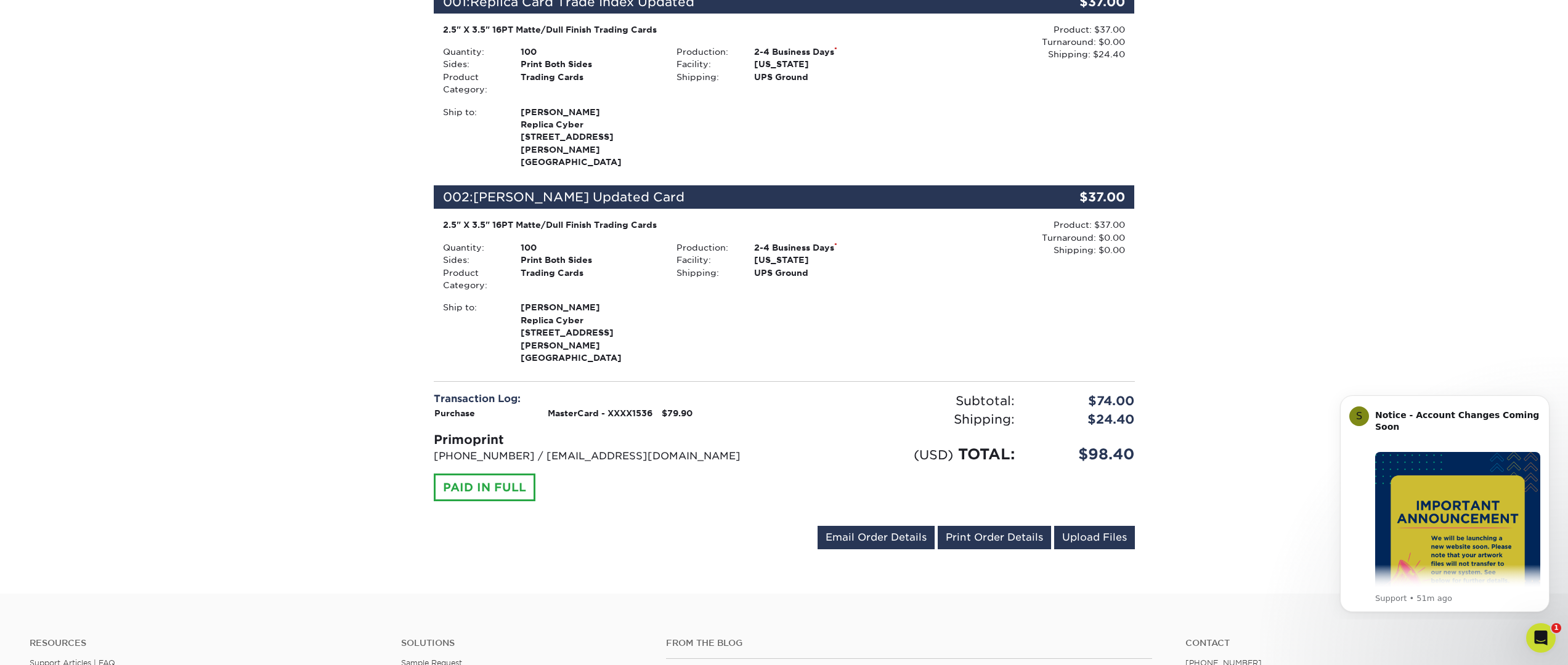
scroll to position [512, 0]
